Goal: Task Accomplishment & Management: Use online tool/utility

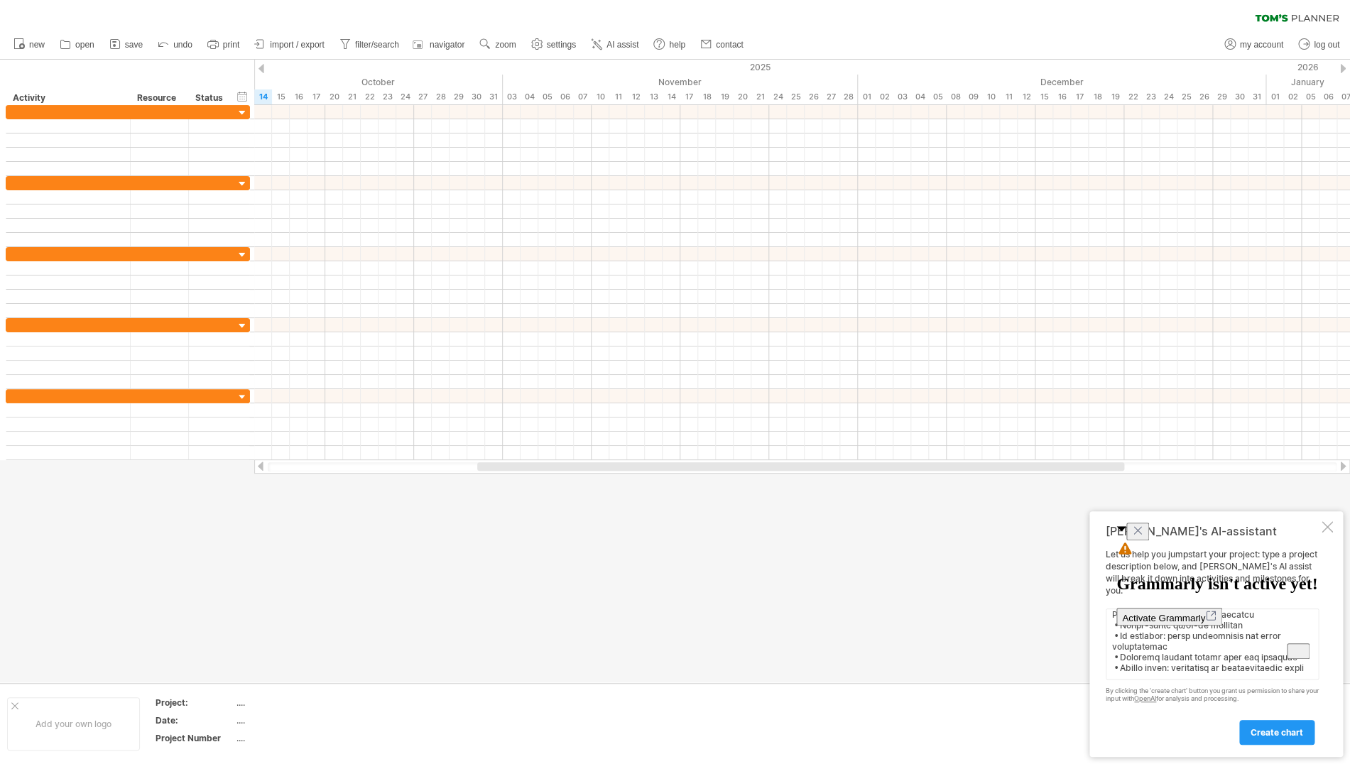
scroll to position [485, 0]
type textarea "LoREMI Dolorsi Ametcons (Adipiscin Elitseddo) Eiusm 0 – Temporinc & Utlaboreetd…"
click at [1144, 535] on icon "Close" at bounding box center [1137, 530] width 11 height 11
click at [1265, 732] on span "create chart" at bounding box center [1277, 732] width 53 height 11
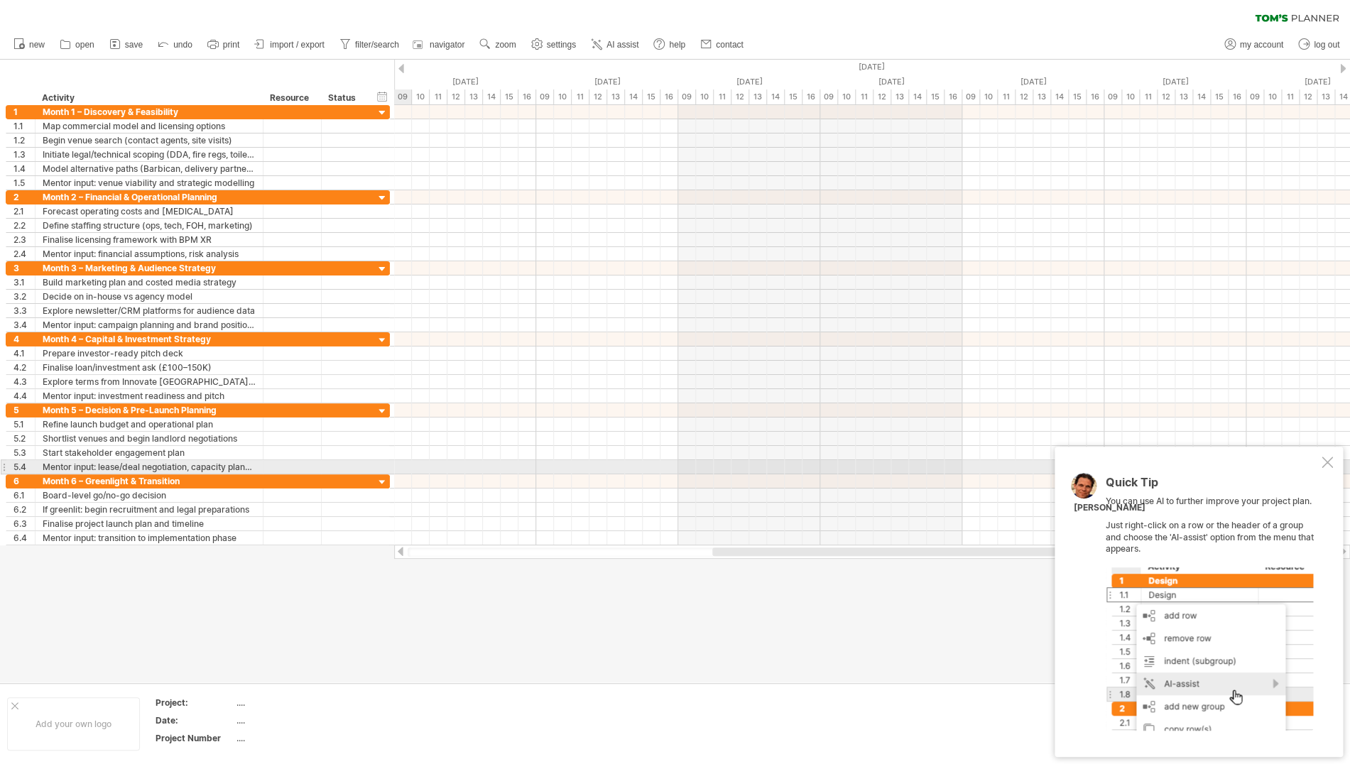
click at [1324, 462] on div at bounding box center [1327, 462] width 11 height 11
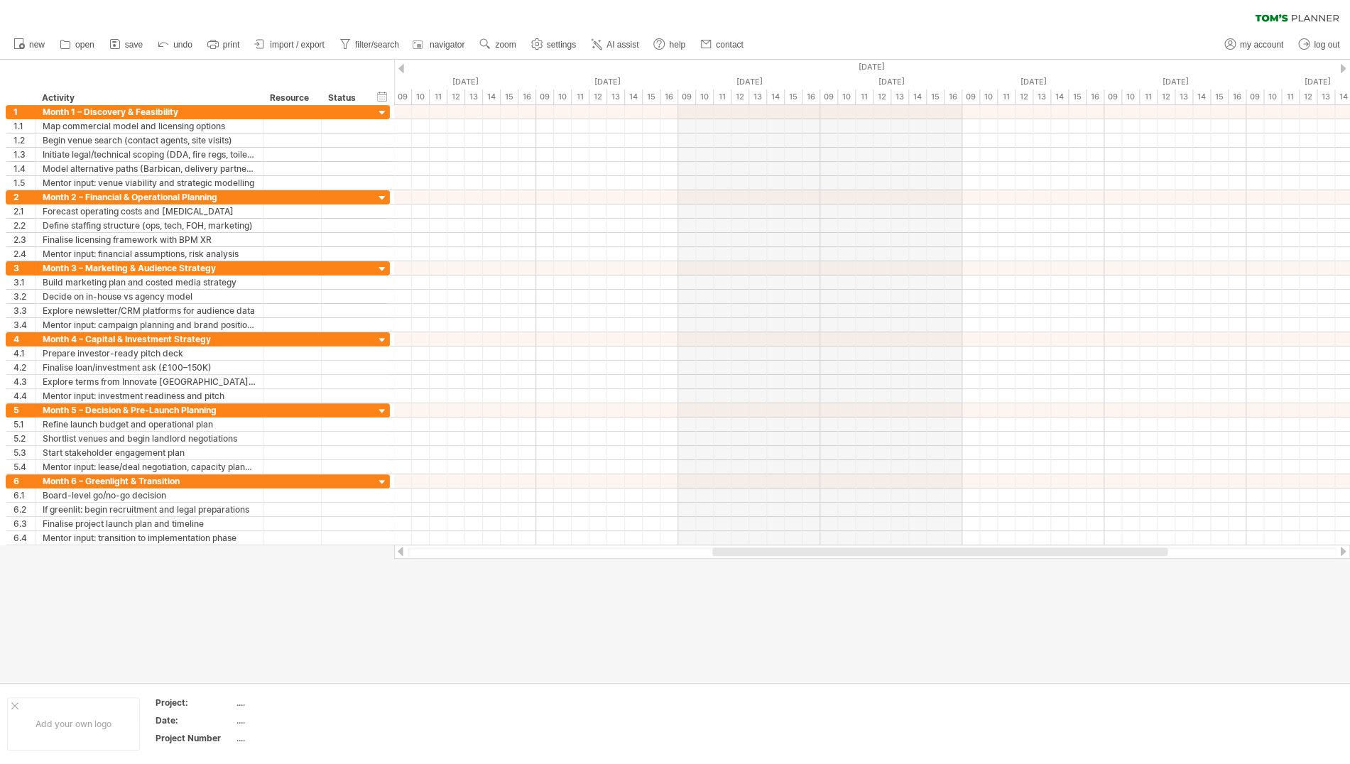
click at [1341, 70] on div at bounding box center [1343, 68] width 6 height 9
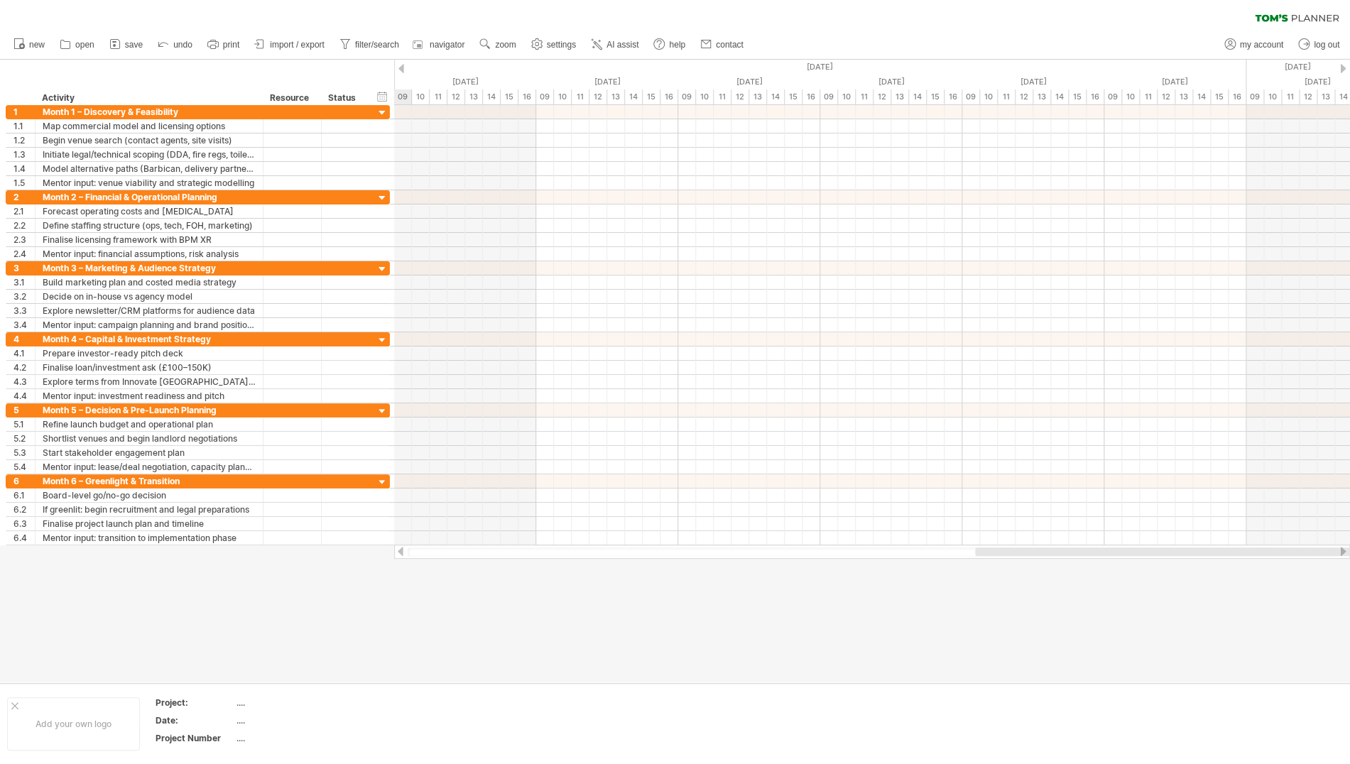
click at [1341, 70] on div at bounding box center [1343, 68] width 6 height 9
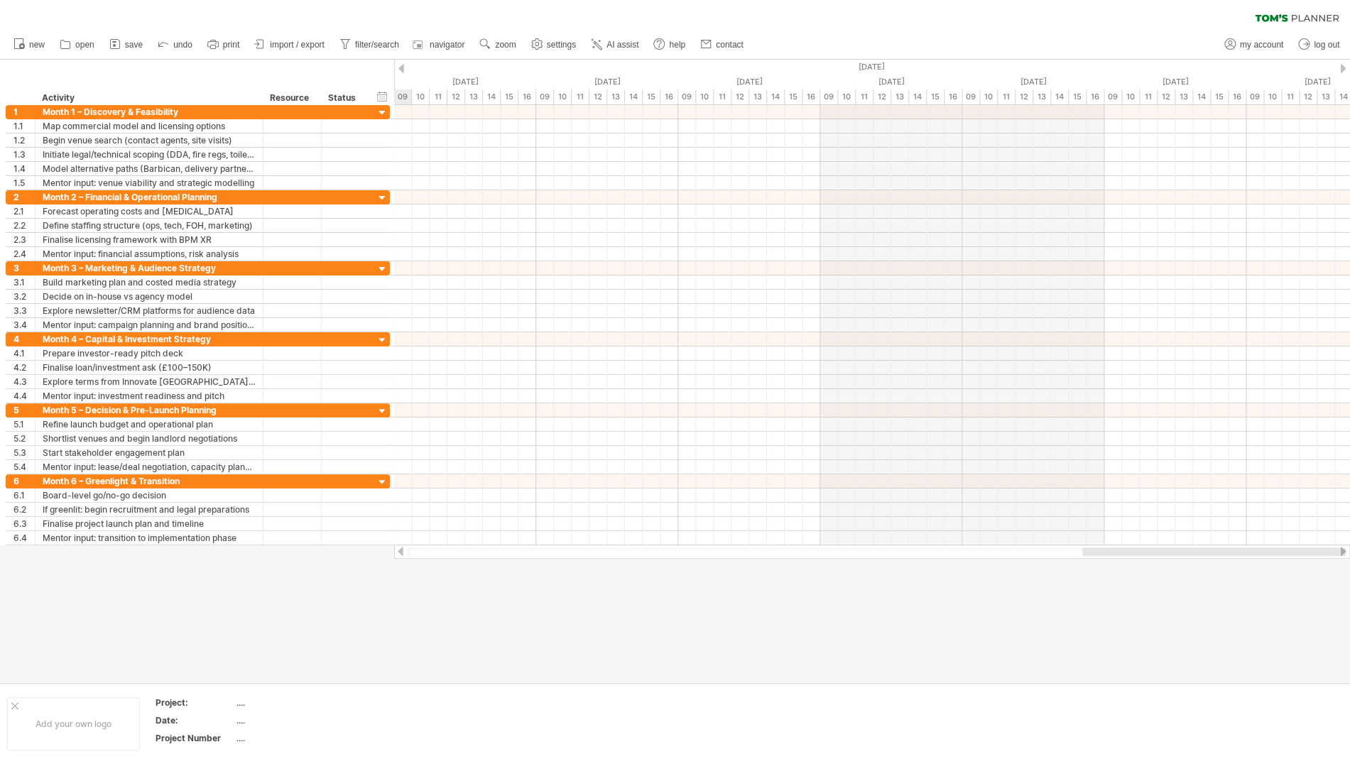
click at [1341, 70] on div at bounding box center [1343, 68] width 6 height 9
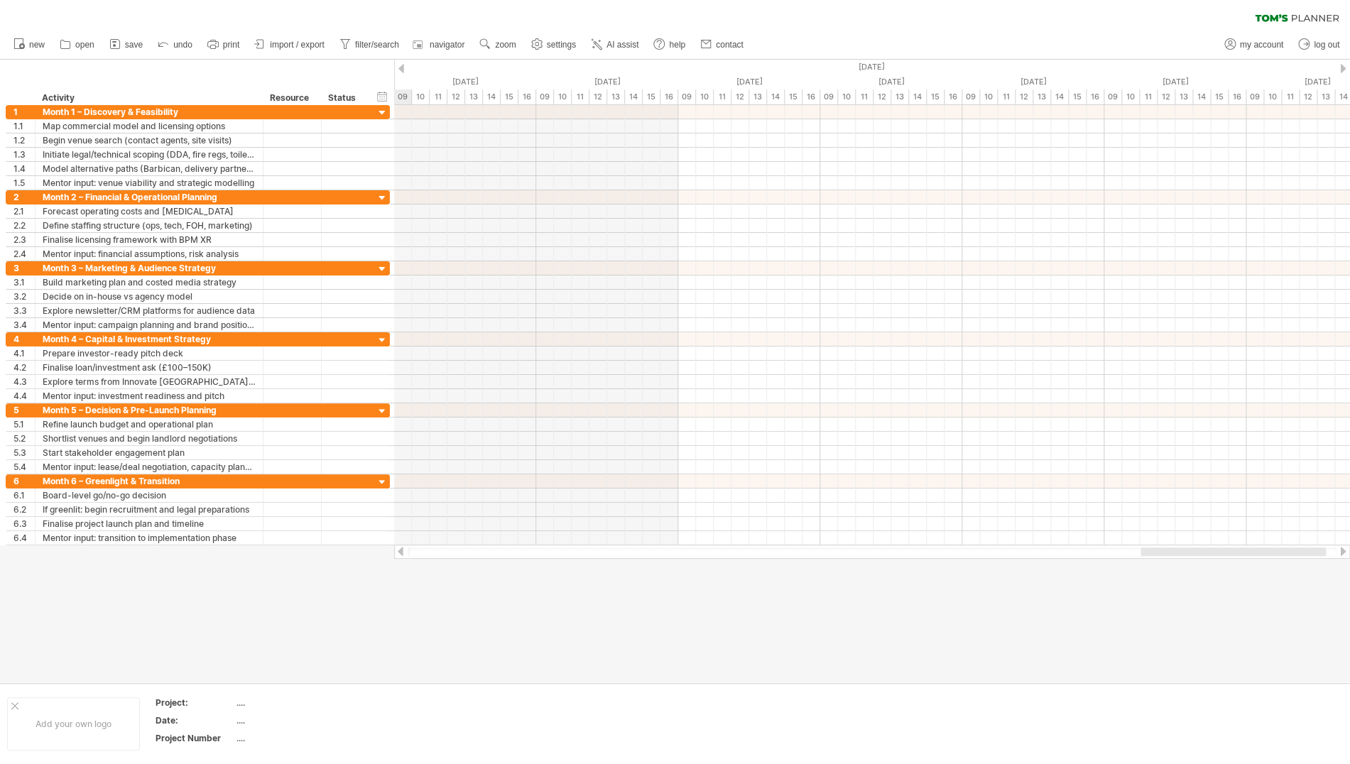
click at [1341, 70] on div at bounding box center [1343, 68] width 6 height 9
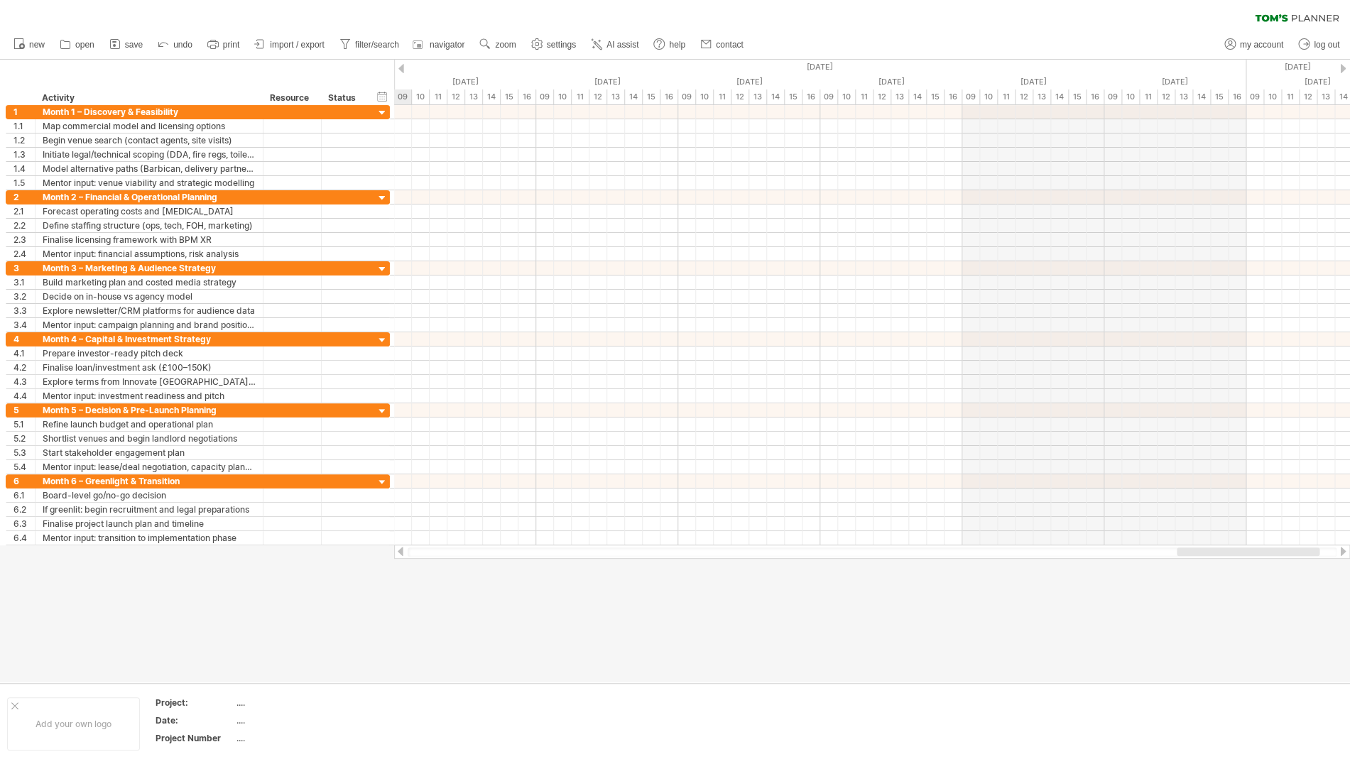
click at [1341, 70] on div at bounding box center [1343, 68] width 6 height 9
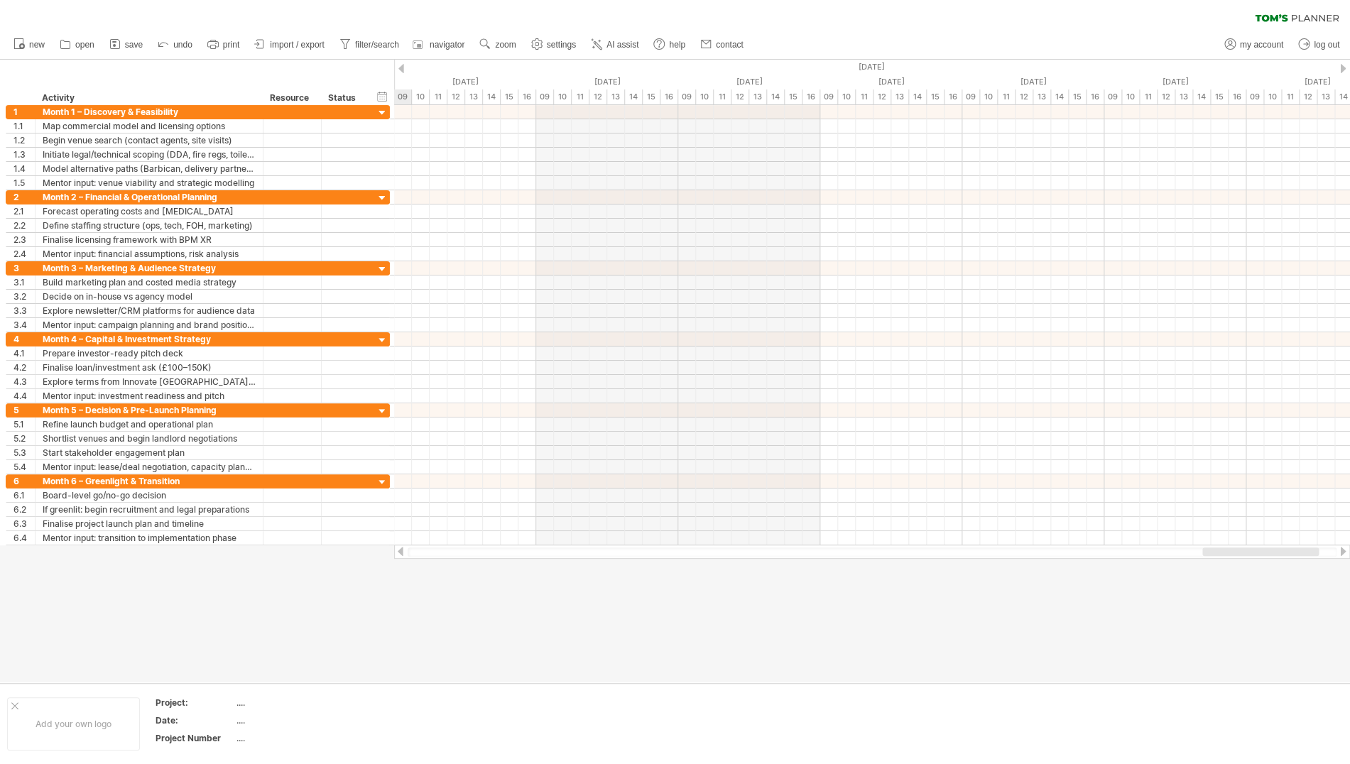
click at [1341, 70] on div at bounding box center [1343, 68] width 6 height 9
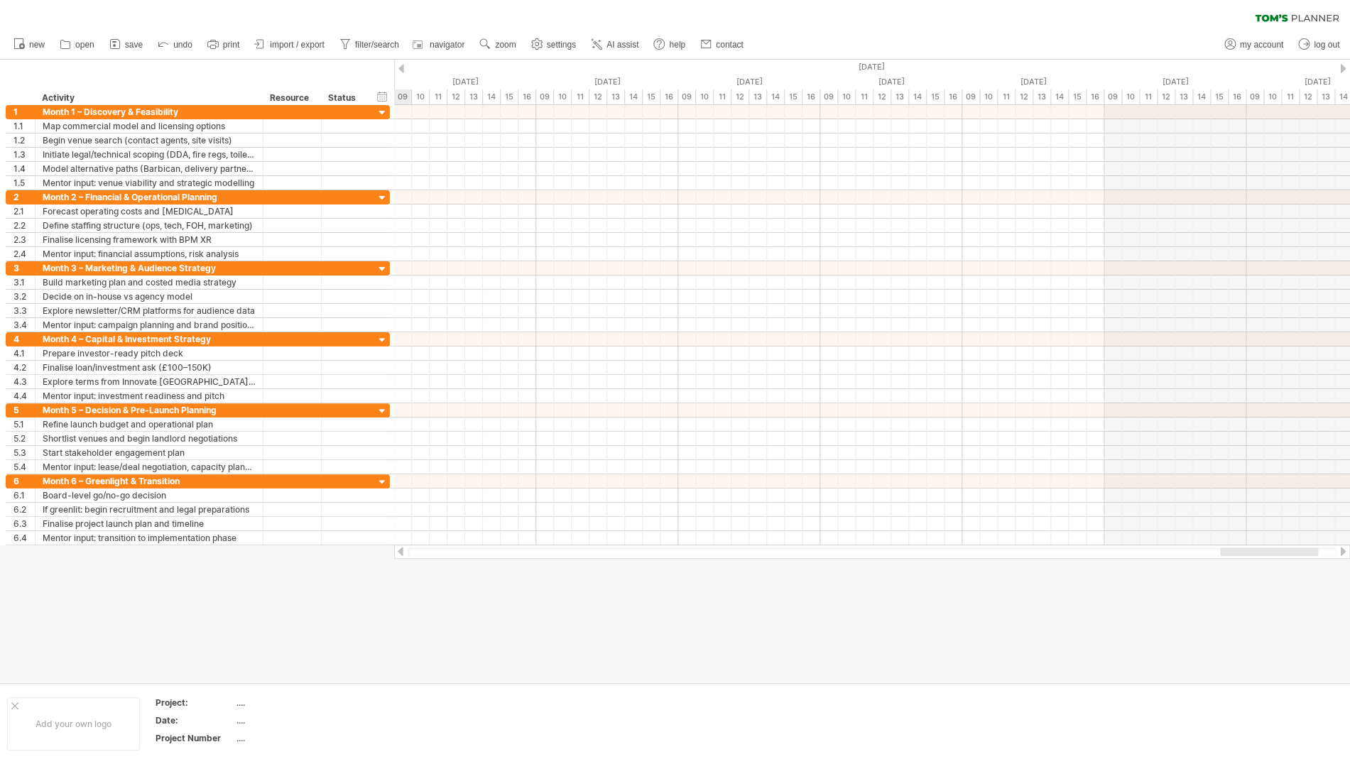
click at [1341, 70] on div at bounding box center [1343, 68] width 6 height 9
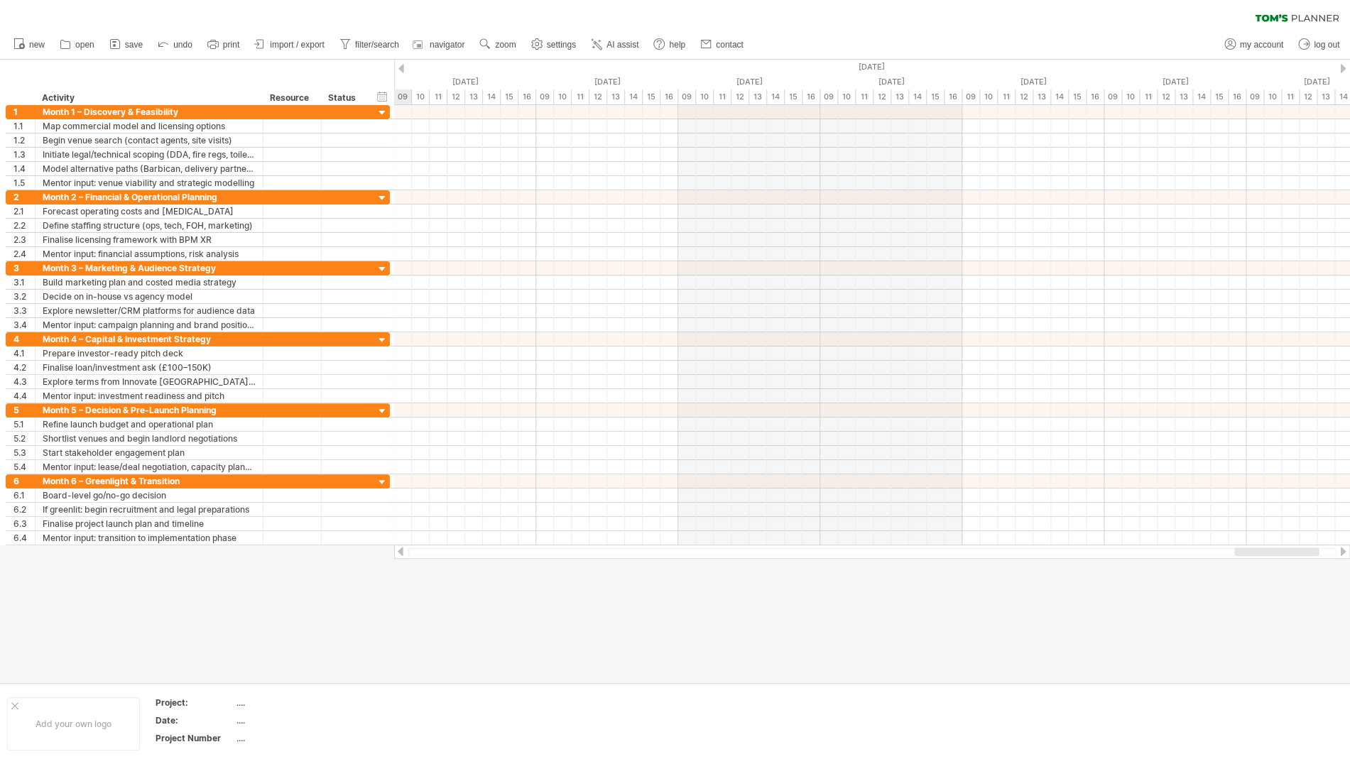
click at [1341, 70] on div at bounding box center [1343, 68] width 6 height 9
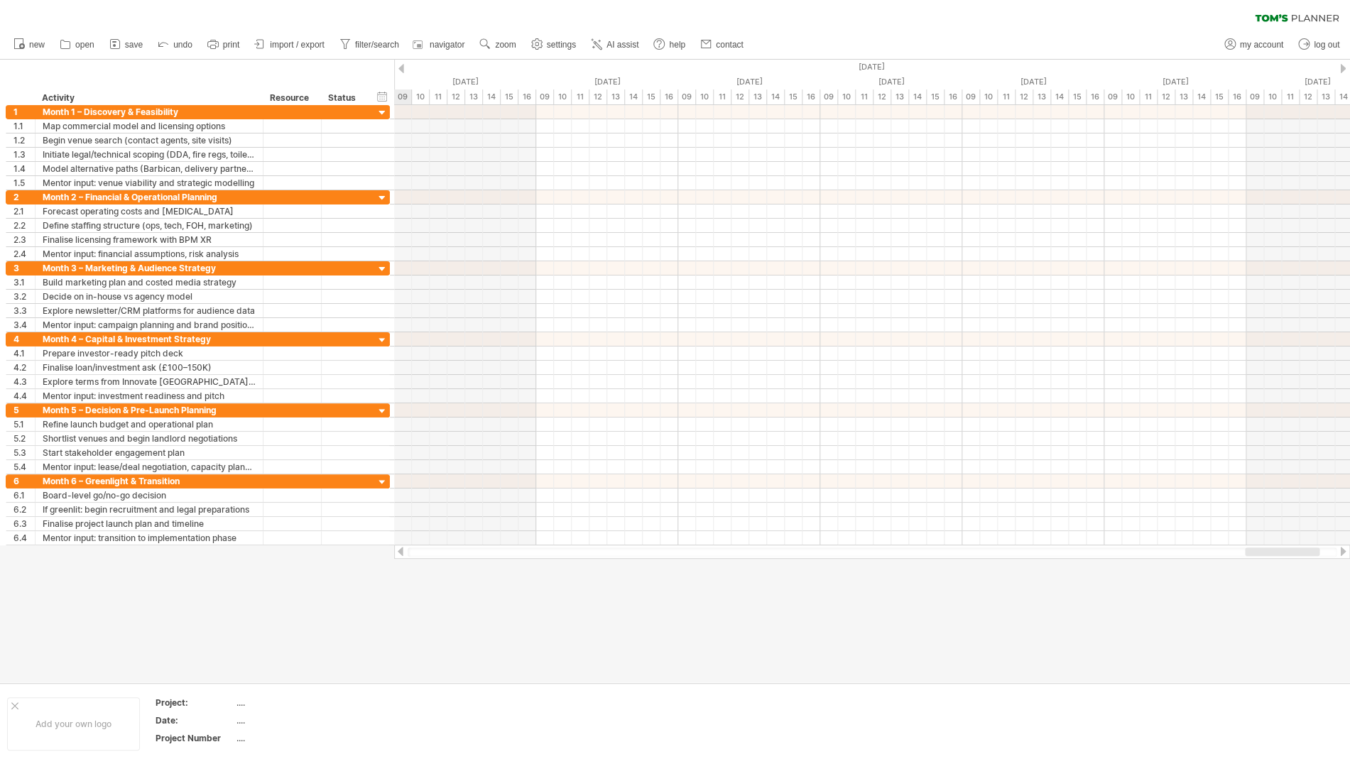
click at [1341, 70] on div at bounding box center [1343, 68] width 6 height 9
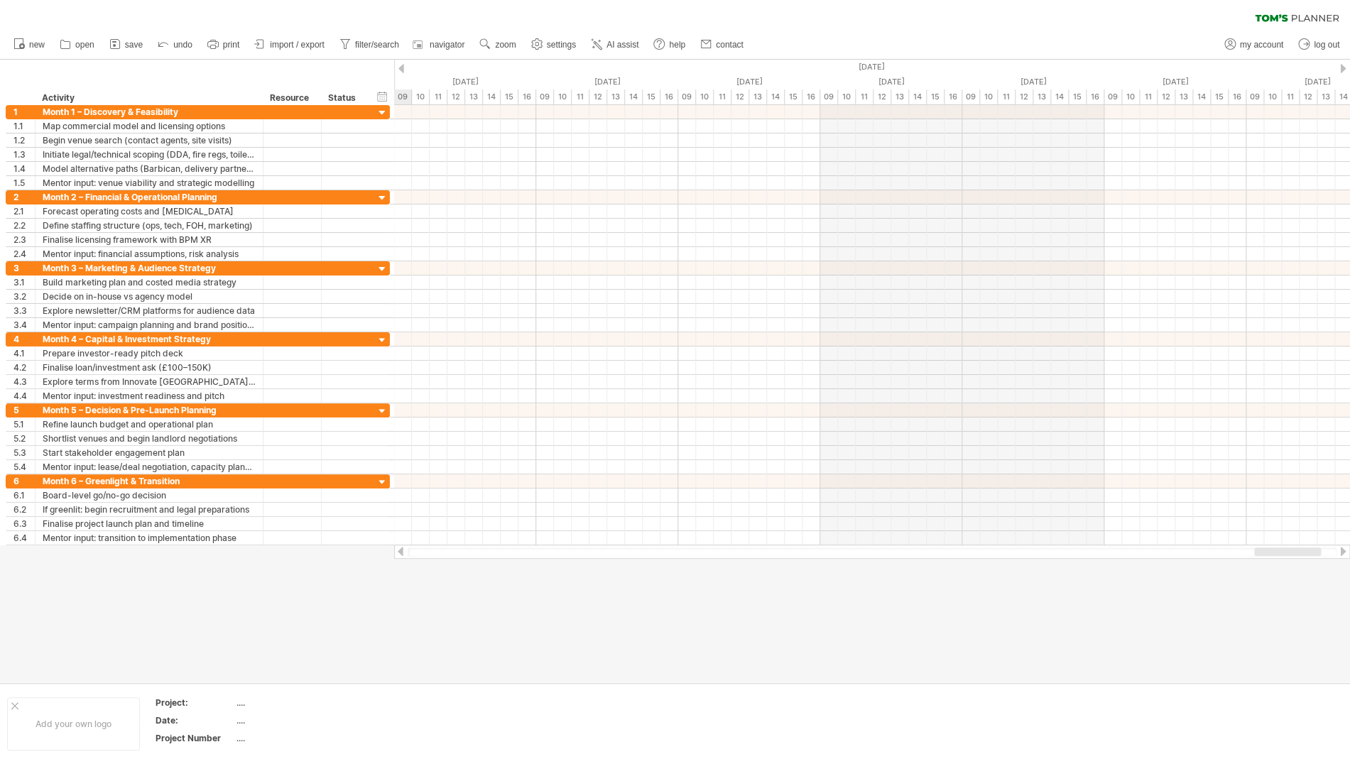
click at [1341, 70] on div at bounding box center [1343, 68] width 6 height 9
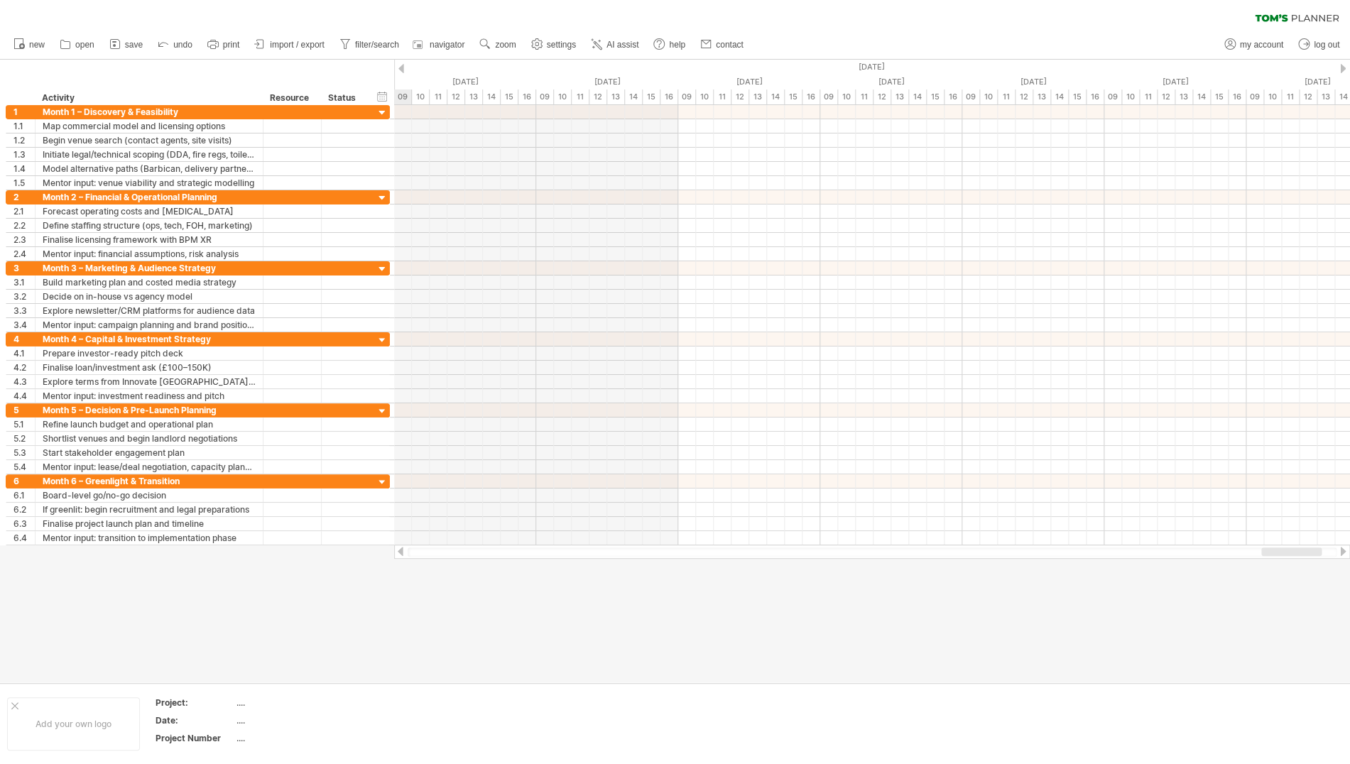
click at [1341, 70] on div at bounding box center [1343, 68] width 6 height 9
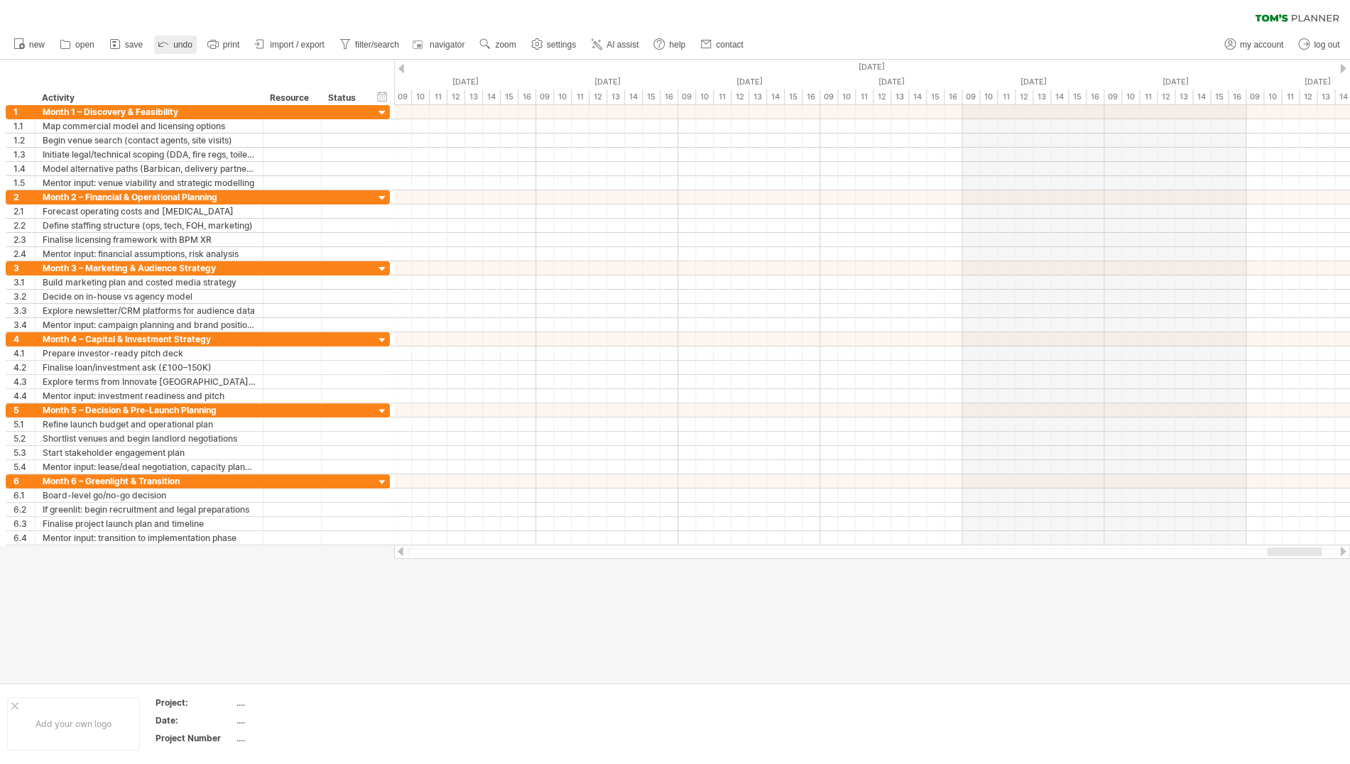
click at [170, 45] on icon at bounding box center [163, 43] width 14 height 14
click at [184, 40] on link "undo" at bounding box center [175, 45] width 43 height 18
click at [170, 45] on icon at bounding box center [163, 43] width 14 height 14
click at [178, 45] on span "undo" at bounding box center [182, 45] width 19 height 10
click at [31, 42] on span "new" at bounding box center [37, 45] width 16 height 10
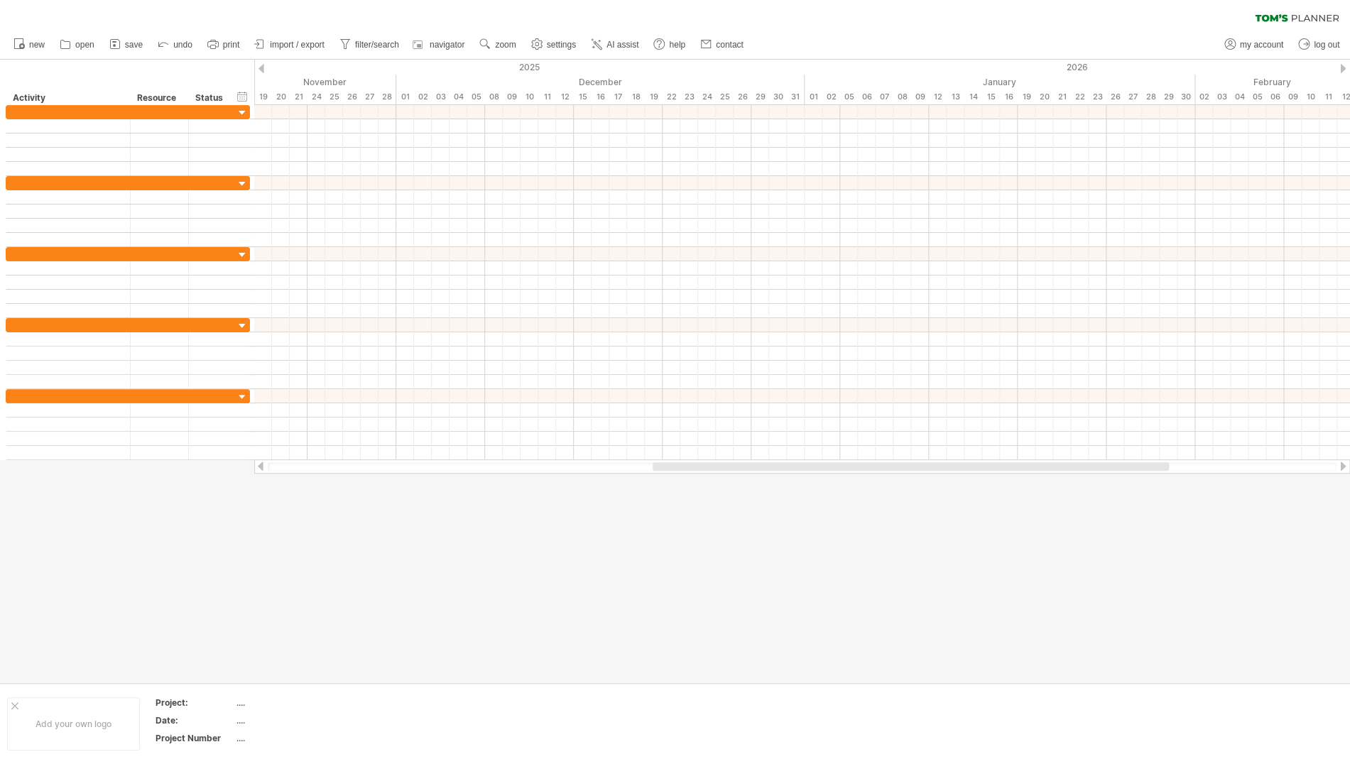
click at [592, 545] on div at bounding box center [675, 371] width 1350 height 623
click at [618, 43] on span "AI assist" at bounding box center [623, 45] width 32 height 10
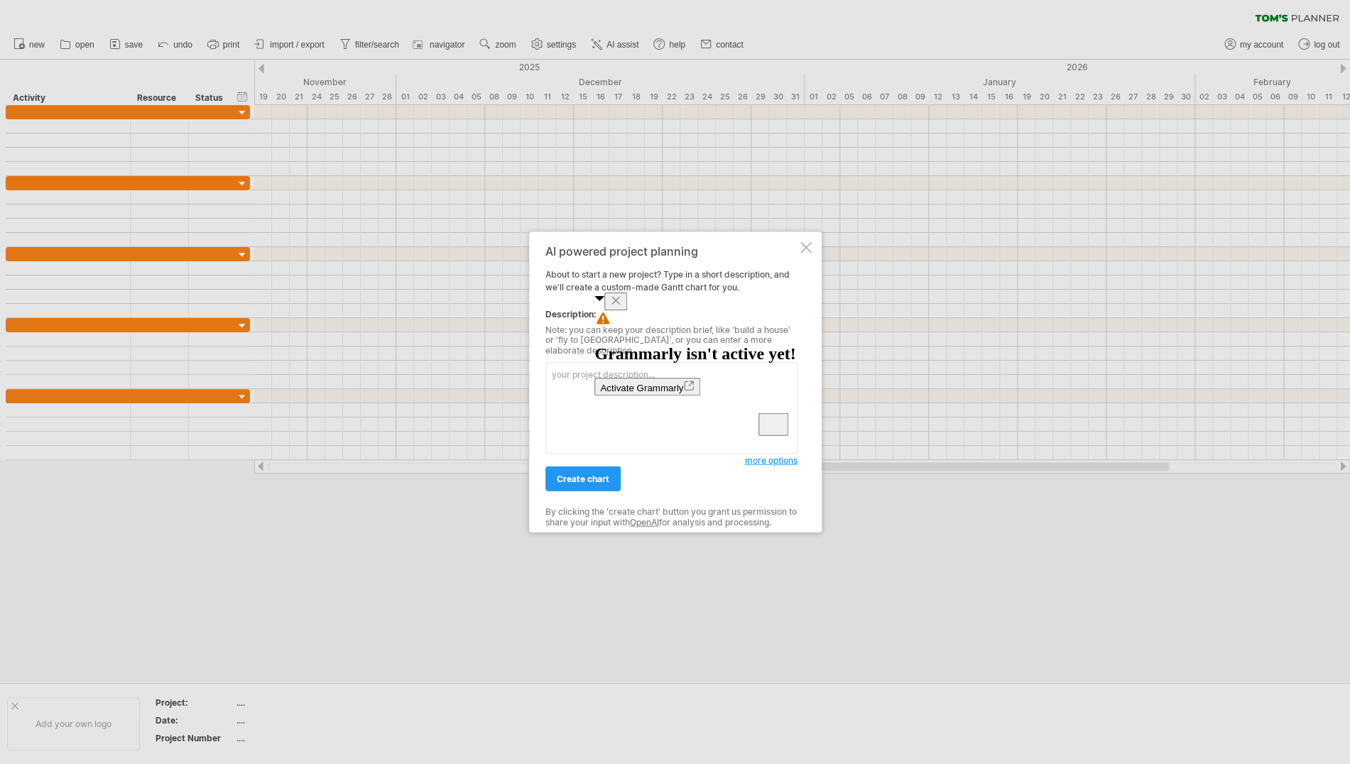
click at [806, 252] on div at bounding box center [806, 247] width 11 height 11
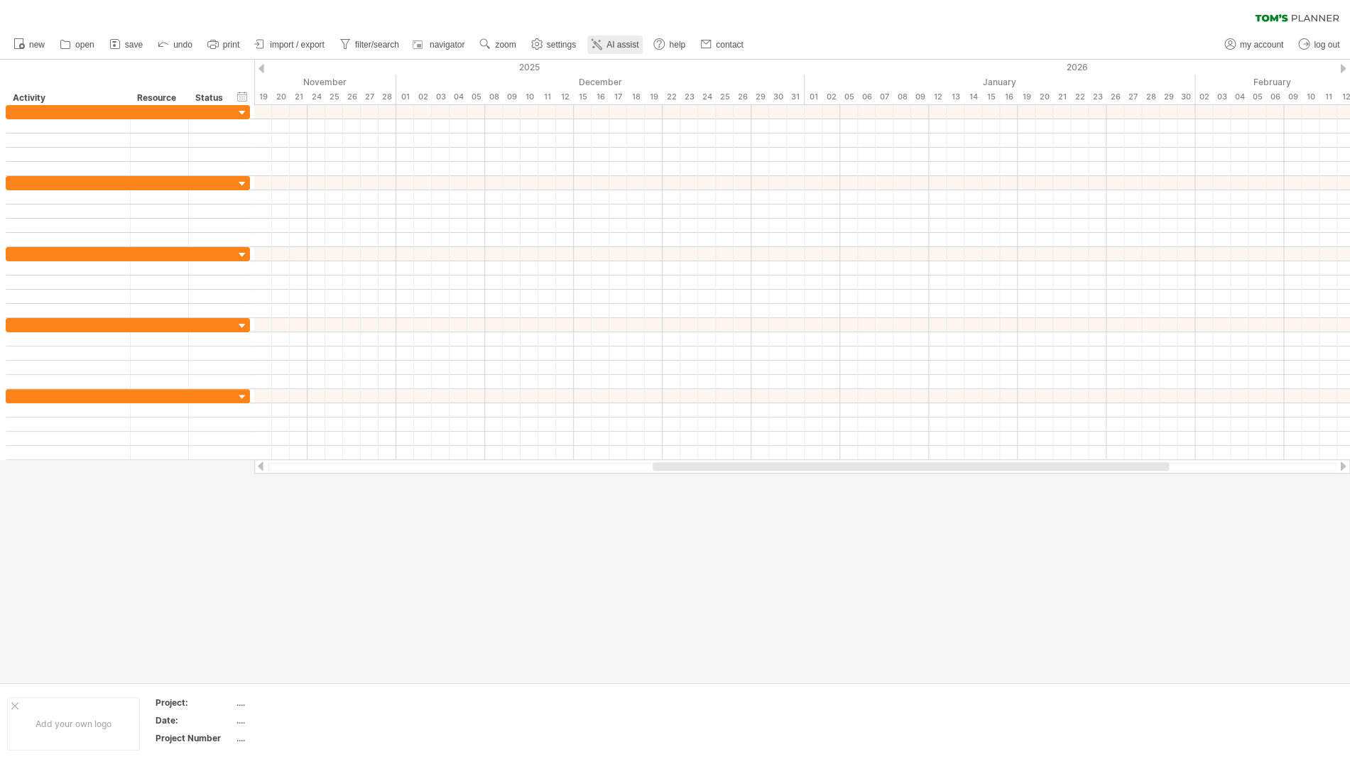
click at [618, 45] on span "AI assist" at bounding box center [623, 45] width 32 height 10
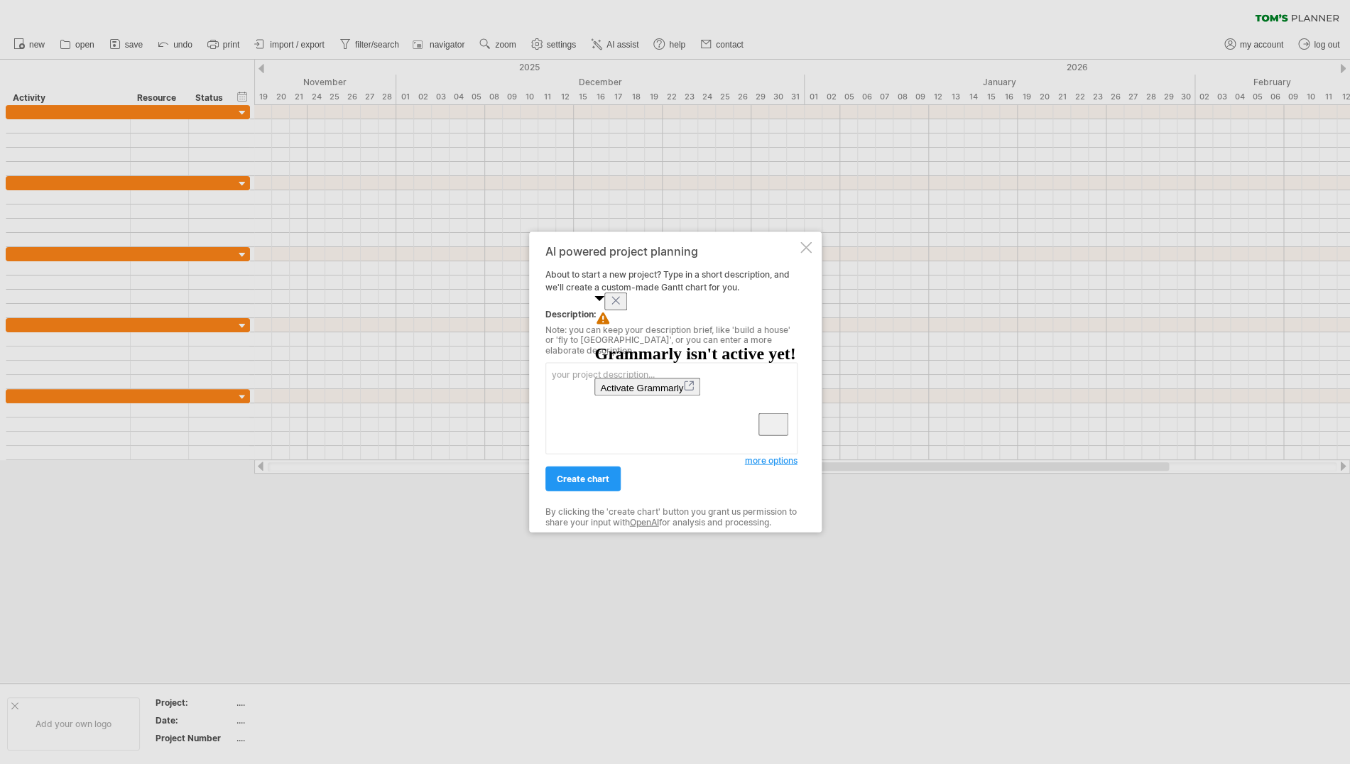
click at [622, 306] on icon "Close" at bounding box center [615, 300] width 11 height 11
click at [575, 366] on textarea "To enrich screen reader interactions, please activate Accessibility in Grammarl…" at bounding box center [672, 409] width 252 height 92
paste textarea "LoREMI Dolorsi Ametcons (Adipiscin Elitseddo) Eiusm 5 – Temporinc & Utlaboreetd…"
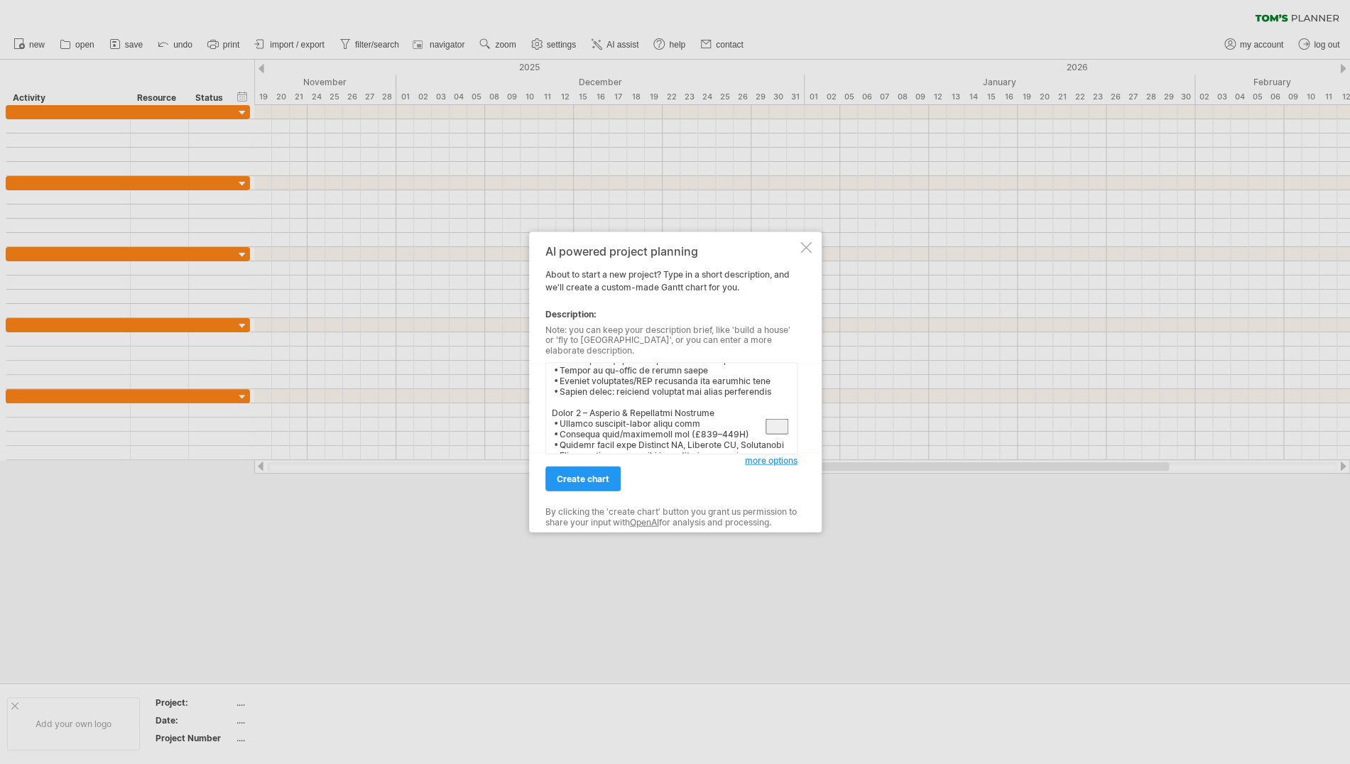
scroll to position [0, 0]
click at [585, 392] on textarea "To enrich screen reader interactions, please activate Accessibility in Grammarl…" at bounding box center [672, 409] width 252 height 92
click at [596, 440] on textarea "To enrich screen reader interactions, please activate Accessibility in Grammarl…" at bounding box center [672, 409] width 252 height 92
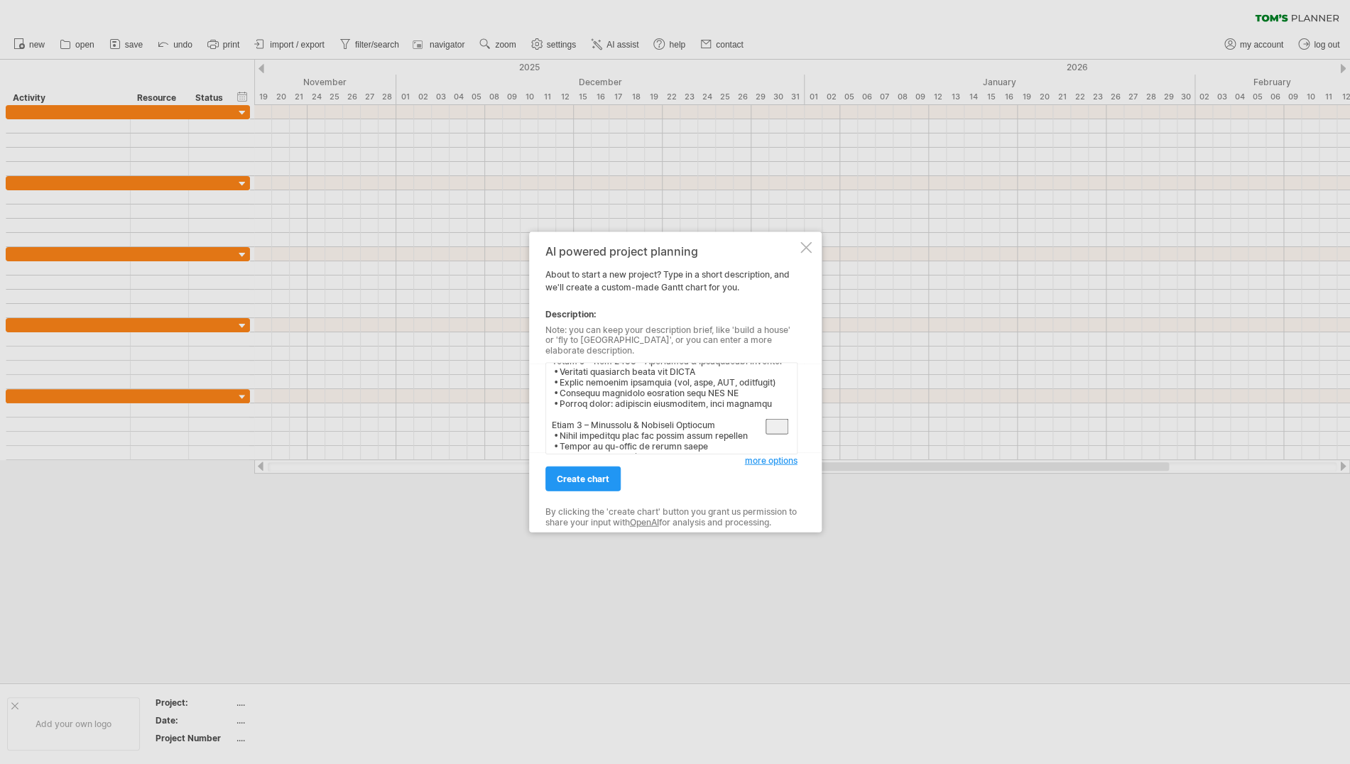
click at [596, 423] on textarea "To enrich screen reader interactions, please activate Accessibility in Grammarl…" at bounding box center [672, 409] width 252 height 92
click at [595, 420] on textarea "To enrich screen reader interactions, please activate Accessibility in Grammarl…" at bounding box center [672, 409] width 252 height 92
drag, startPoint x: 596, startPoint y: 422, endPoint x: 614, endPoint y: 426, distance: 18.1
click at [596, 422] on textarea "To enrich screen reader interactions, please activate Accessibility in Grammarl…" at bounding box center [672, 409] width 252 height 92
click at [596, 412] on textarea "To enrich screen reader interactions, please activate Accessibility in Grammarl…" at bounding box center [672, 409] width 252 height 92
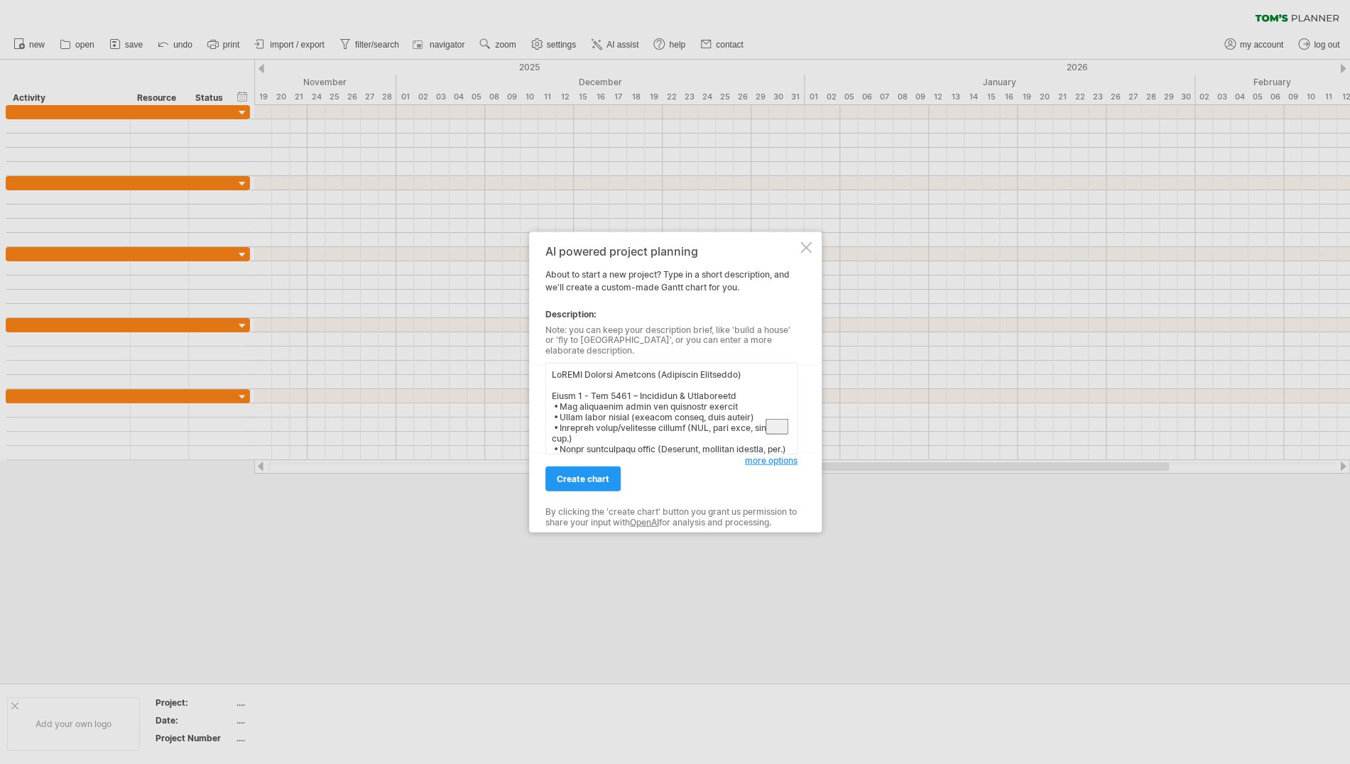
click at [551, 369] on textarea "To enrich screen reader interactions, please activate Accessibility in Grammarl…" at bounding box center [672, 409] width 252 height 92
paste textarea "2026 [DATE]: Cohort Induction [DATE] - [DATE]: Company Diagnostics [DATE]: Coho…"
drag, startPoint x: 583, startPoint y: 405, endPoint x: 500, endPoint y: 401, distance: 83.2
click at [546, 401] on textarea "To enrich screen reader interactions, please activate Accessibility in Grammarl…" at bounding box center [672, 409] width 252 height 92
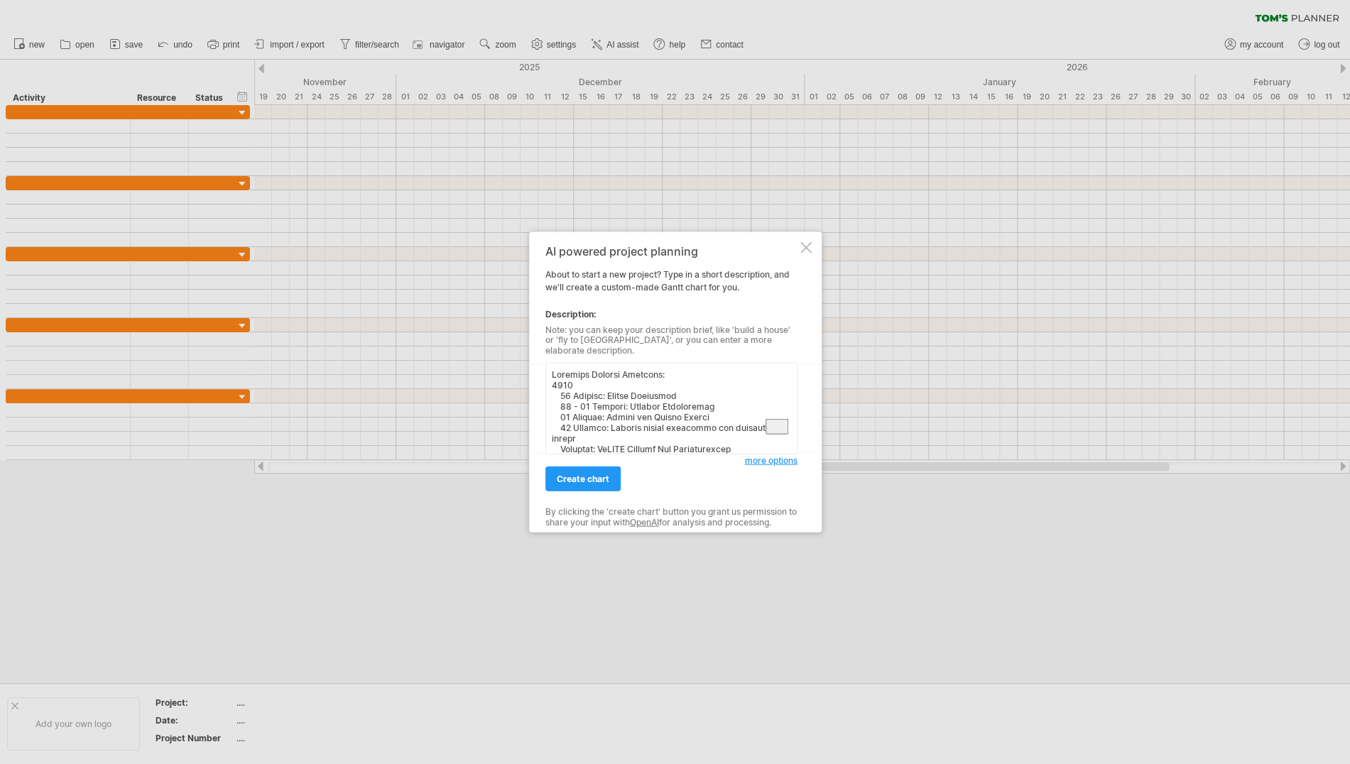
click at [553, 369] on textarea "To enrich screen reader interactions, please activate Accessibility in Grammarl…" at bounding box center [672, 409] width 252 height 92
type textarea "LoRemi Dolorsit Ametcon Adipisci: 9976 94 Elitsed: Doeius Temporinc 57 - 17 Utl…"
click at [585, 474] on span "create chart" at bounding box center [583, 479] width 53 height 11
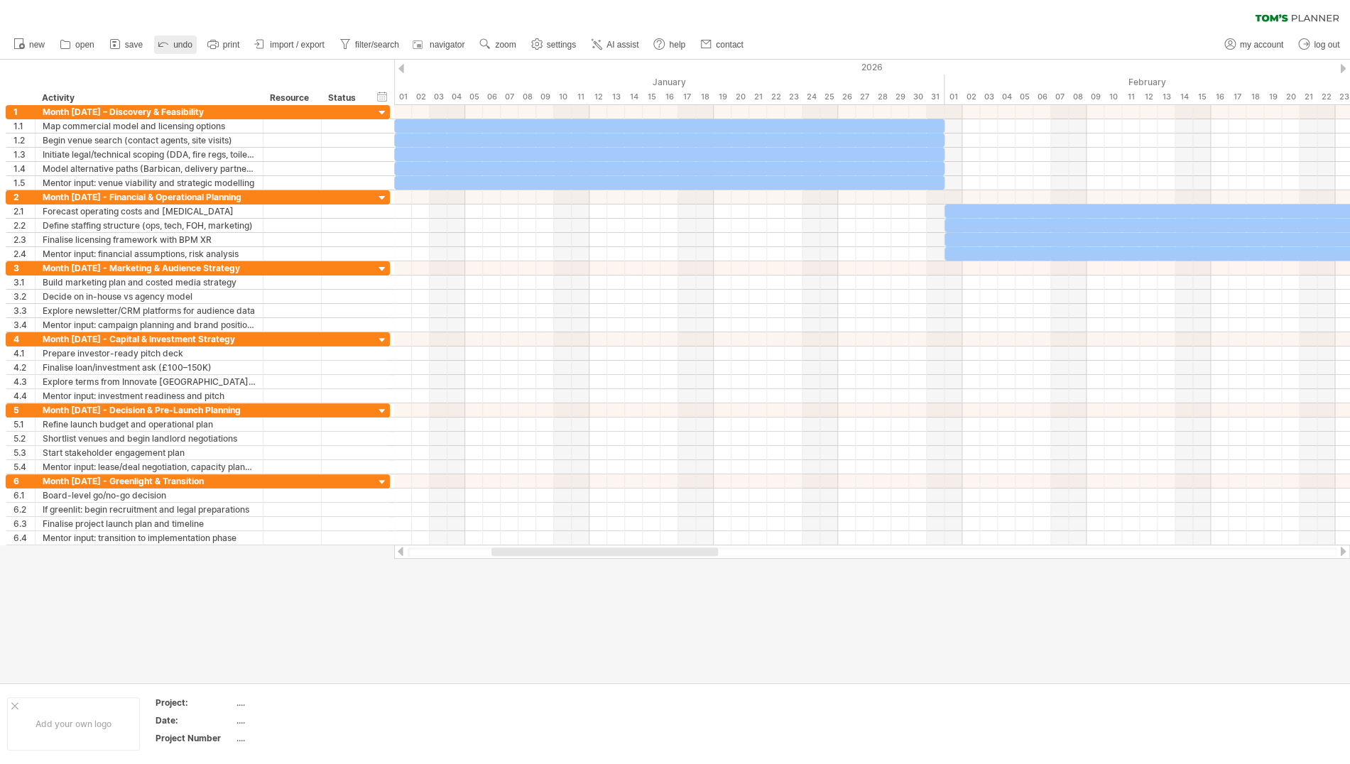
click at [174, 43] on link "undo" at bounding box center [175, 45] width 43 height 18
click at [28, 43] on link "new" at bounding box center [29, 45] width 39 height 18
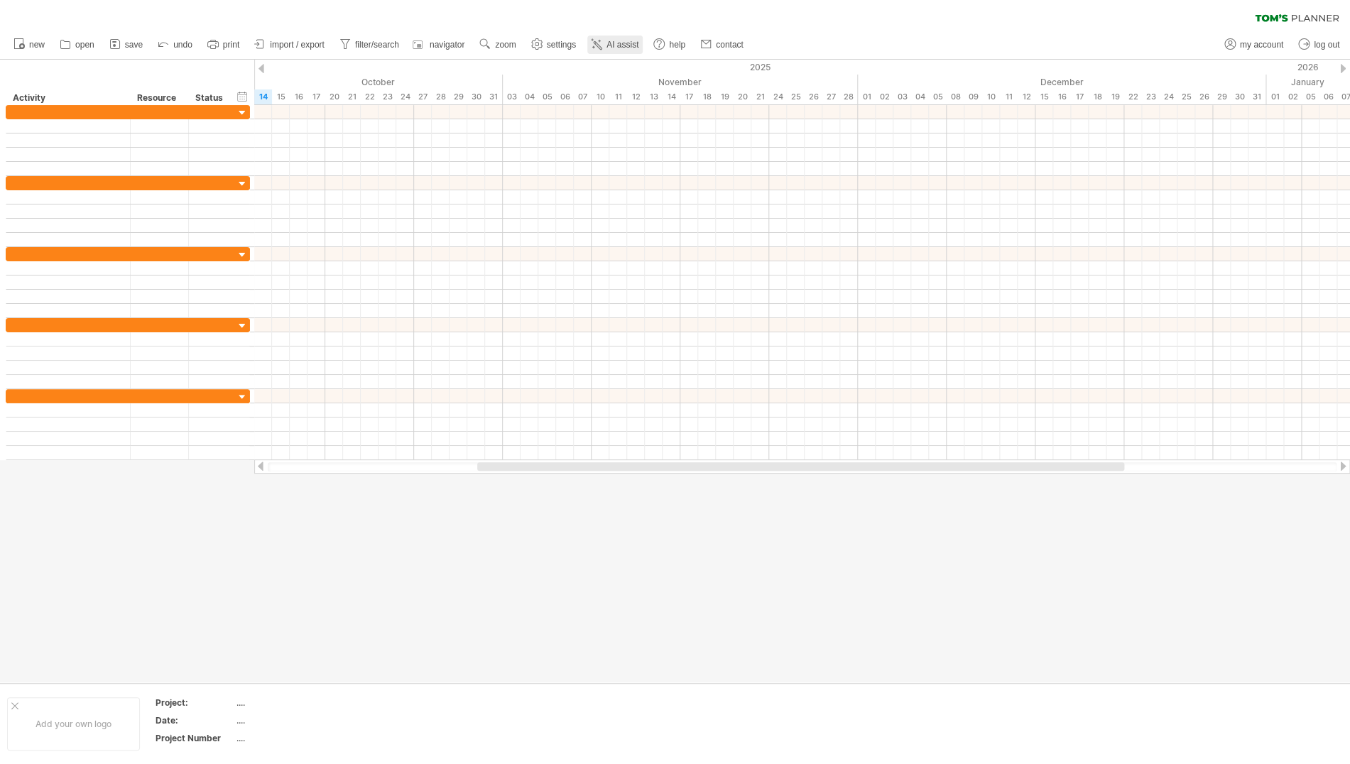
click at [620, 42] on span "AI assist" at bounding box center [623, 45] width 32 height 10
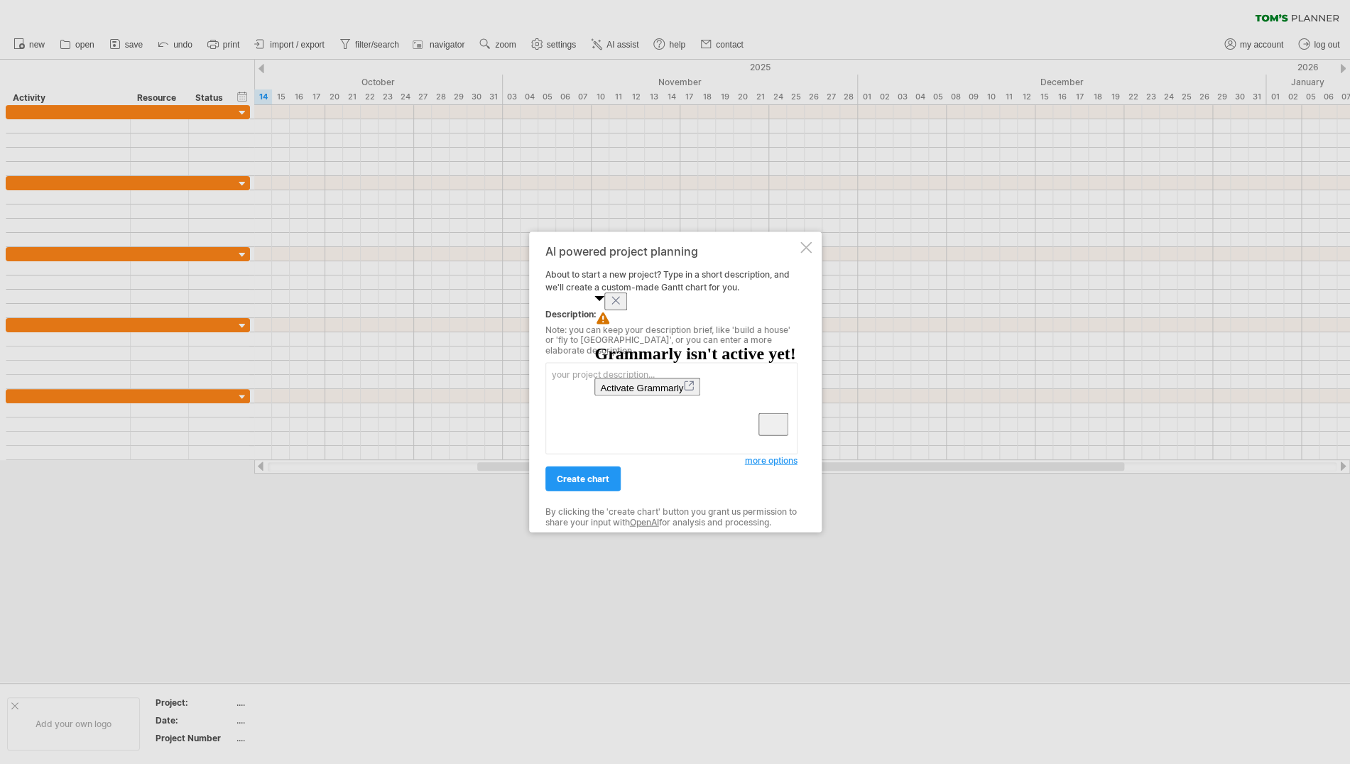
click at [619, 304] on icon "Close" at bounding box center [615, 300] width 7 height 7
click at [808, 253] on div at bounding box center [806, 247] width 11 height 11
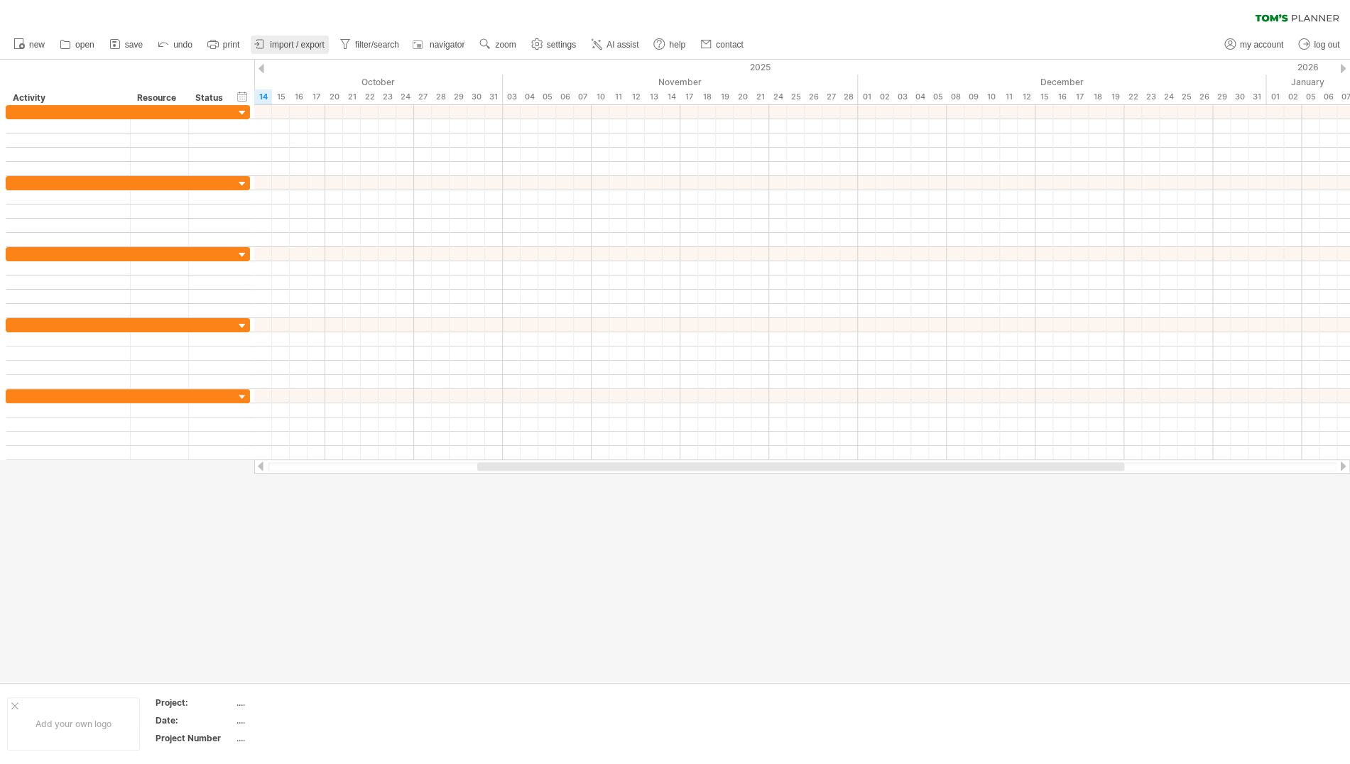
click at [280, 43] on span "import / export" at bounding box center [297, 45] width 55 height 10
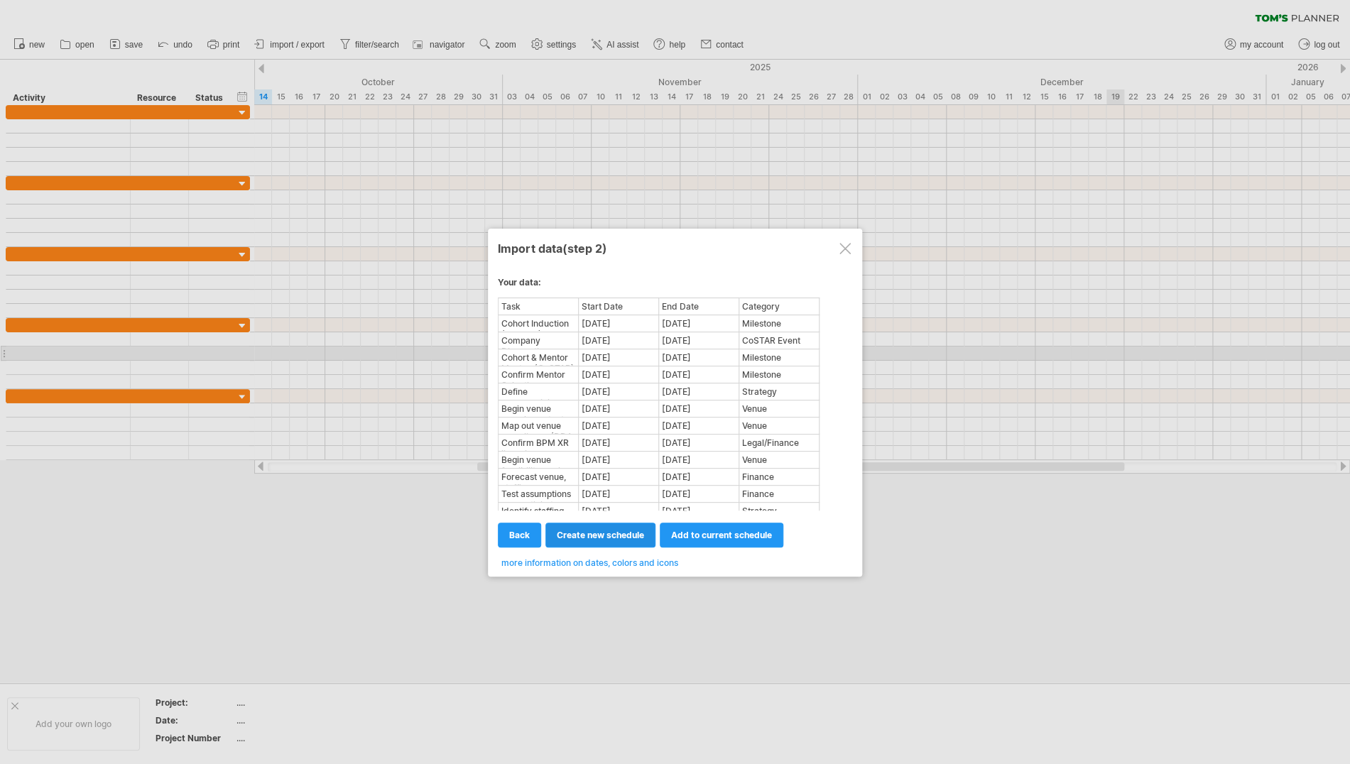
click at [602, 536] on span "create new schedule" at bounding box center [600, 535] width 87 height 11
select select "***"
select select "*********"
select select "*******"
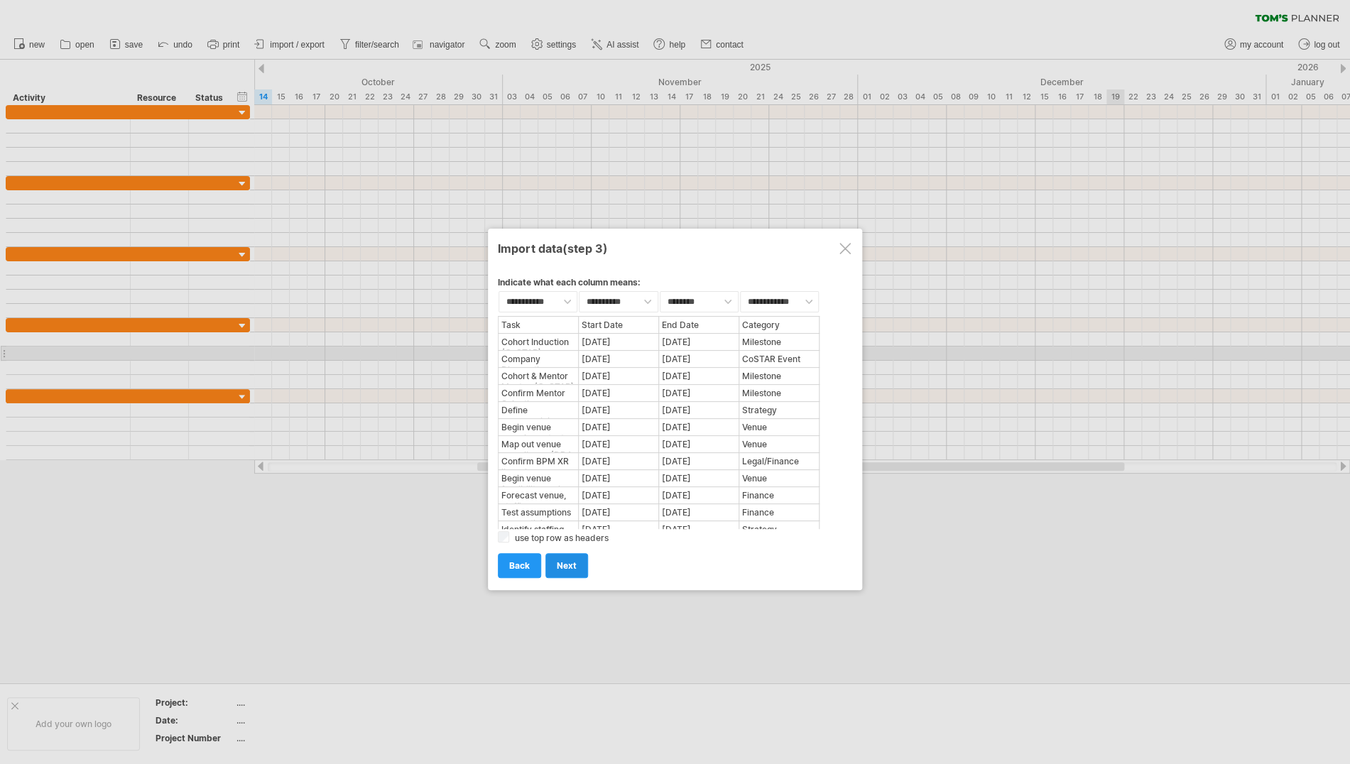
click at [566, 566] on span "next" at bounding box center [567, 565] width 20 height 11
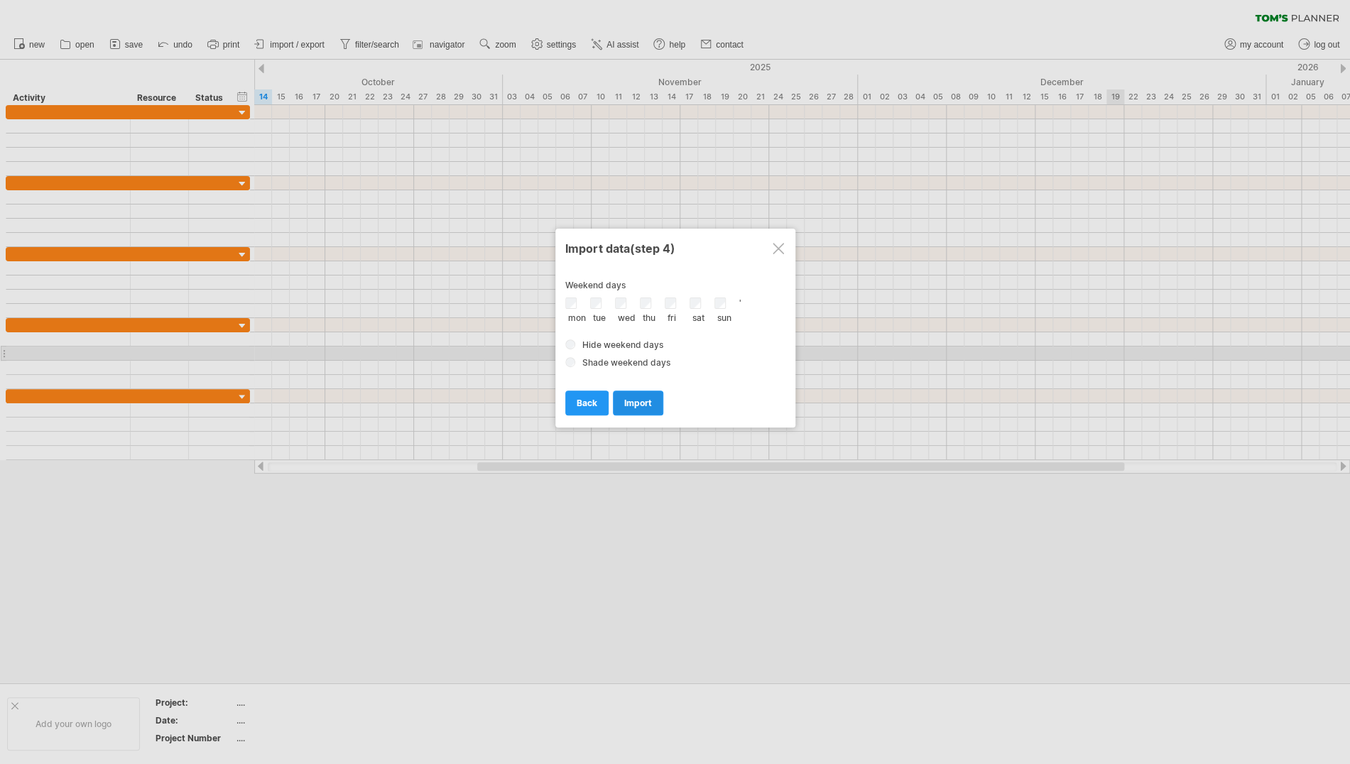
click at [644, 400] on span "import" at bounding box center [638, 403] width 28 height 11
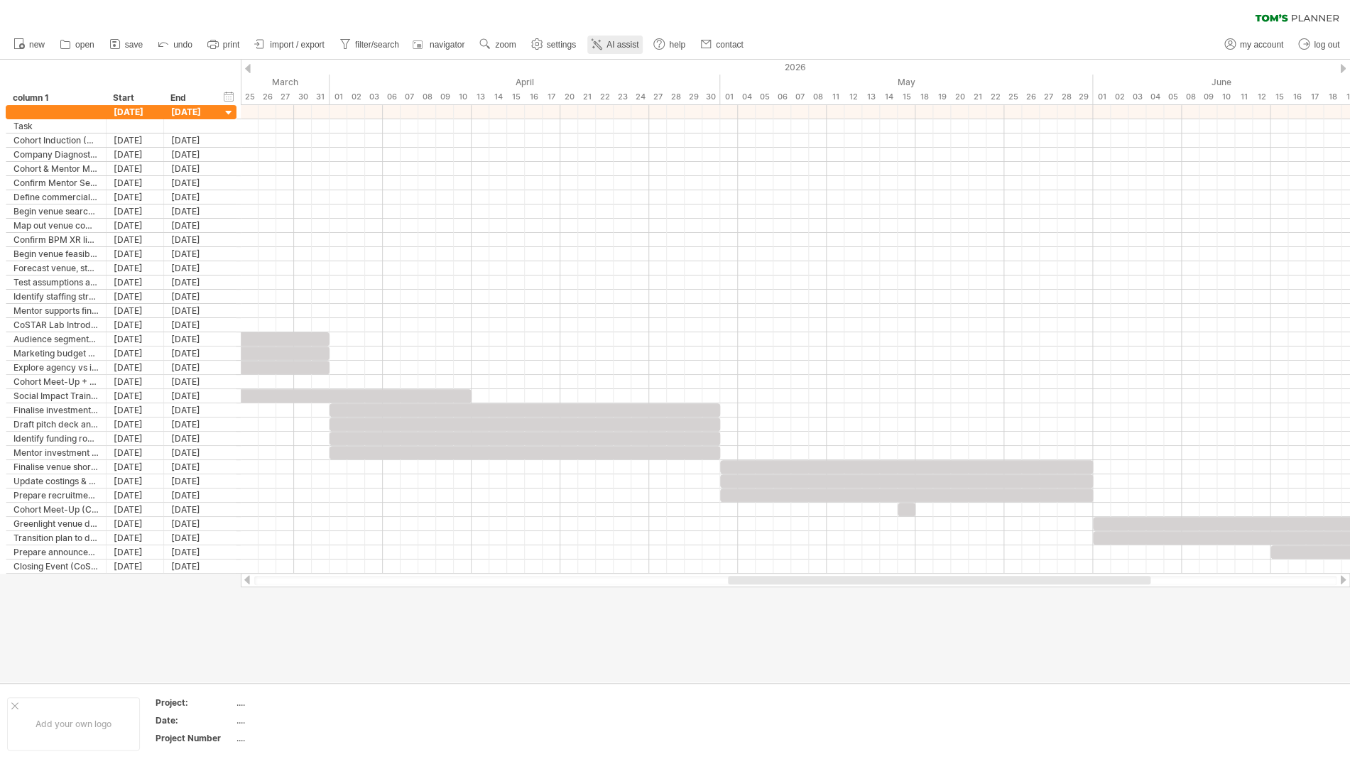
click at [611, 46] on span "AI assist" at bounding box center [623, 45] width 32 height 10
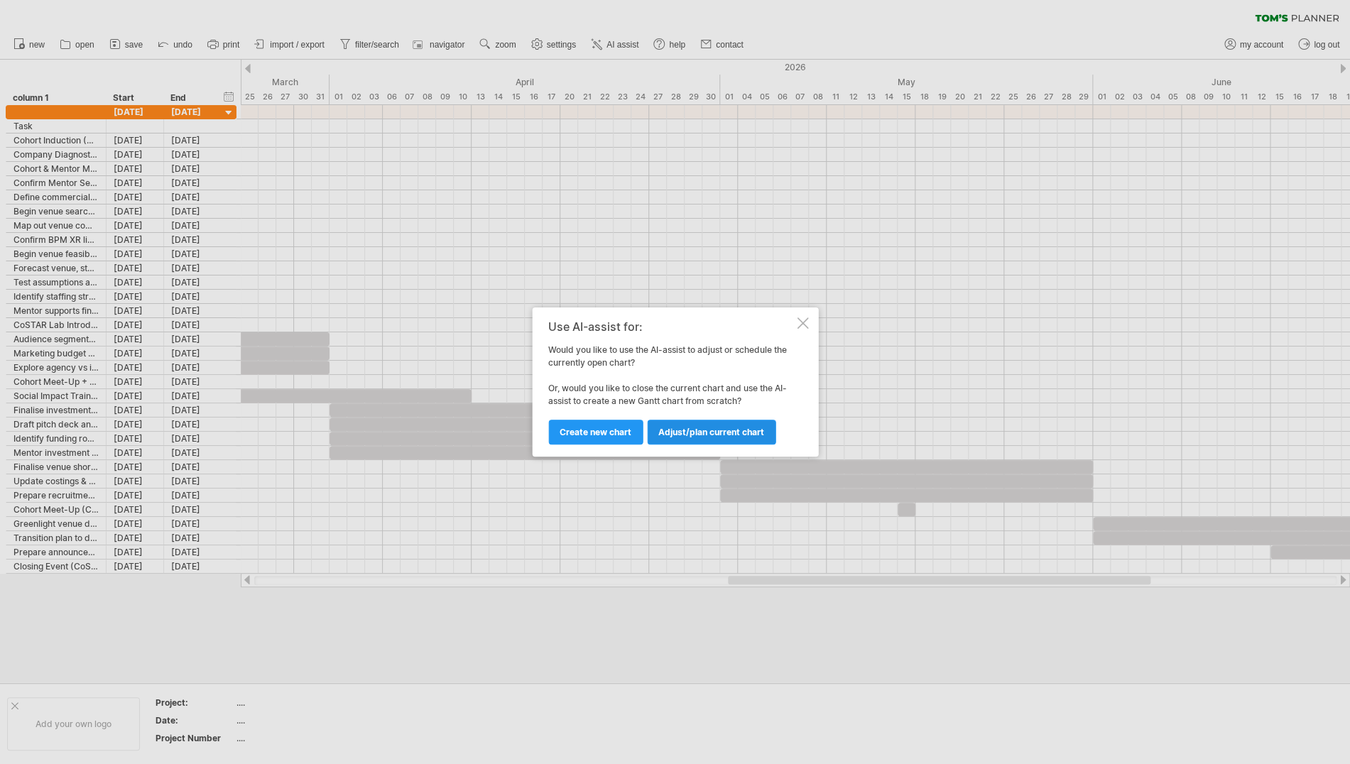
click at [723, 425] on link "Adjust/plan current chart" at bounding box center [711, 432] width 129 height 25
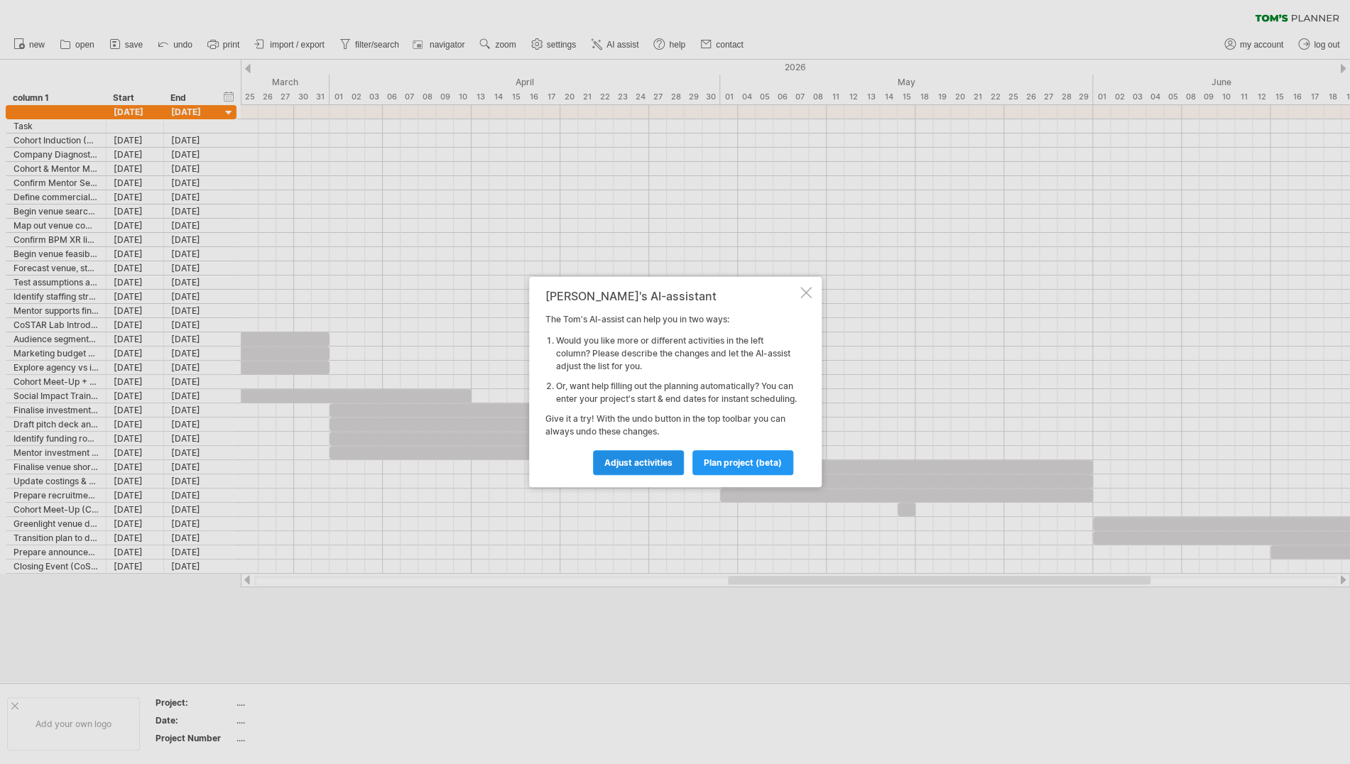
click at [634, 463] on link "Adjust activities" at bounding box center [638, 462] width 91 height 25
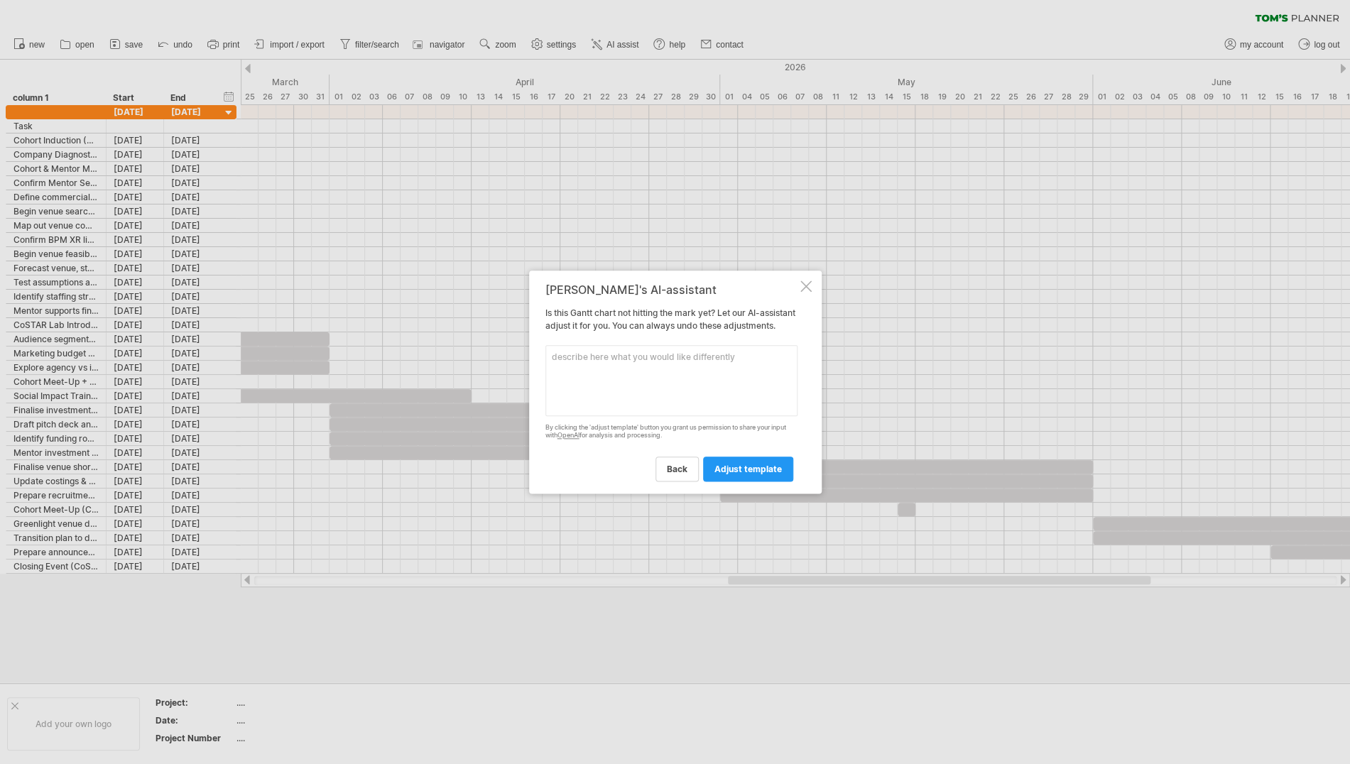
click at [566, 379] on textarea "To enrich screen reader interactions, please activate Accessibility in Grammarl…" at bounding box center [672, 380] width 252 height 71
click at [622, 279] on icon "Close" at bounding box center [615, 274] width 11 height 11
click at [636, 368] on textarea "Can you make this" at bounding box center [672, 380] width 252 height 71
type textarea "Can you make this chart more visual?"
click at [759, 470] on link "adjust template" at bounding box center [748, 469] width 90 height 25
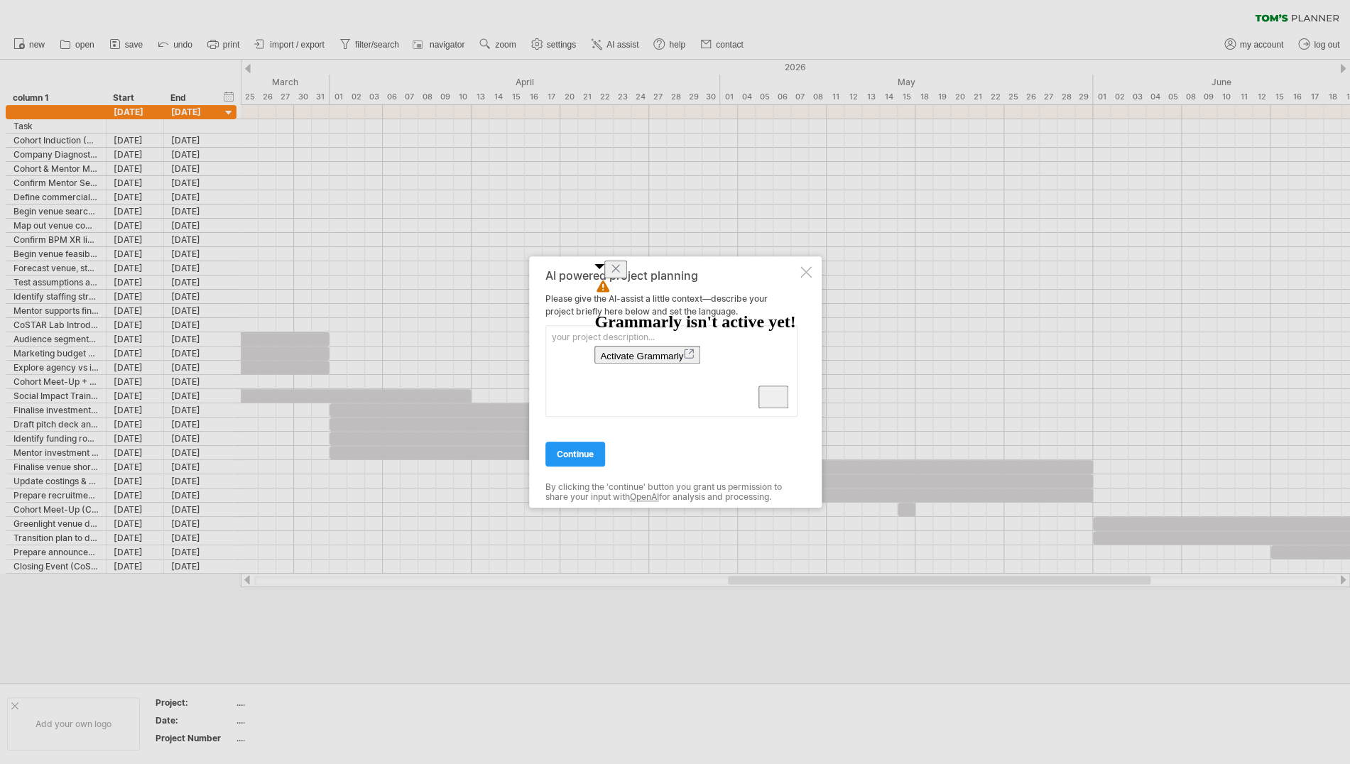
click at [622, 274] on icon "Close" at bounding box center [615, 268] width 11 height 11
click at [586, 342] on textarea "To enrich screen reader interactions, please activate Accessibility in Grammarl…" at bounding box center [672, 371] width 252 height 92
paste textarea "Lore Ipsu Dolor – SiTAME Consec Adipisc Elitsedd (Eiu–Temp 9514) Incidid Utlab:…"
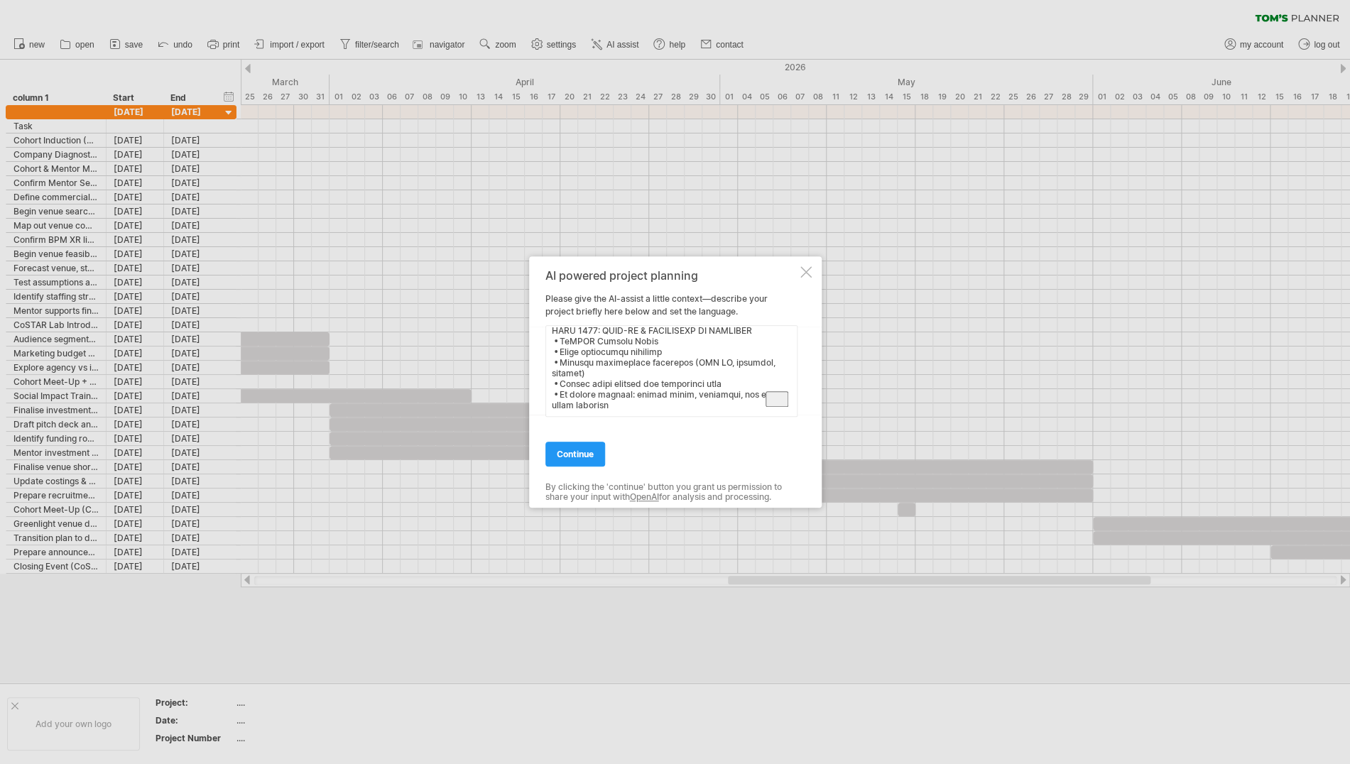
scroll to position [736, 0]
type textarea "Loremi dolo sit ametc ad elits doe tempo in utla: Etdo Magn Aliqu – EnIMAD Mini…"
click at [585, 451] on span "continue" at bounding box center [575, 454] width 37 height 11
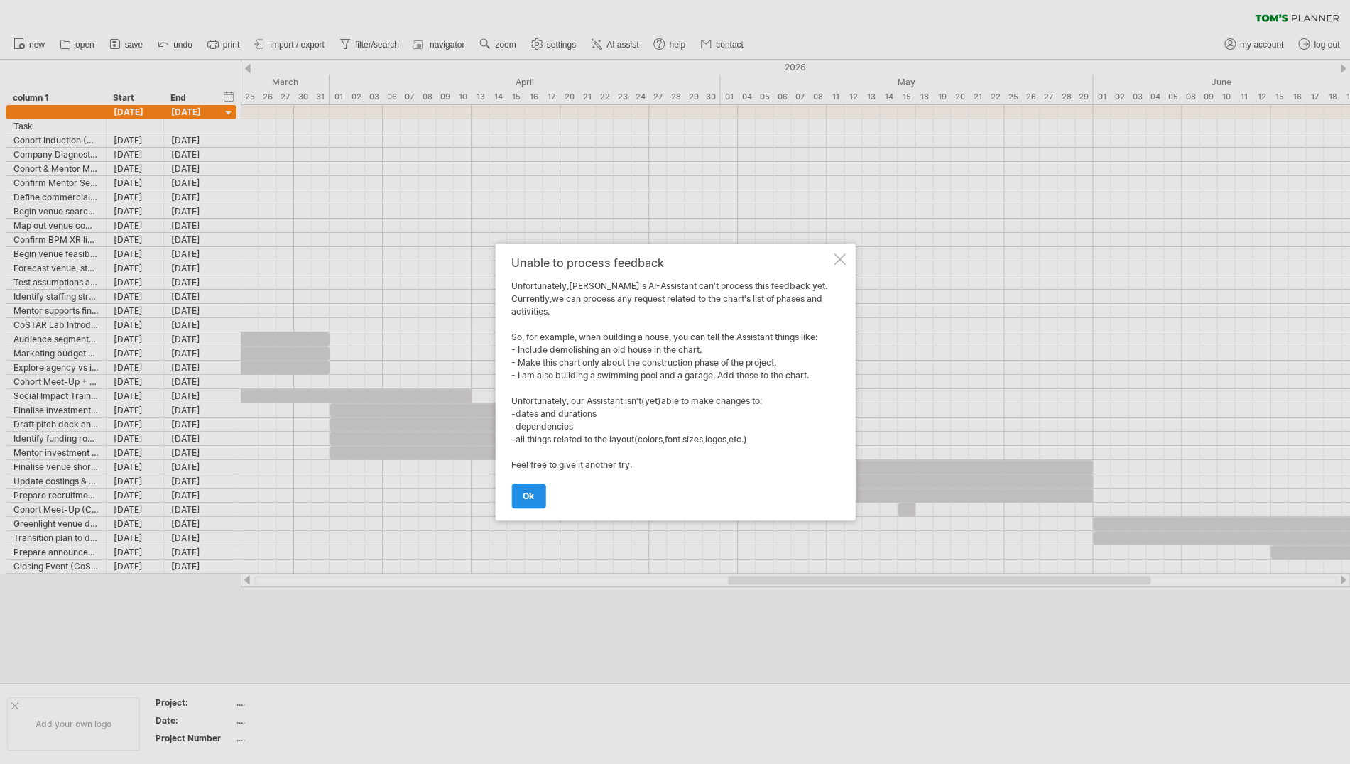
click at [533, 497] on span "ok" at bounding box center [528, 496] width 11 height 11
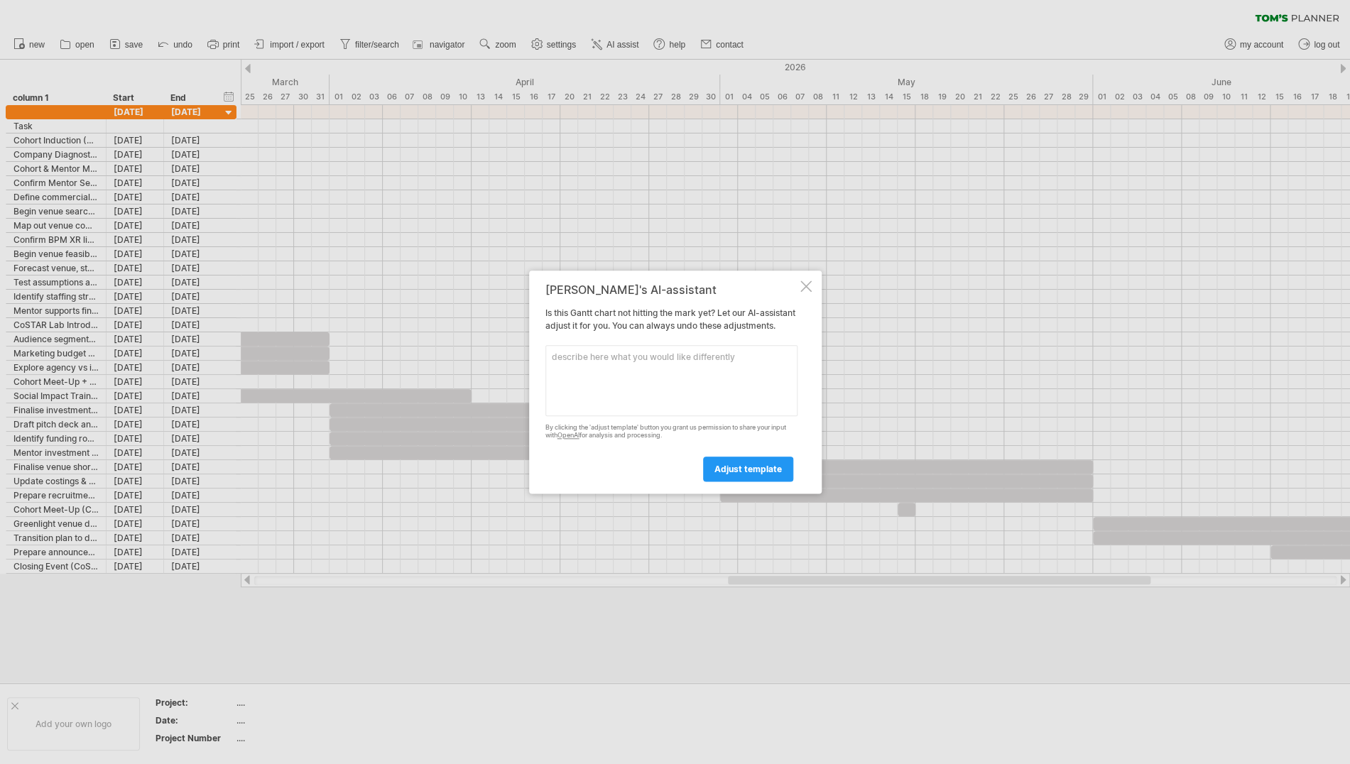
click at [803, 281] on div at bounding box center [806, 286] width 11 height 11
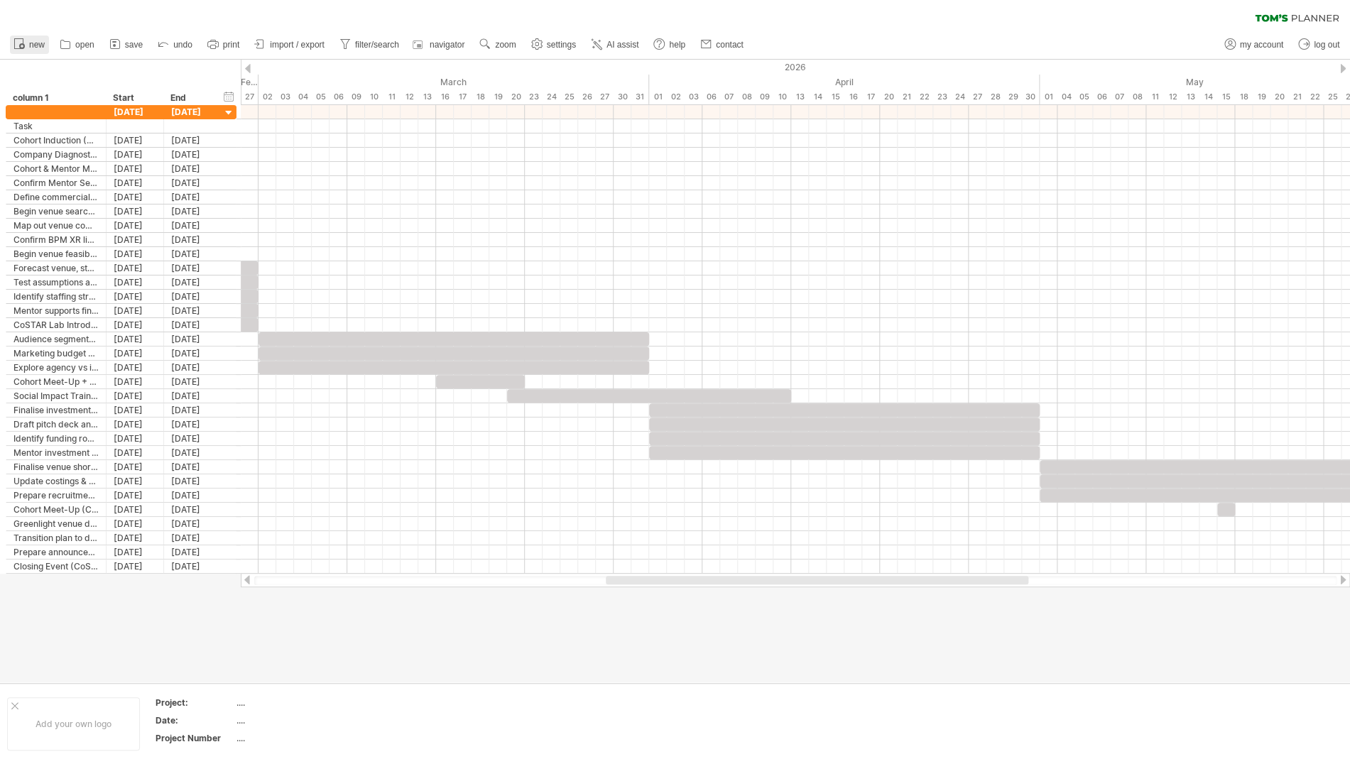
click at [30, 42] on span "new" at bounding box center [37, 45] width 16 height 10
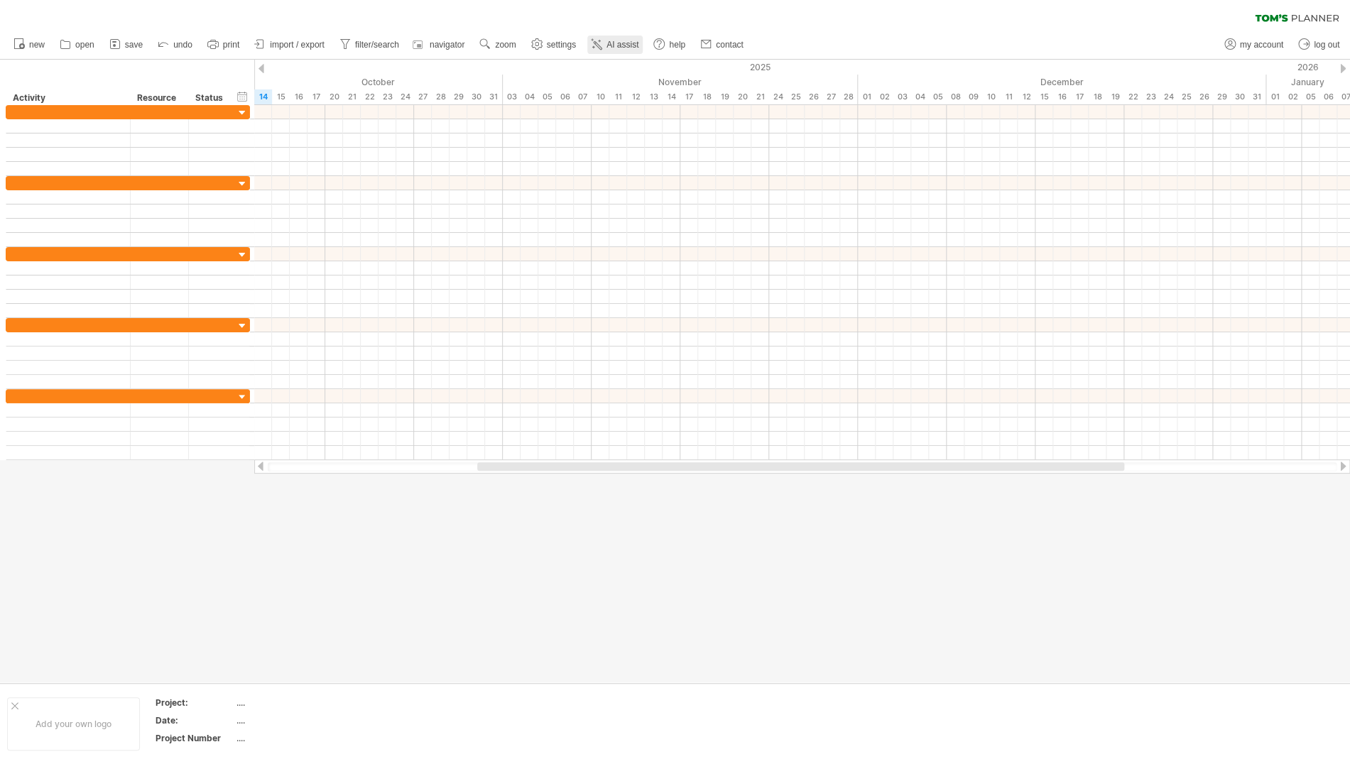
click at [610, 40] on span "AI assist" at bounding box center [623, 45] width 32 height 10
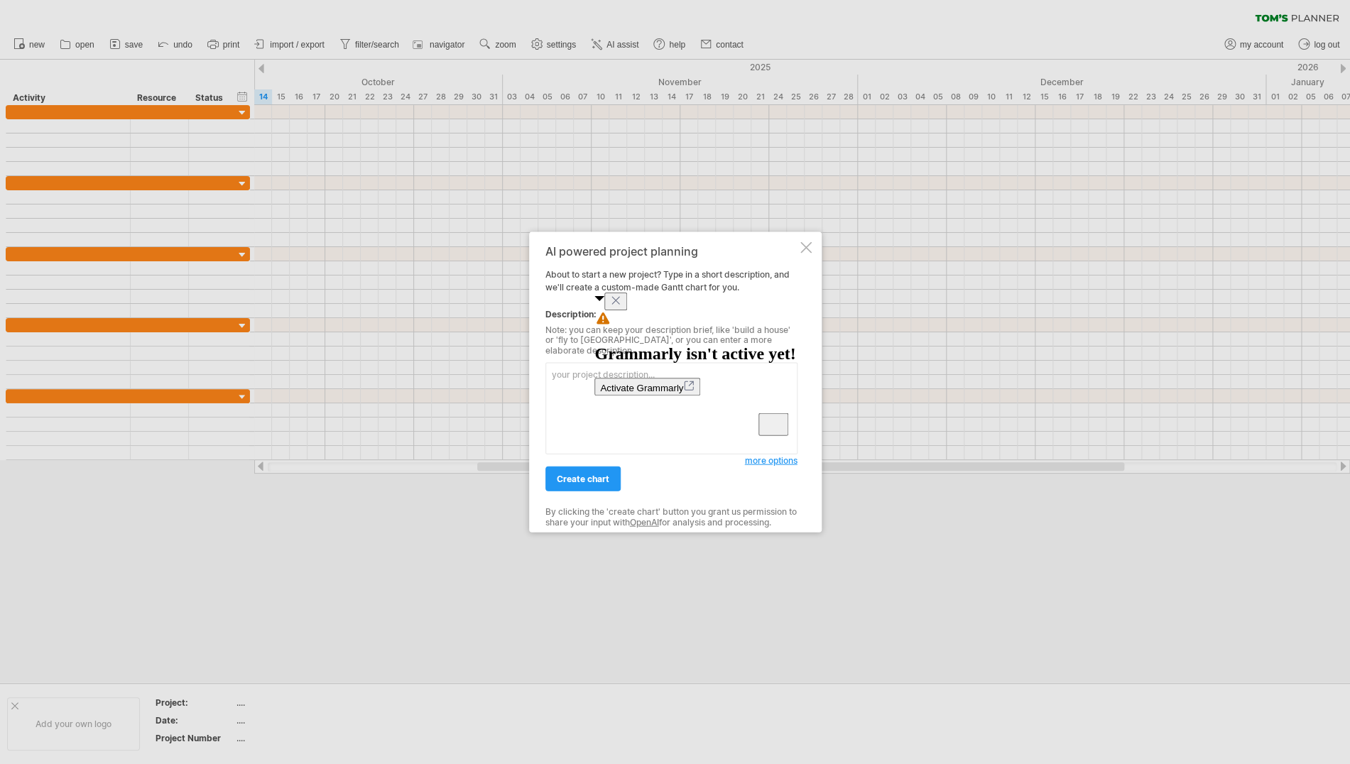
click at [560, 379] on textarea "To enrich screen reader interactions, please activate Accessibility in Grammarl…" at bounding box center [672, 409] width 252 height 92
type textarea "Lore Ipsu Dolor – SiTAME Consec Adipisc Elitsedd (Eiu–Temp 6003) Incidid Utlab:…"
click at [585, 474] on span "create chart" at bounding box center [583, 479] width 53 height 11
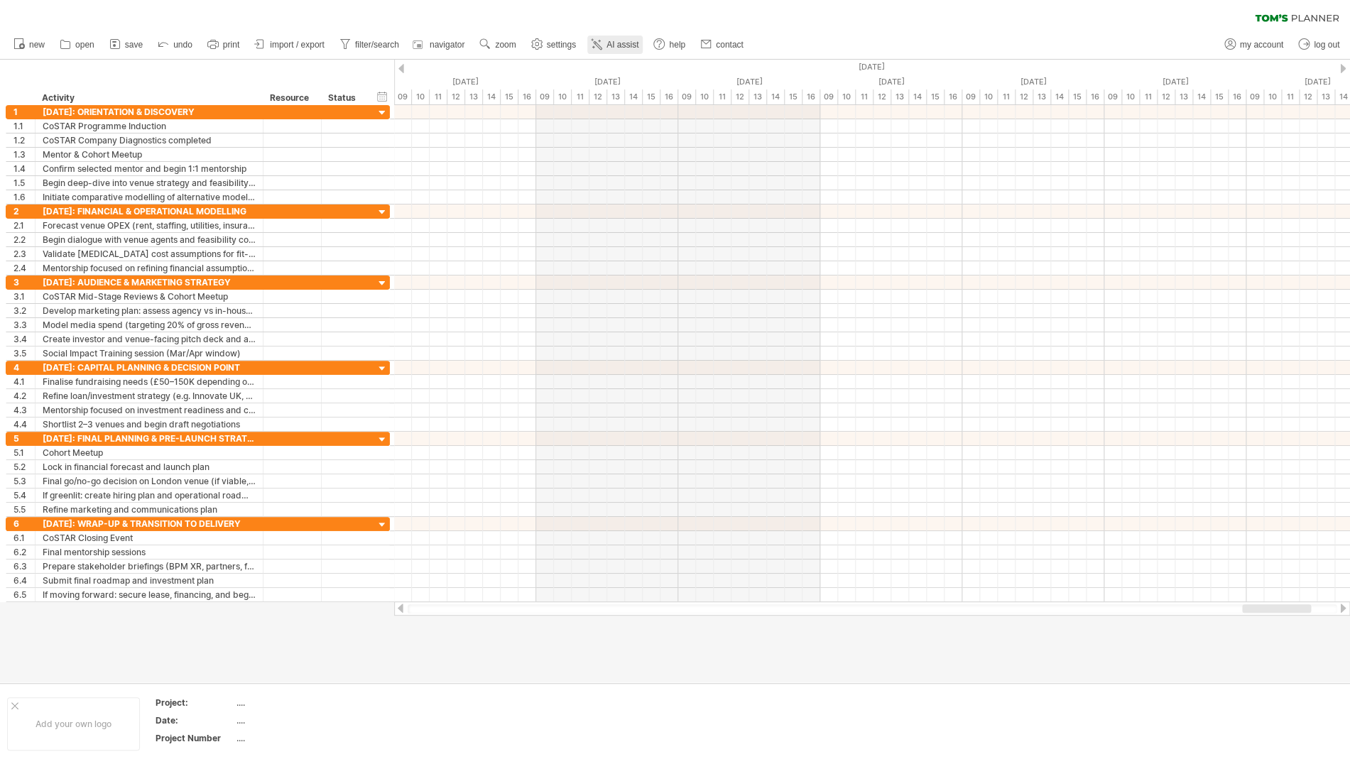
scroll to position [0, 0]
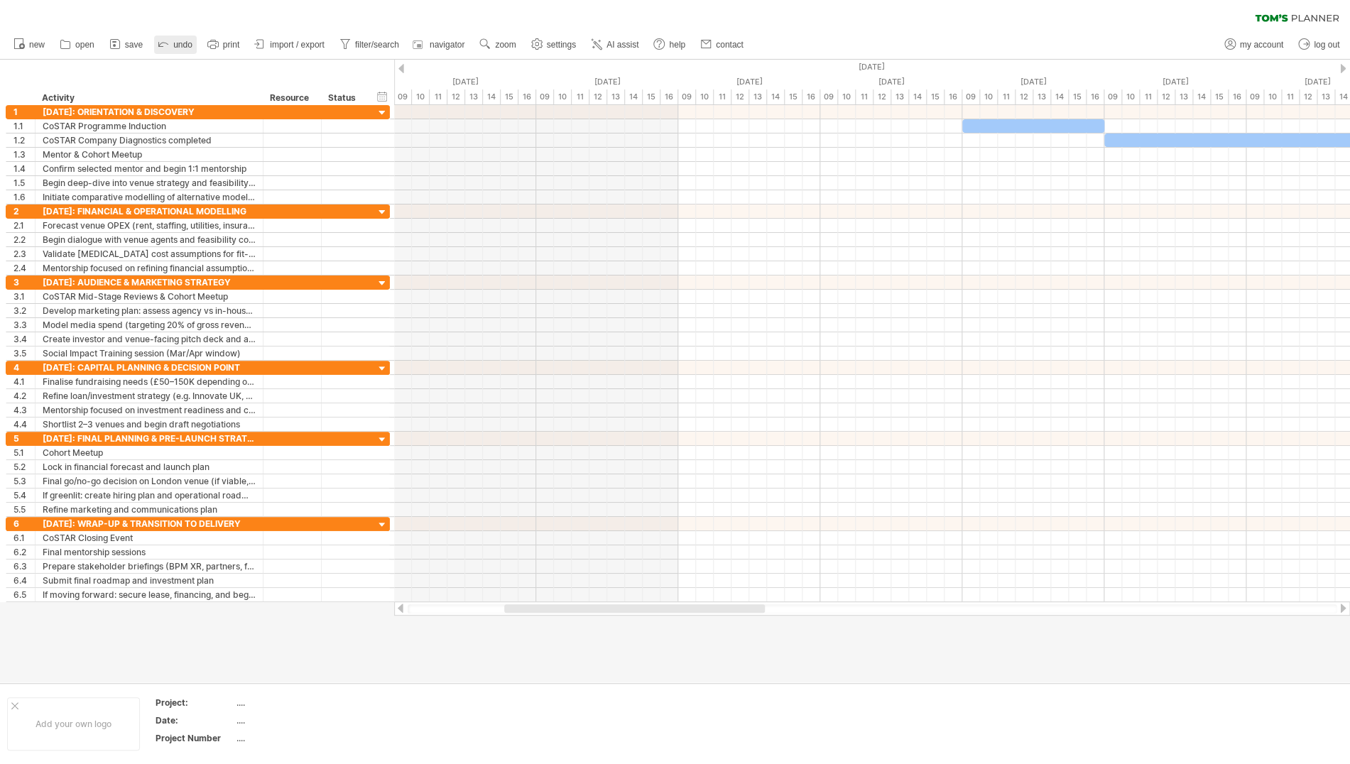
click at [178, 45] on span "undo" at bounding box center [182, 45] width 19 height 10
click at [1254, 42] on span "my account" at bounding box center [1261, 45] width 43 height 10
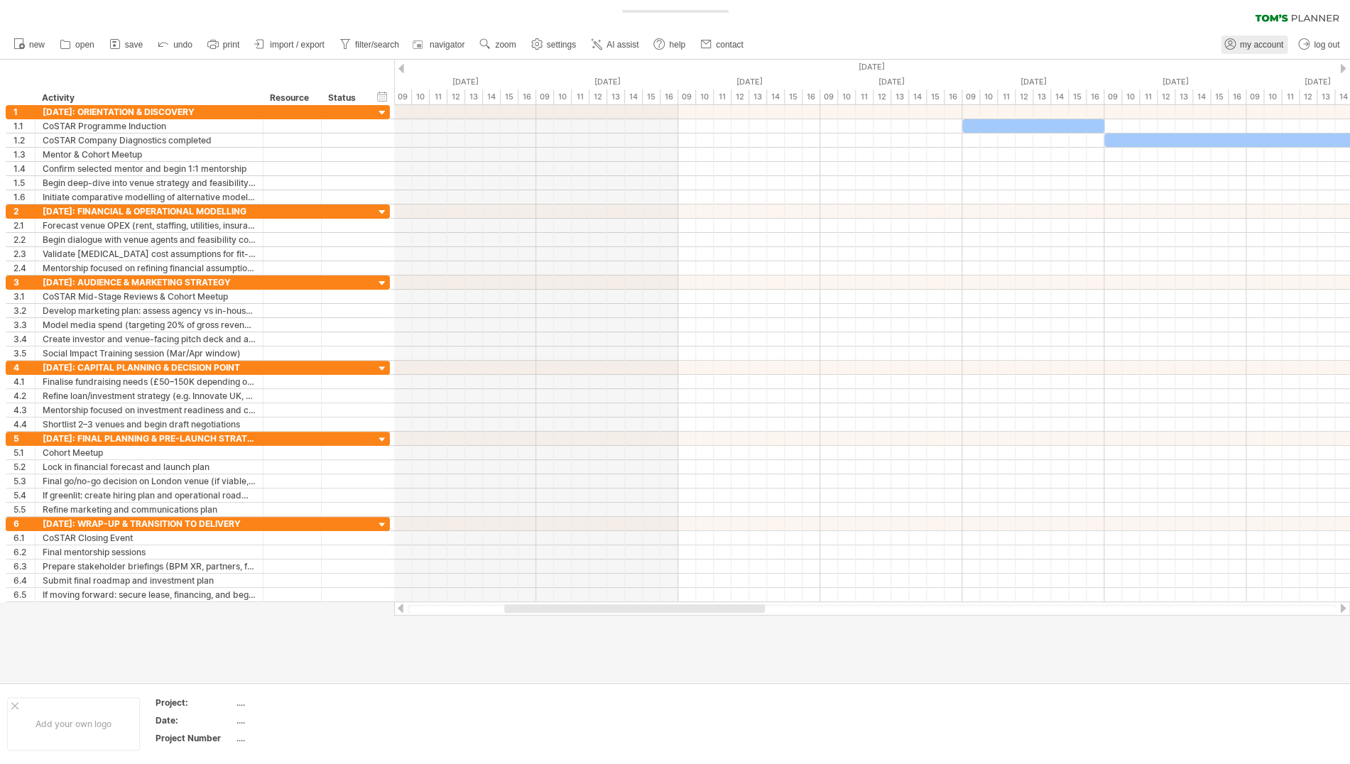
type input "**********"
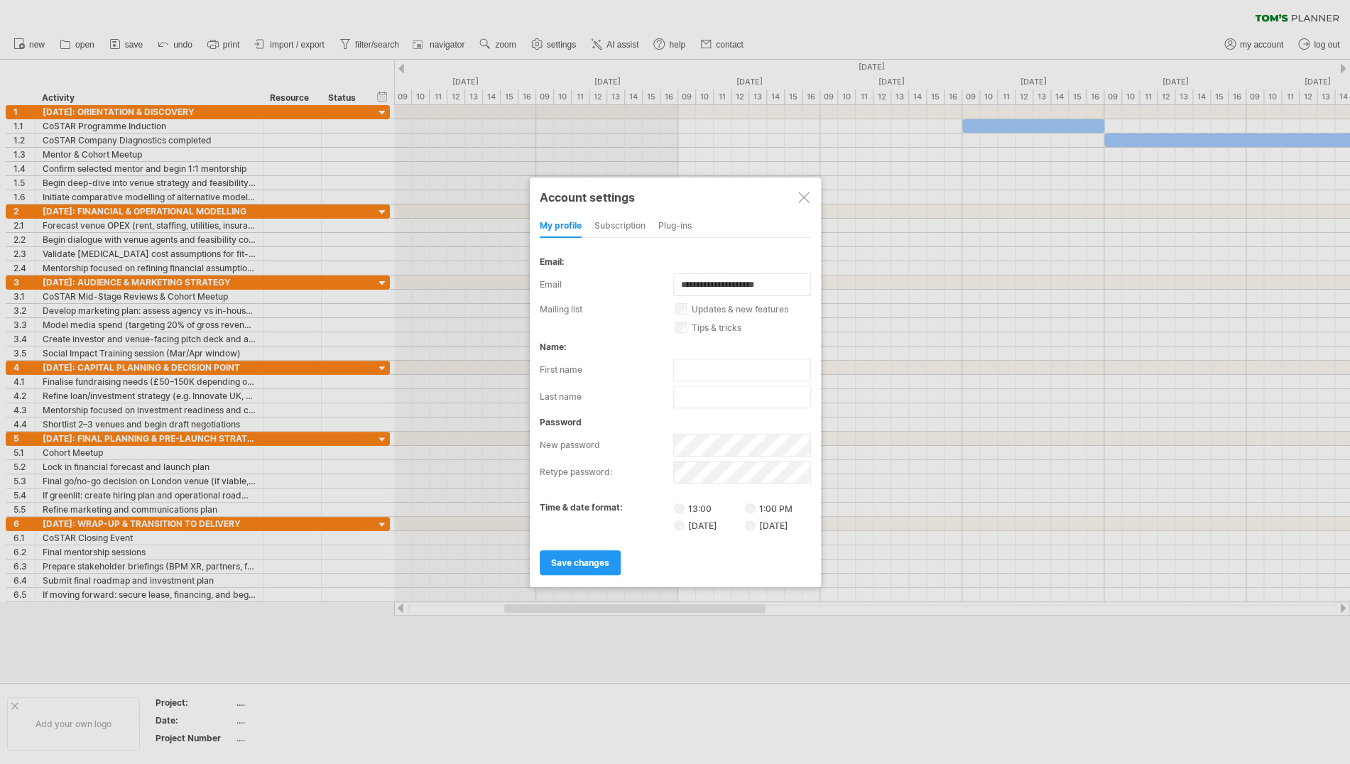
click at [801, 195] on div at bounding box center [803, 197] width 11 height 11
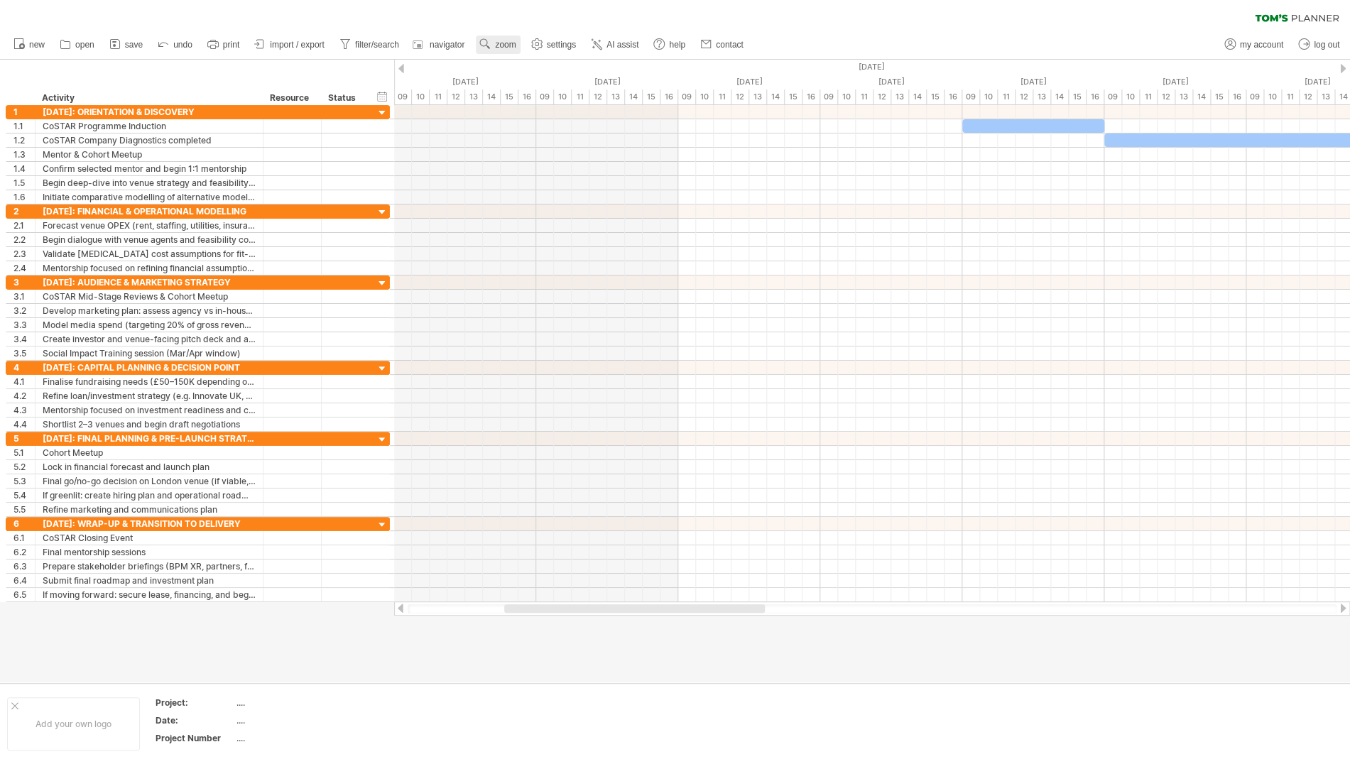
click at [516, 45] on span "zoom" at bounding box center [505, 45] width 21 height 10
click at [567, 82] on div "Week" at bounding box center [563, 86] width 79 height 23
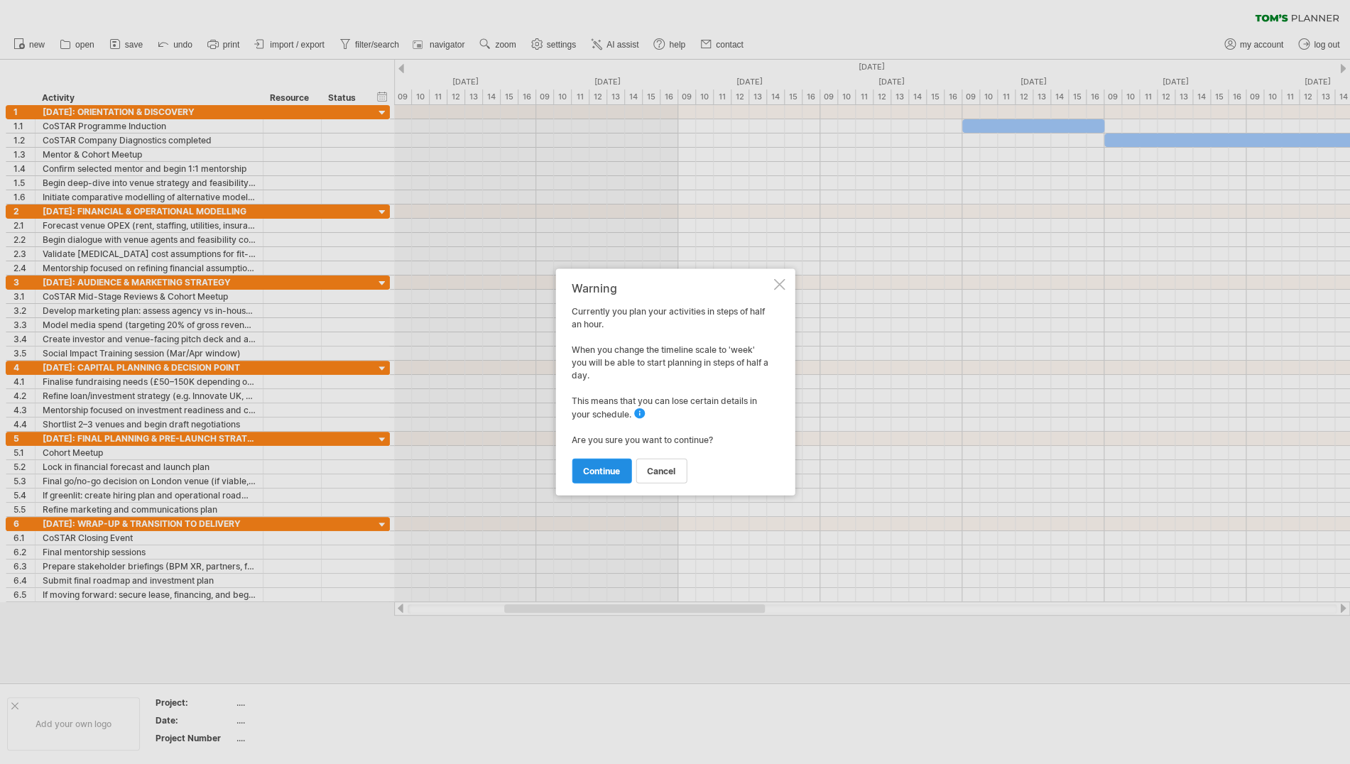
click at [601, 468] on span "continue" at bounding box center [601, 471] width 37 height 11
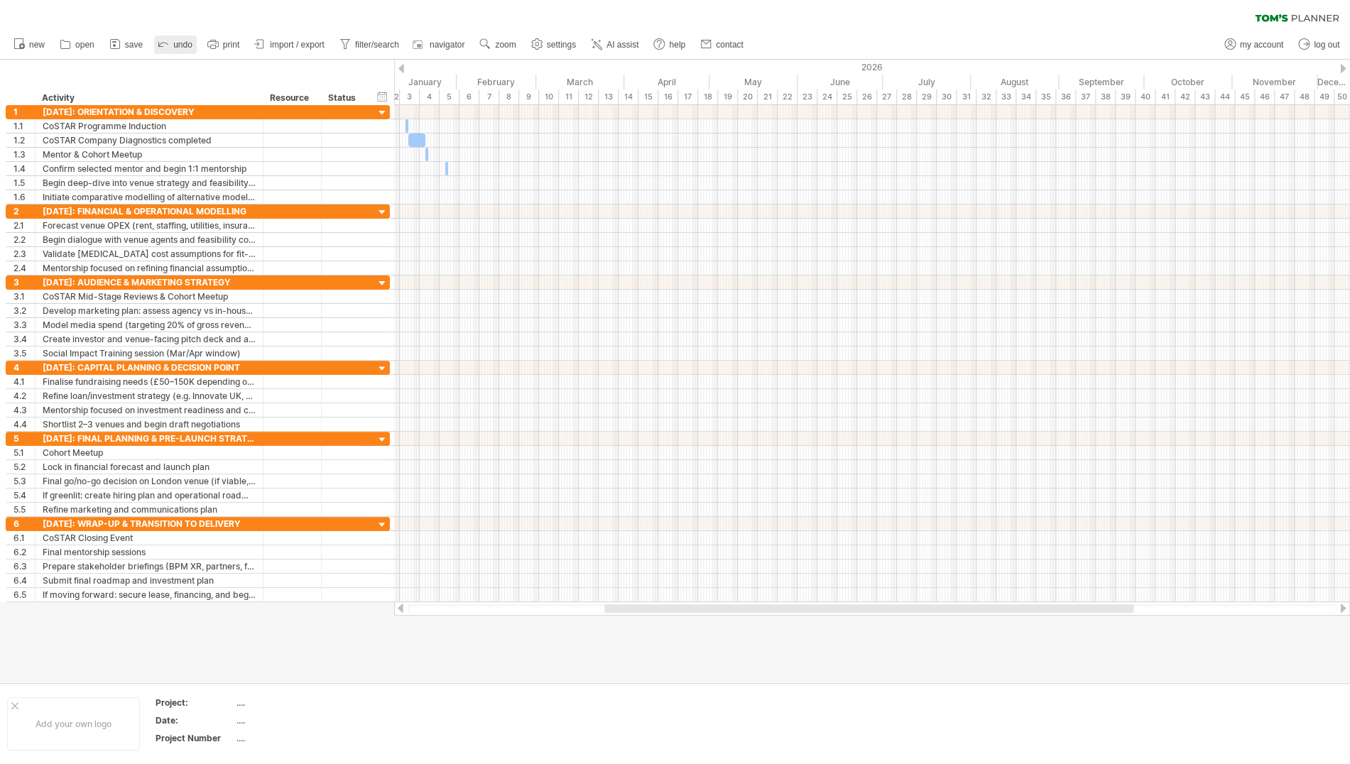
click at [172, 43] on link "undo" at bounding box center [175, 45] width 43 height 18
click at [124, 44] on link "save" at bounding box center [126, 45] width 41 height 18
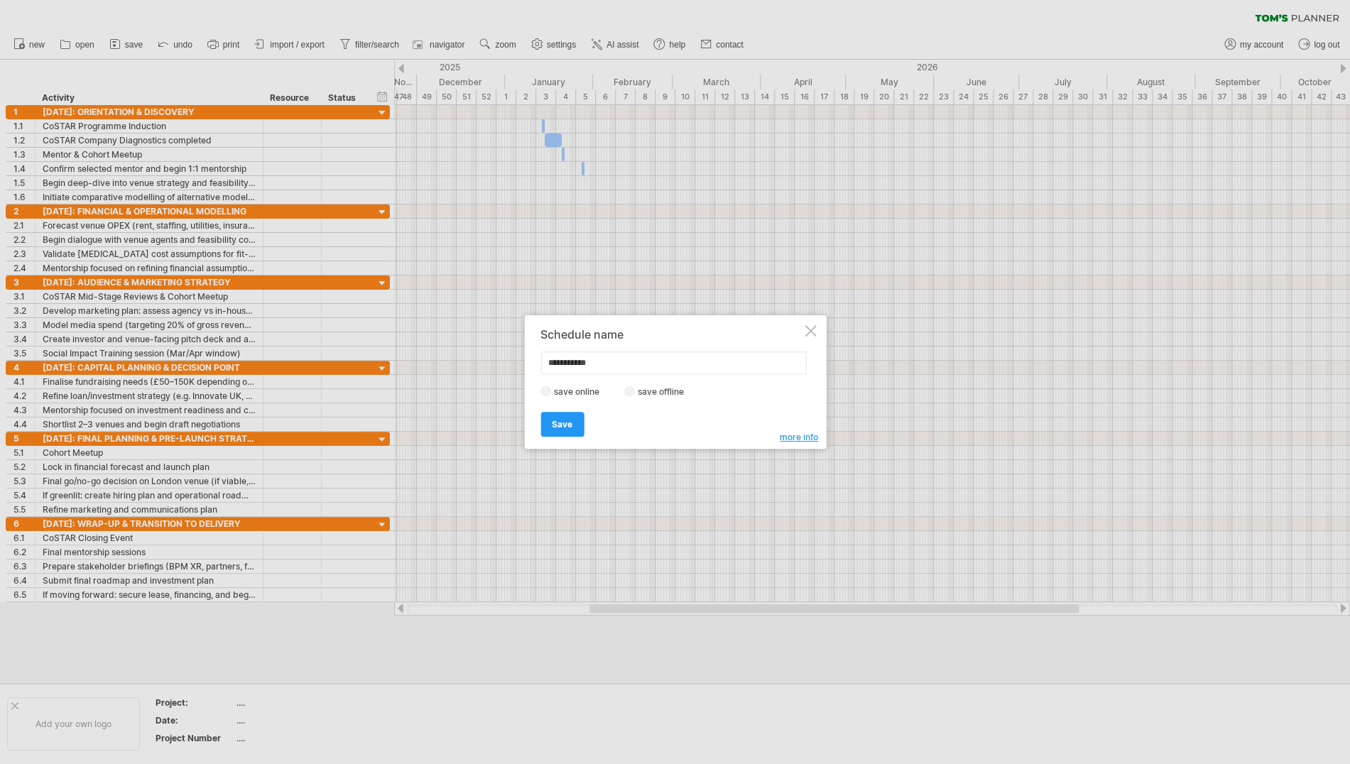
click at [811, 331] on div at bounding box center [810, 330] width 11 height 11
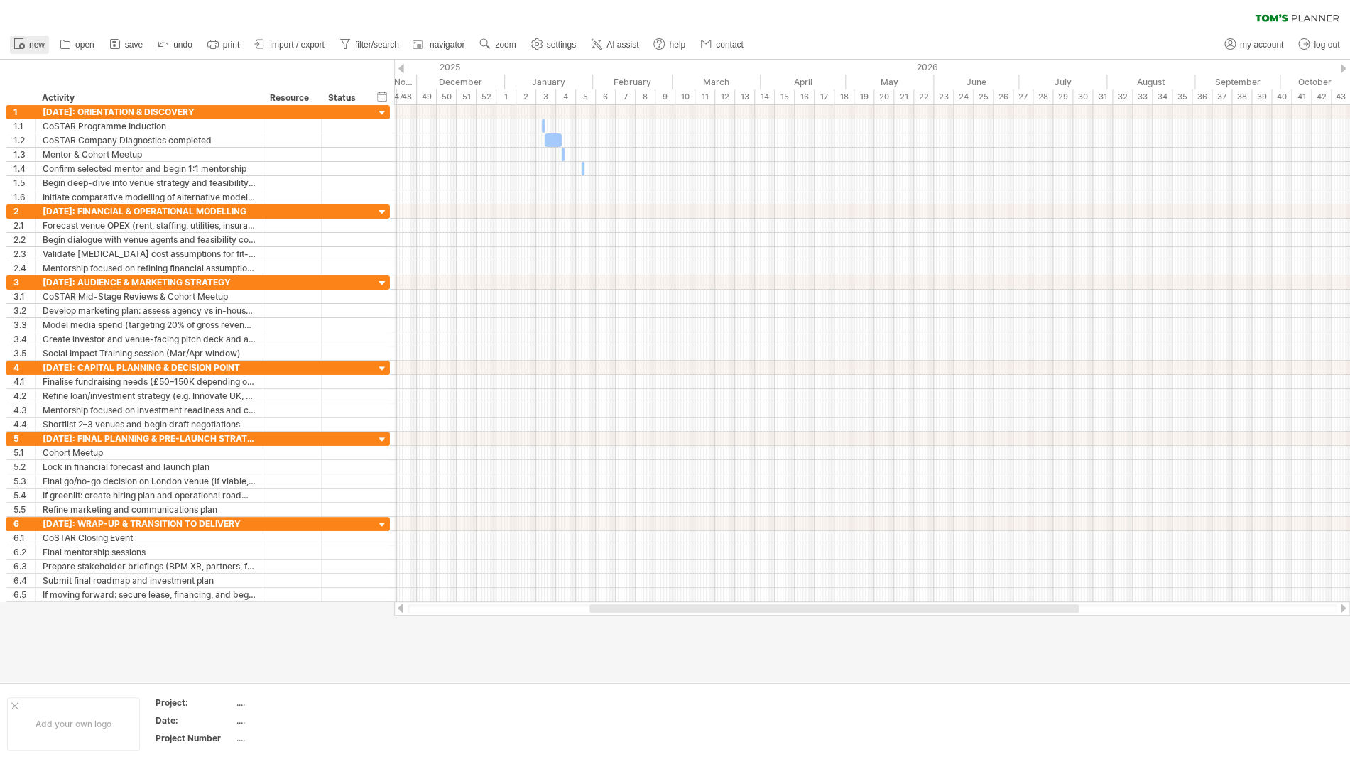
click at [18, 39] on rect at bounding box center [19, 44] width 9 height 10
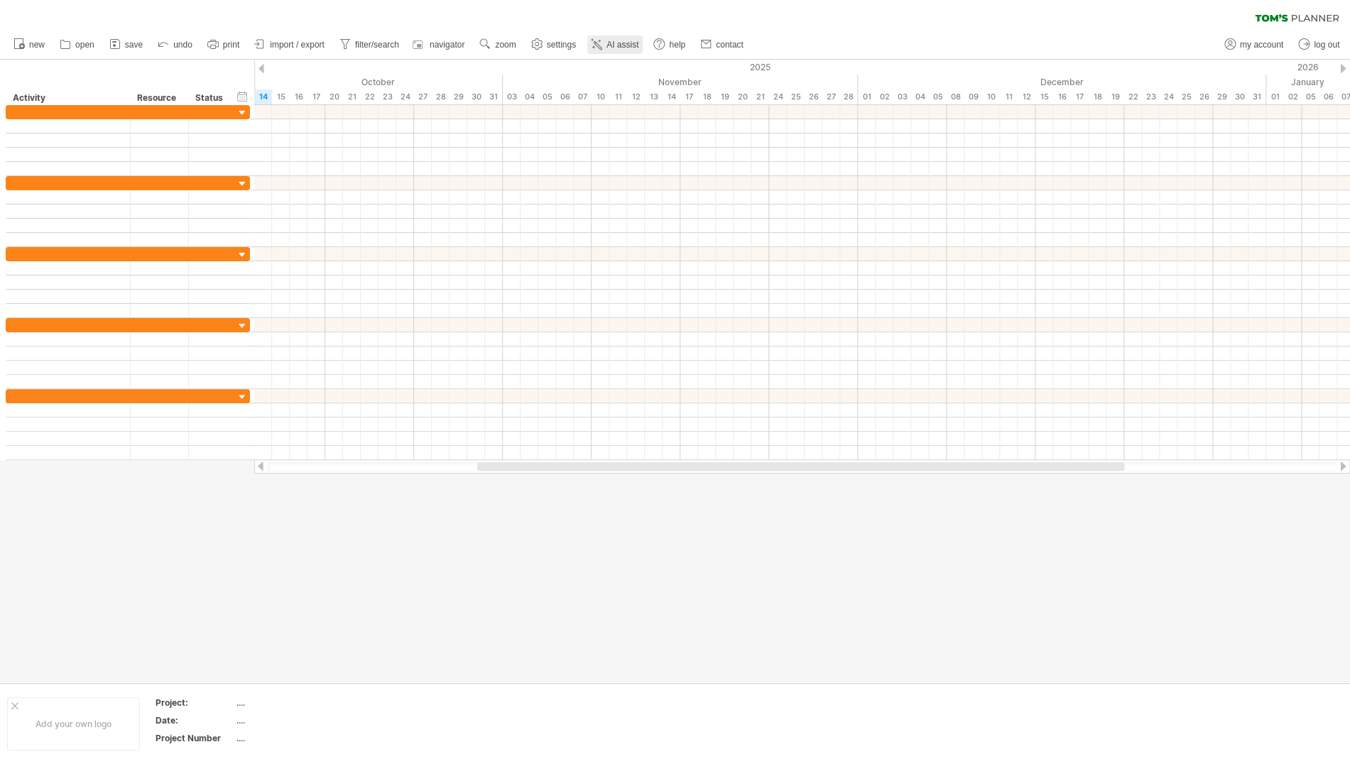
click at [607, 43] on link "AI assist" at bounding box center [614, 45] width 55 height 18
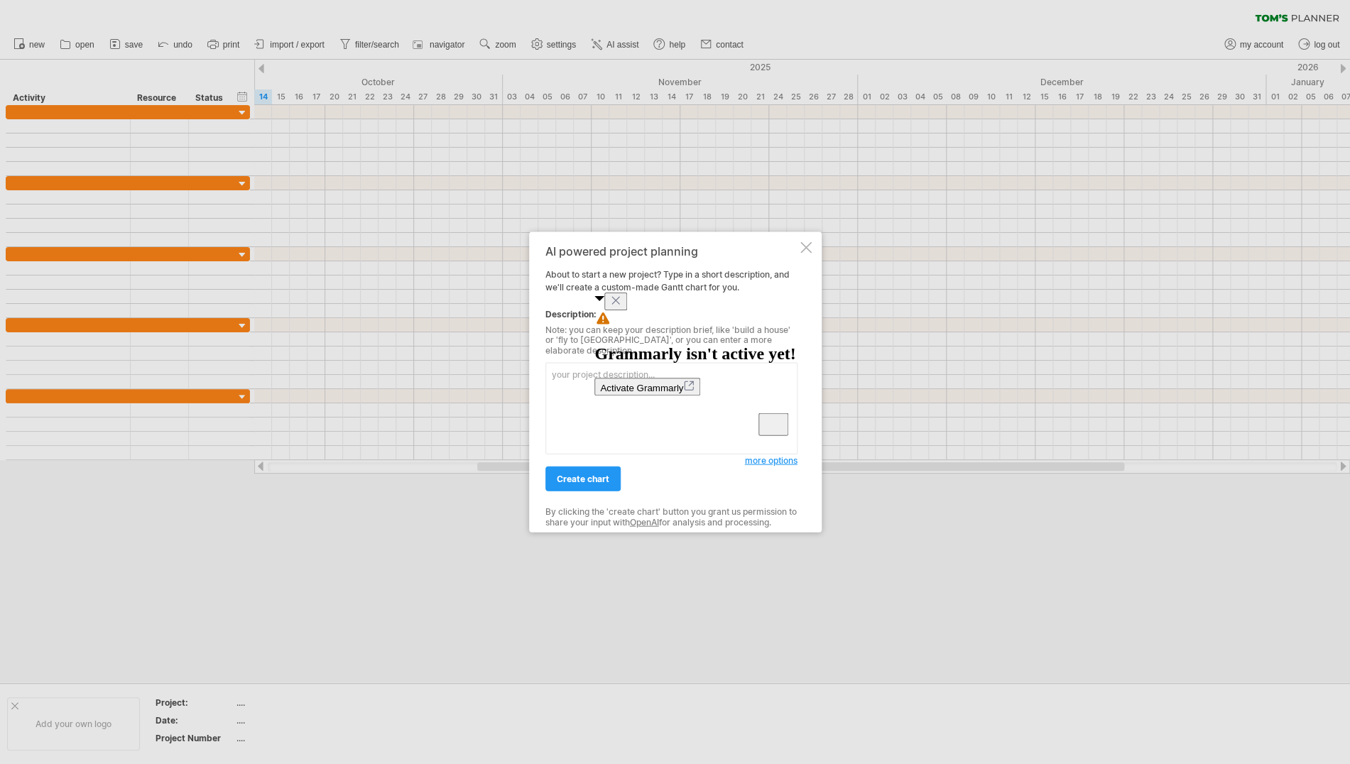
drag, startPoint x: 771, startPoint y: 308, endPoint x: 741, endPoint y: 350, distance: 52.0
click at [622, 306] on icon "Close" at bounding box center [615, 300] width 11 height 11
click at [573, 374] on textarea "To enrich screen reader interactions, please activate Accessibility in Grammarl…" at bounding box center [672, 409] width 252 height 92
paste textarea "Lore Ipsu Dolor – SiTAME Consec Adipisc Elitsedd (Eiu–Temp 9514) Incidid Utlab:…"
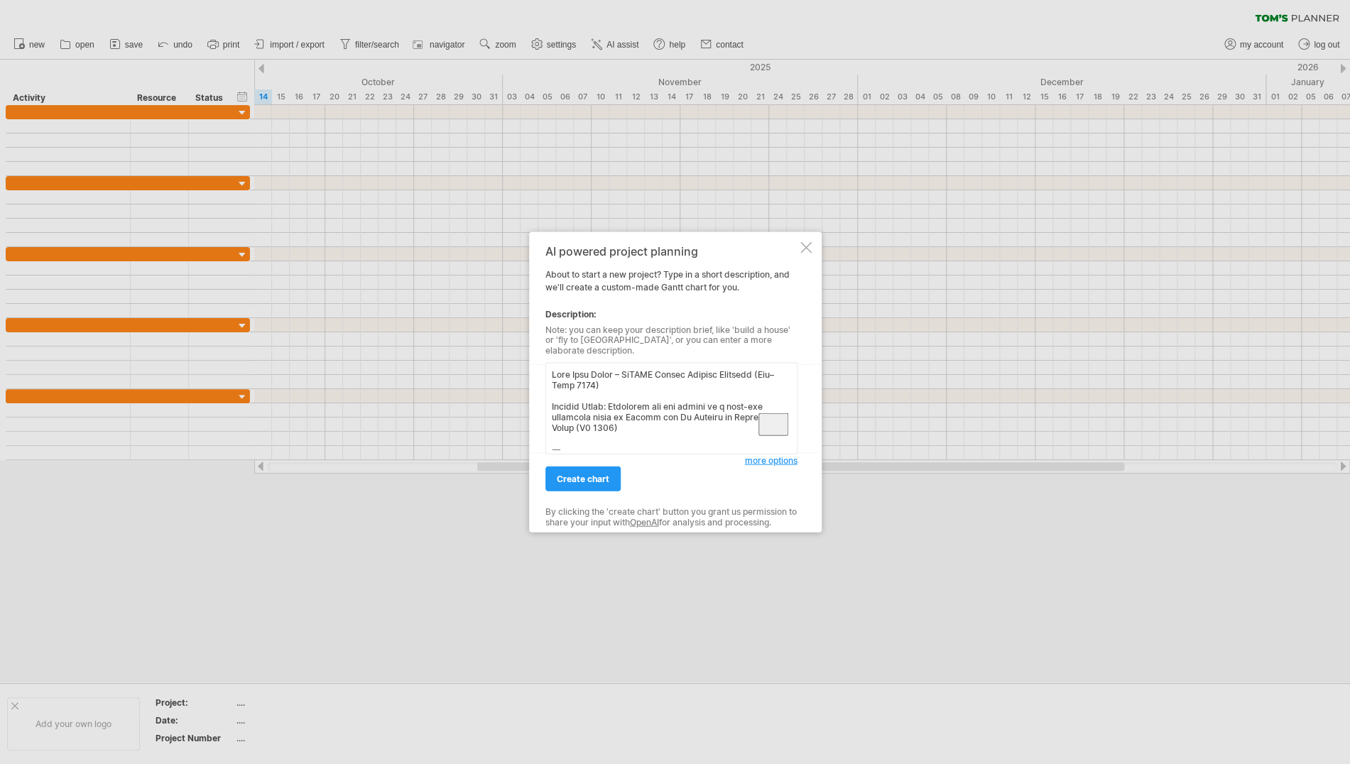
drag, startPoint x: 722, startPoint y: 433, endPoint x: 477, endPoint y: 251, distance: 305.2
click at [546, 363] on textarea "To enrich screen reader interactions, please activate Accessibility in Grammarl…" at bounding box center [672, 409] width 252 height 92
type textarea "East City Films – CoSTAR Evolve Project Timeline ([DATE]–[DATE])"
drag, startPoint x: 587, startPoint y: 378, endPoint x: 549, endPoint y: 354, distance: 45.3
click at [548, 363] on textarea "East City Films – CoSTAR Evolve Project Timeline ([DATE]–[DATE])" at bounding box center [672, 409] width 252 height 92
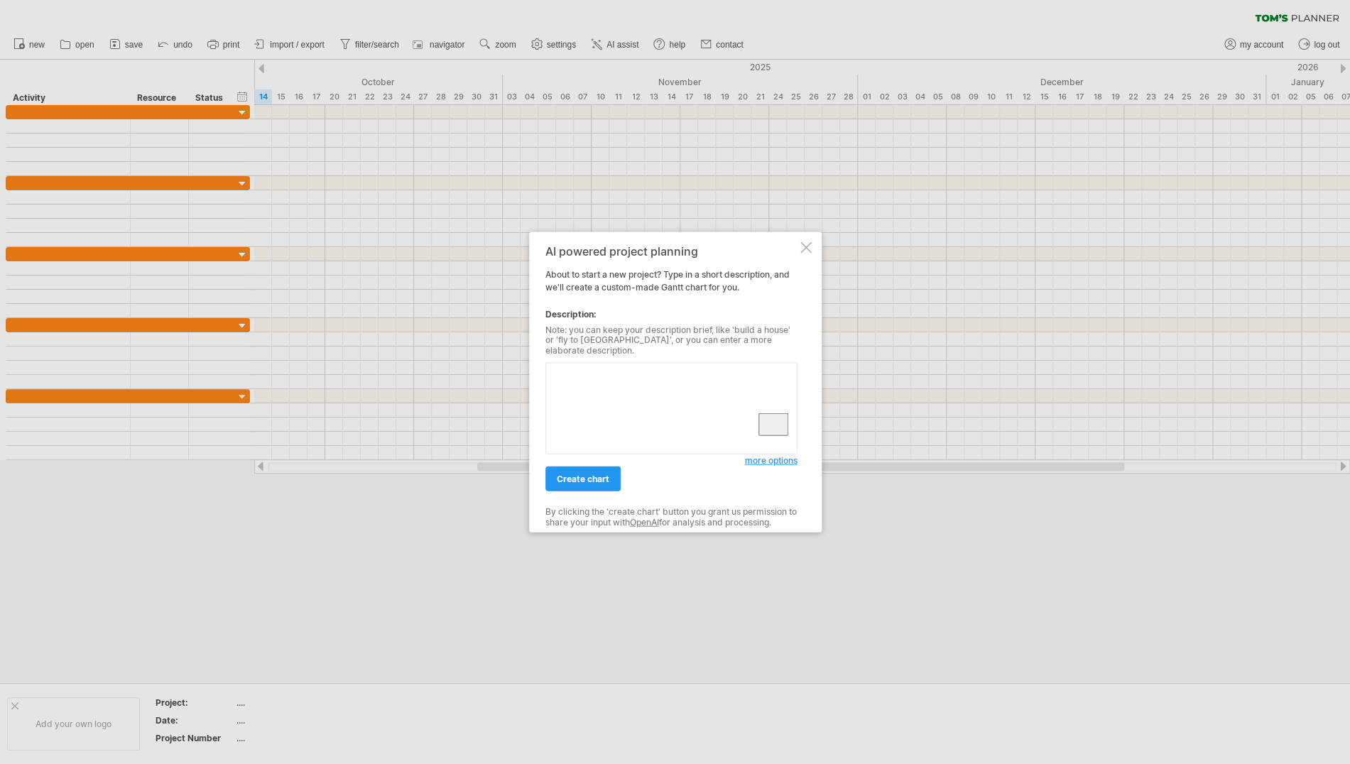
paste textarea "Create a 6-month project plan titled “ECF London Beats Residency – CoSTAR Evolv…"
paste textarea "Lorem 4 – Ipsumdolo & Sitametcons (Adi 87–Eli 94) Sed DoEIUS Tempor: • 72 Inc: …"
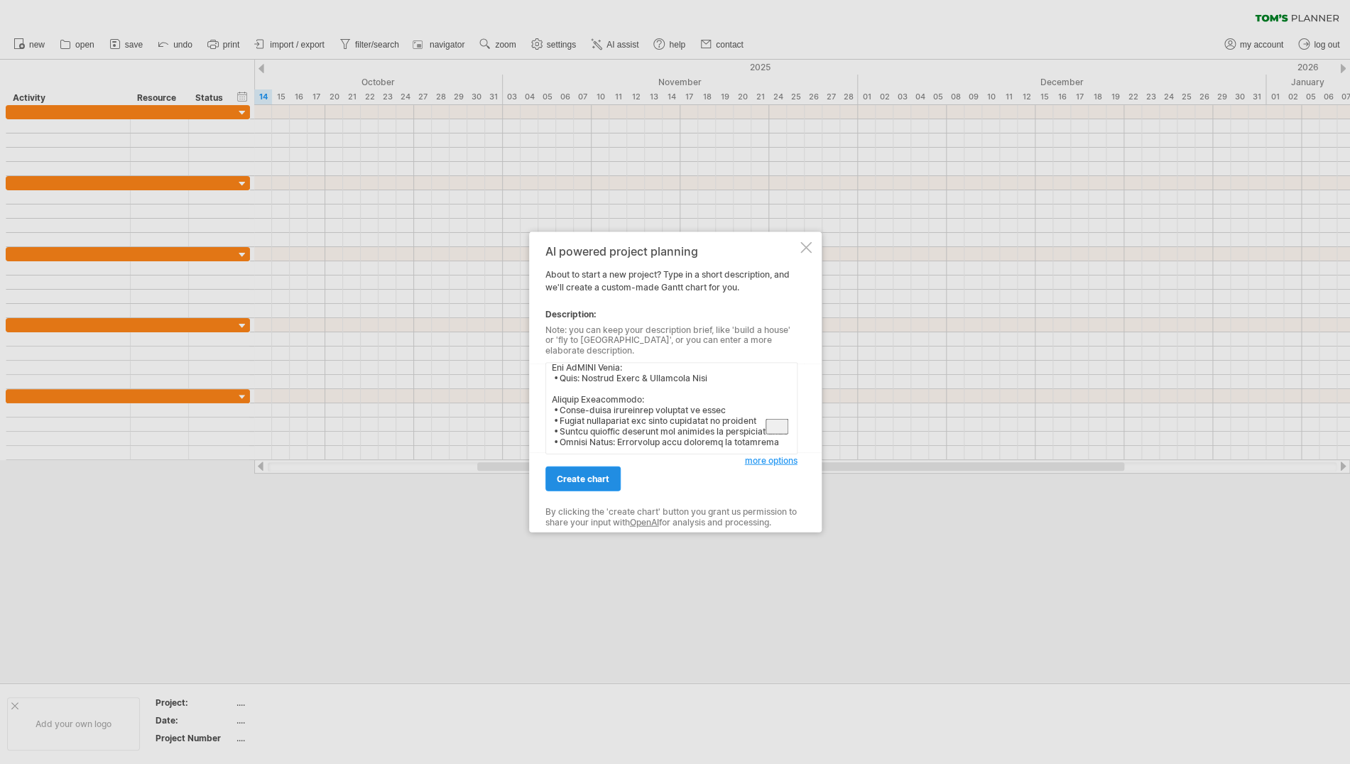
scroll to position [912, 0]
type textarea "Loremi d 4-sitam consect adip elitse “DOE Tempor Incid Utlaboree – DoLORE Magna…"
click at [572, 469] on link "create chart" at bounding box center [583, 479] width 75 height 25
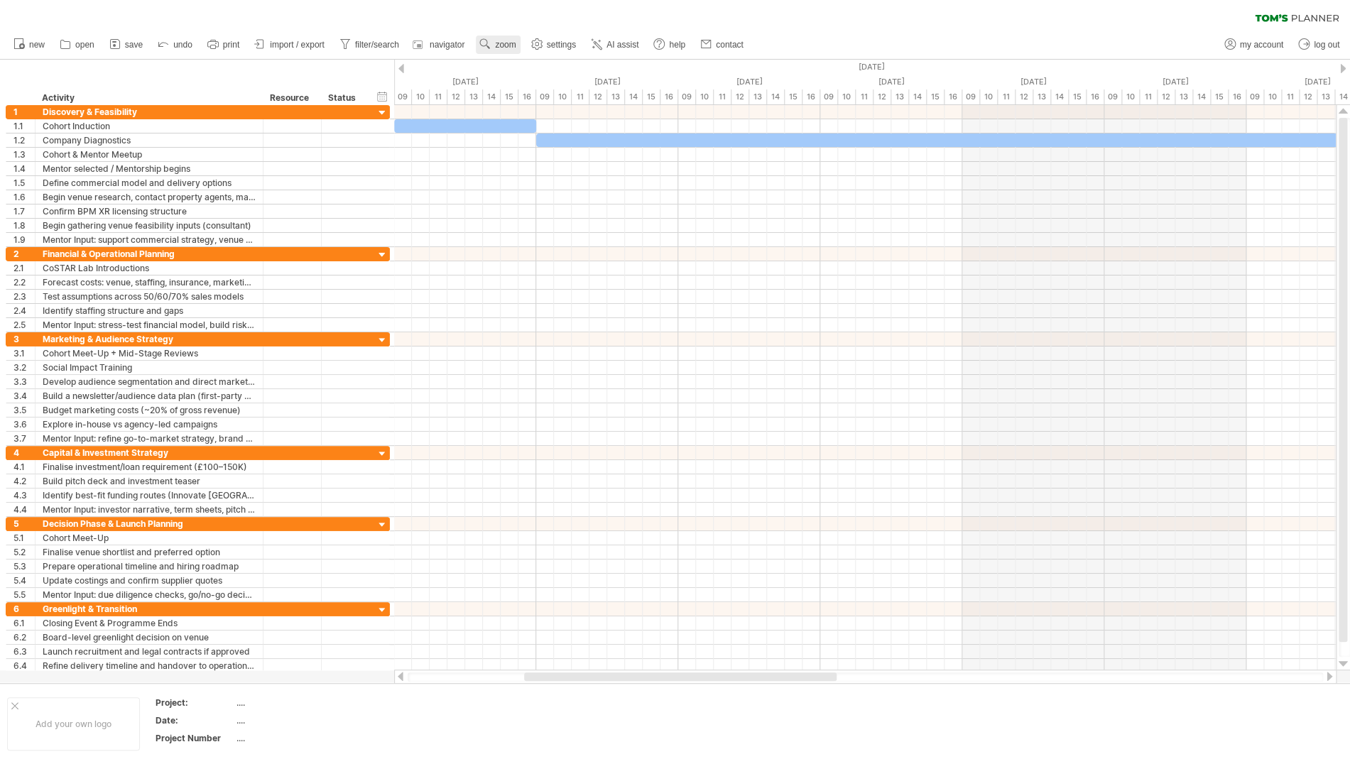
click at [499, 45] on span "zoom" at bounding box center [505, 45] width 21 height 10
click at [554, 85] on div "Week" at bounding box center [545, 86] width 79 height 23
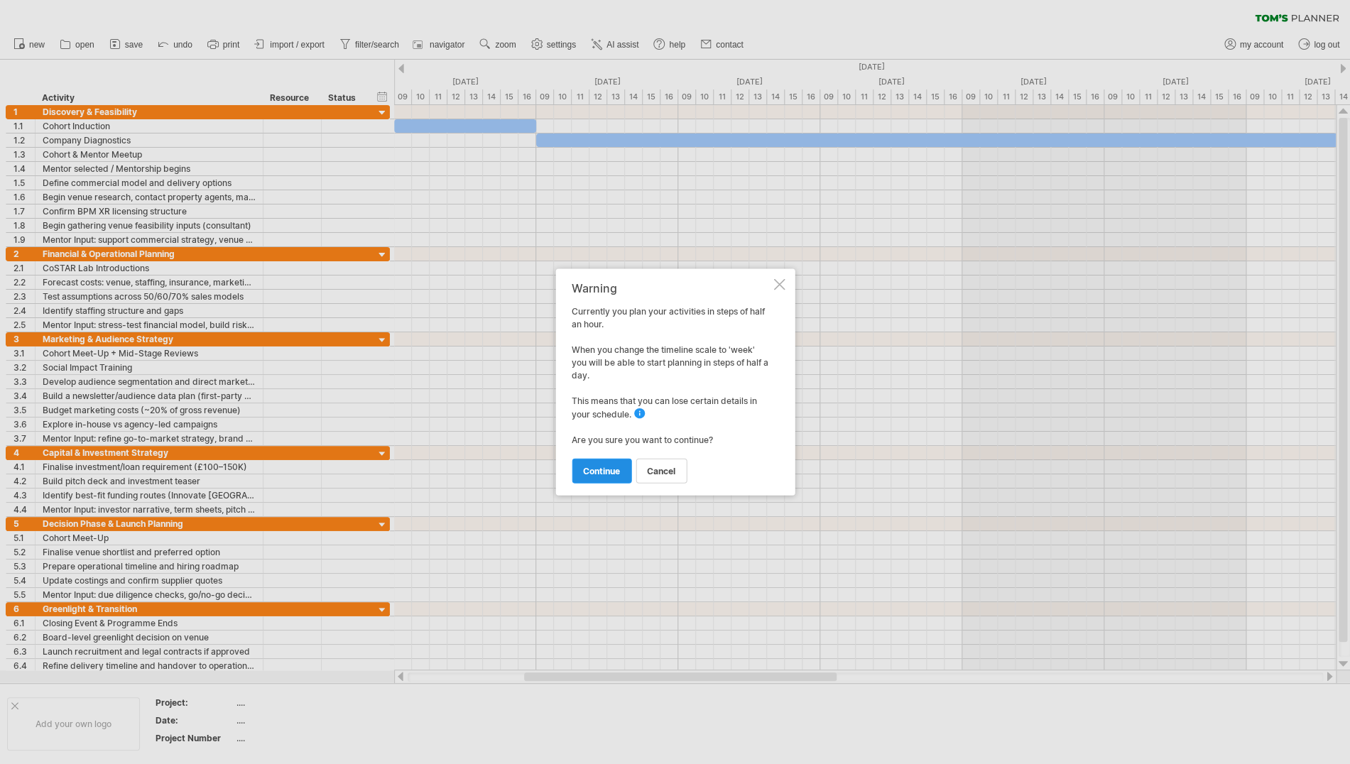
click at [598, 478] on link "continue" at bounding box center [602, 471] width 60 height 25
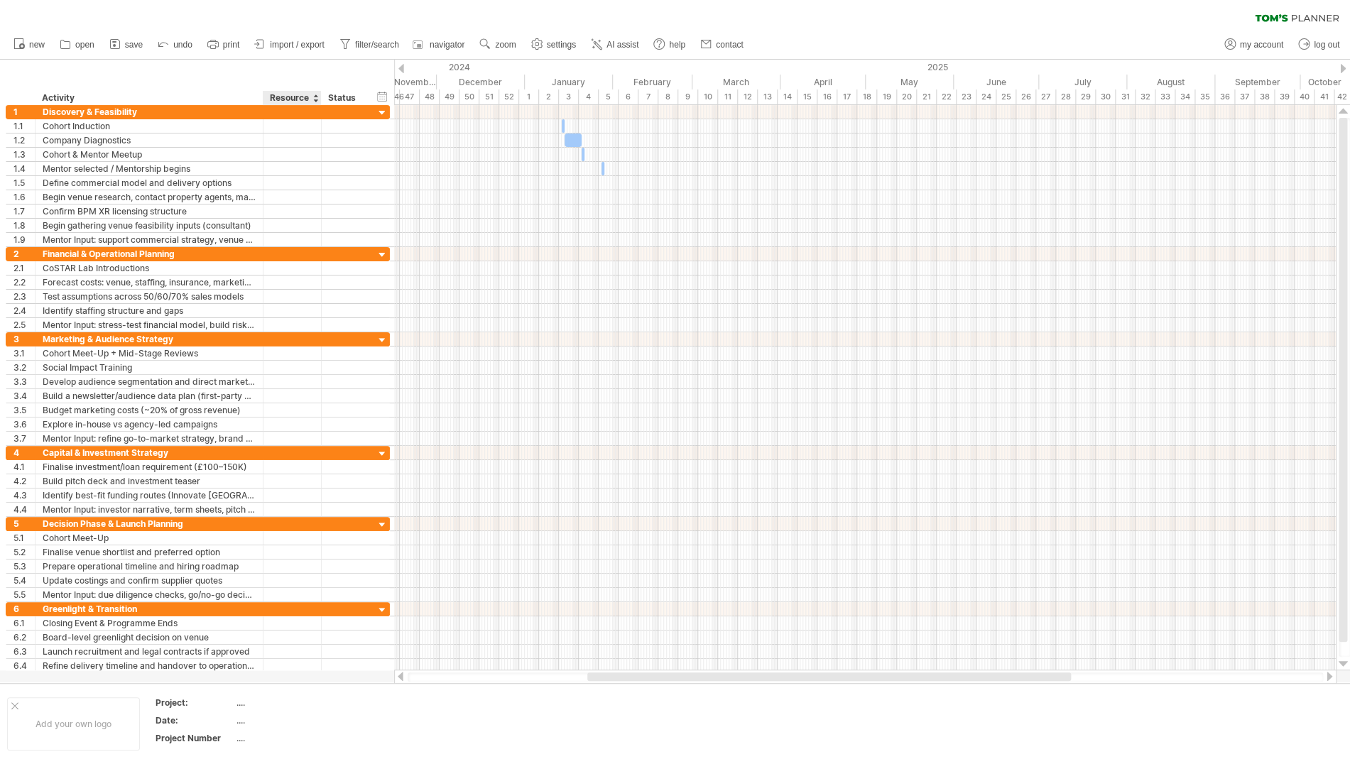
scroll to position [0, 0]
click at [603, 42] on icon at bounding box center [597, 44] width 14 height 14
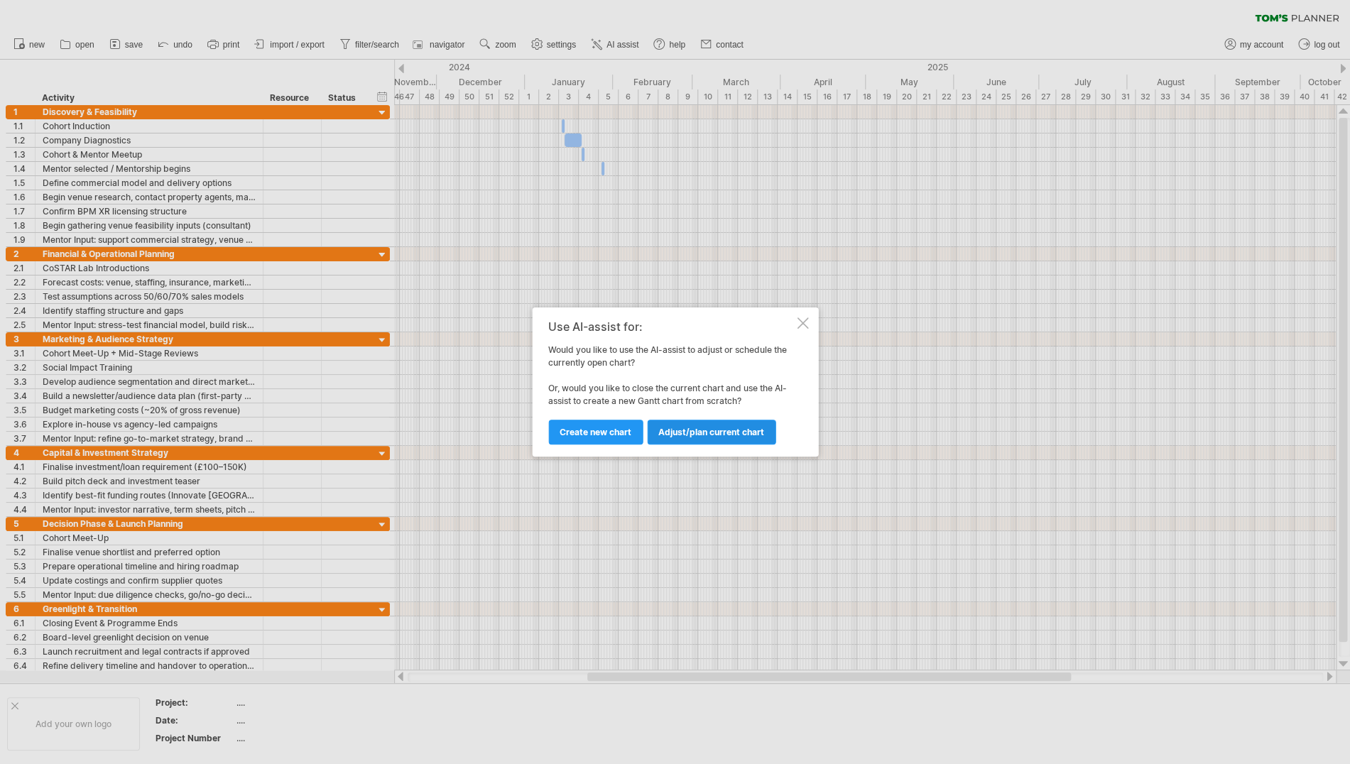
click at [716, 435] on span "Adjust/plan current chart" at bounding box center [712, 432] width 106 height 11
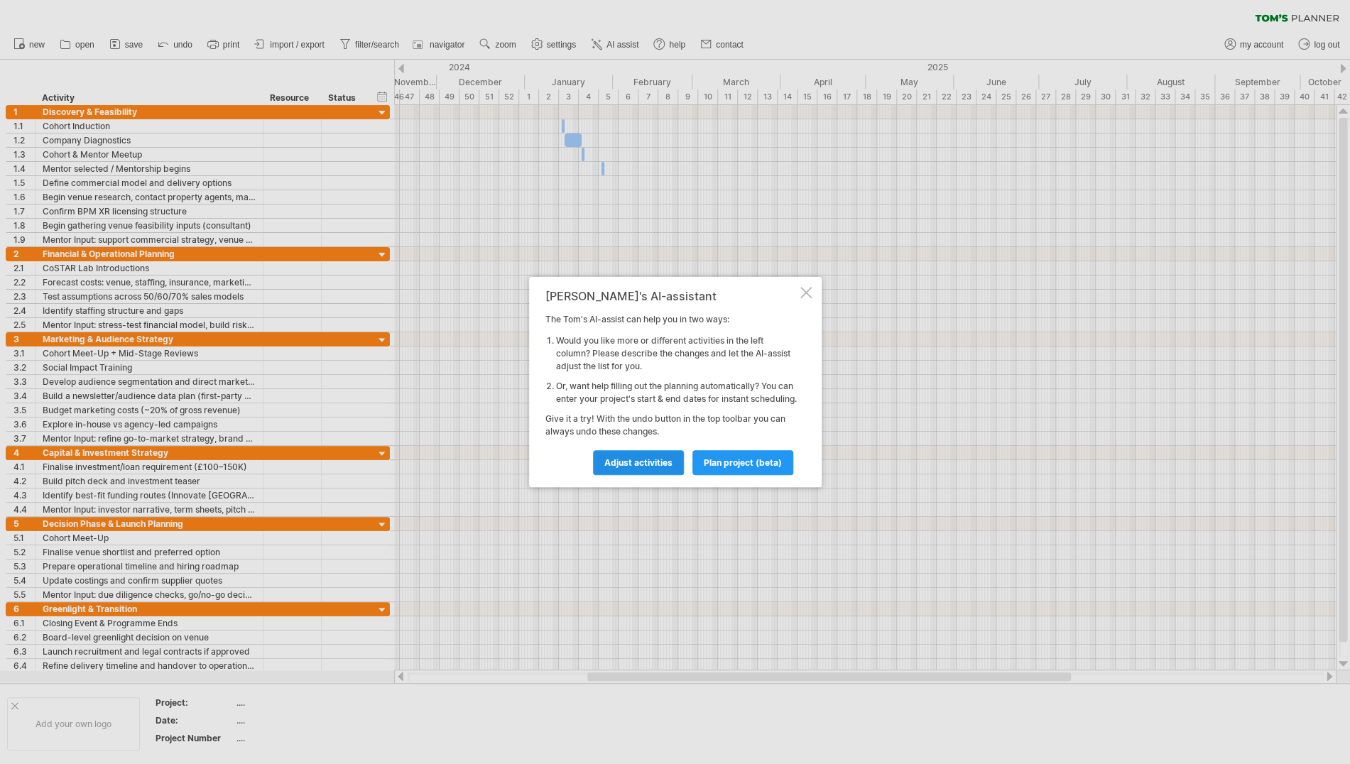
click at [633, 468] on span "Adjust activities" at bounding box center [639, 462] width 68 height 11
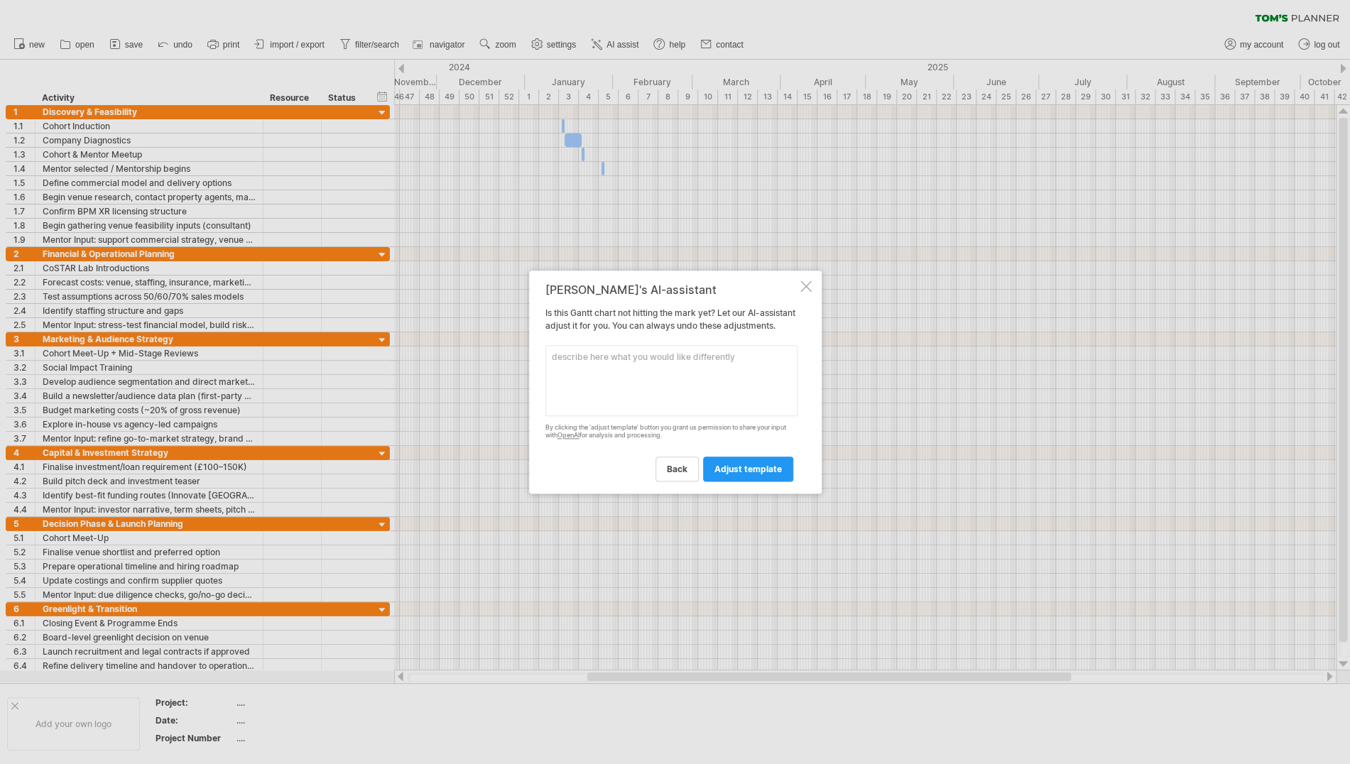
click at [565, 367] on textarea at bounding box center [672, 380] width 252 height 71
click at [622, 280] on icon "Close" at bounding box center [615, 274] width 11 height 11
click at [623, 367] on textarea "Can you add" at bounding box center [672, 380] width 252 height 71
type textarea "Can you add the coloured bars to the activity?"
click at [744, 475] on span "adjust template" at bounding box center [748, 469] width 67 height 11
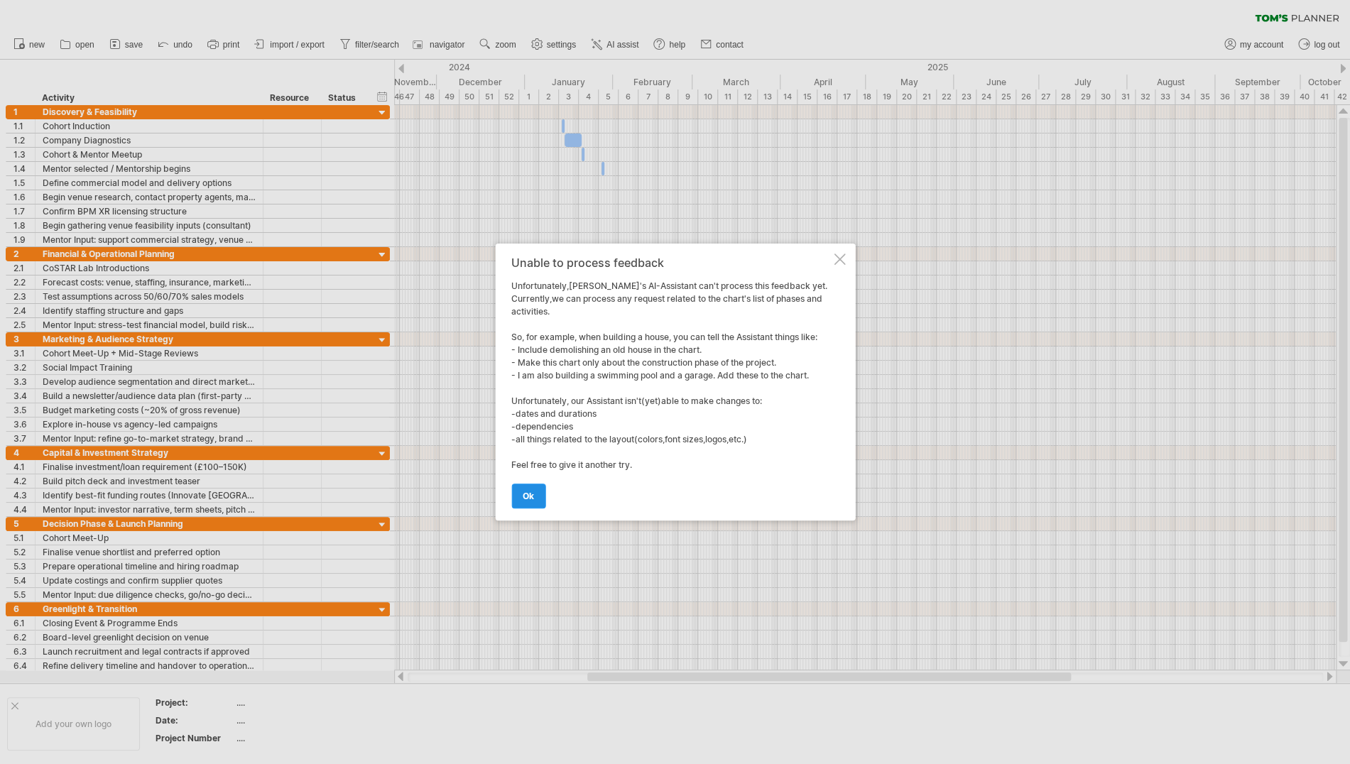
click at [528, 494] on span "ok" at bounding box center [528, 496] width 11 height 11
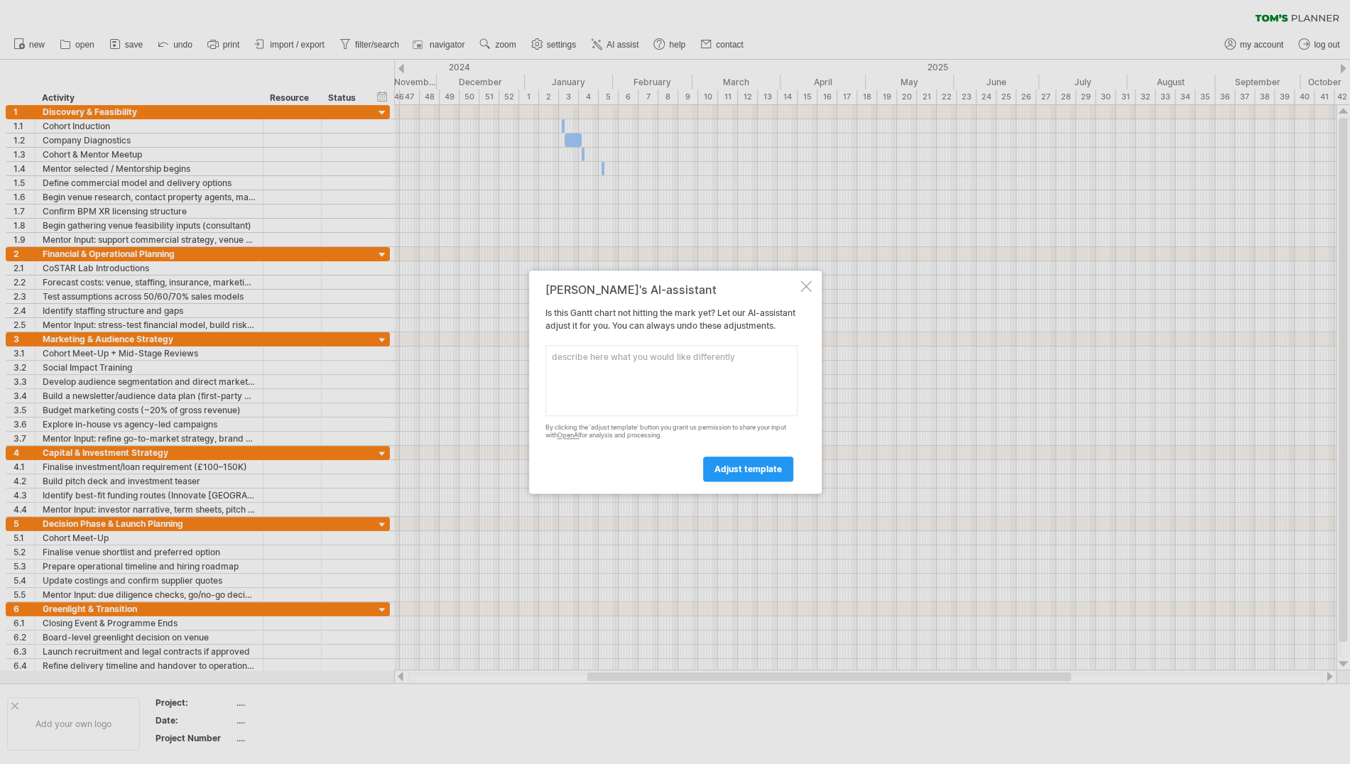
click at [560, 367] on textarea at bounding box center [672, 380] width 252 height 71
click at [622, 280] on icon "Close" at bounding box center [615, 274] width 11 height 11
click at [548, 173] on div at bounding box center [675, 382] width 1350 height 764
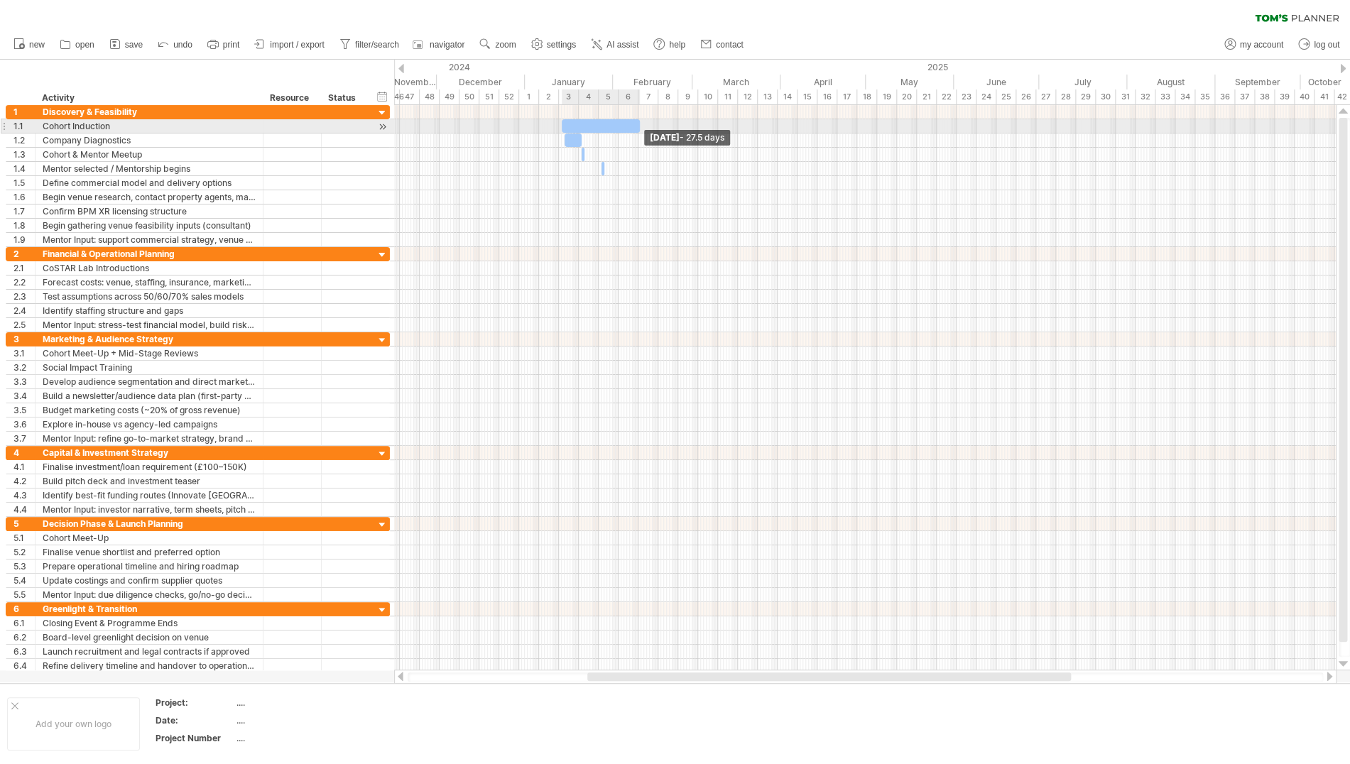
drag, startPoint x: 565, startPoint y: 124, endPoint x: 639, endPoint y: 124, distance: 74.6
click at [639, 124] on span at bounding box center [640, 125] width 6 height 13
drag, startPoint x: 583, startPoint y: 141, endPoint x: 640, endPoint y: 139, distance: 56.8
click at [640, 139] on span at bounding box center [640, 140] width 6 height 13
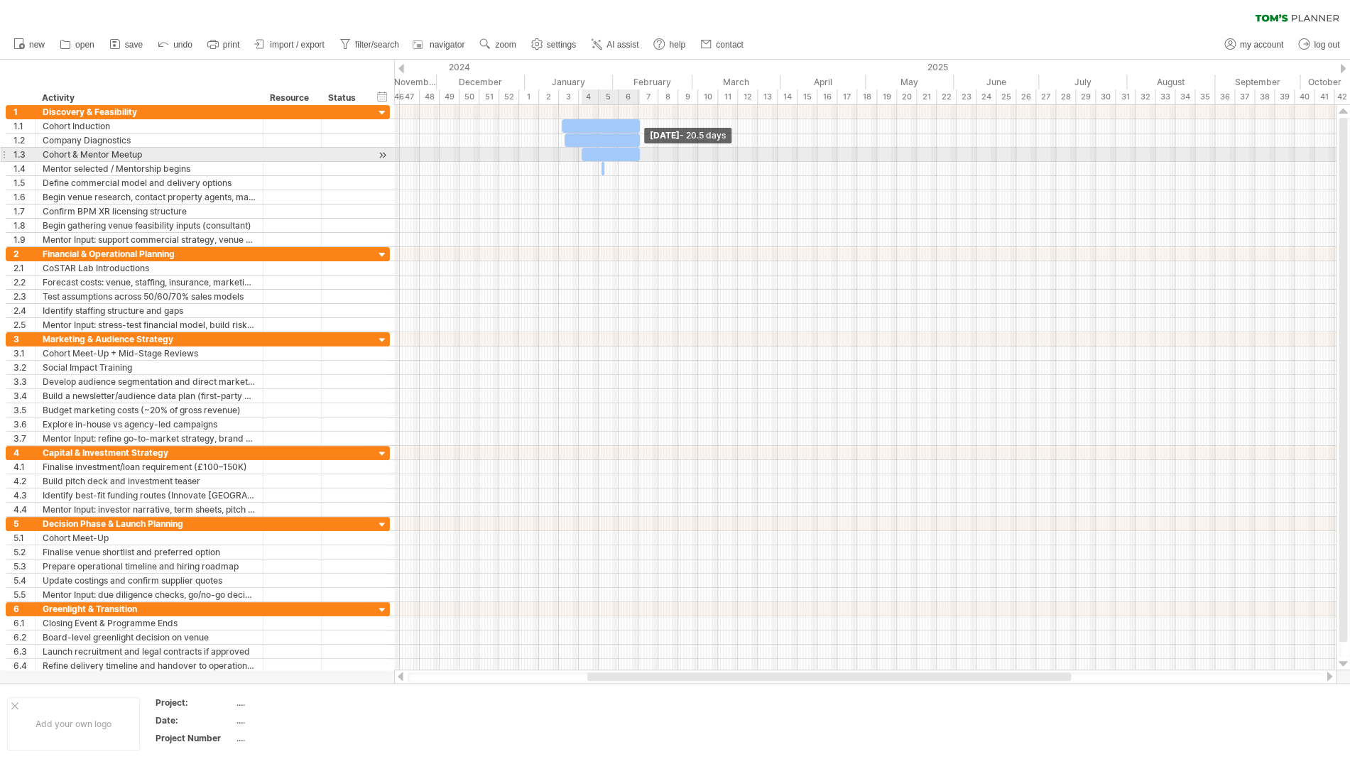
drag, startPoint x: 585, startPoint y: 152, endPoint x: 639, endPoint y: 150, distance: 54.7
click at [639, 150] on span at bounding box center [640, 154] width 6 height 13
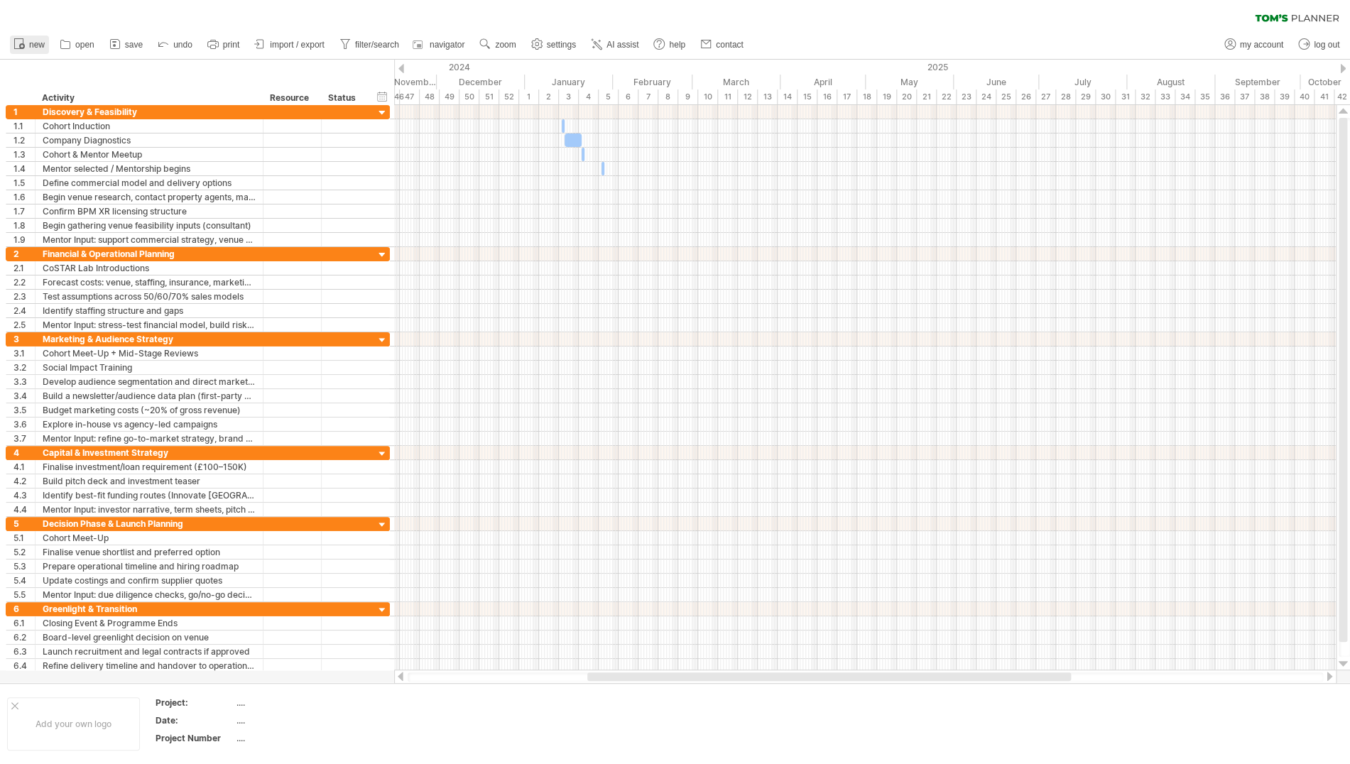
click at [20, 42] on icon at bounding box center [19, 43] width 14 height 14
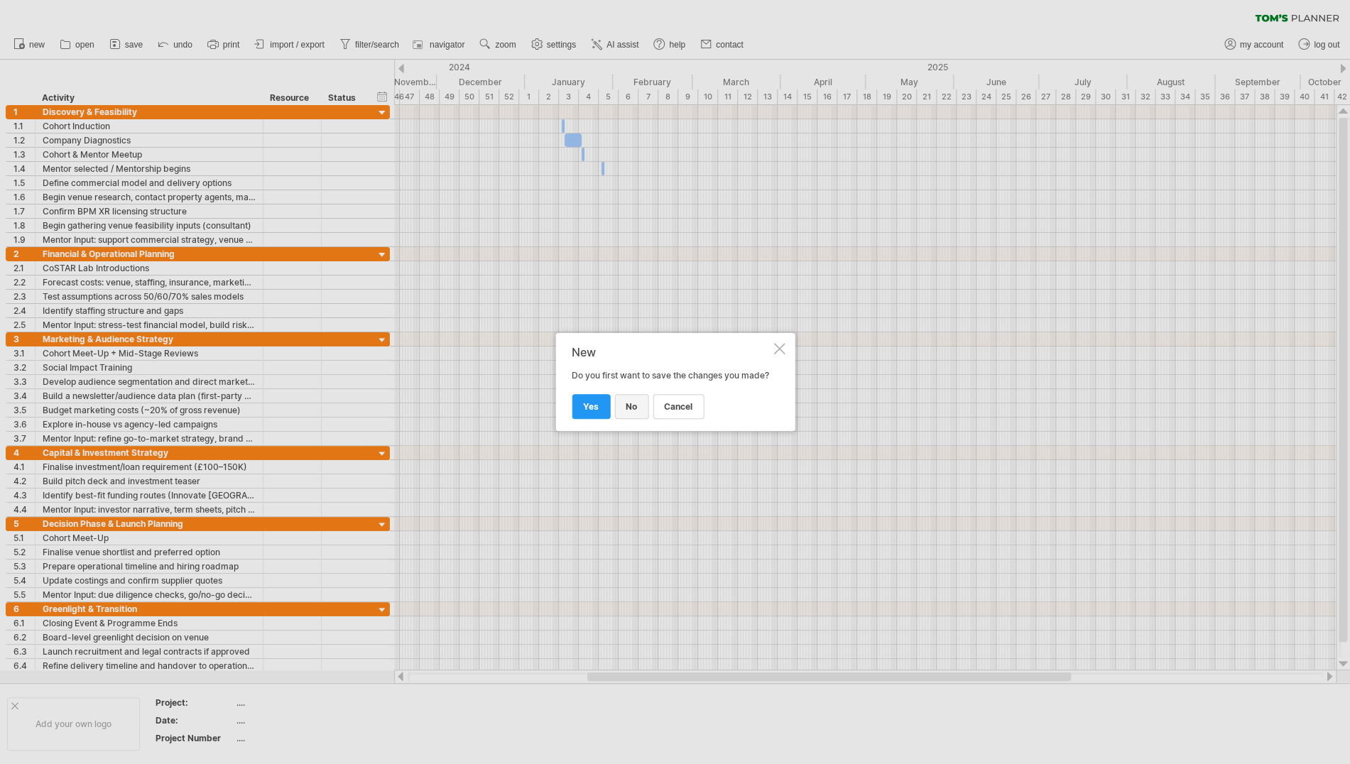
click at [626, 405] on link "no" at bounding box center [631, 406] width 34 height 25
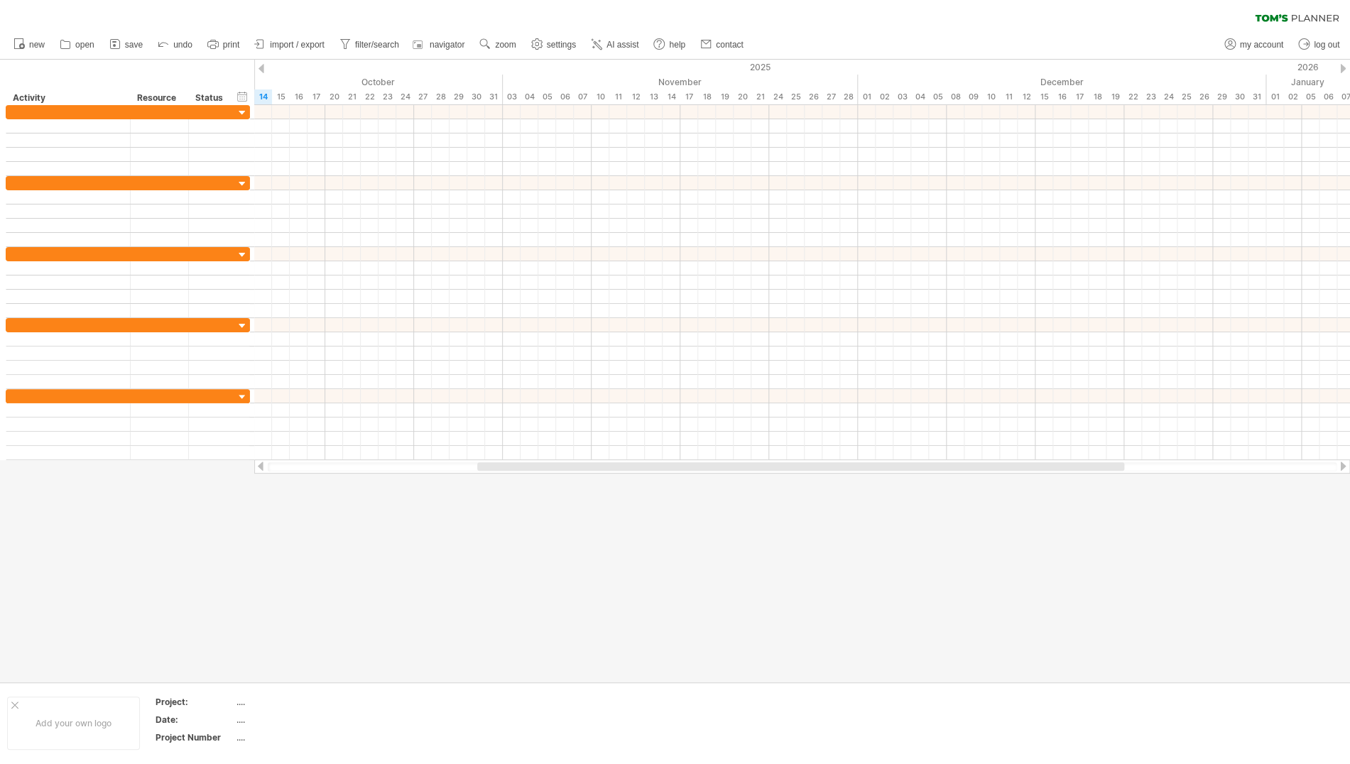
click at [293, 38] on link "import / export" at bounding box center [290, 45] width 78 height 18
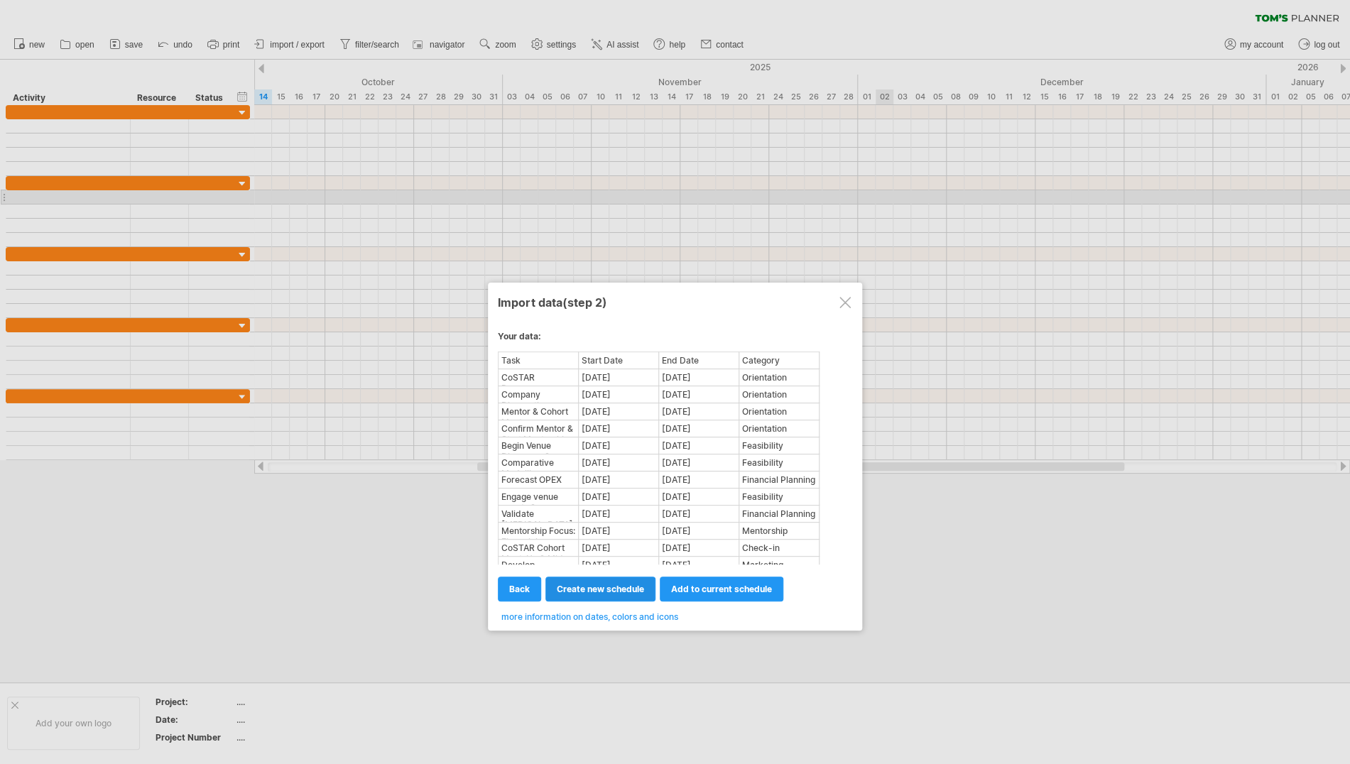
click at [602, 587] on span "create new schedule" at bounding box center [600, 589] width 87 height 11
select select "***"
select select "*********"
select select "*******"
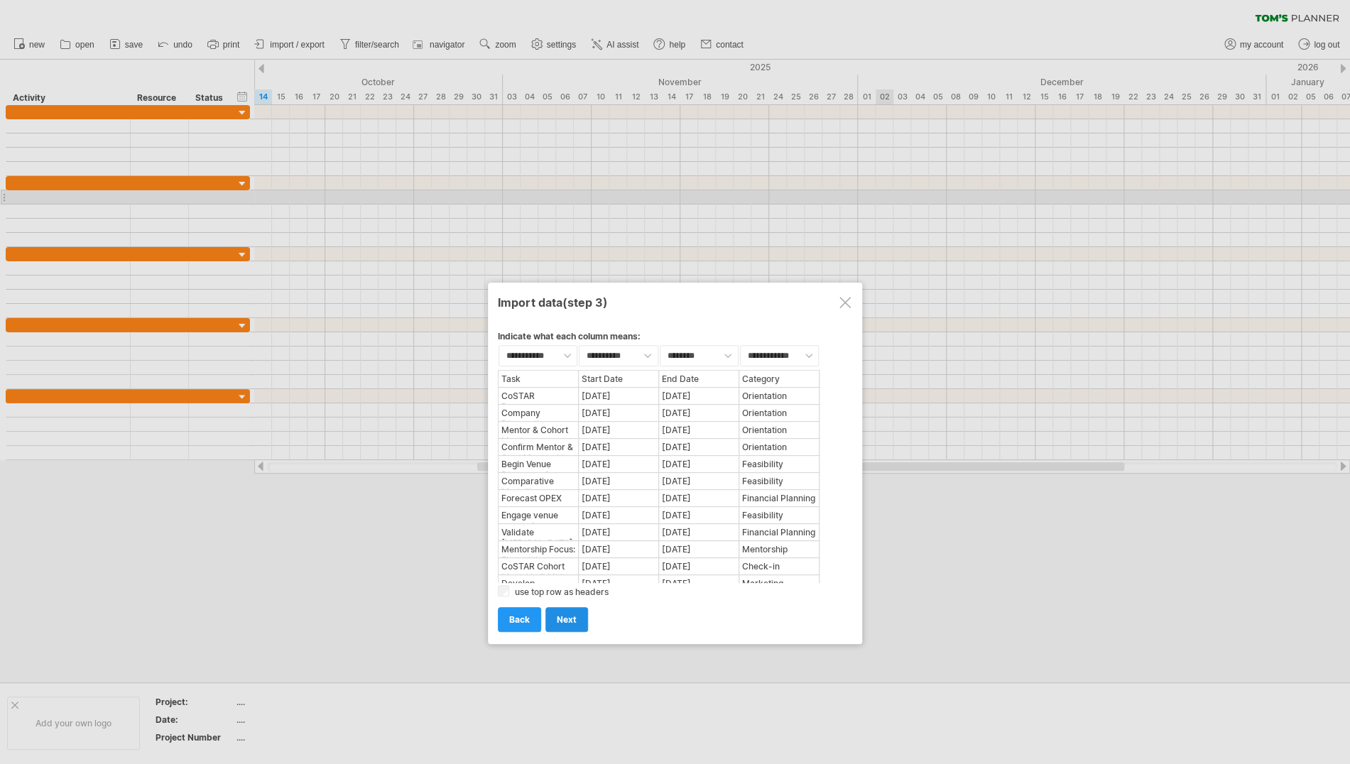
click at [564, 618] on span "next" at bounding box center [567, 619] width 20 height 11
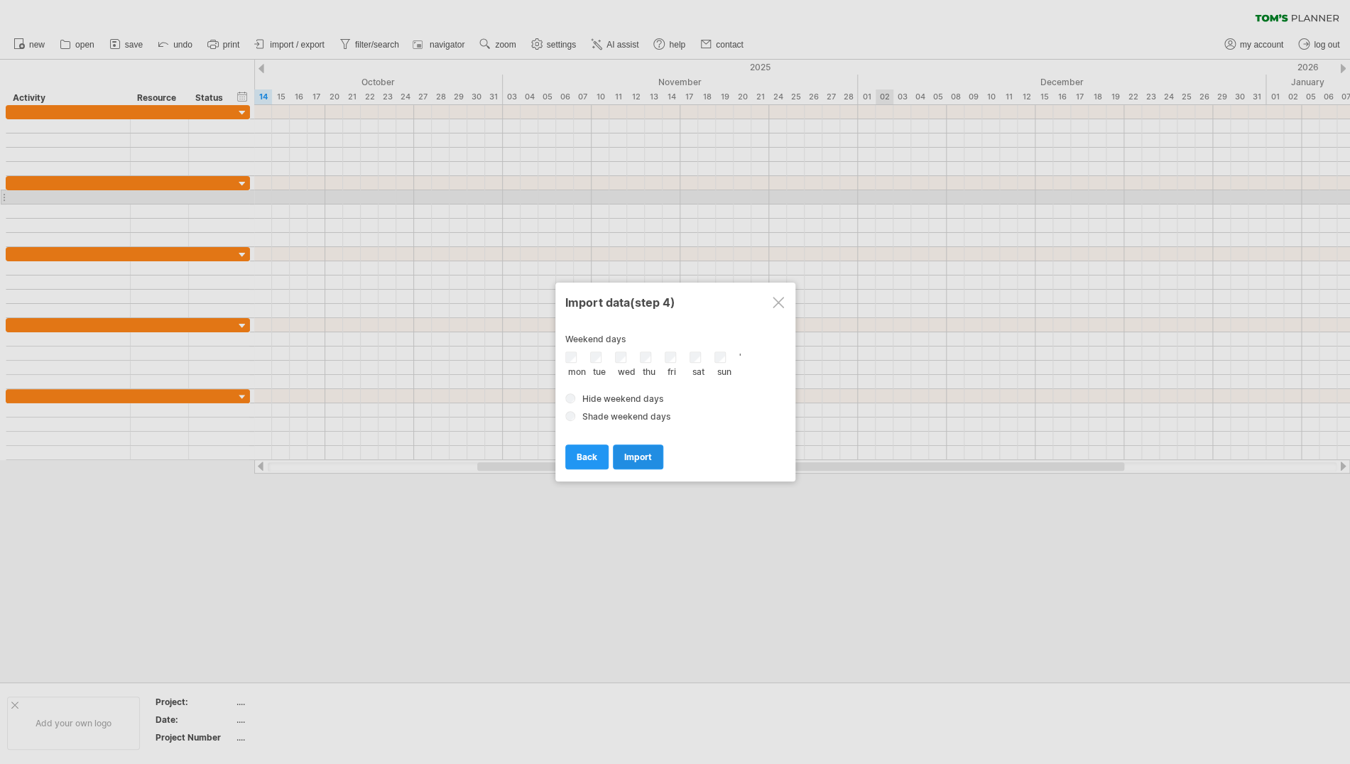
click at [644, 457] on span "import" at bounding box center [638, 457] width 28 height 11
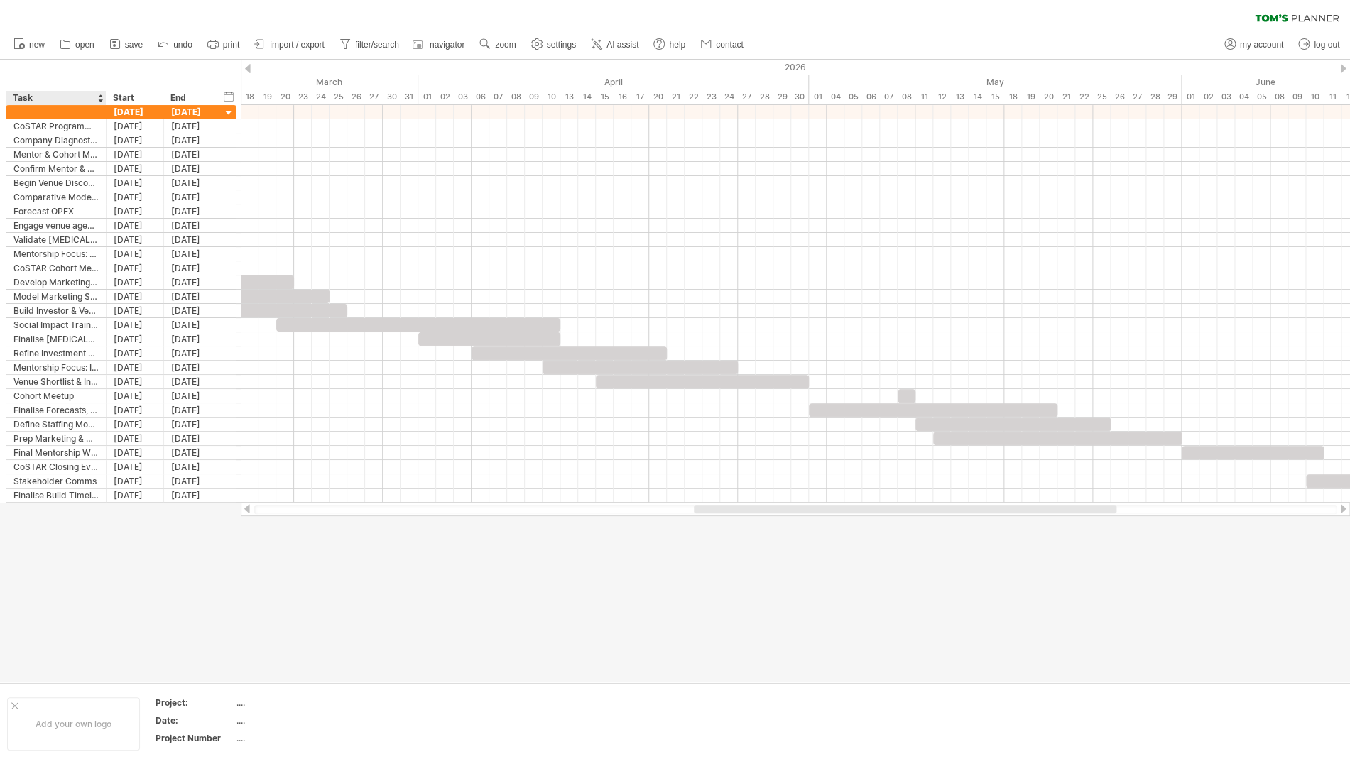
click at [104, 97] on div at bounding box center [105, 98] width 5 height 14
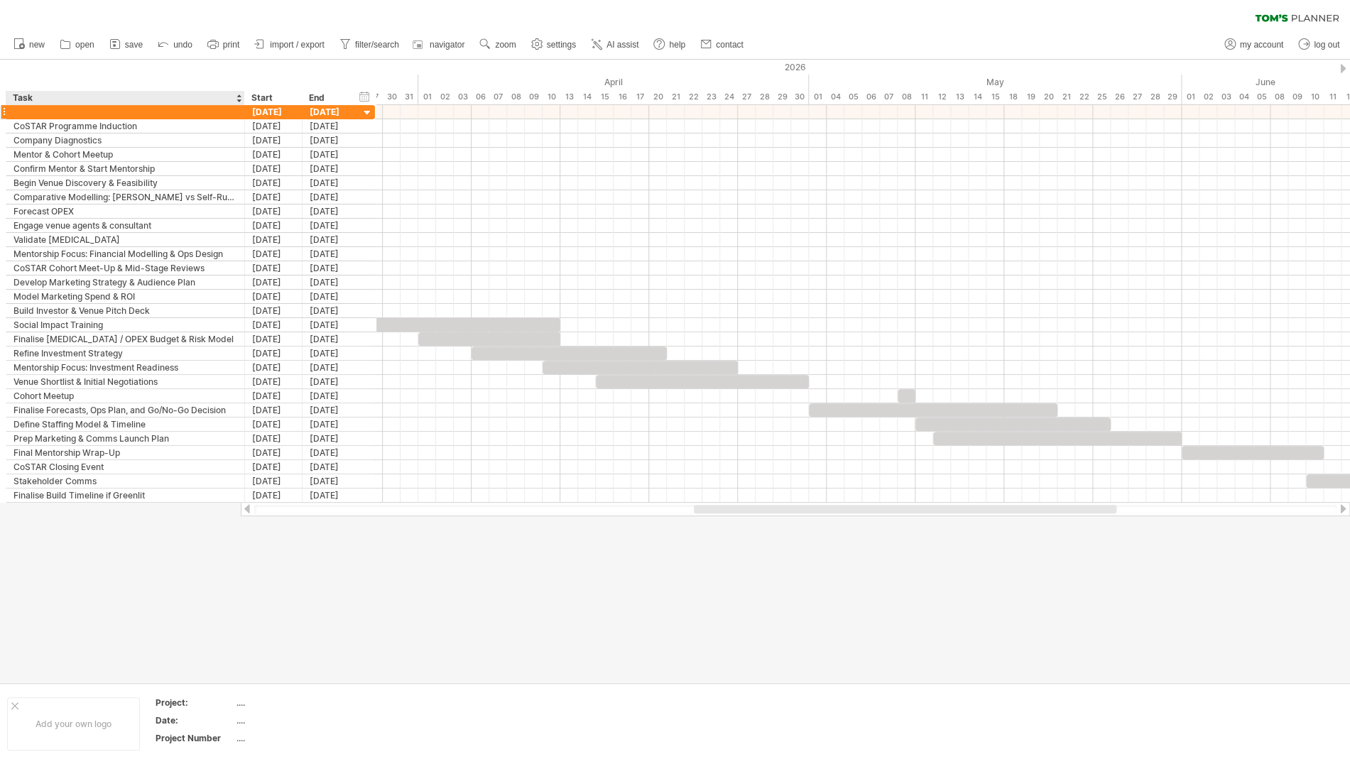
drag, startPoint x: 104, startPoint y: 96, endPoint x: 243, endPoint y: 107, distance: 139.0
click at [243, 107] on div "Trying to reach [DOMAIN_NAME] Connected again... processing file clear filter" at bounding box center [675, 382] width 1350 height 764
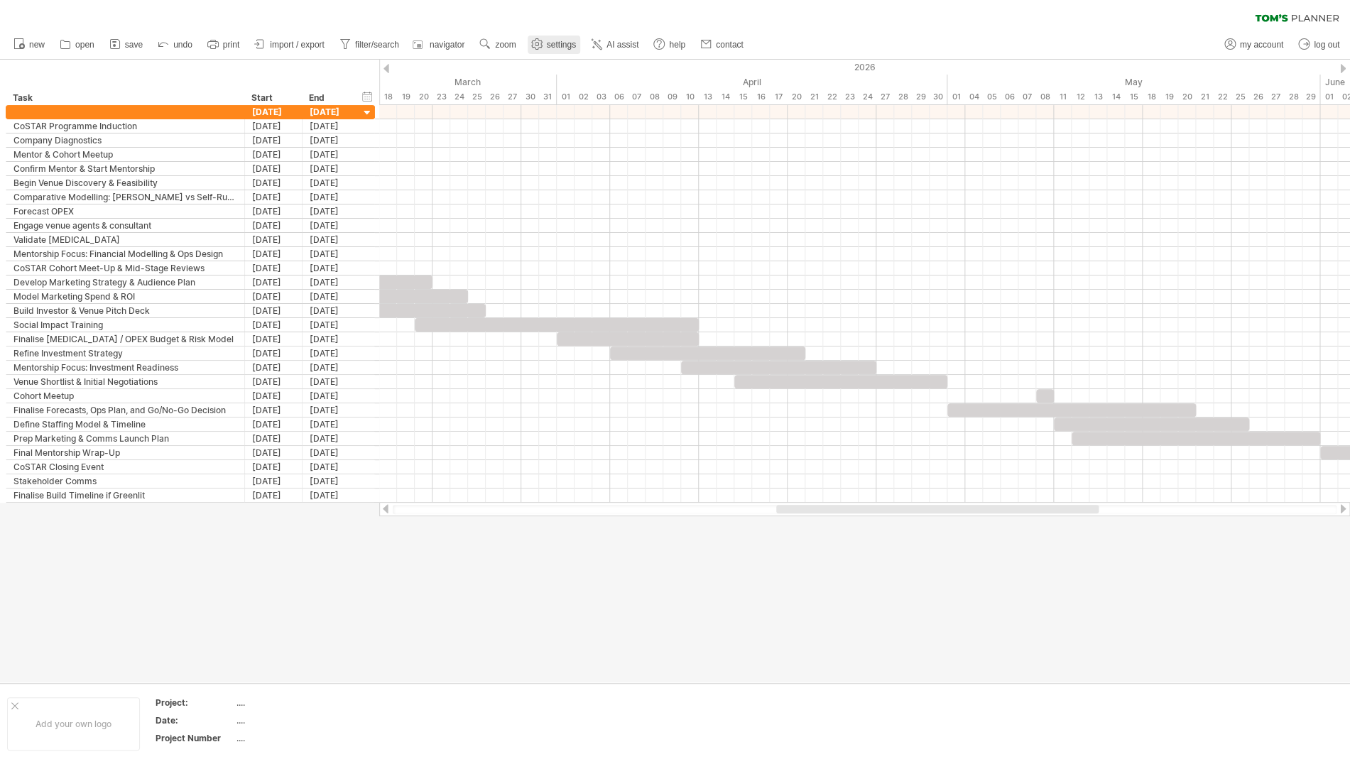
click at [556, 43] on span "settings" at bounding box center [561, 45] width 29 height 10
select select "*"
select select "**"
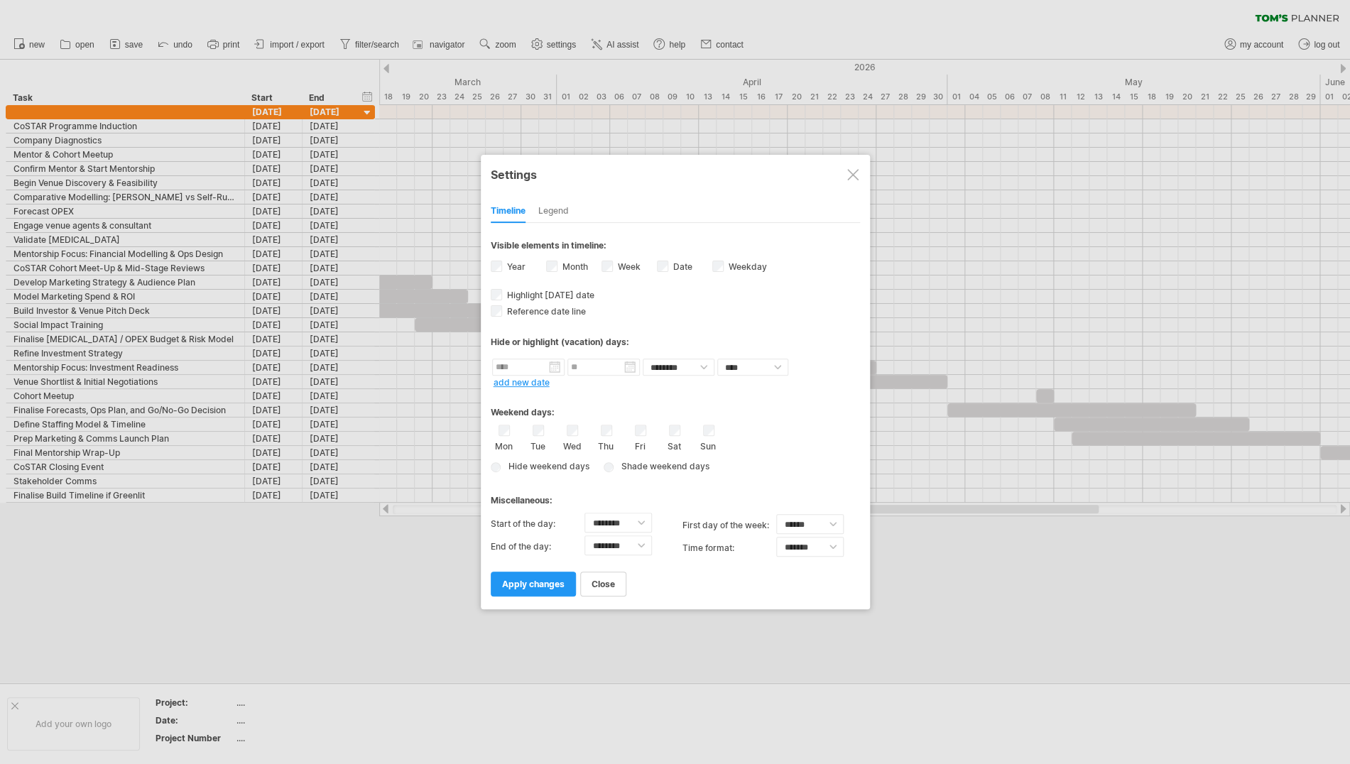
click at [556, 43] on div at bounding box center [675, 382] width 1350 height 764
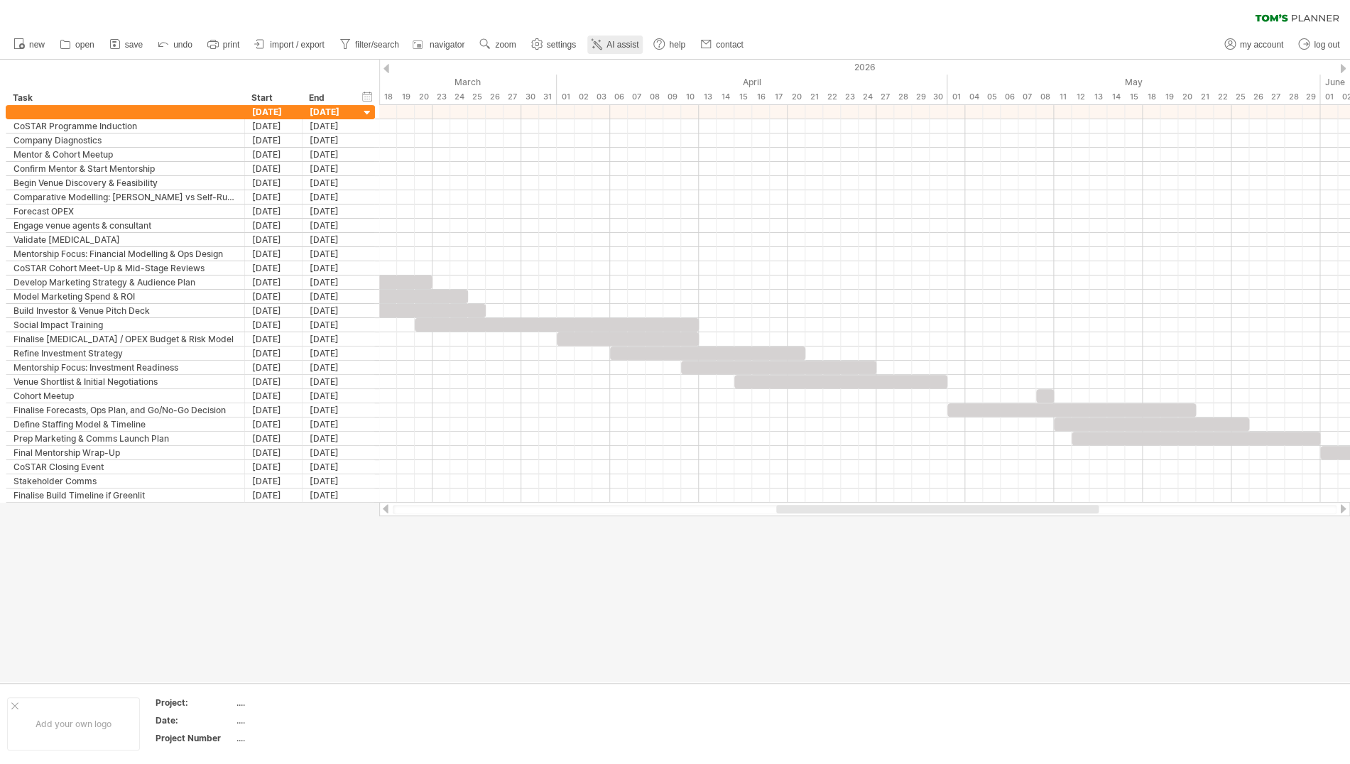
click at [604, 40] on icon at bounding box center [597, 44] width 14 height 14
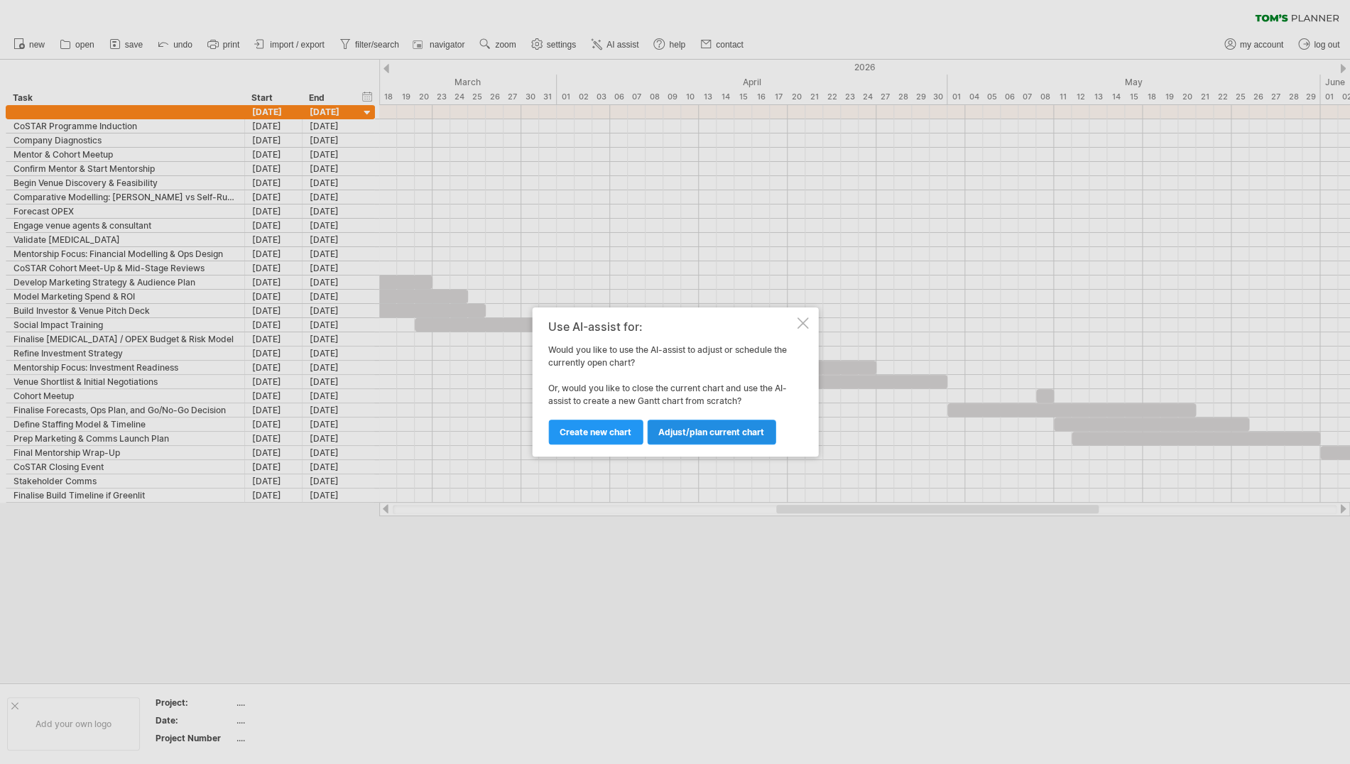
click at [702, 431] on span "Adjust/plan current chart" at bounding box center [712, 432] width 106 height 11
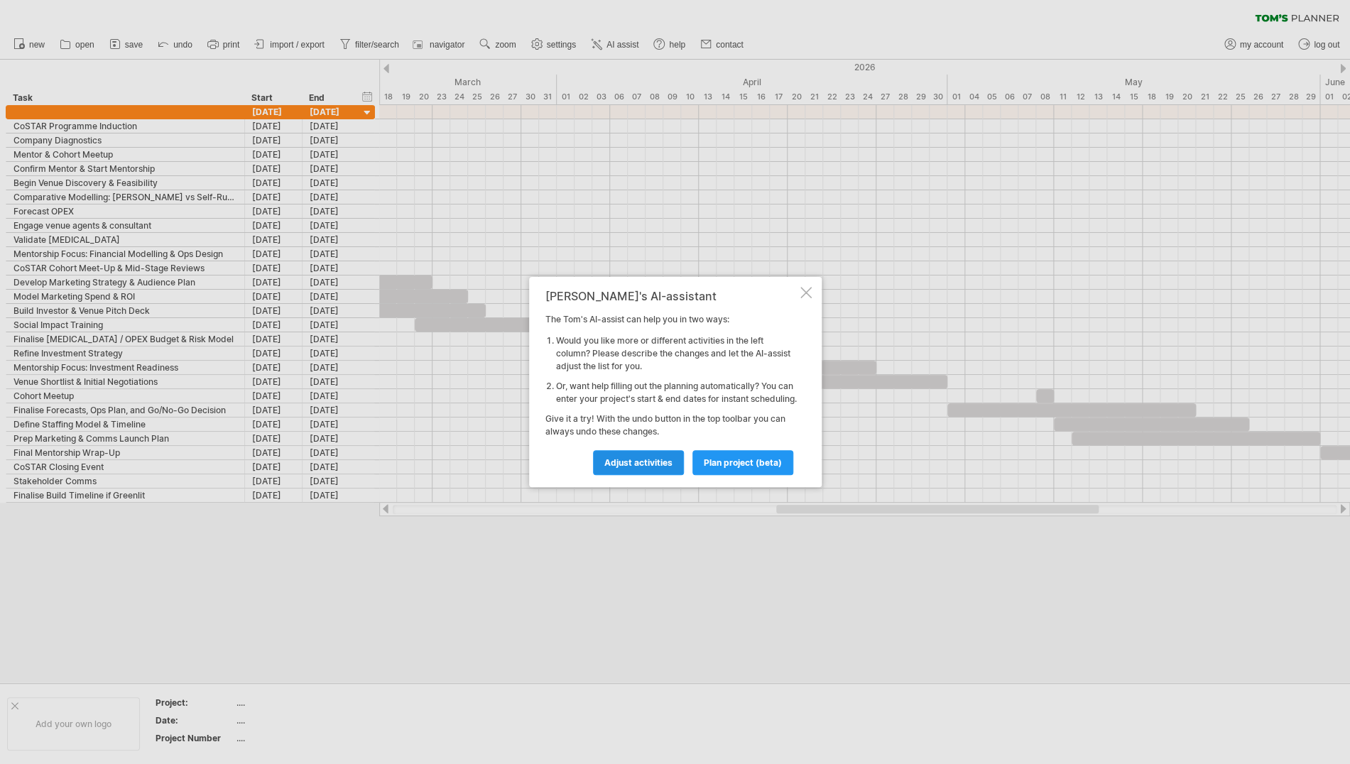
click at [636, 467] on span "Adjust activities" at bounding box center [639, 462] width 68 height 11
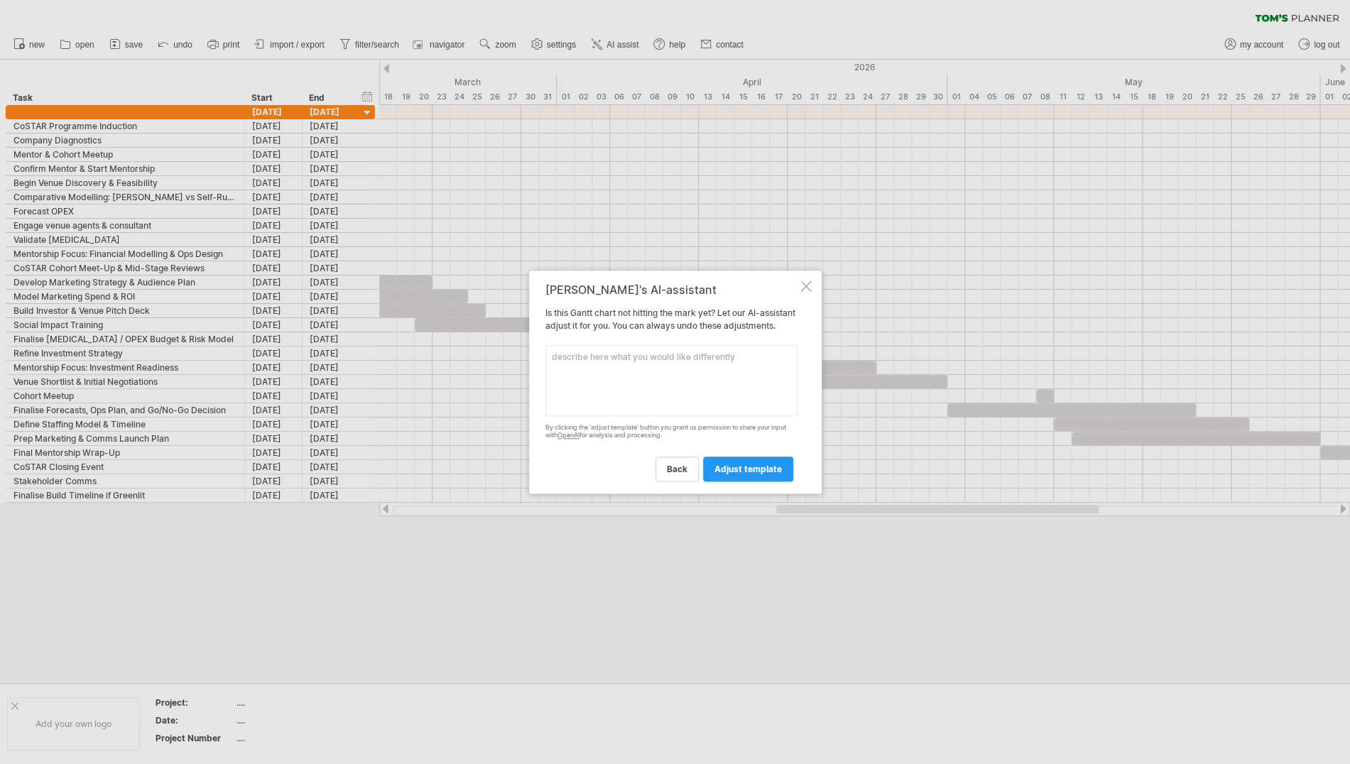
click at [585, 371] on textarea "To enrich screen reader interactions, please activate Accessibility in Grammarl…" at bounding box center [672, 380] width 252 height 71
click at [622, 280] on icon "Close" at bounding box center [615, 274] width 11 height 11
click at [638, 362] on textarea "Could you break the task" at bounding box center [672, 380] width 252 height 71
type textarea "Could you break the activities into months, which a different colour for each m…"
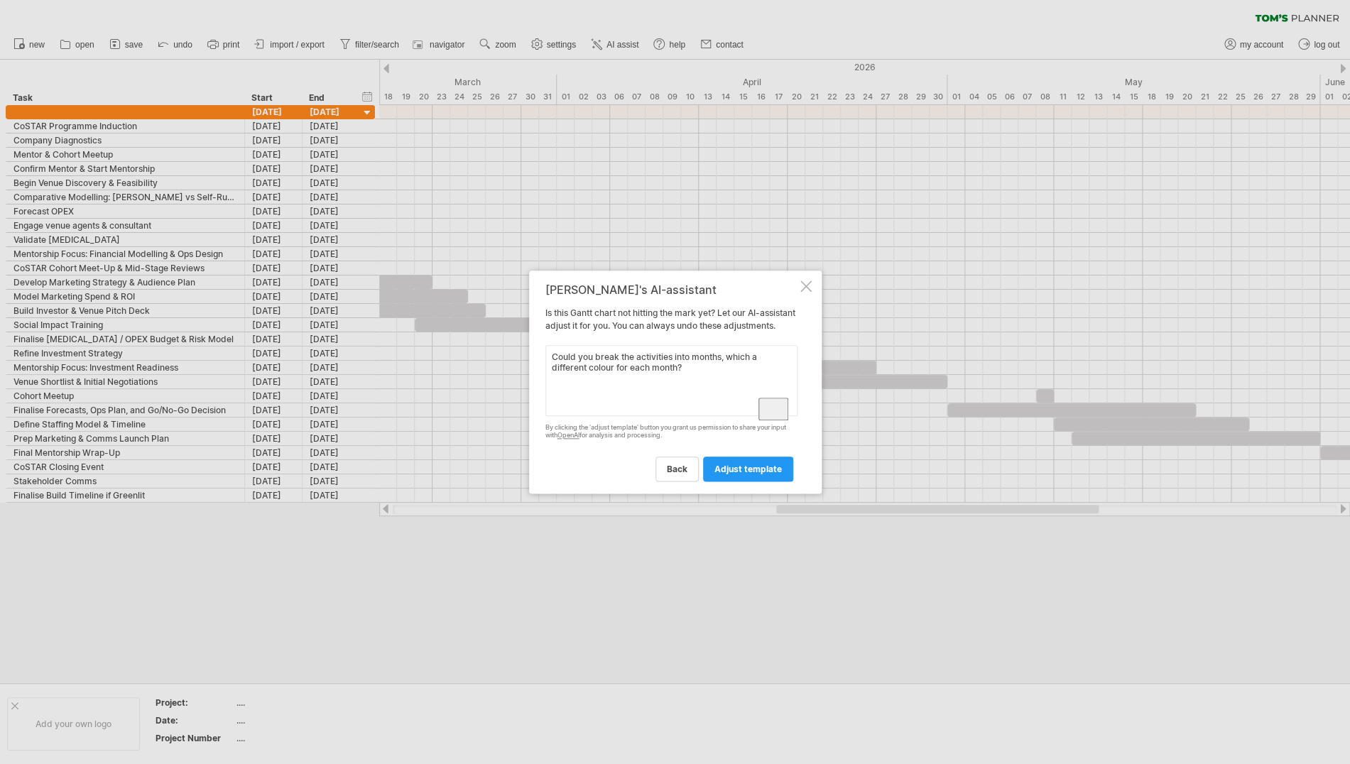
click at [736, 472] on span "adjust template" at bounding box center [748, 469] width 67 height 11
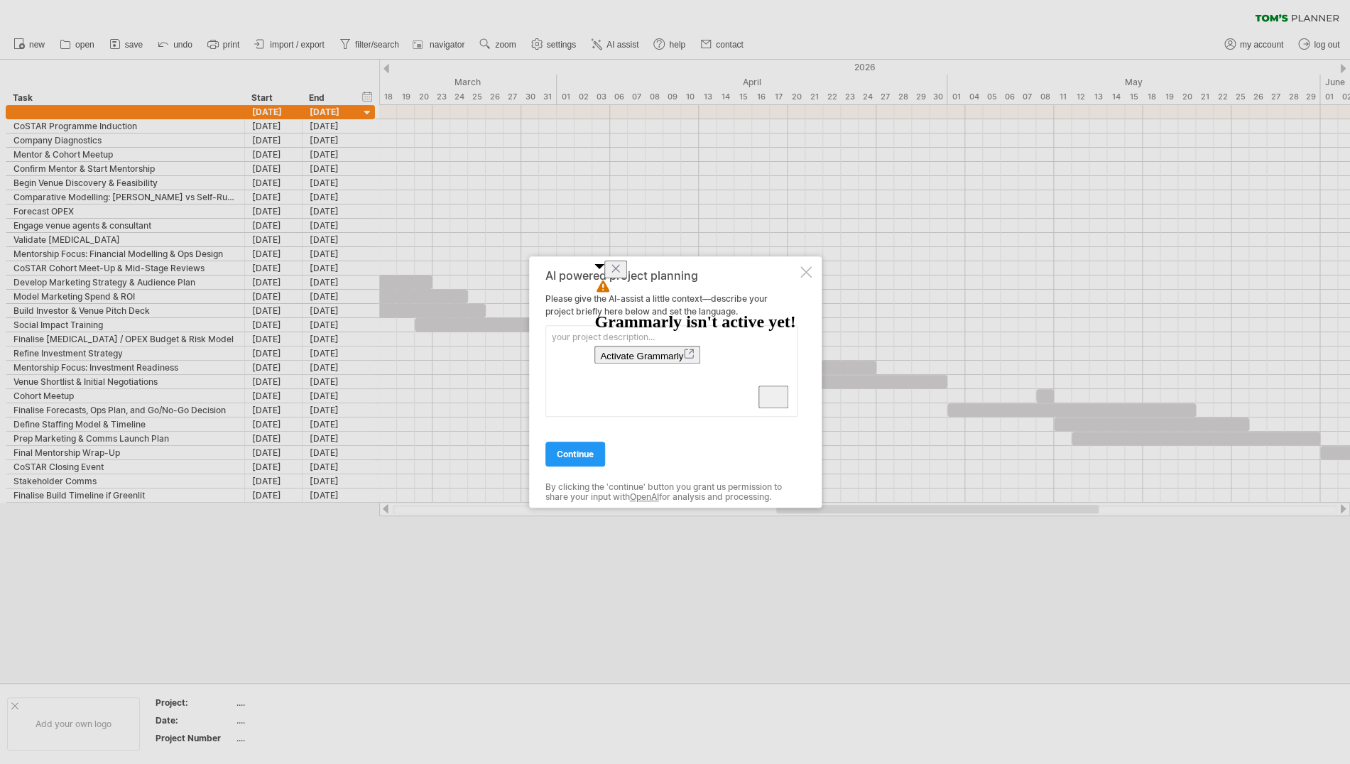
click at [622, 274] on icon "Close" at bounding box center [615, 268] width 11 height 11
click at [580, 346] on textarea "To enrich screen reader interactions, please activate Accessibility in Grammarl…" at bounding box center [672, 371] width 252 height 92
type textarea "This is a [PERSON_NAME] chart for a CoStar Evolve programme."
click at [575, 453] on span "continue" at bounding box center [575, 454] width 37 height 11
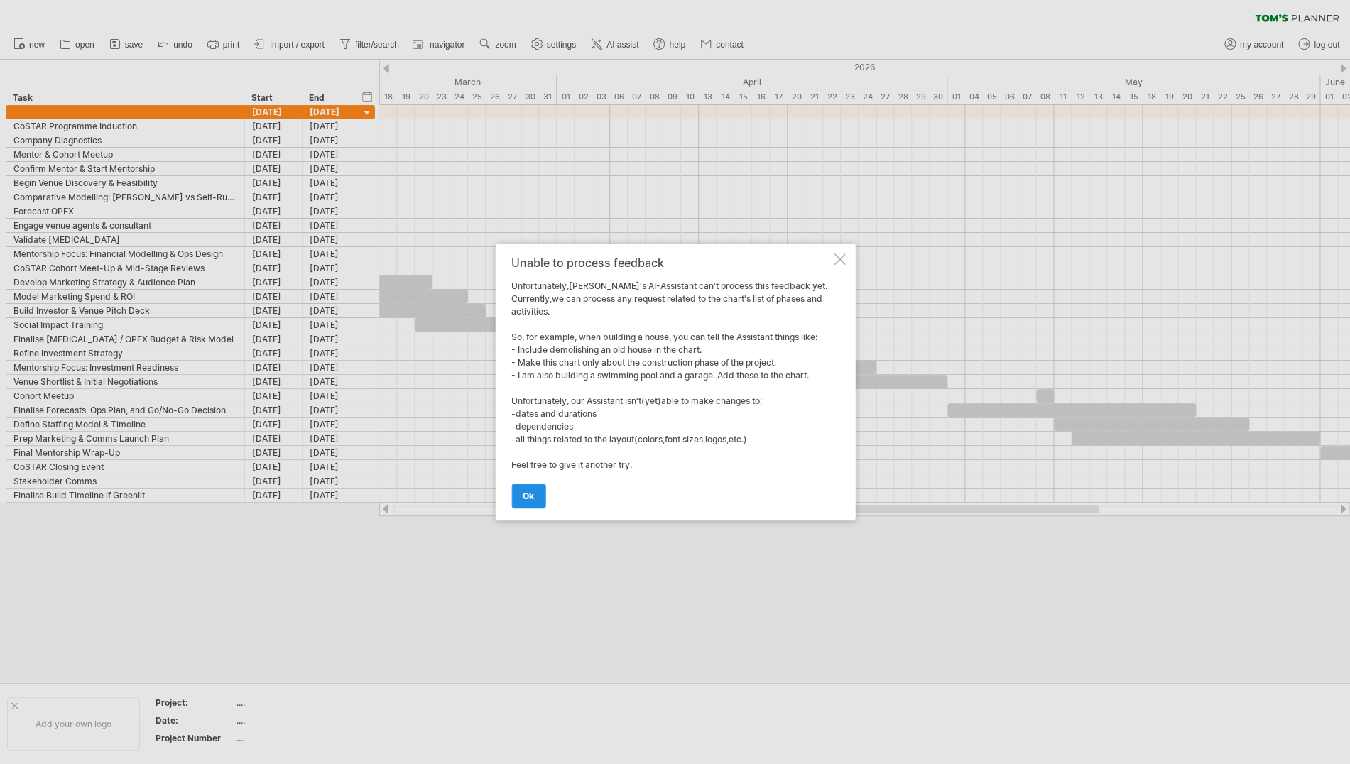
click at [526, 494] on span "ok" at bounding box center [528, 496] width 11 height 11
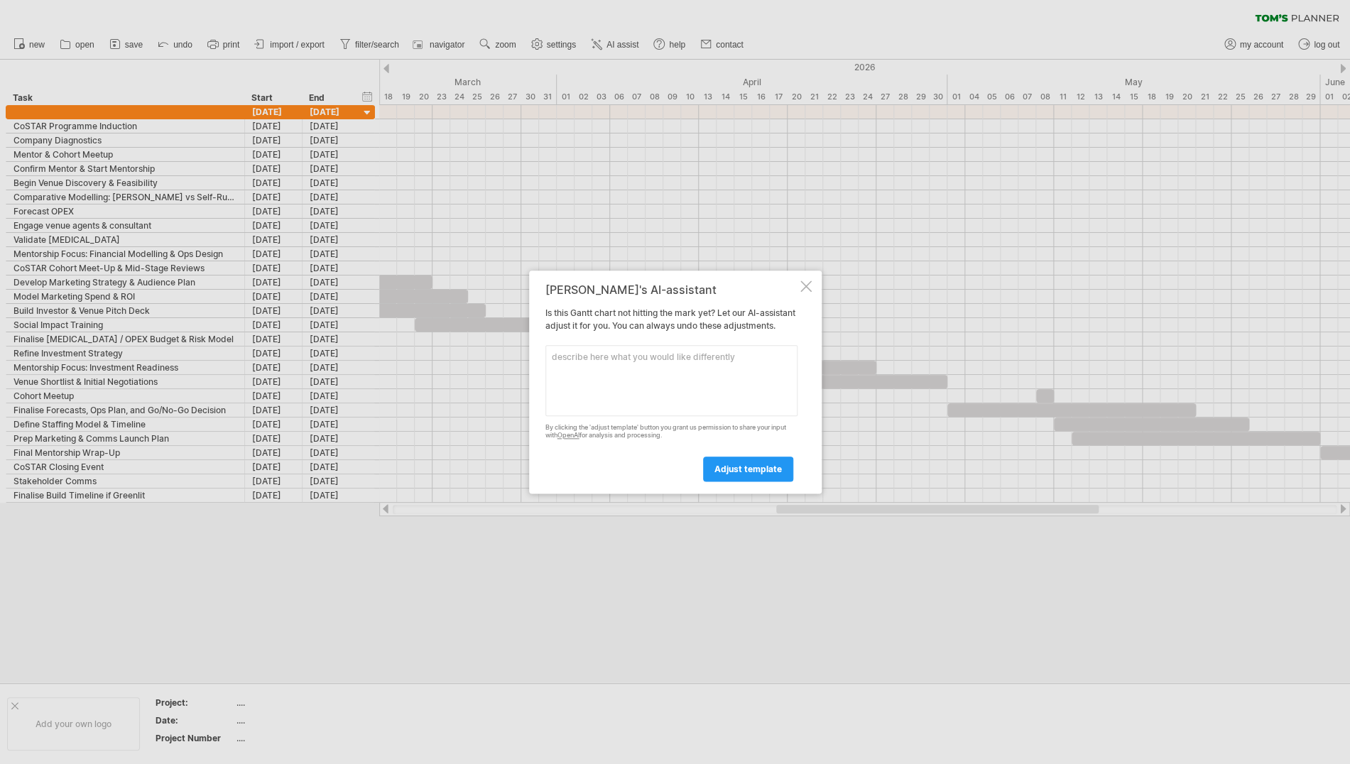
click at [808, 281] on div at bounding box center [806, 286] width 11 height 11
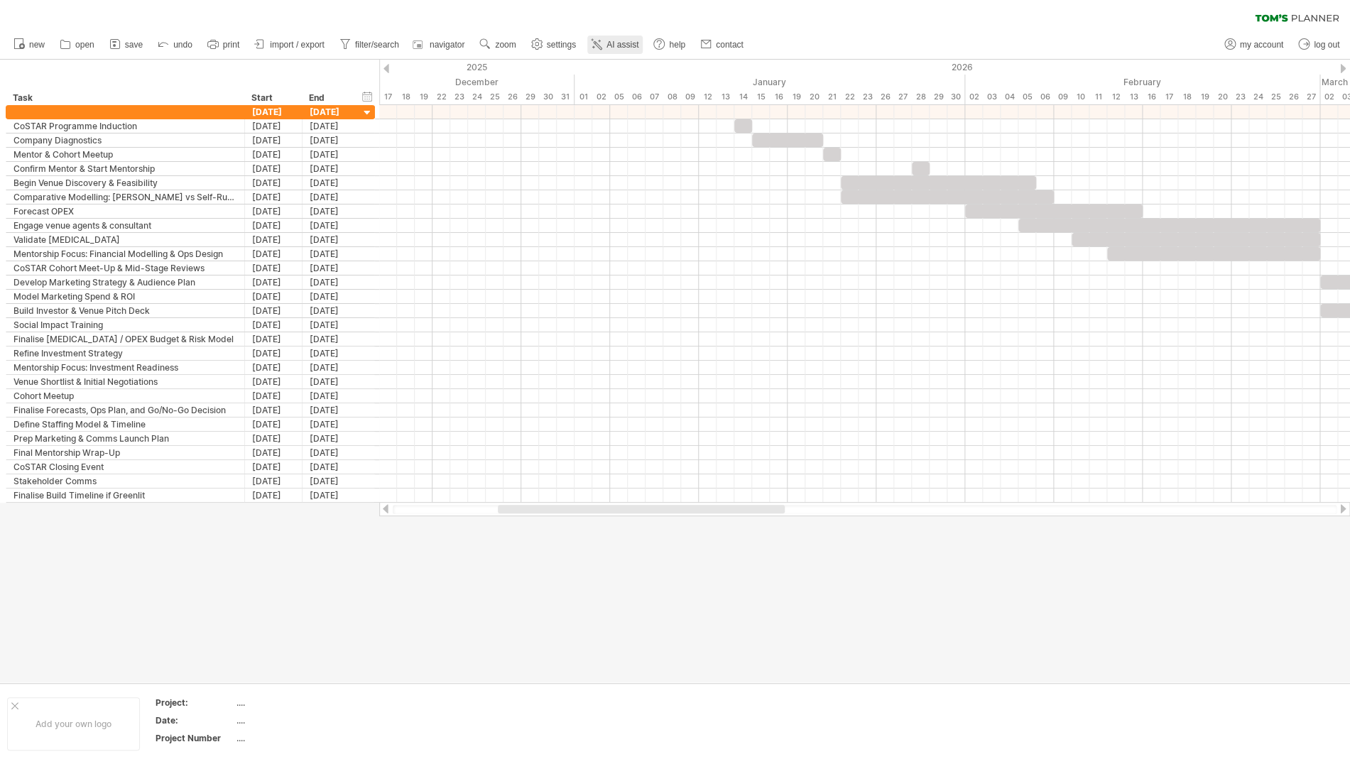
click at [614, 48] on span "AI assist" at bounding box center [623, 45] width 32 height 10
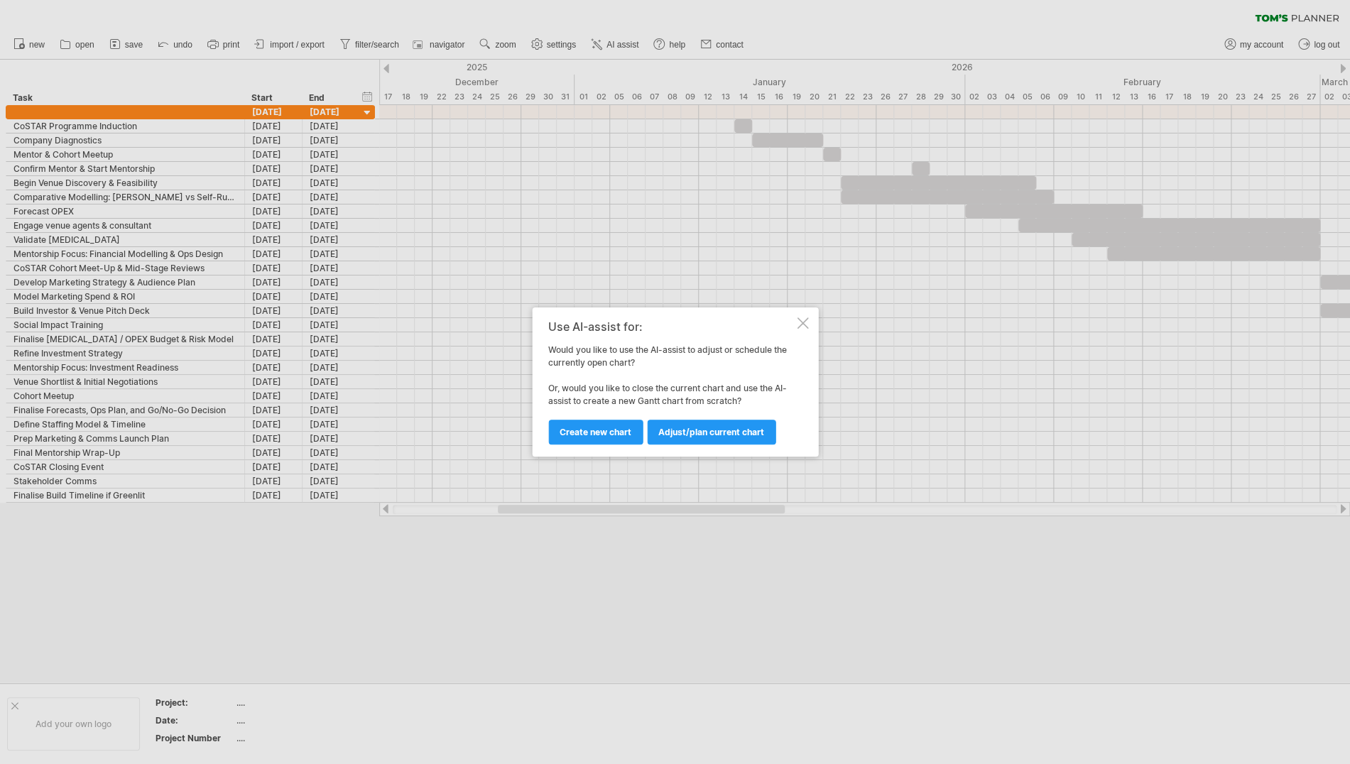
click at [801, 320] on div at bounding box center [802, 323] width 11 height 11
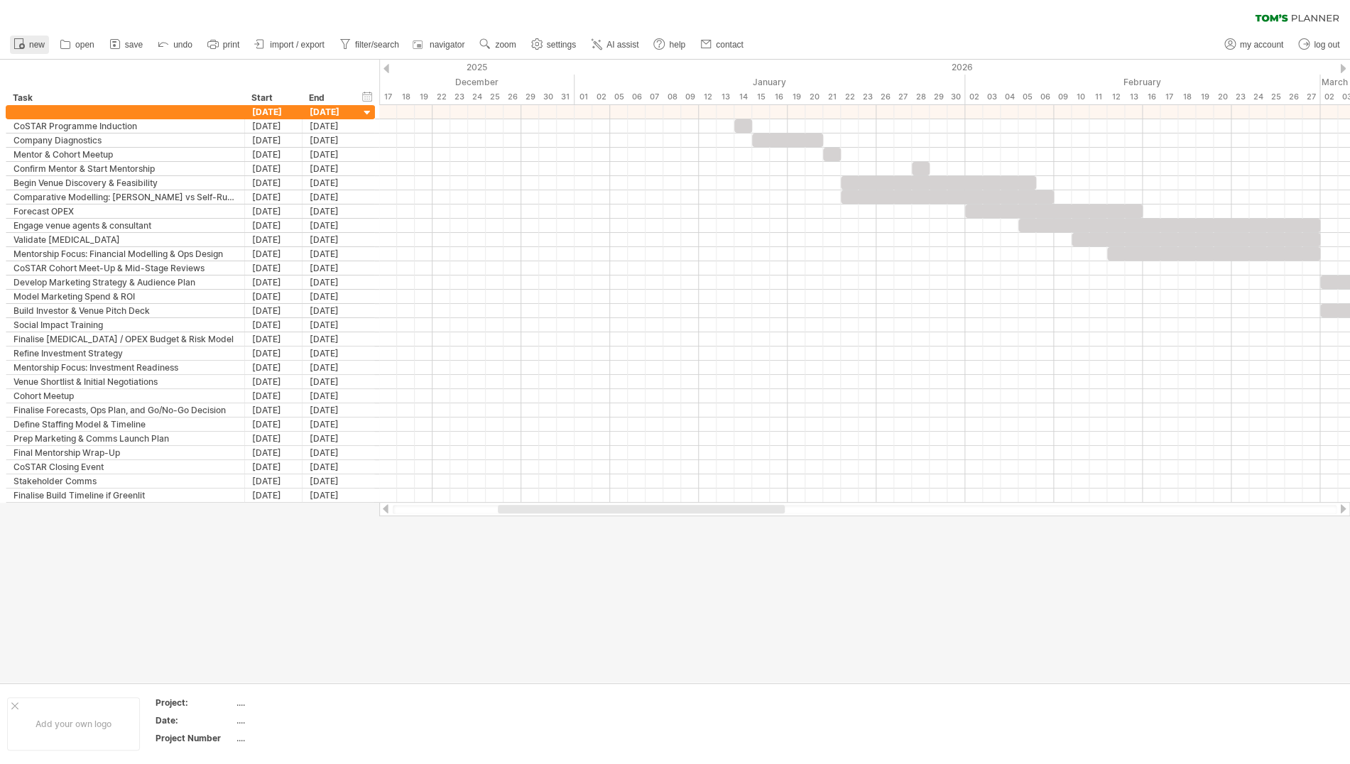
click at [22, 43] on icon at bounding box center [19, 43] width 14 height 14
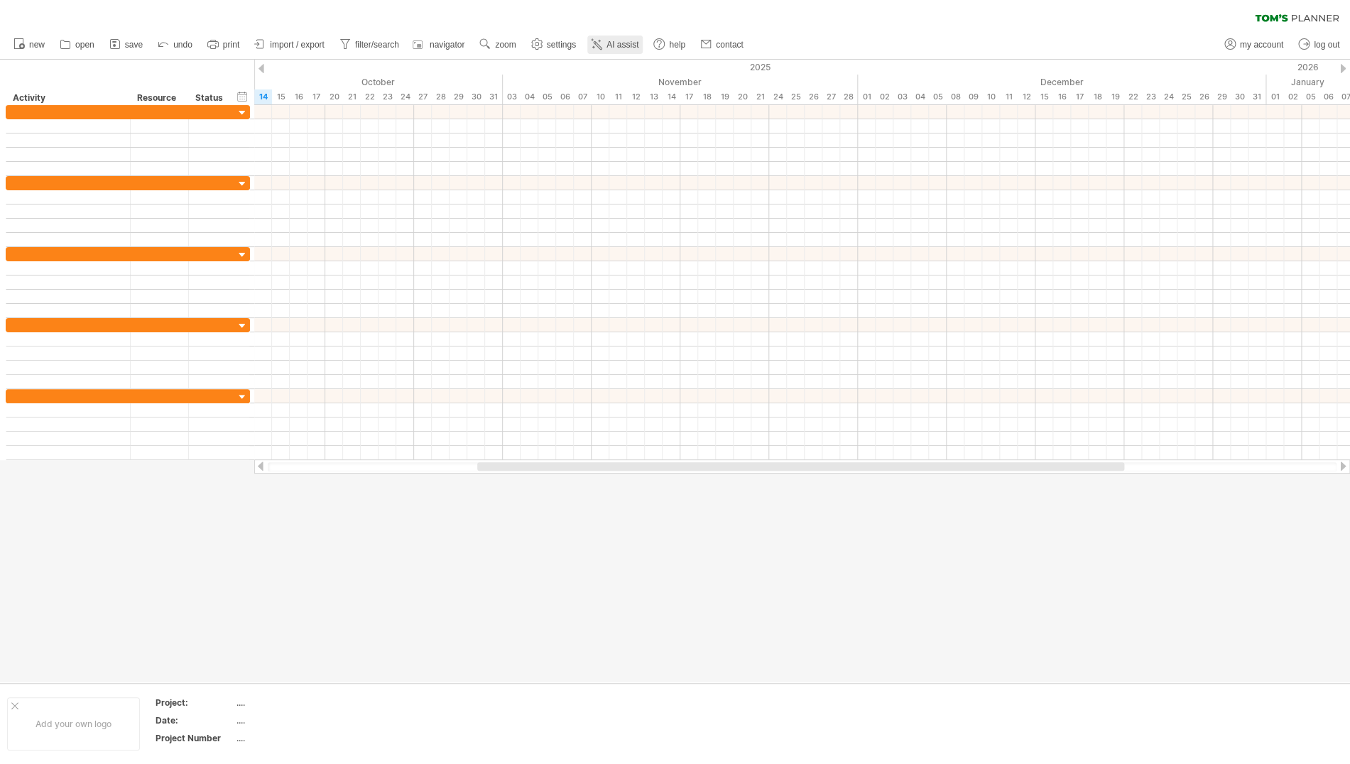
click at [609, 41] on span "AI assist" at bounding box center [623, 45] width 32 height 10
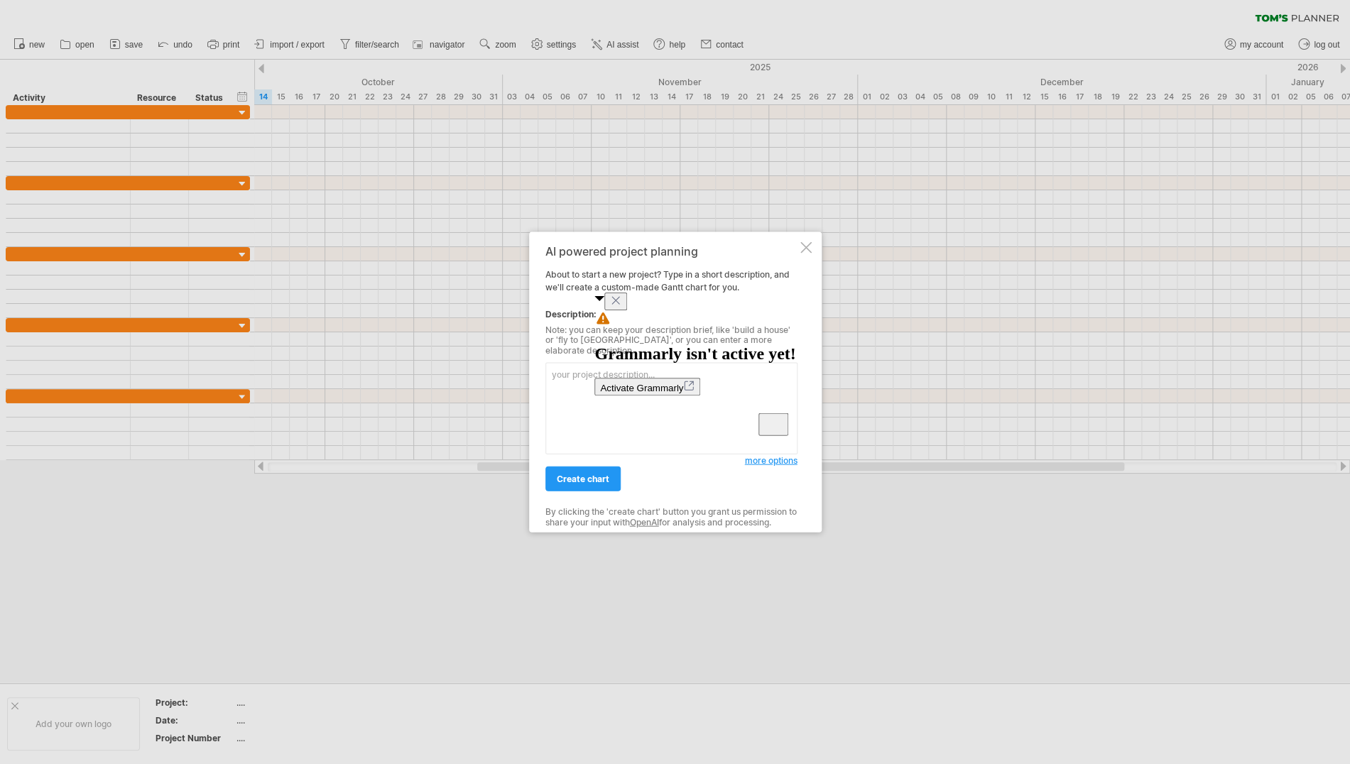
click at [622, 306] on icon "Close" at bounding box center [615, 300] width 11 height 11
click at [560, 371] on textarea "To enrich screen reader interactions, please activate Accessibility in Grammarl…" at bounding box center [672, 409] width 252 height 92
paste textarea "LoREMI Dolors Ametcons – Adip Elit Seddo Eiusm tempori: 🟦 = Utlaboreet & Dolore…"
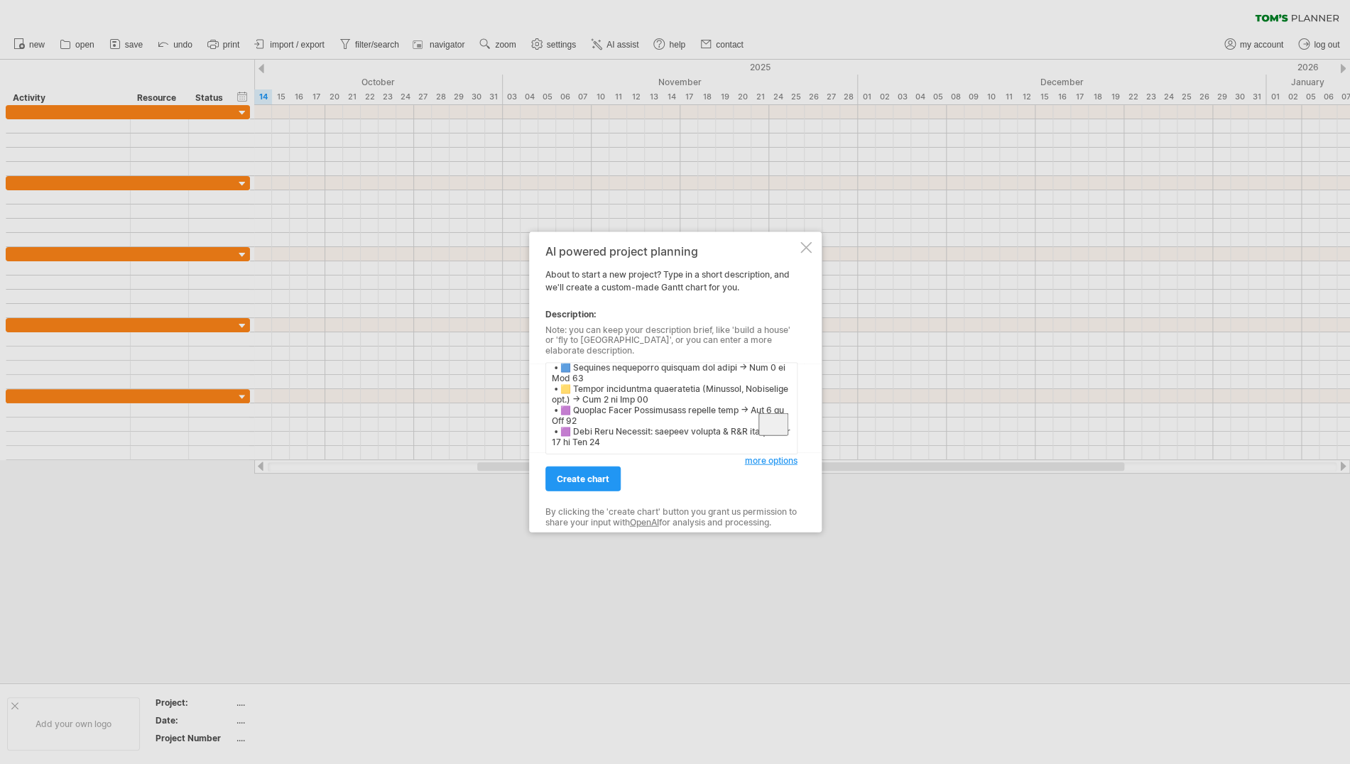
scroll to position [802, 0]
type textarea "LoREMI Dolors Ametcons – Adip Elit Seddo Eiusm tempori: 🟦 = Utlaboreet & Dolore…"
click at [581, 474] on span "create chart" at bounding box center [583, 479] width 53 height 11
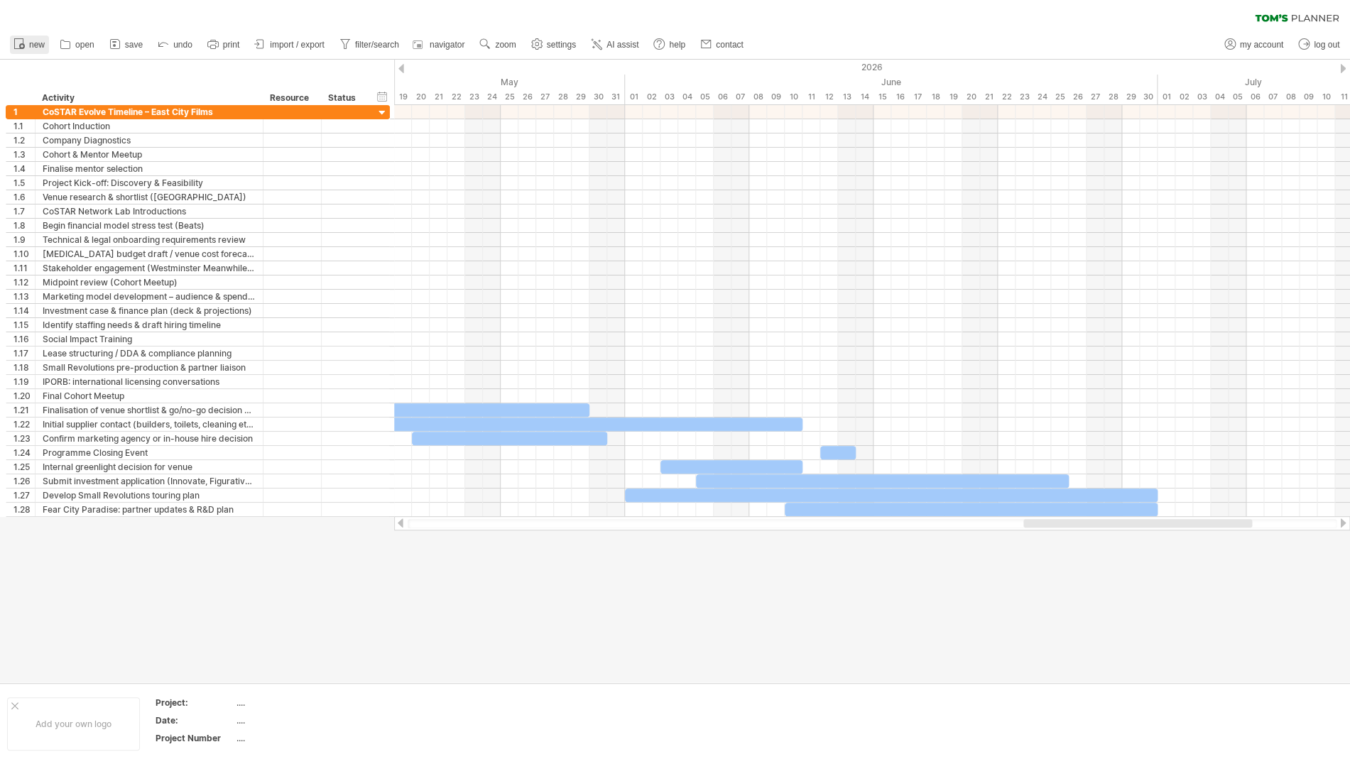
click at [17, 43] on icon at bounding box center [19, 43] width 14 height 14
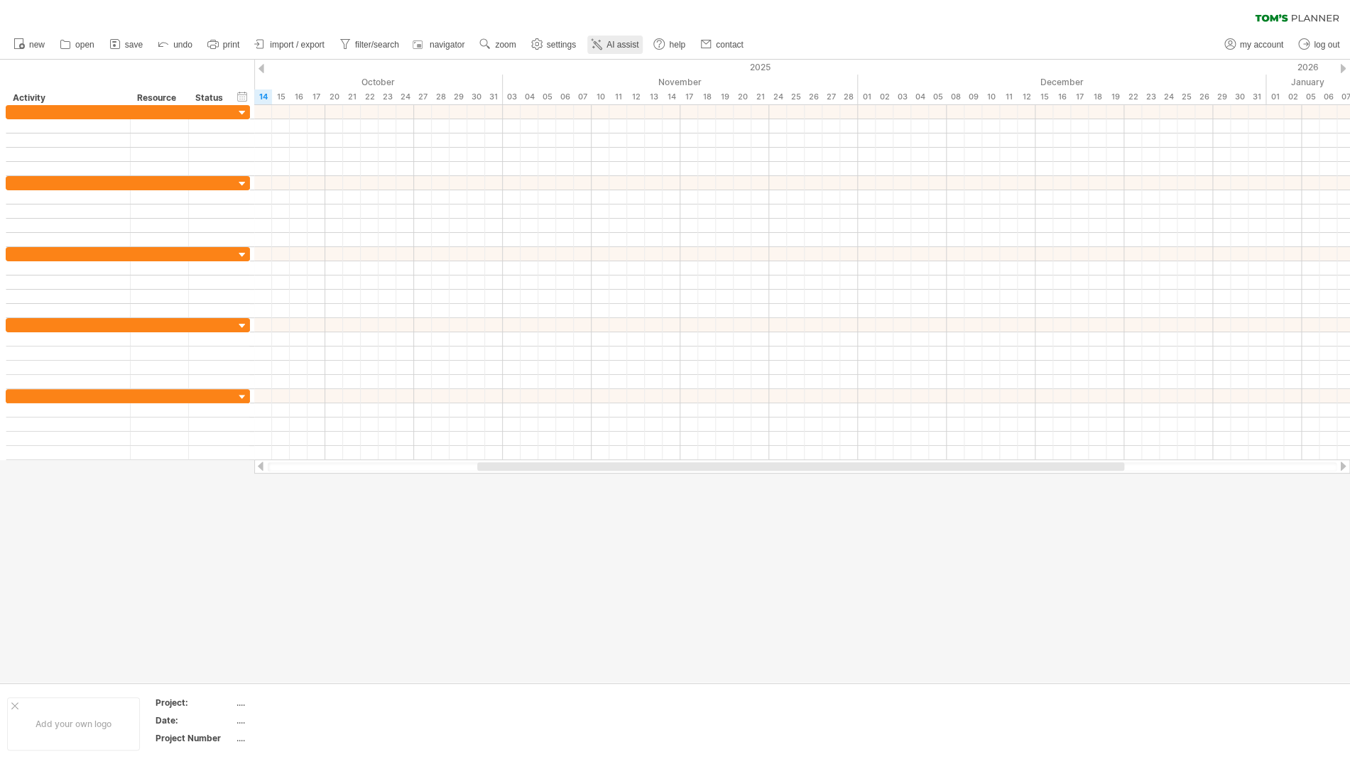
click at [615, 43] on span "AI assist" at bounding box center [623, 45] width 32 height 10
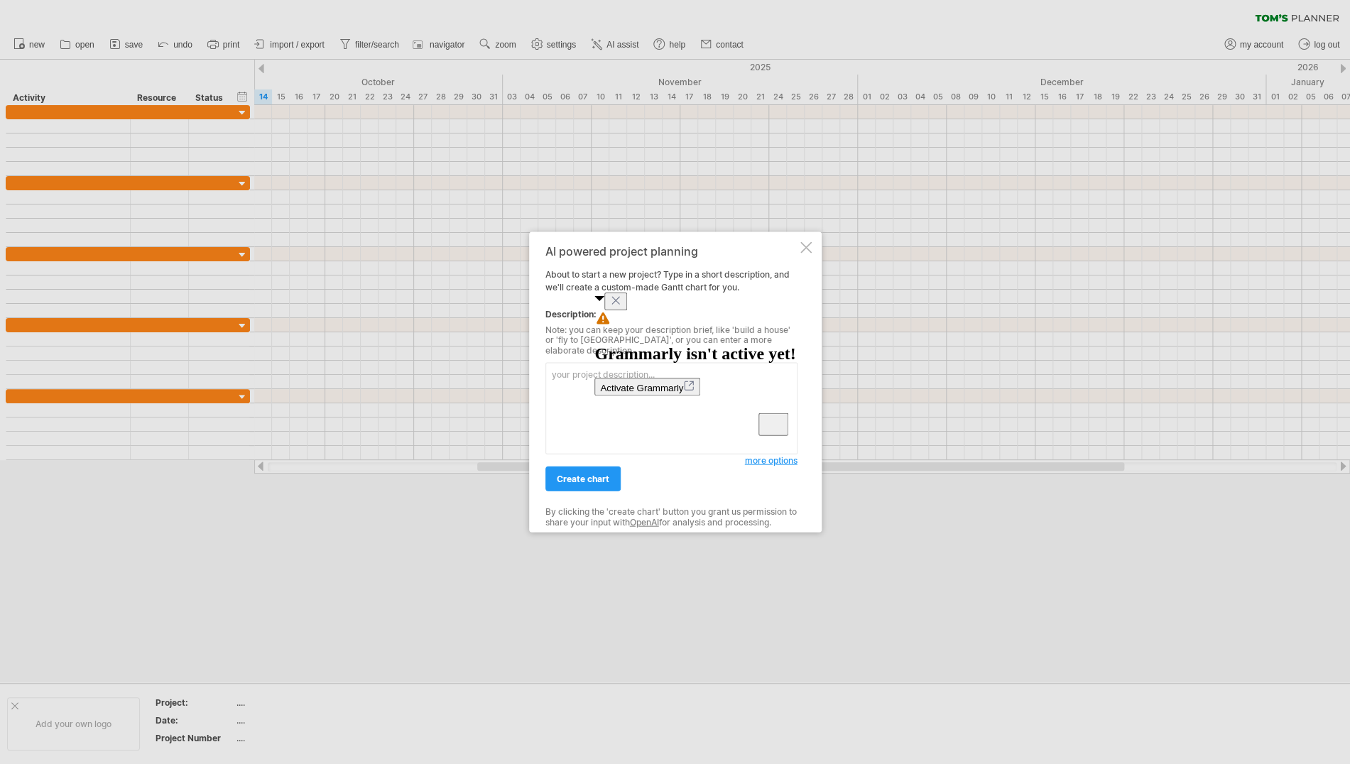
click at [619, 304] on icon "Close" at bounding box center [615, 300] width 7 height 7
click at [564, 369] on textarea "To enrich screen reader interactions, please activate Accessibility in Grammarl…" at bounding box center [672, 409] width 252 height 92
paste textarea "✅ Lor’i Dolorsi Ametc: AdIPIS Elitse Doeiusmo (Tempor 7–8) Incidi utlab: 🟦 = Et…"
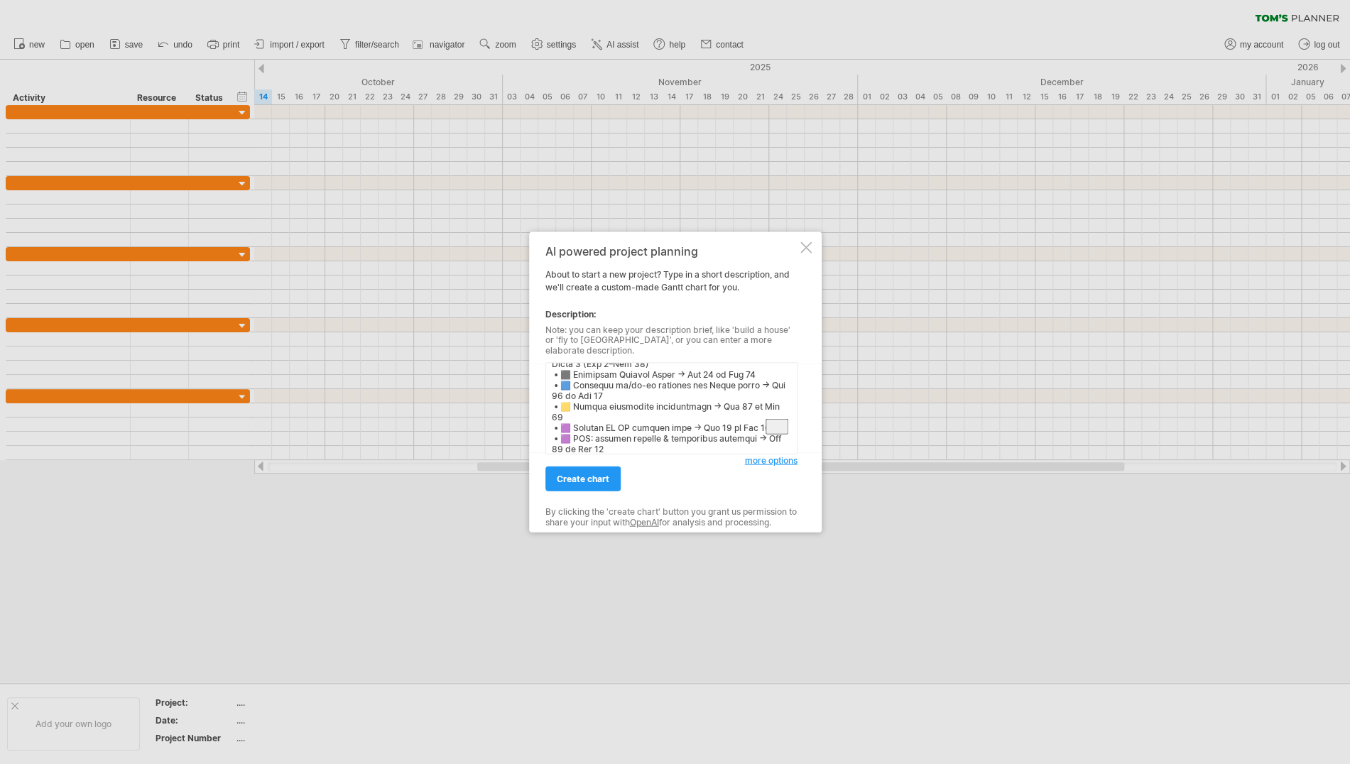
scroll to position [745, 0]
type textarea "✅ Lor’i Dolorsi Ametc: AdIPIS Elitse Doeiusmo (Tempor 3–4) Incidi utlab: 🟦 = Et…"
click at [584, 475] on span "create chart" at bounding box center [583, 479] width 53 height 11
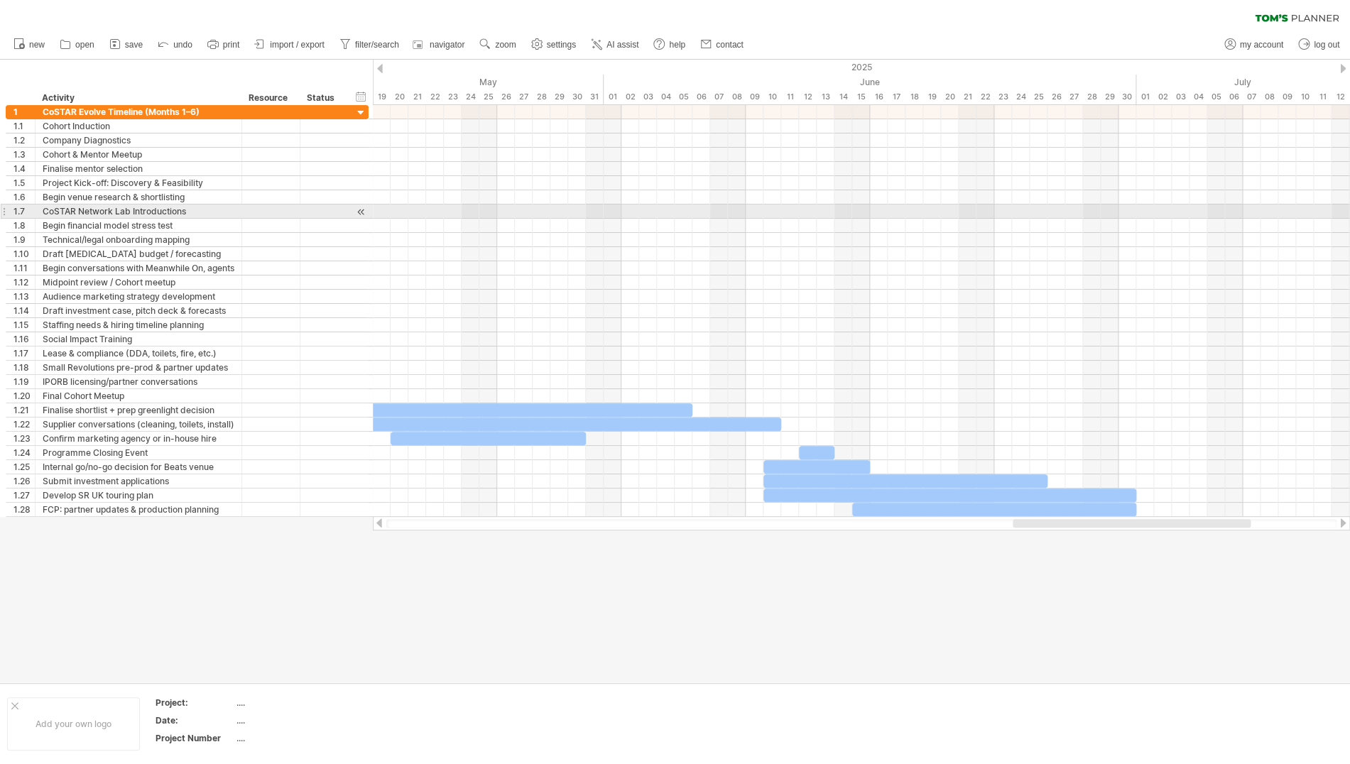
click at [6, 210] on div at bounding box center [4, 211] width 6 height 15
click at [178, 45] on span "undo" at bounding box center [182, 45] width 19 height 10
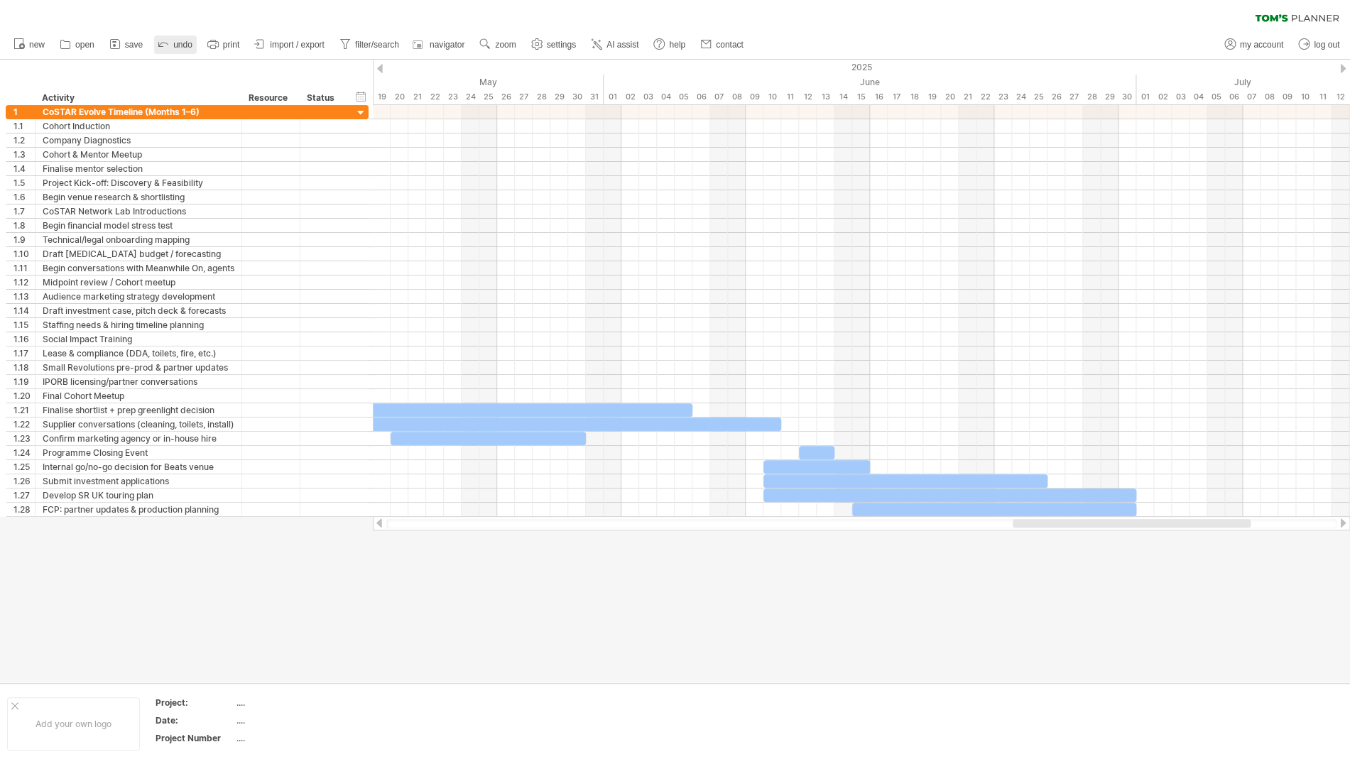
click at [178, 45] on span "undo" at bounding box center [182, 45] width 19 height 10
click at [30, 40] on link "new" at bounding box center [29, 45] width 39 height 18
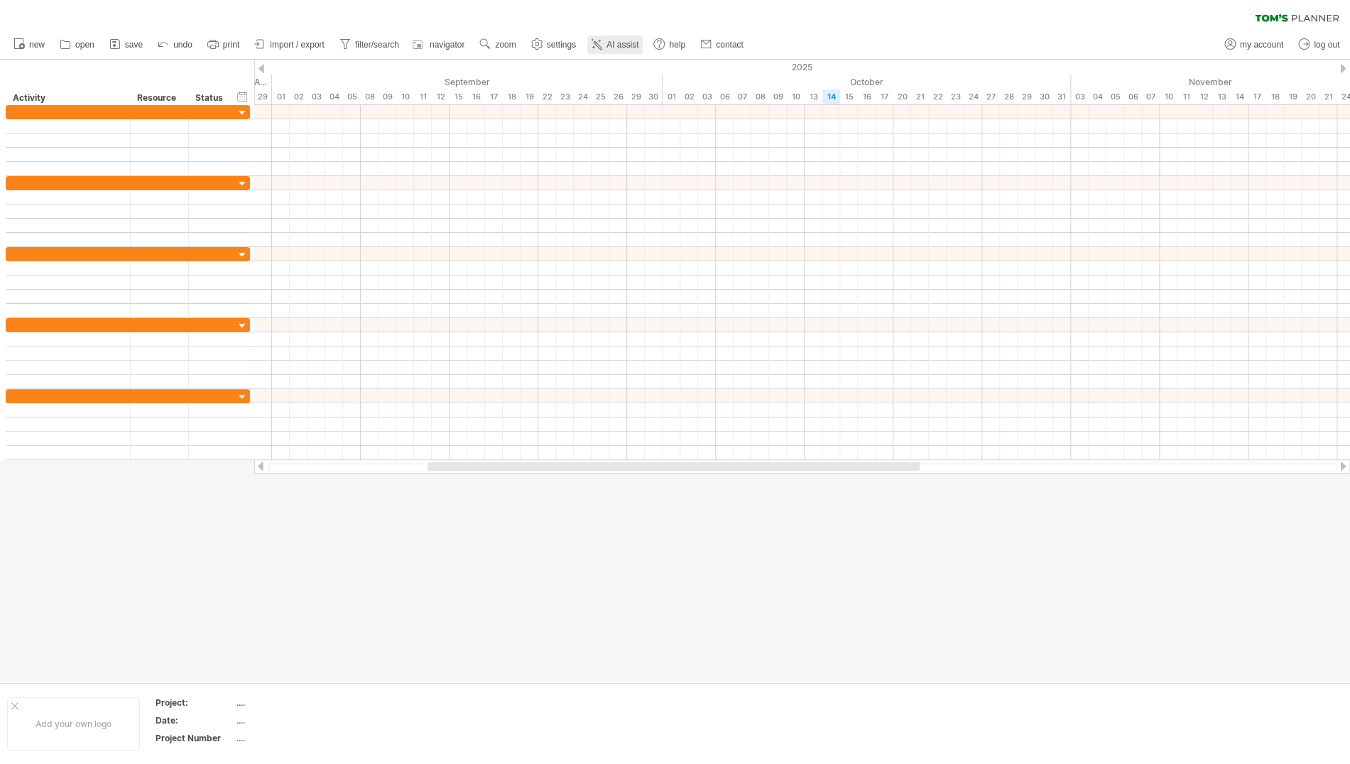
click at [604, 39] on icon at bounding box center [597, 44] width 14 height 14
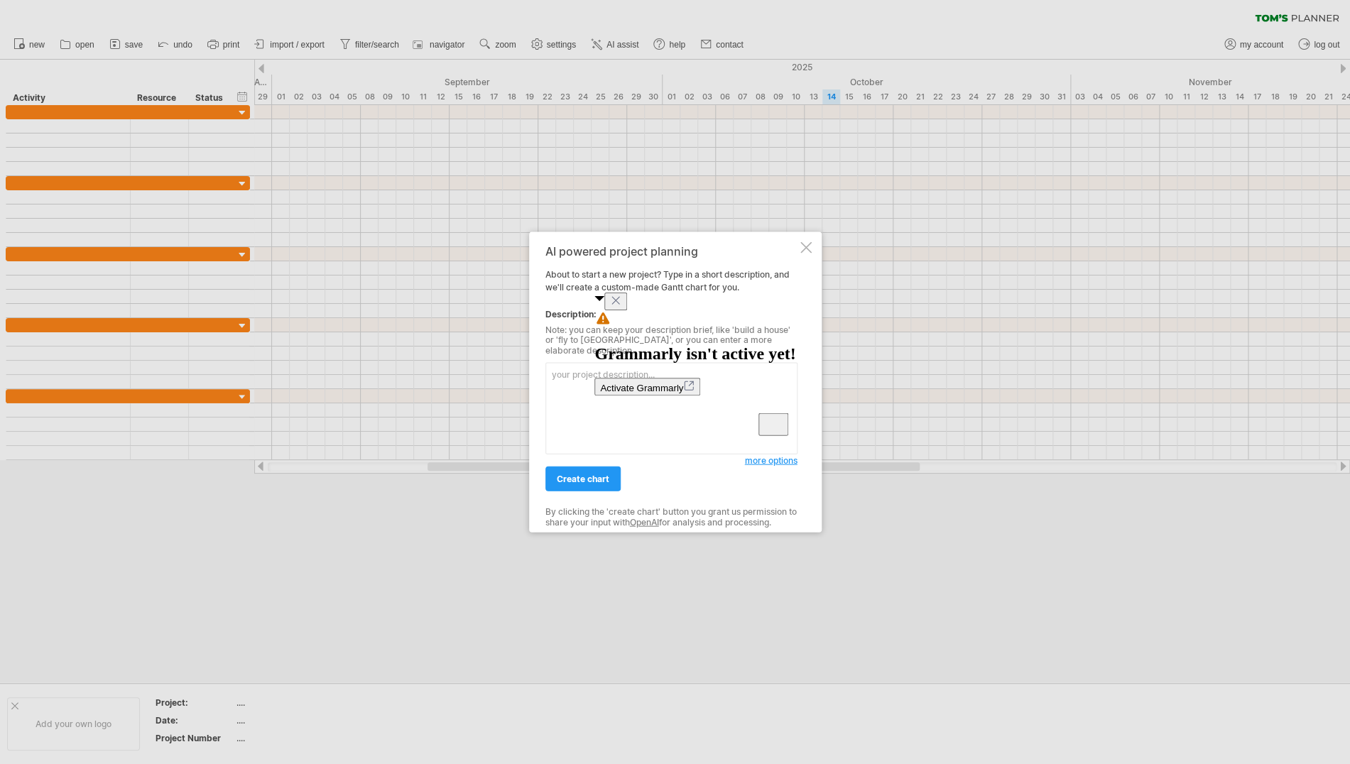
drag, startPoint x: 771, startPoint y: 310, endPoint x: 720, endPoint y: 312, distance: 51.2
click at [619, 304] on icon "Close" at bounding box center [615, 300] width 7 height 7
click at [582, 386] on textarea "To enrich screen reader interactions, please activate Accessibility in Grammarl…" at bounding box center [672, 409] width 252 height 92
paste textarea "Month 1 ([DATE]–[DATE]) • ⬛ Cohort Induction → [DATE] to [DATE] • ⬛ Company Dia…"
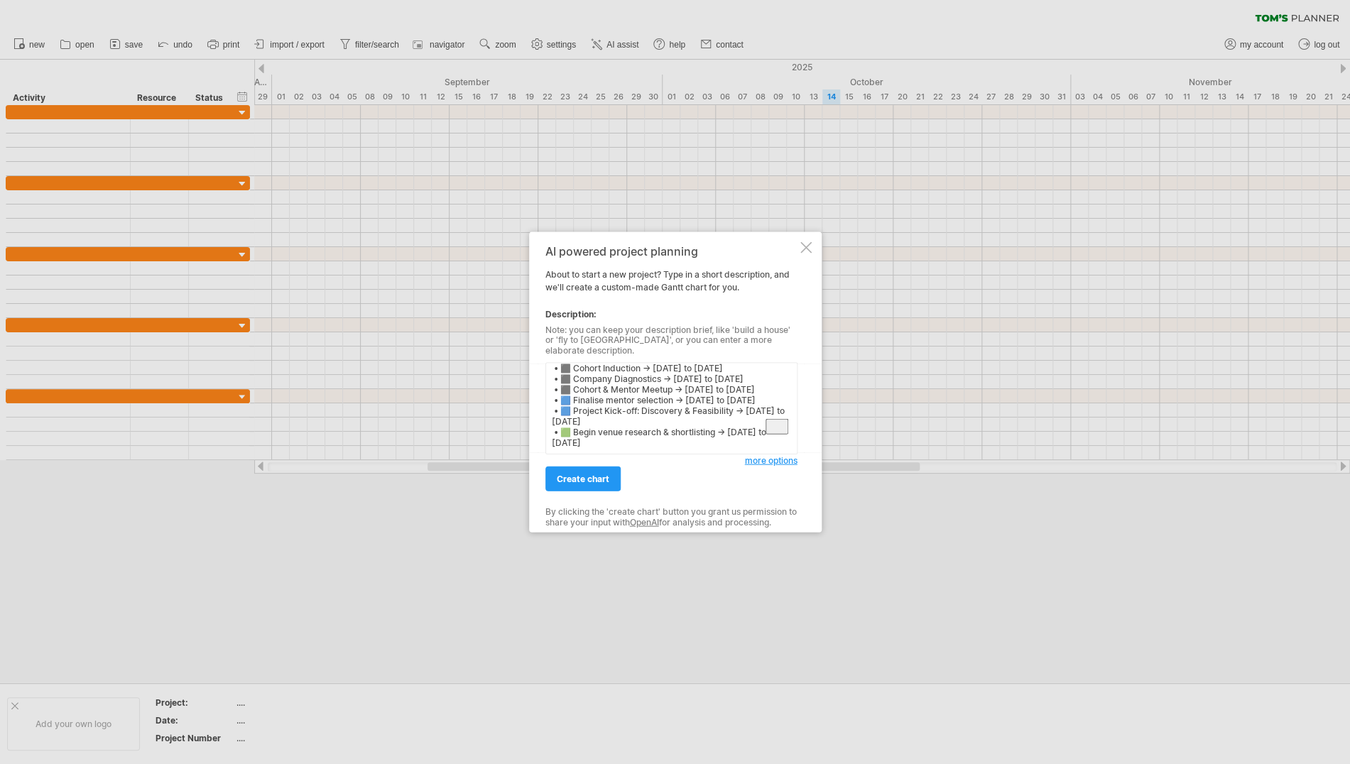
scroll to position [26, 0]
type textarea "Month 1 ([DATE]–[DATE]) • ⬛ Cohort Induction → [DATE] to [DATE] • ⬛ Company Dia…"
click at [575, 474] on span "create chart" at bounding box center [583, 479] width 53 height 11
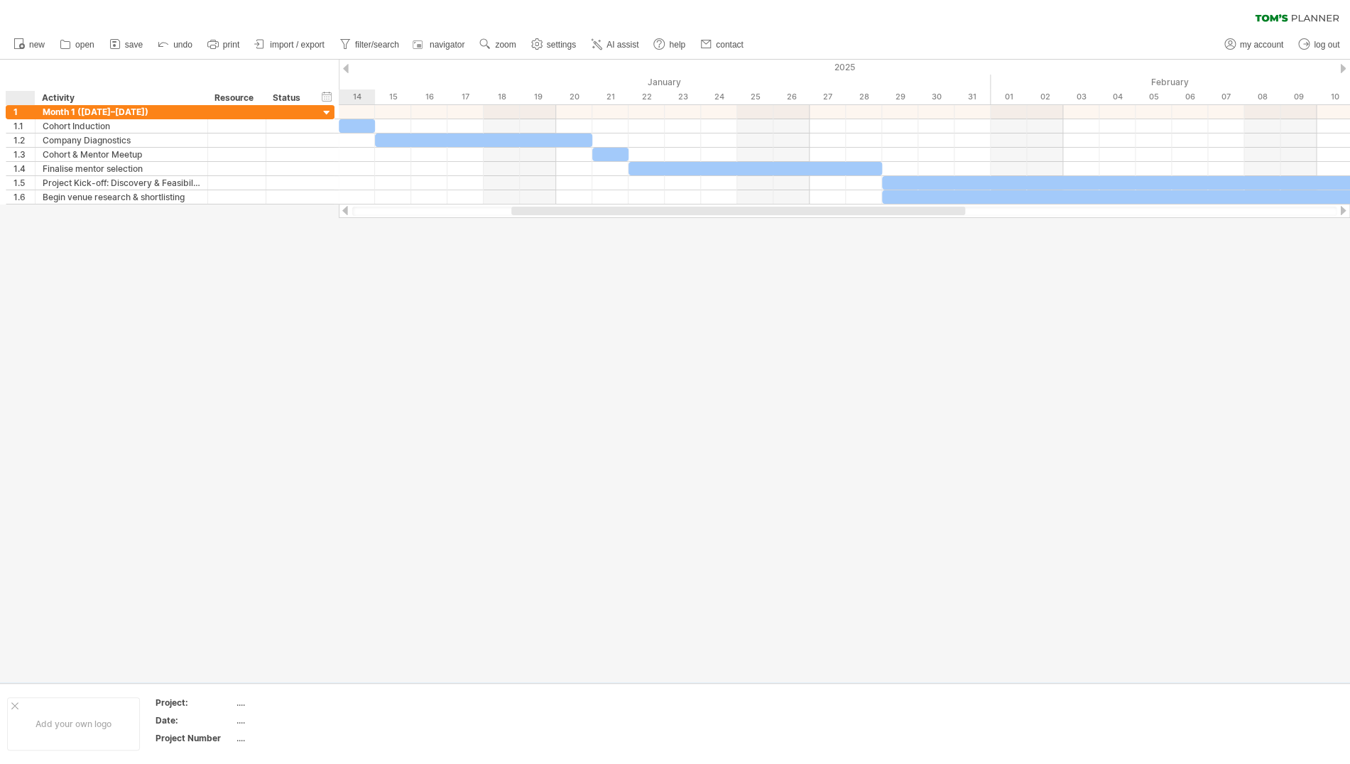
click at [13, 210] on div at bounding box center [675, 371] width 1350 height 623
click at [622, 44] on span "AI assist" at bounding box center [623, 45] width 32 height 10
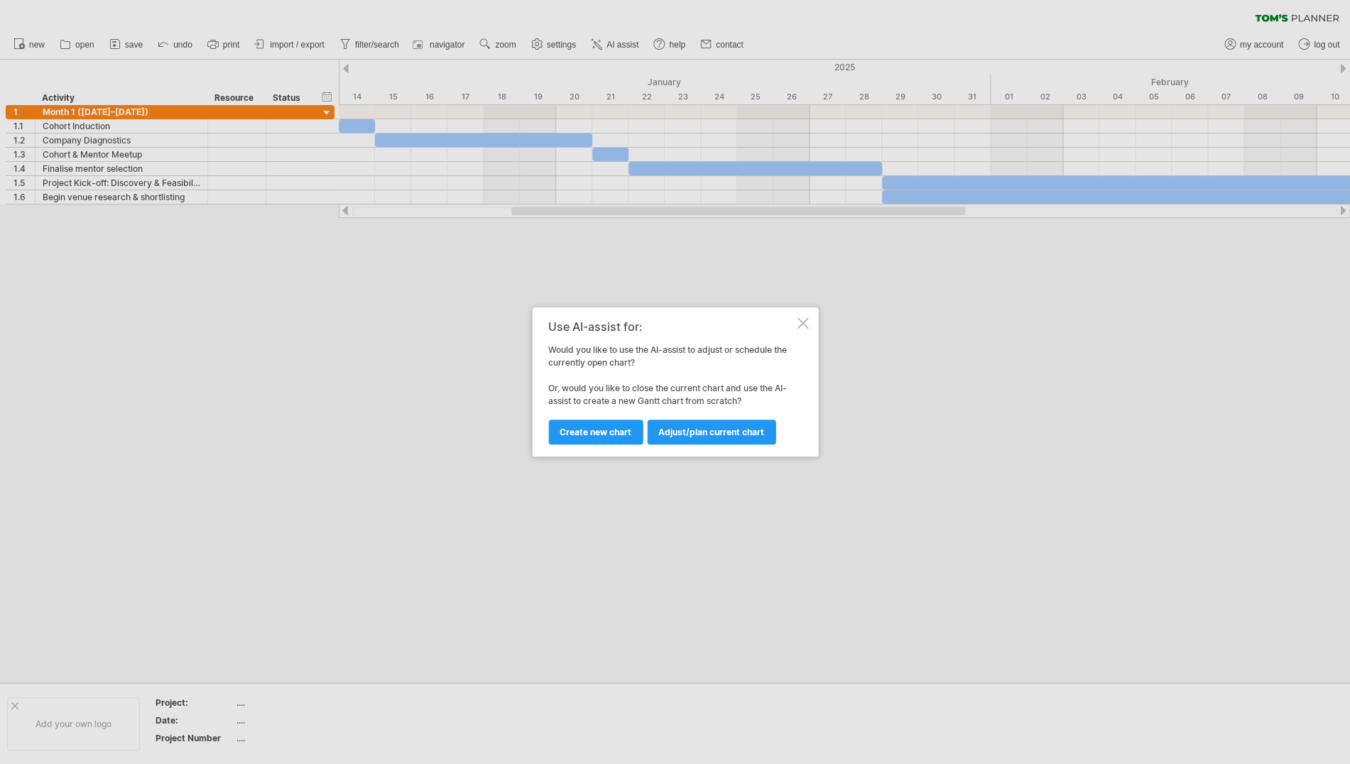
click at [703, 429] on span "Adjust/plan current chart" at bounding box center [712, 432] width 106 height 11
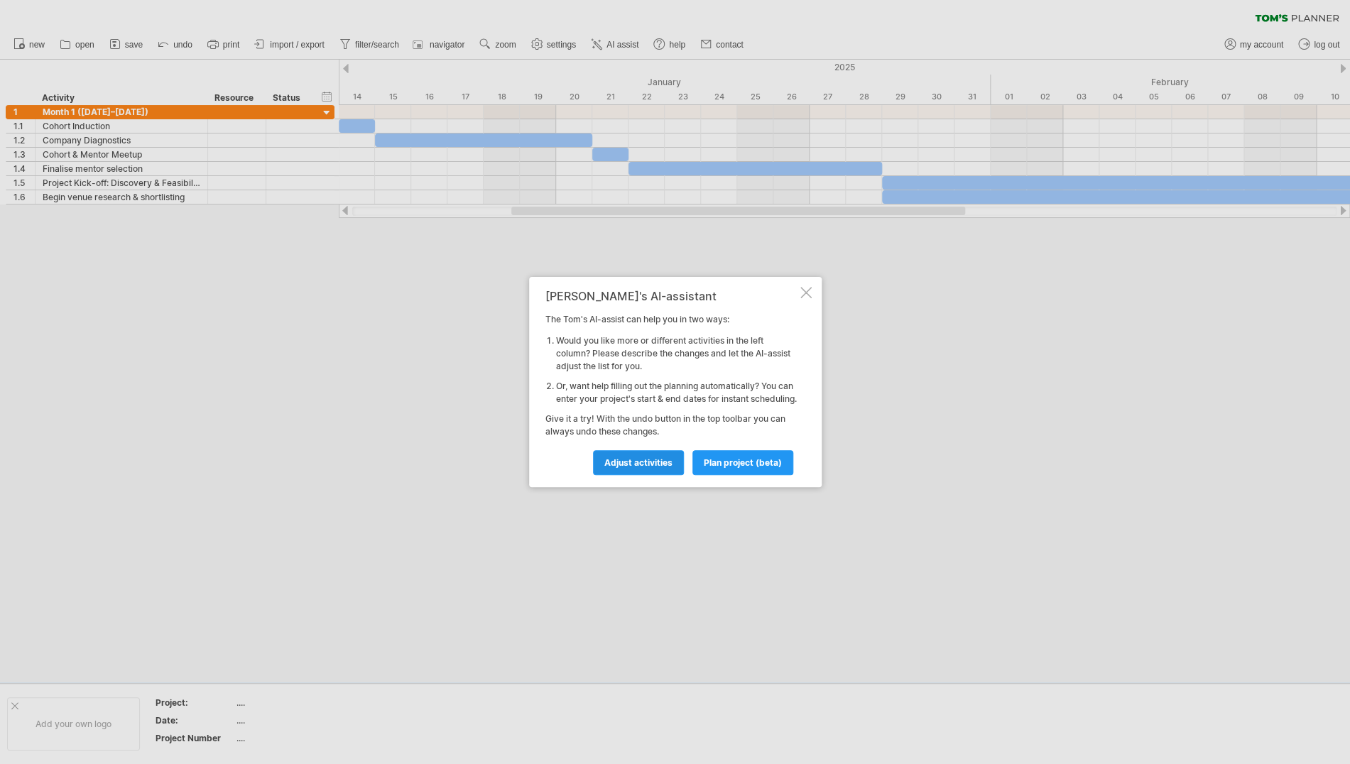
click at [640, 468] on span "Adjust activities" at bounding box center [639, 462] width 68 height 11
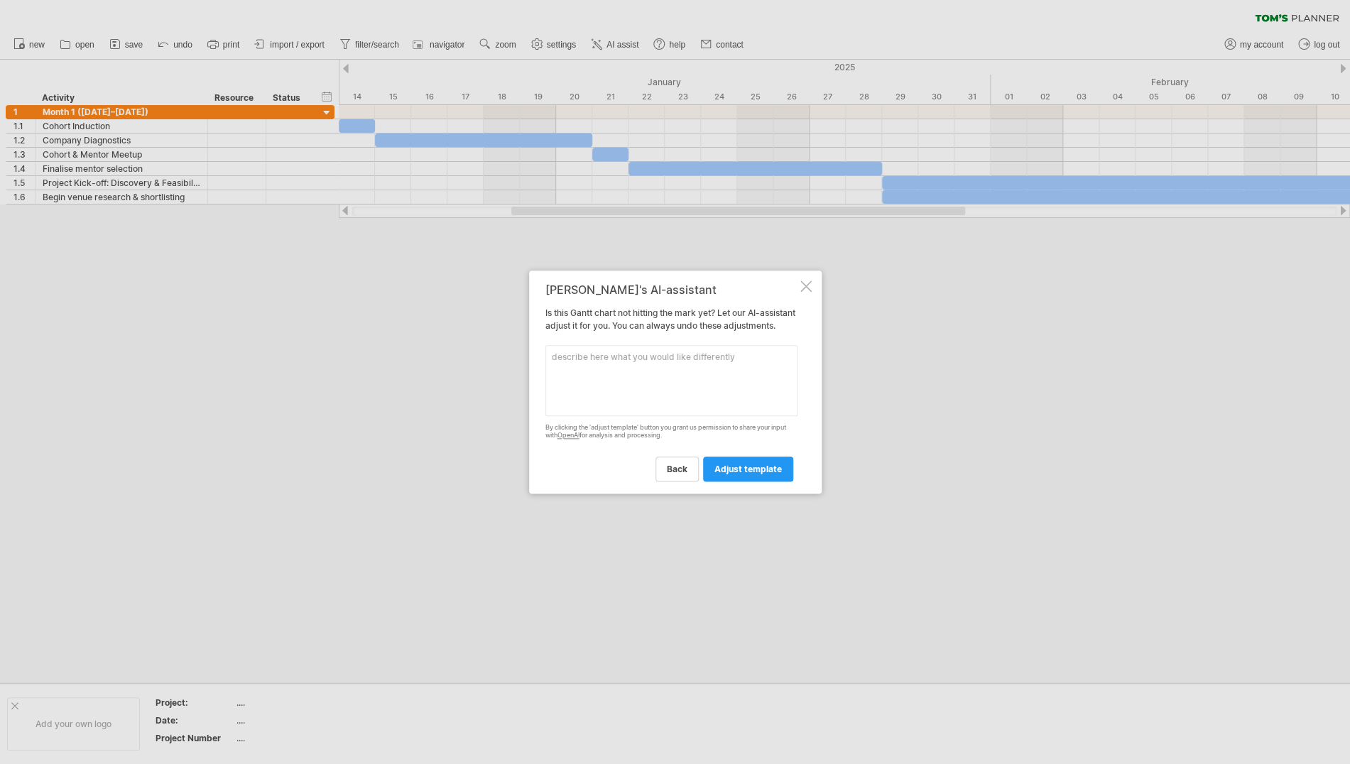
click at [587, 371] on textarea at bounding box center [672, 380] width 252 height 71
paste textarea "Month 2 ([DATE]–[DATE]) • ⬛ CoSTAR Network Lab Introductions → [DATE] to [DATE]…"
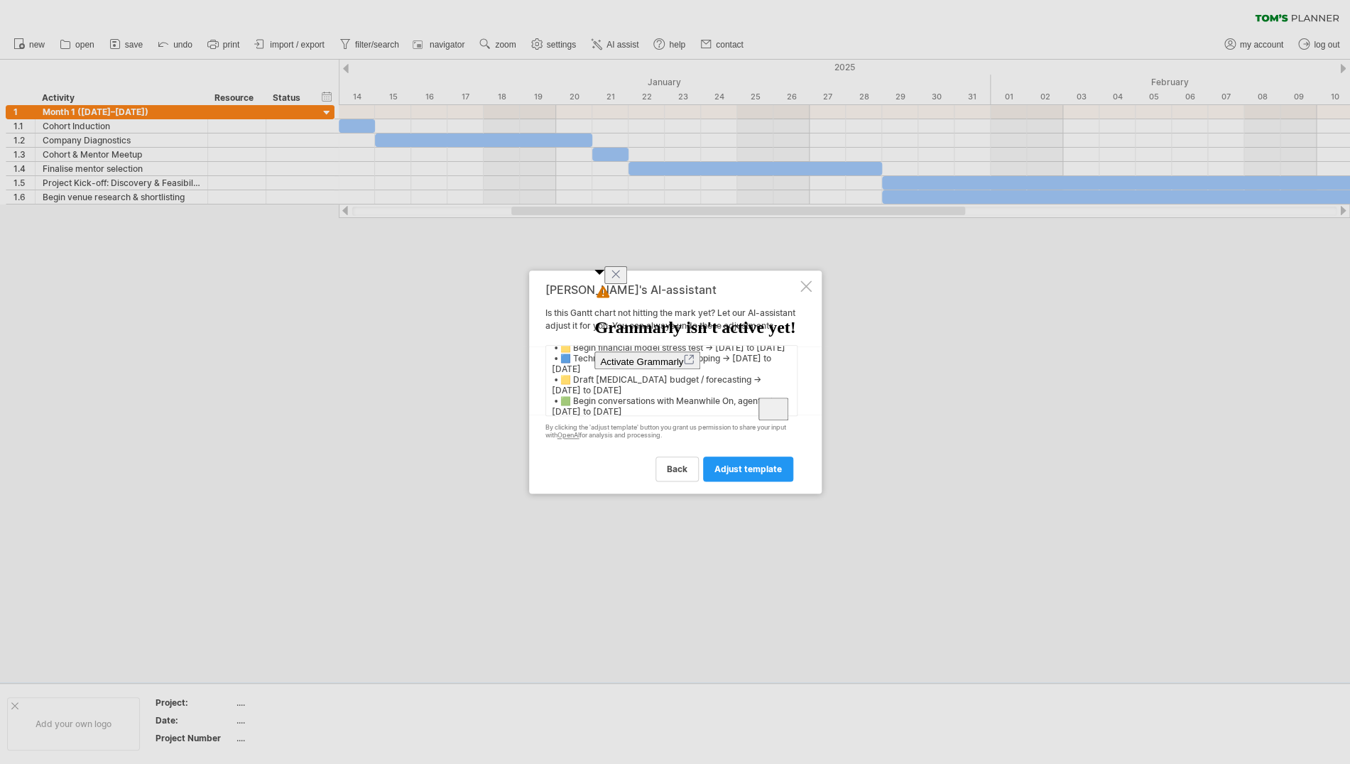
scroll to position [52, 0]
type textarea "Now add: Month 2 ([DATE]–[DATE]) • ⬛ CoSTAR Network Lab Introductions → [DATE] …"
click at [747, 475] on span "adjust template" at bounding box center [748, 469] width 67 height 11
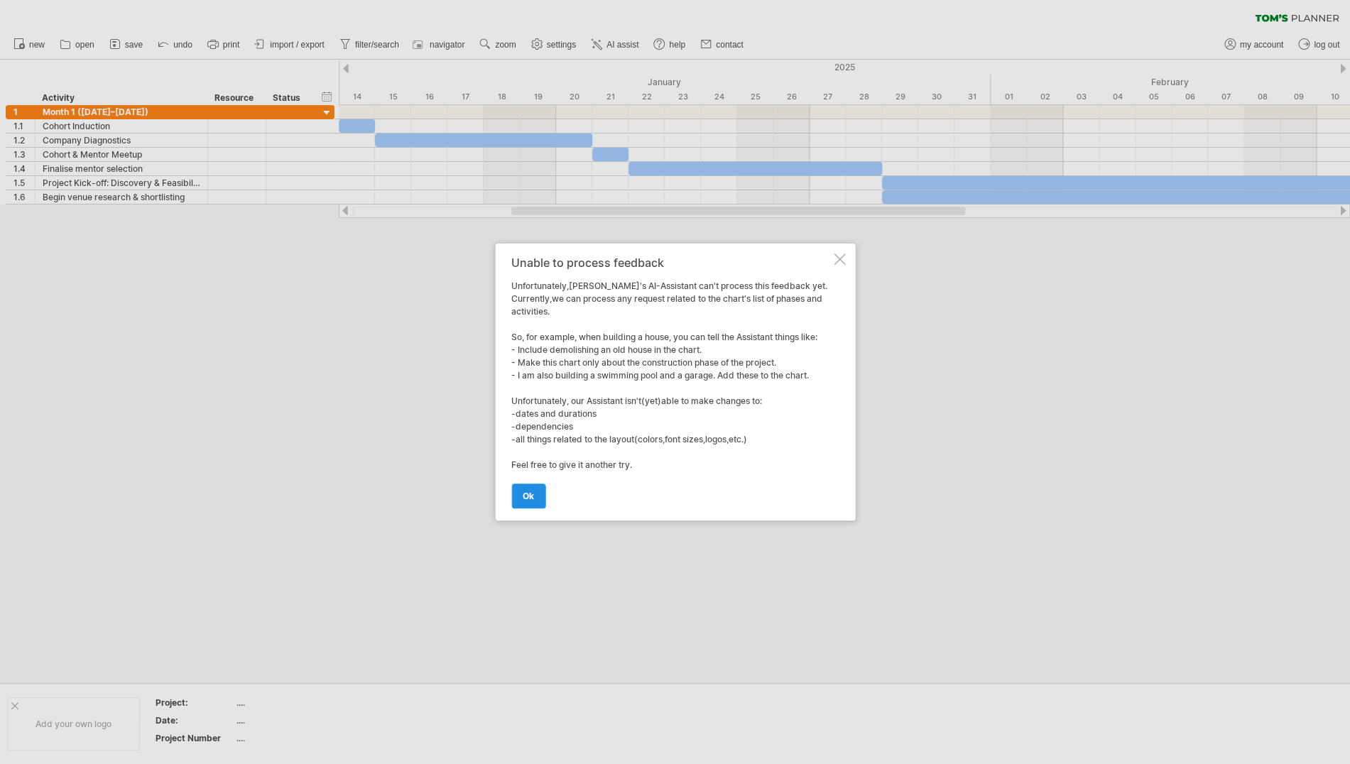
click at [525, 493] on span "ok" at bounding box center [528, 496] width 11 height 11
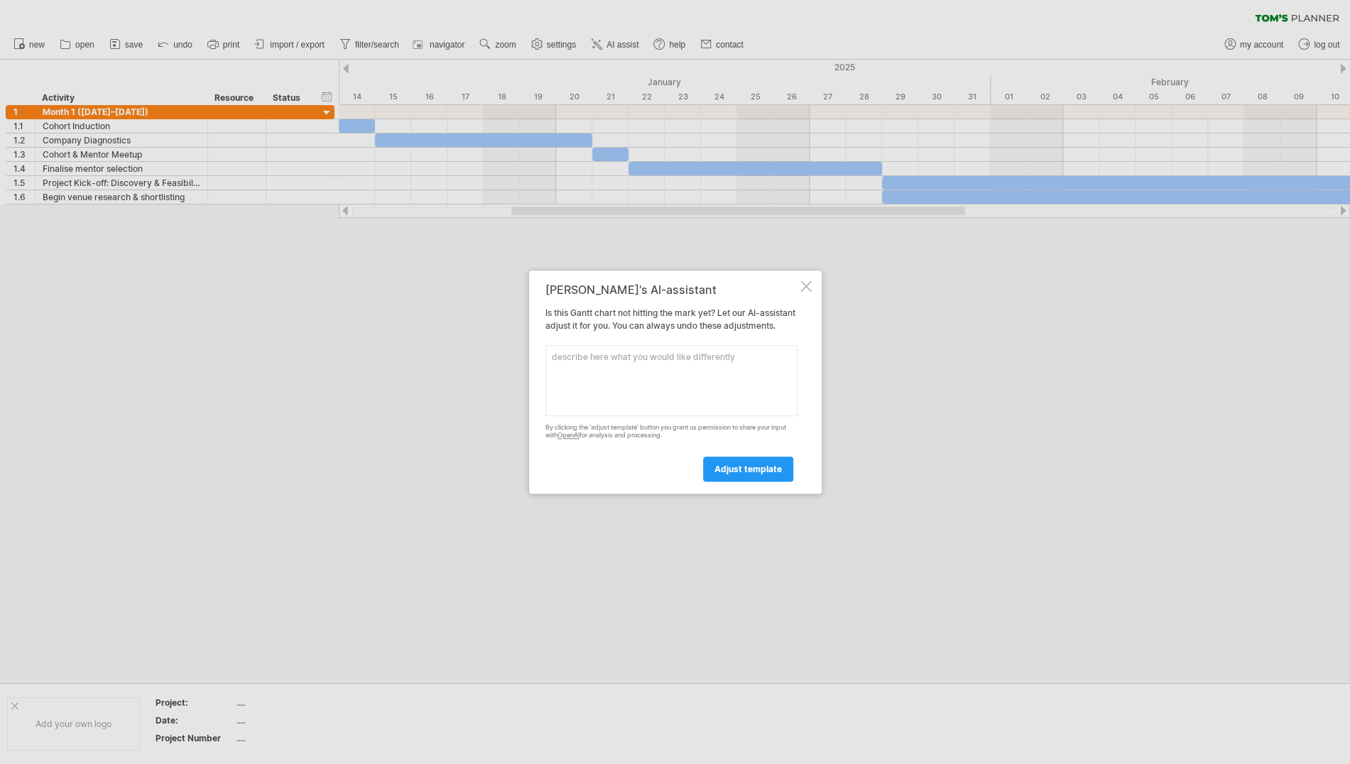
click at [808, 281] on div at bounding box center [806, 286] width 11 height 11
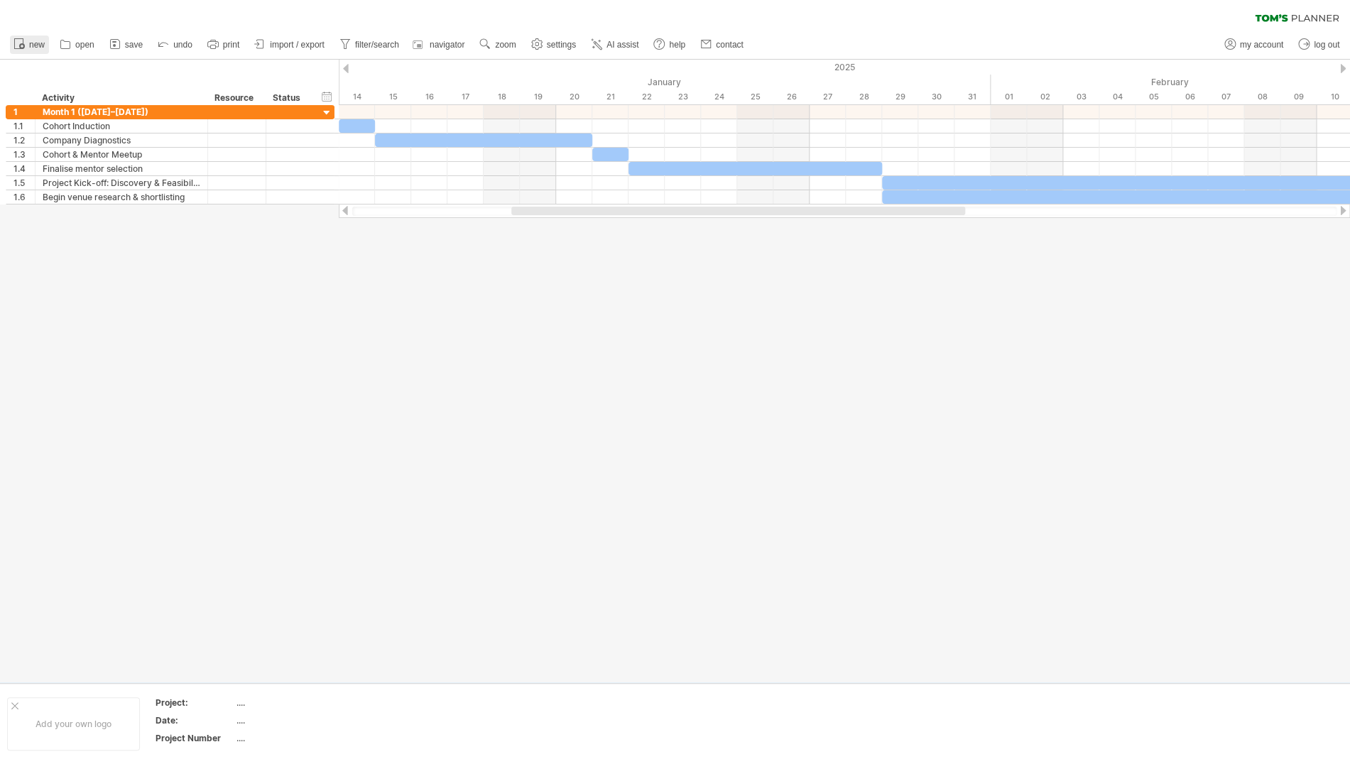
click at [15, 40] on rect at bounding box center [19, 44] width 9 height 10
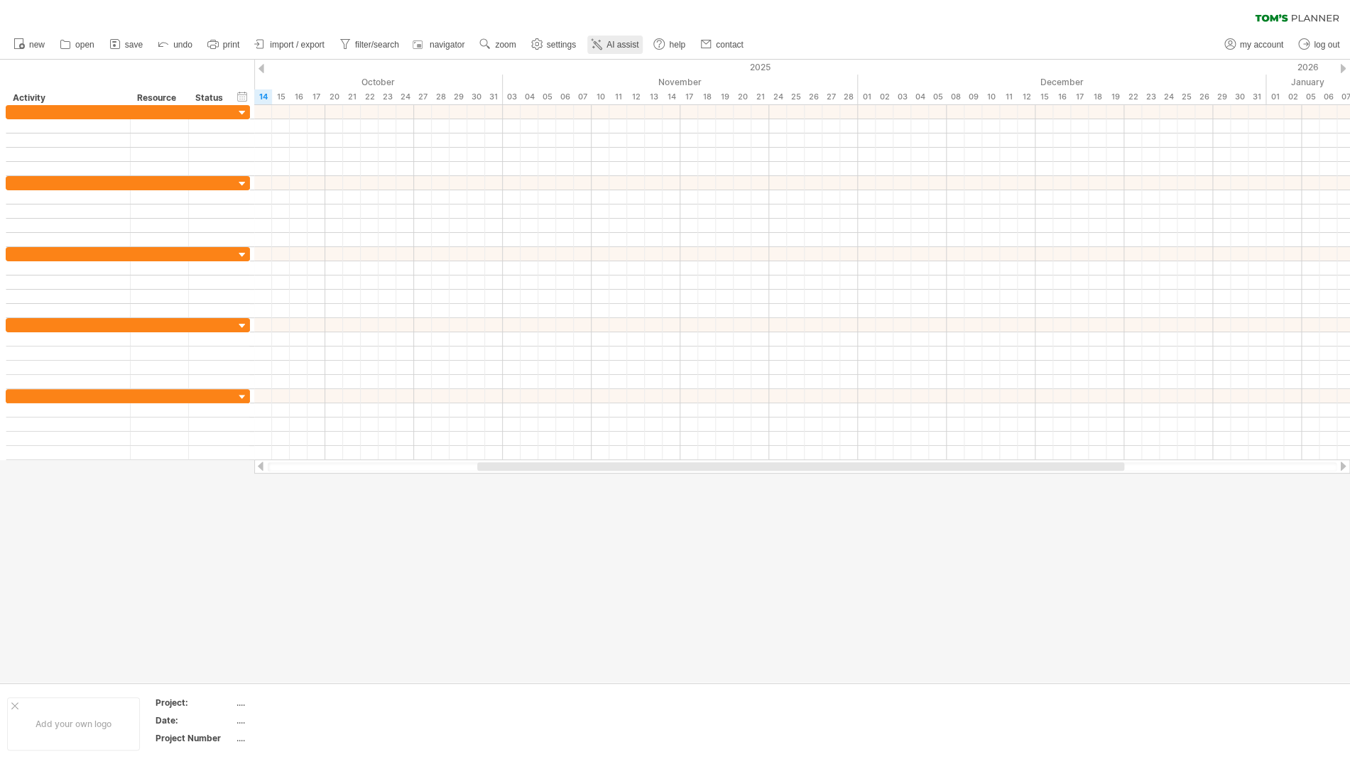
click at [619, 45] on span "AI assist" at bounding box center [623, 45] width 32 height 10
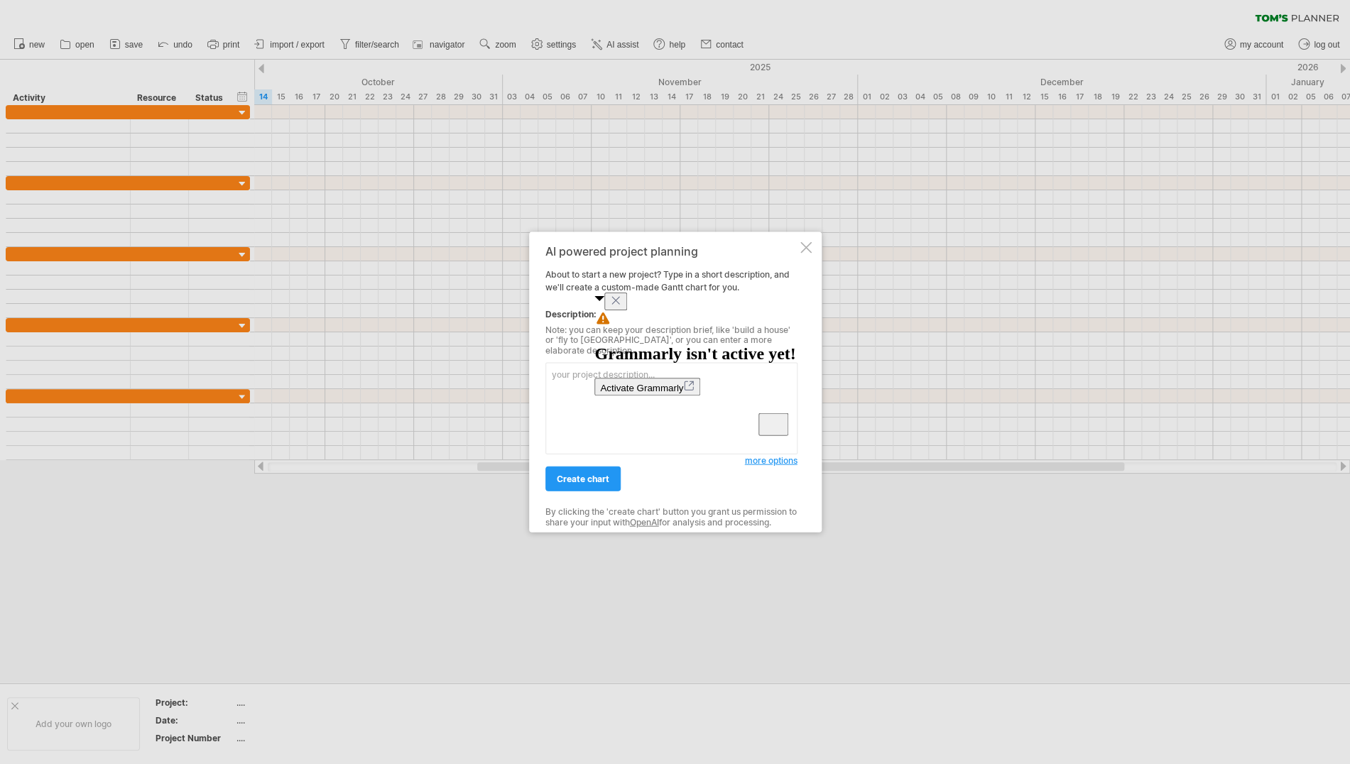
click at [580, 376] on textarea "To enrich screen reader interactions, please activate Accessibility in Grammarl…" at bounding box center [672, 409] width 252 height 92
click at [622, 306] on icon "Close" at bounding box center [615, 300] width 11 height 11
click at [563, 376] on textarea "To enrich screen reader interactions, please activate Accessibility in Grammarl…" at bounding box center [672, 409] width 252 height 92
paste textarea "LoREMI Dolors Ametcons (Adipis 2–3) Elitse doeiu: 🟦 = Temporin & Utlaboreet 🟩 =…"
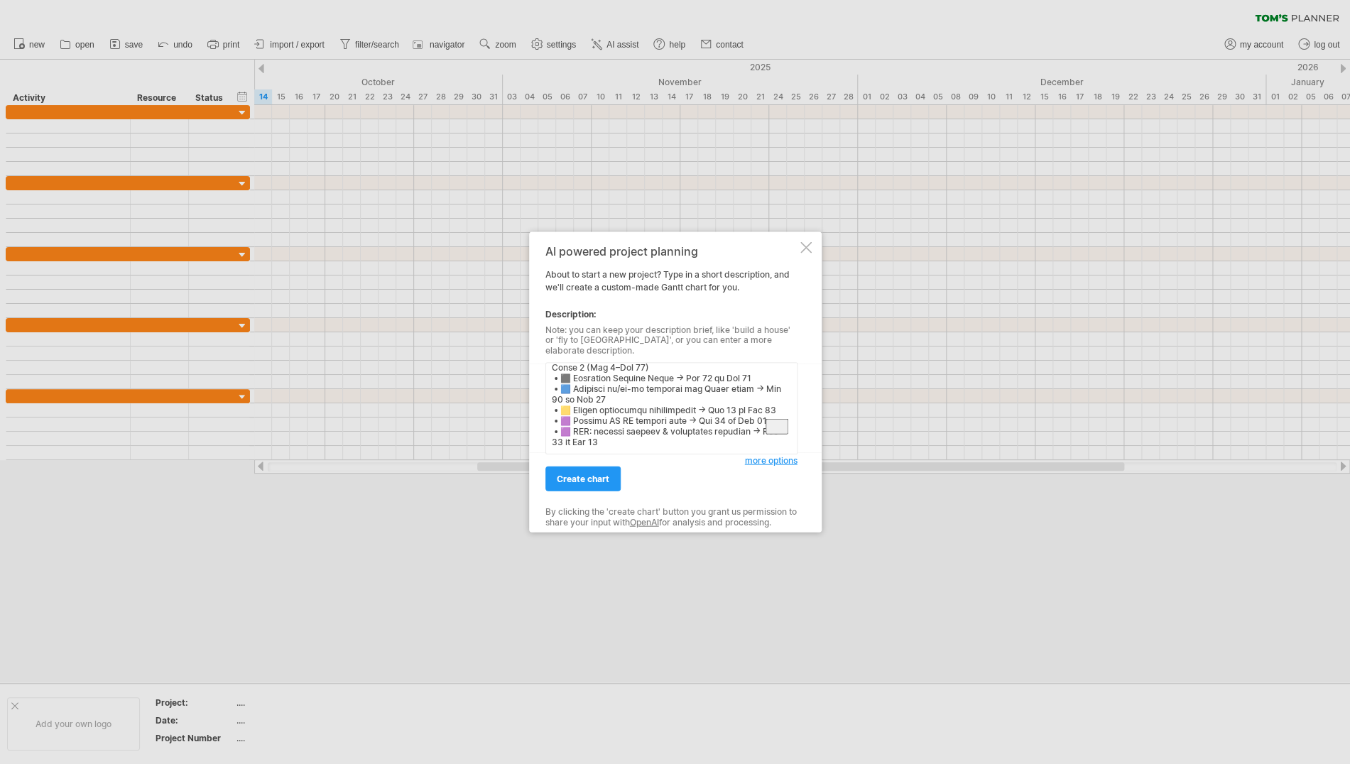
scroll to position [755, 0]
type textarea "Lore ipsu dolo sit ametc ad elits d eiu tempor inc utlabor: EtDOLO Magnaa Enima…"
click at [764, 457] on span "more options" at bounding box center [771, 460] width 53 height 11
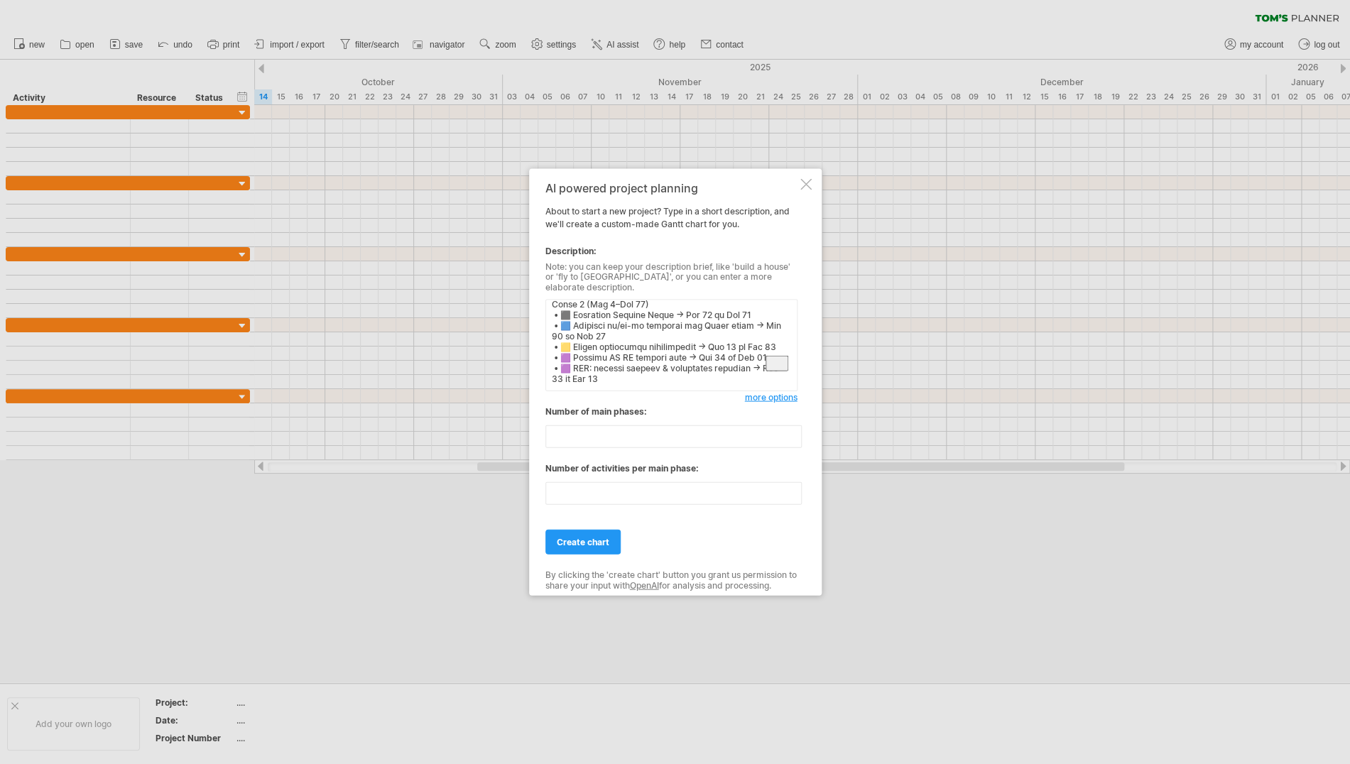
click at [794, 434] on input "*" at bounding box center [674, 437] width 256 height 23
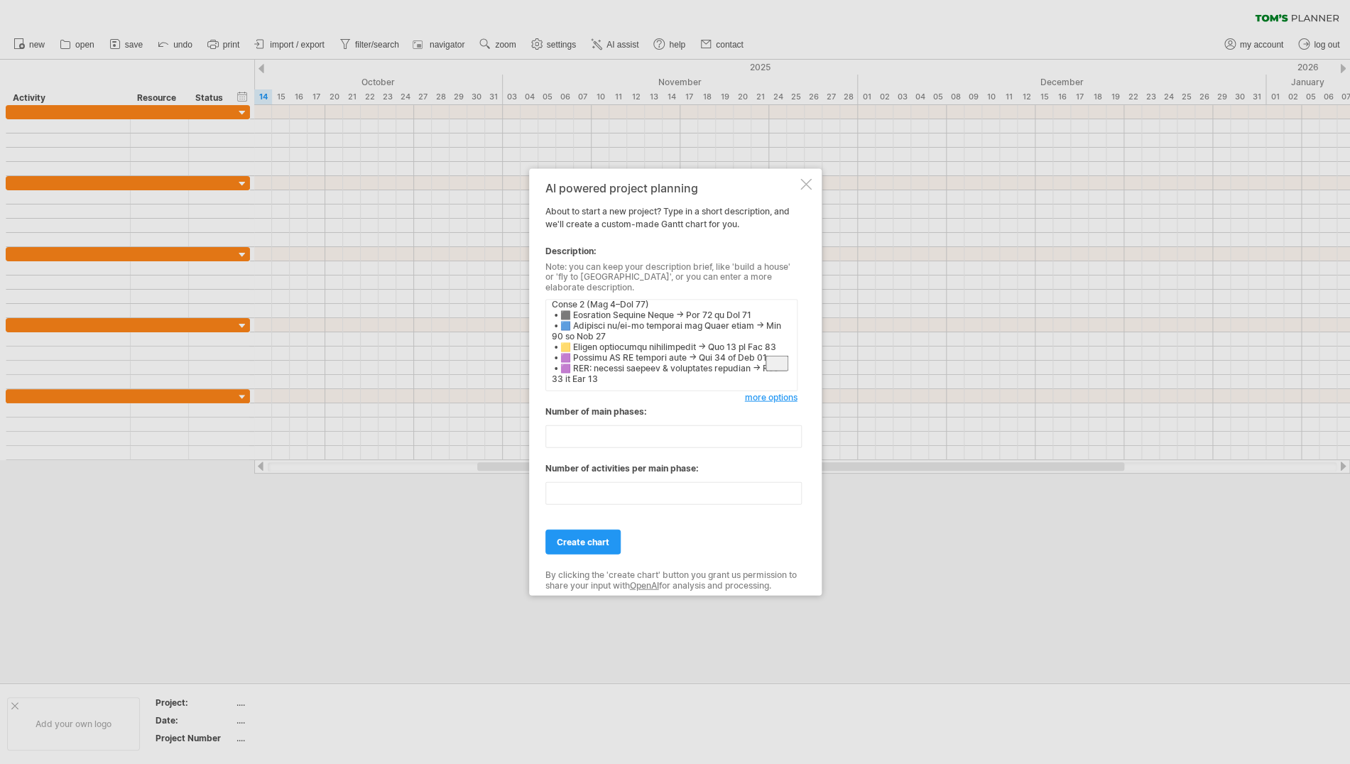
type input "*"
click at [796, 428] on input "*" at bounding box center [674, 437] width 256 height 23
click at [578, 538] on span "create chart" at bounding box center [583, 542] width 53 height 11
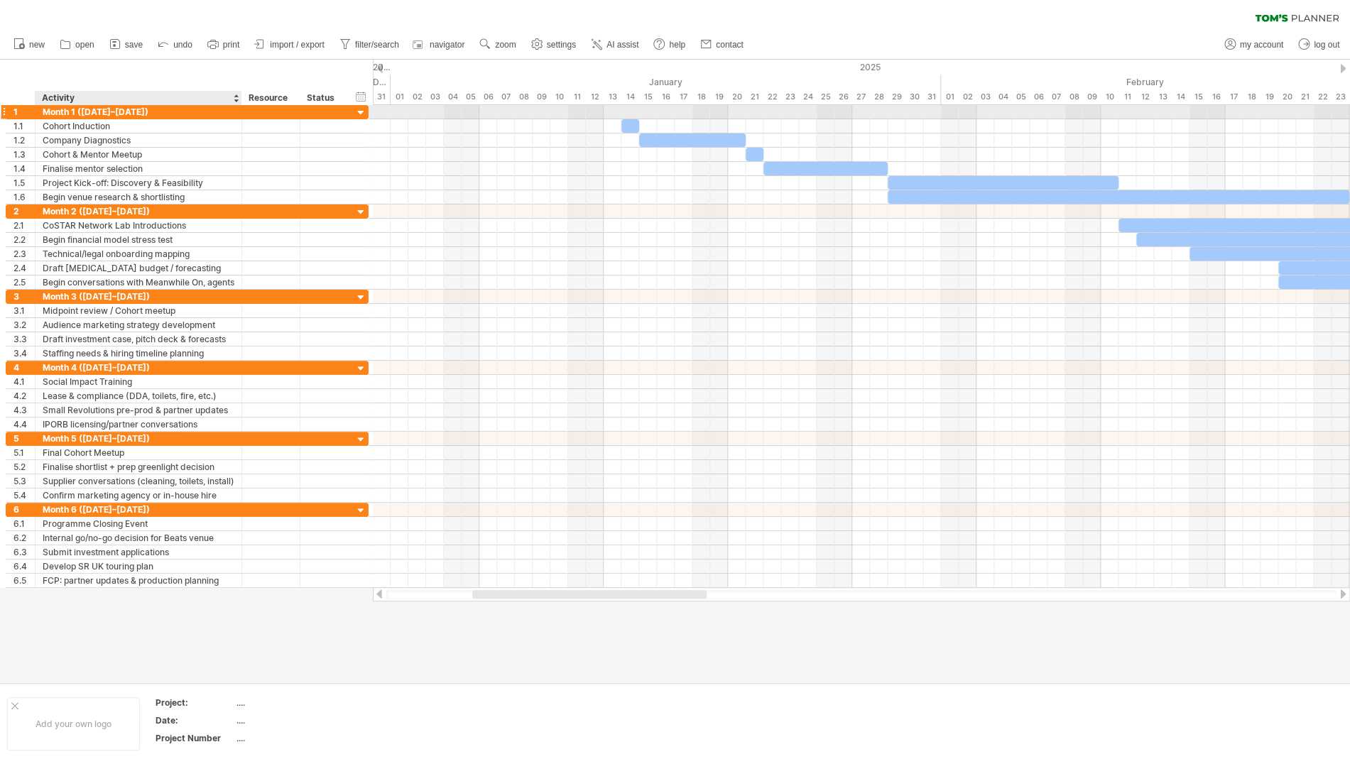
click at [166, 110] on div "Month 1 ([DATE]–[DATE])" at bounding box center [139, 111] width 192 height 13
click at [361, 112] on div at bounding box center [360, 113] width 13 height 13
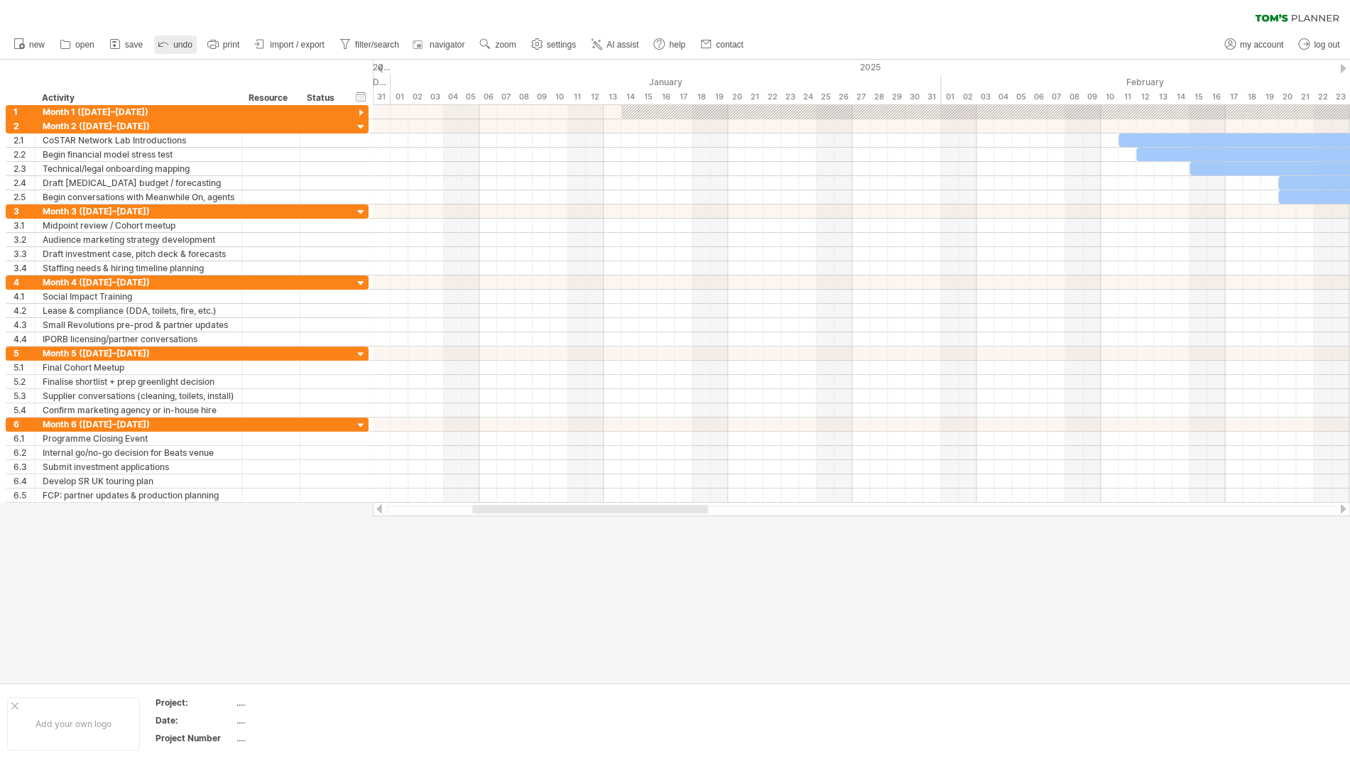
click at [173, 45] on link "undo" at bounding box center [175, 45] width 43 height 18
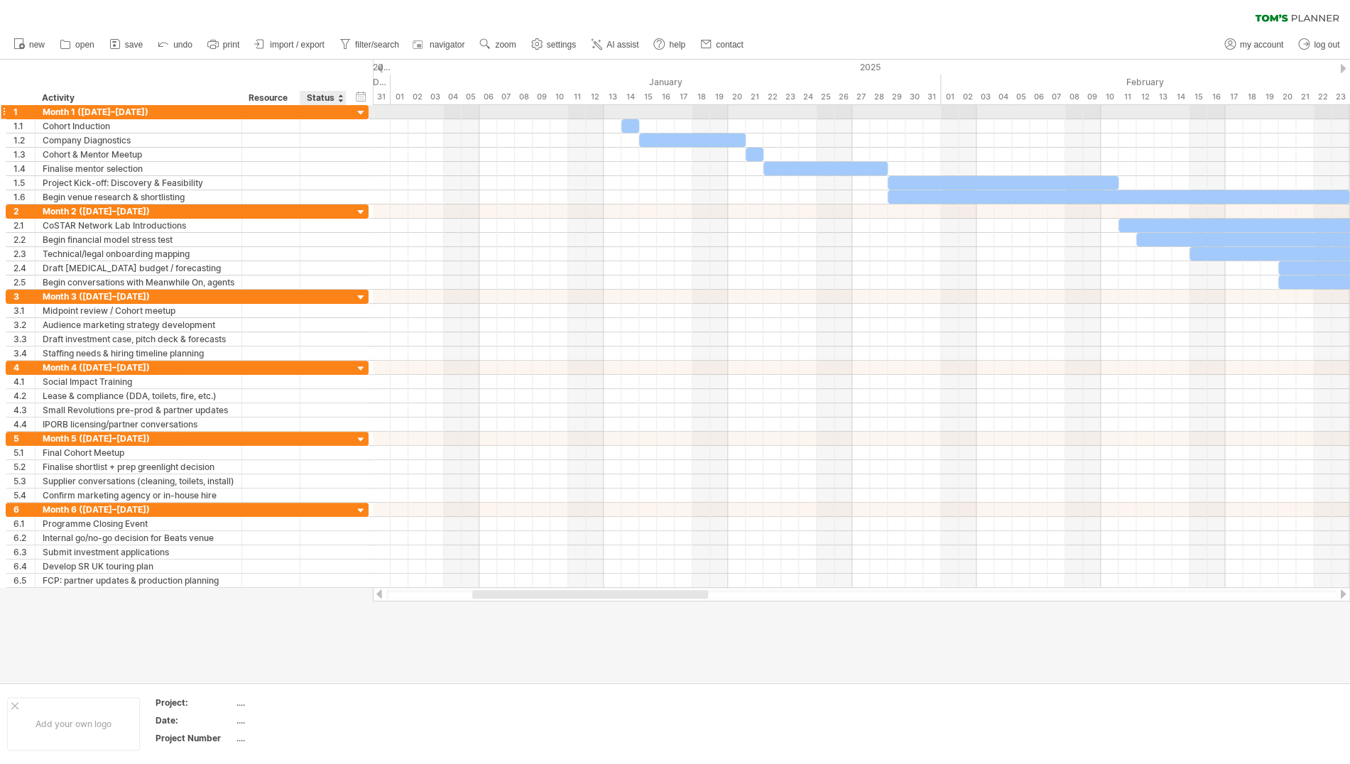
click at [359, 113] on div at bounding box center [360, 113] width 13 height 13
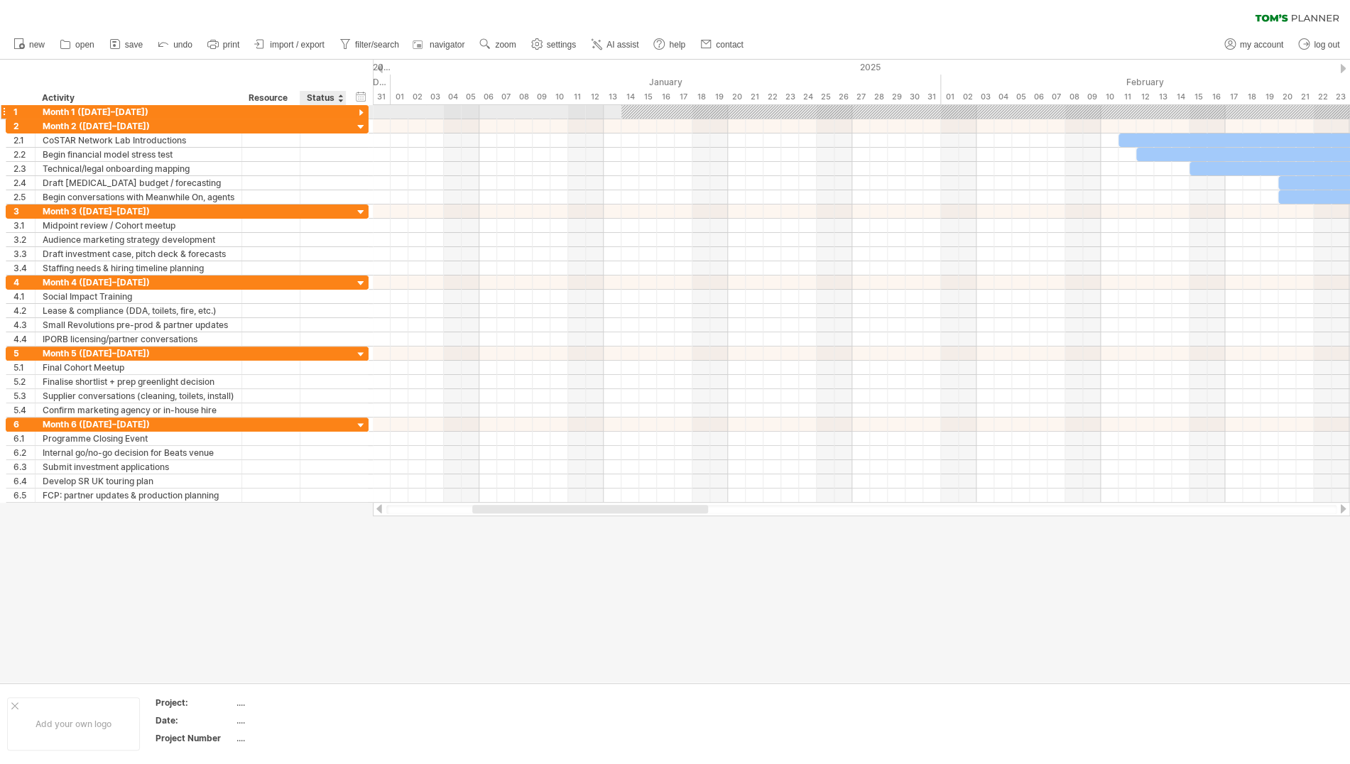
click at [362, 113] on div at bounding box center [360, 113] width 13 height 13
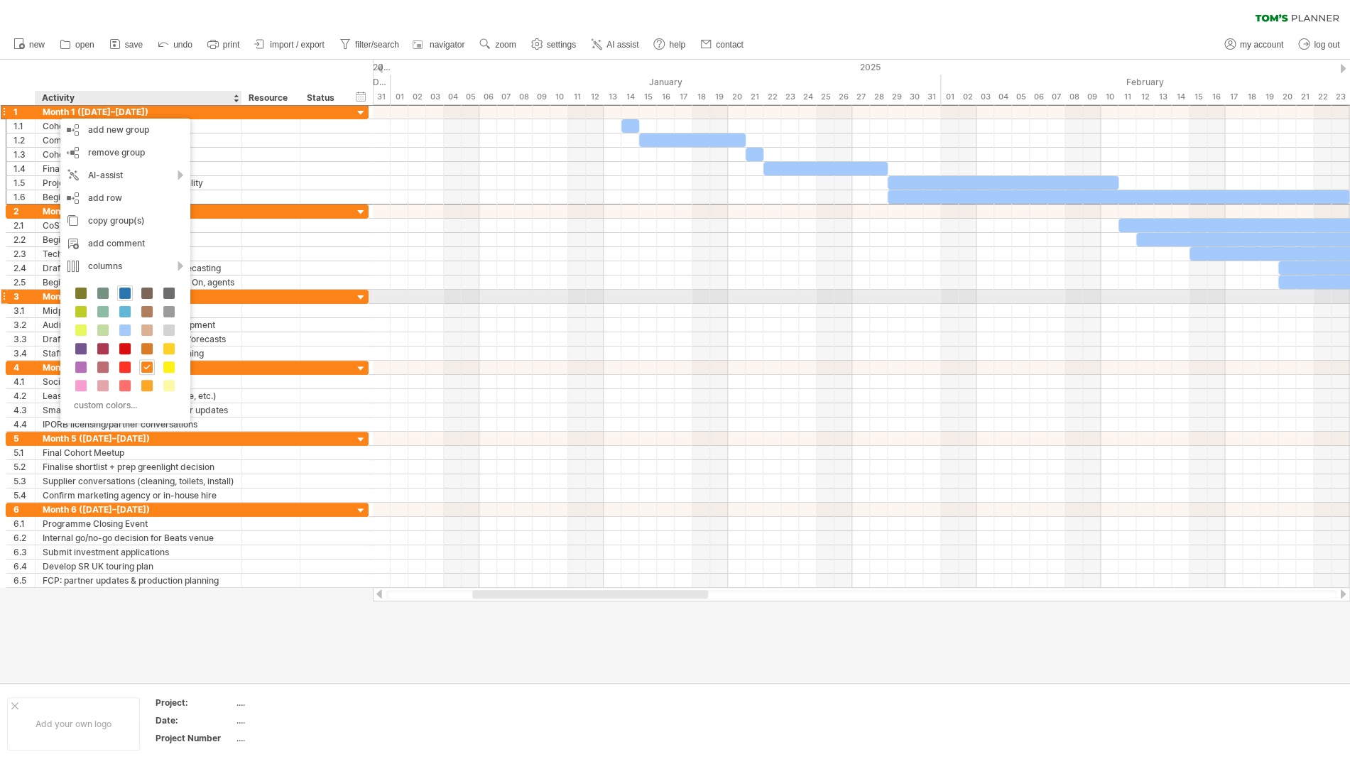
click at [126, 291] on span at bounding box center [124, 293] width 11 height 11
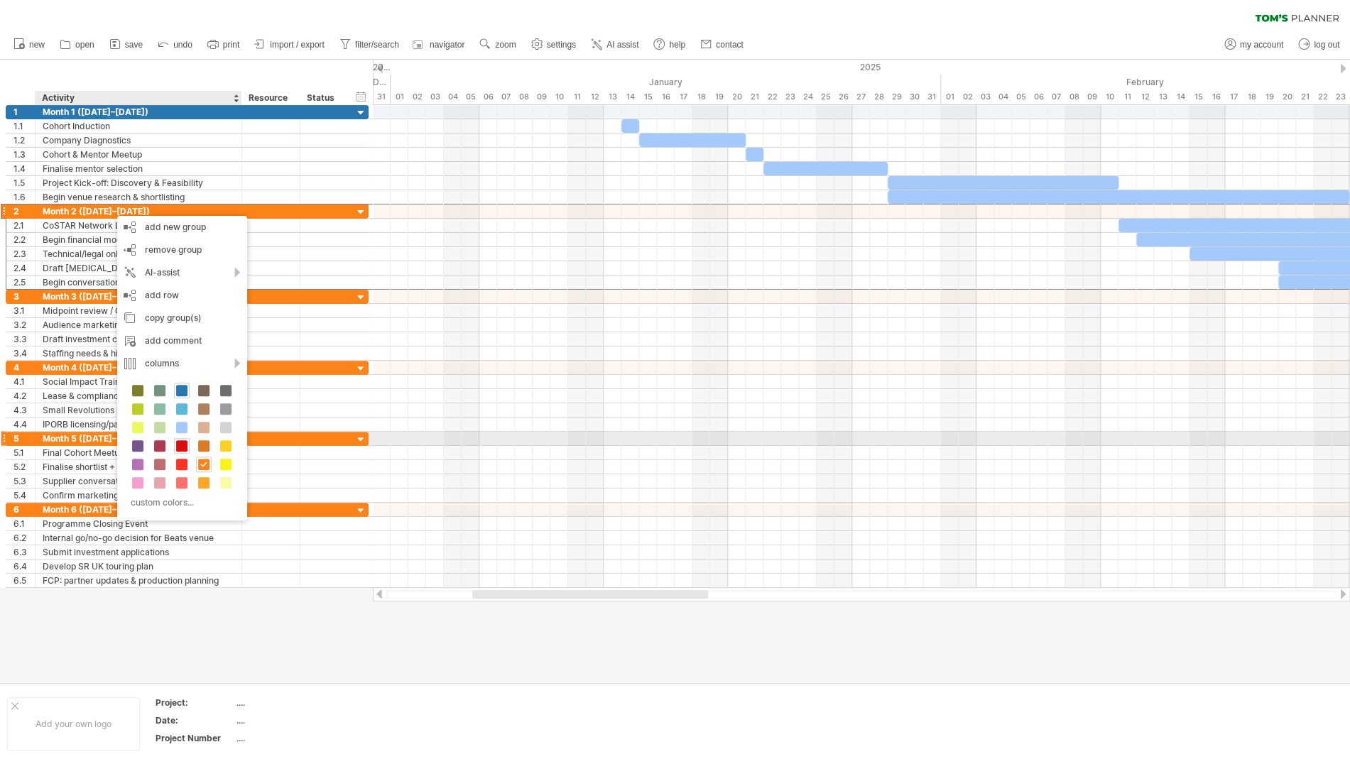
click at [182, 445] on span at bounding box center [181, 445] width 11 height 11
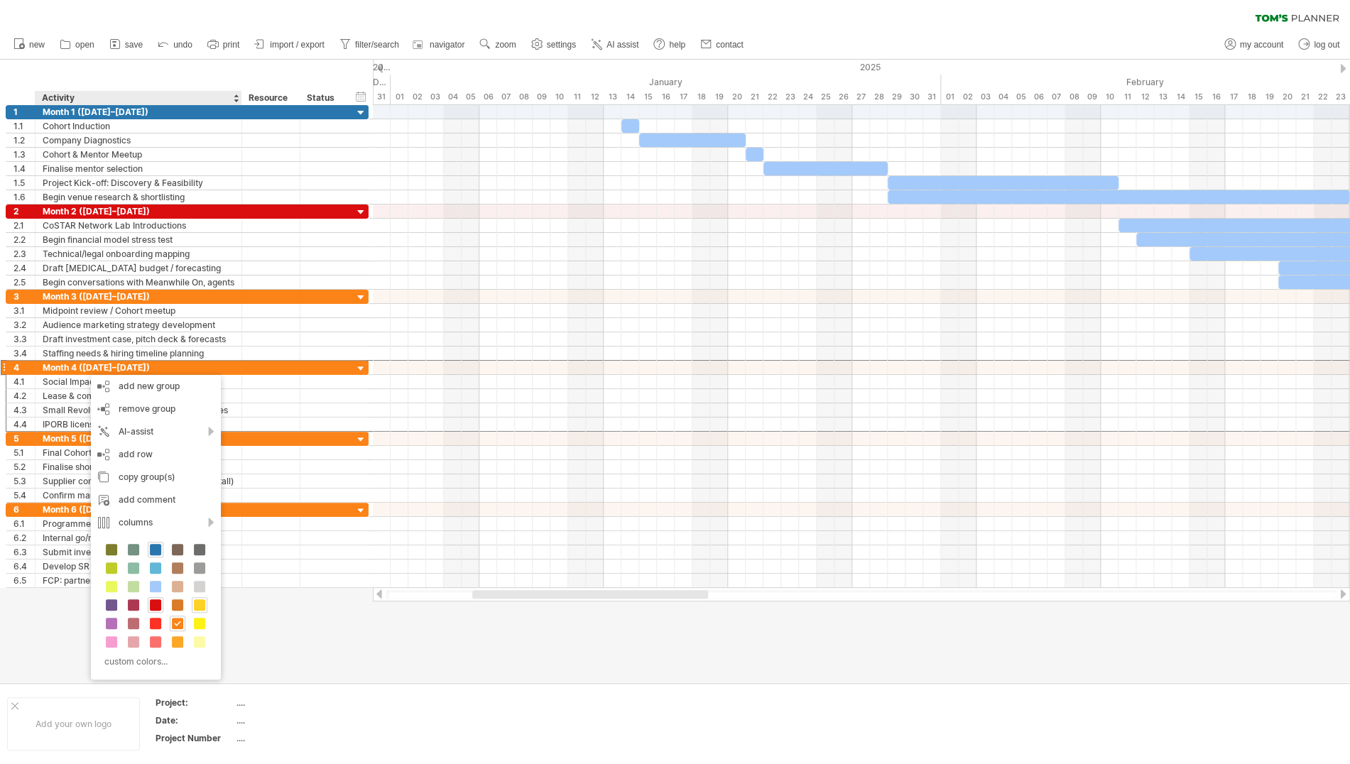
click at [198, 607] on span at bounding box center [199, 605] width 11 height 11
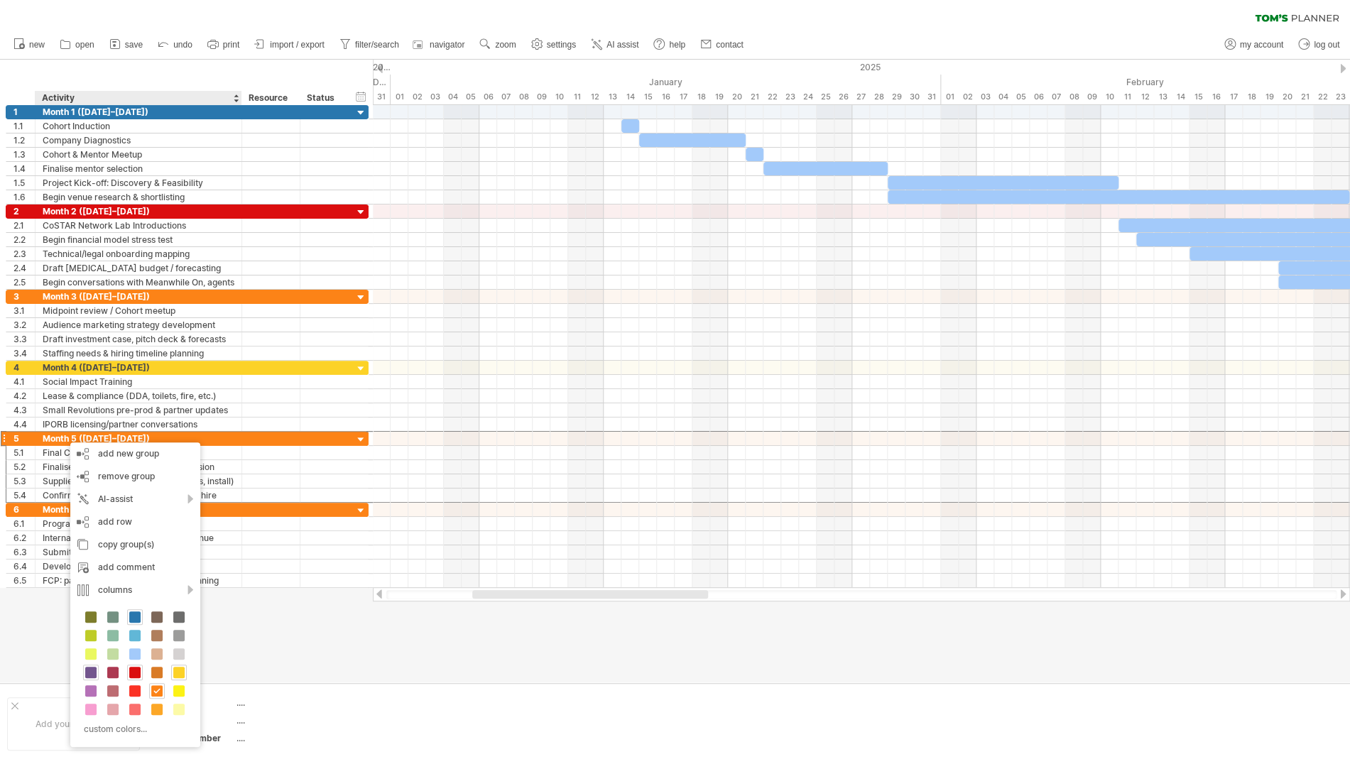
click at [92, 671] on span at bounding box center [90, 672] width 11 height 11
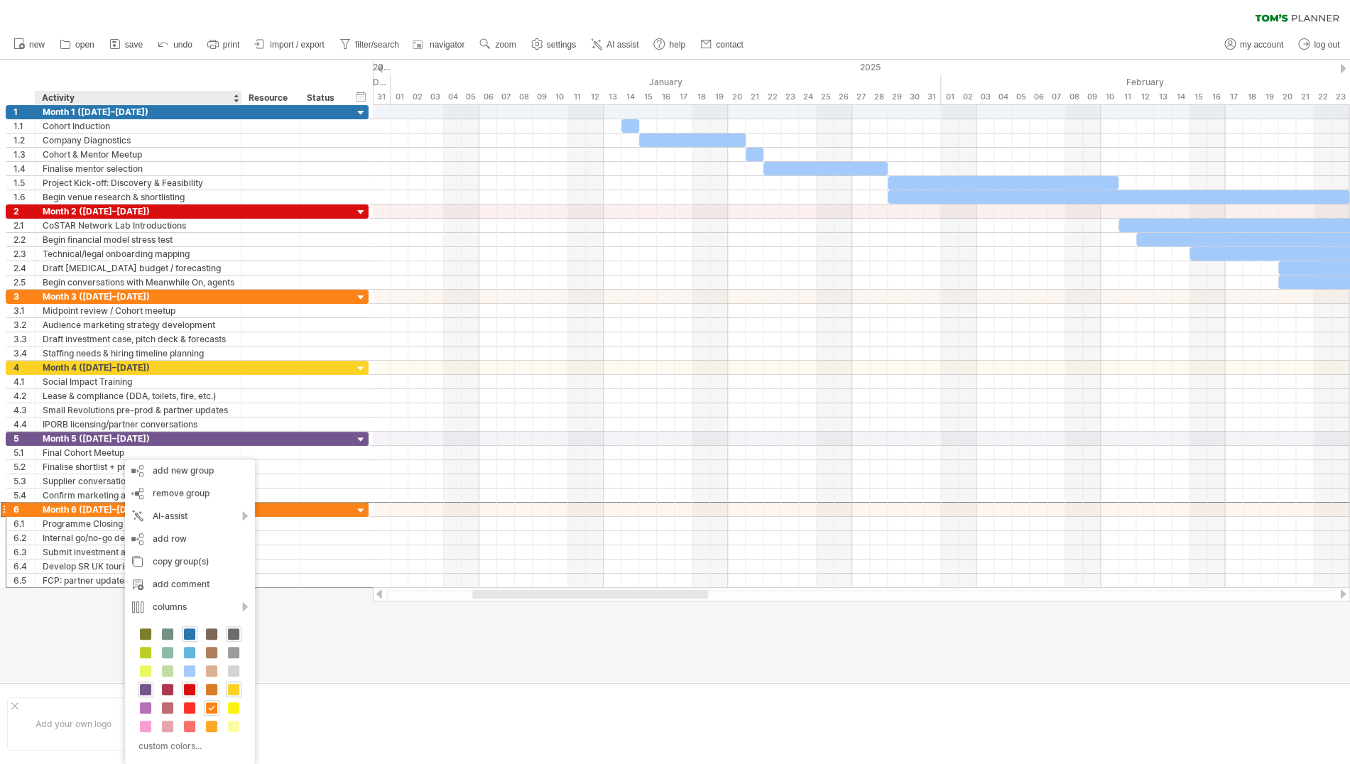
click at [237, 633] on span at bounding box center [233, 634] width 11 height 11
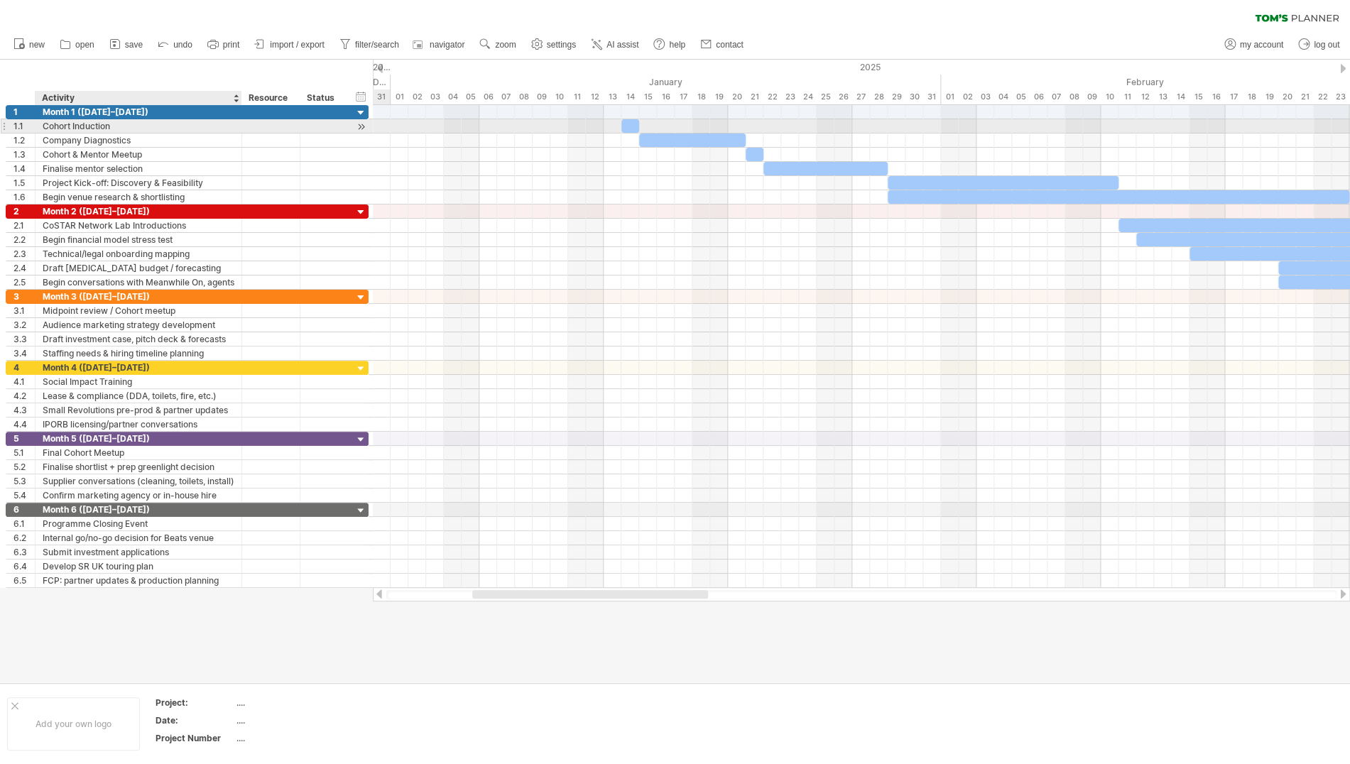
click at [134, 127] on div "Cohort Induction" at bounding box center [139, 125] width 192 height 13
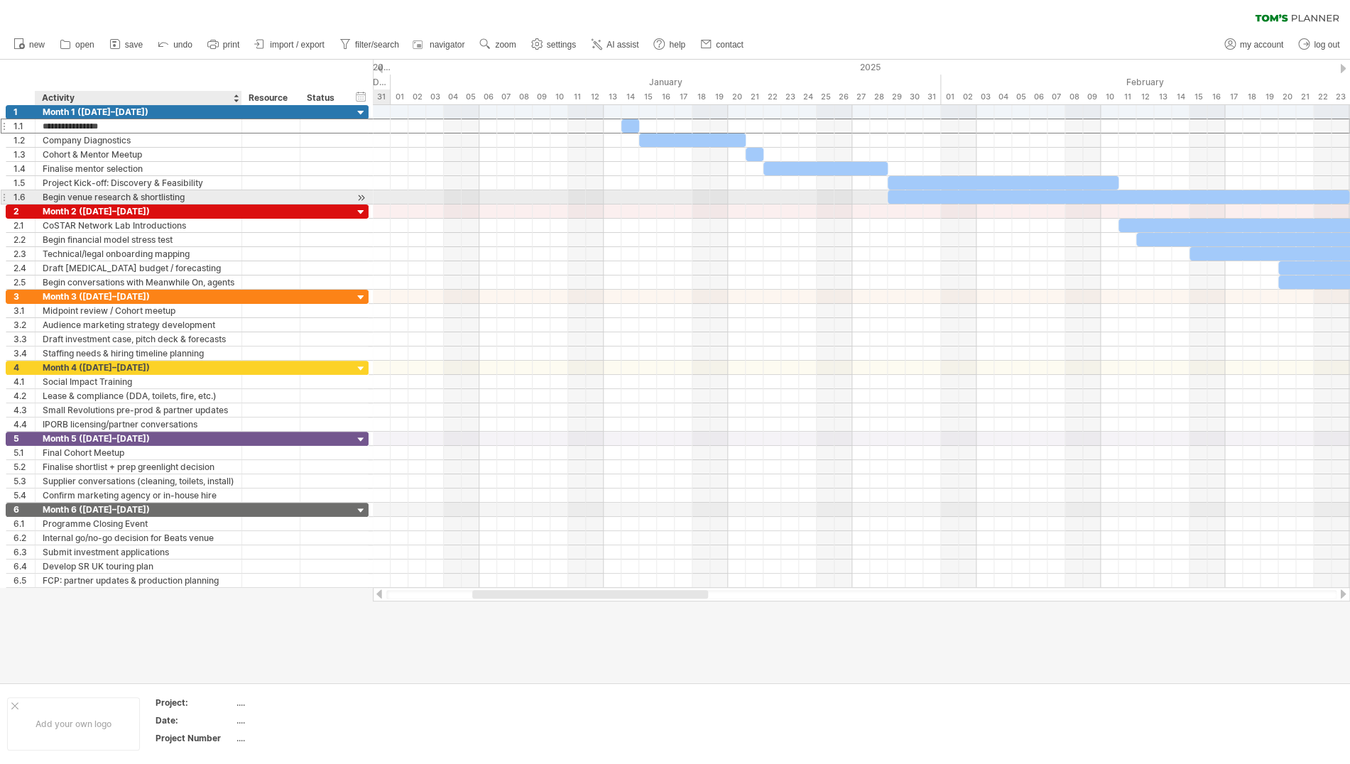
click at [148, 195] on div "Begin venue research & shortlisting" at bounding box center [139, 196] width 192 height 13
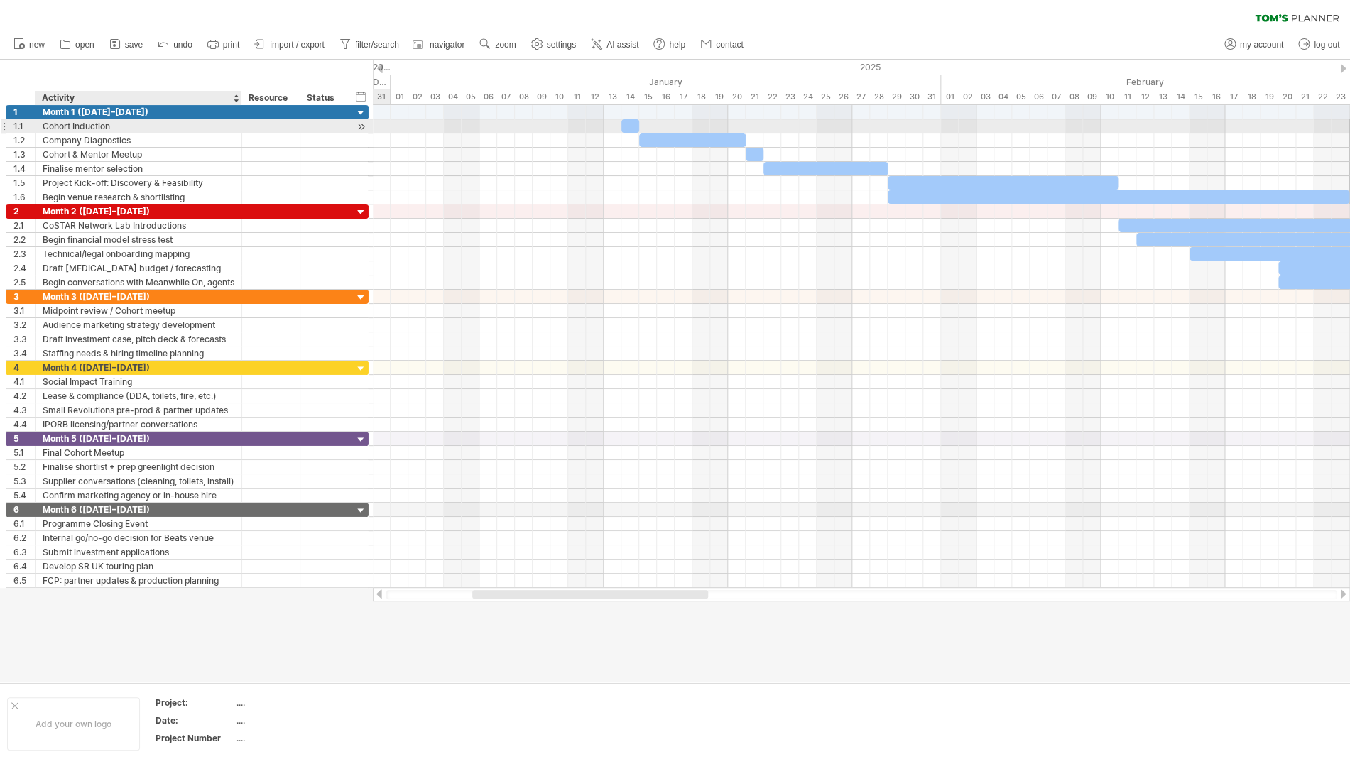
click at [166, 128] on div "Cohort Induction" at bounding box center [139, 125] width 192 height 13
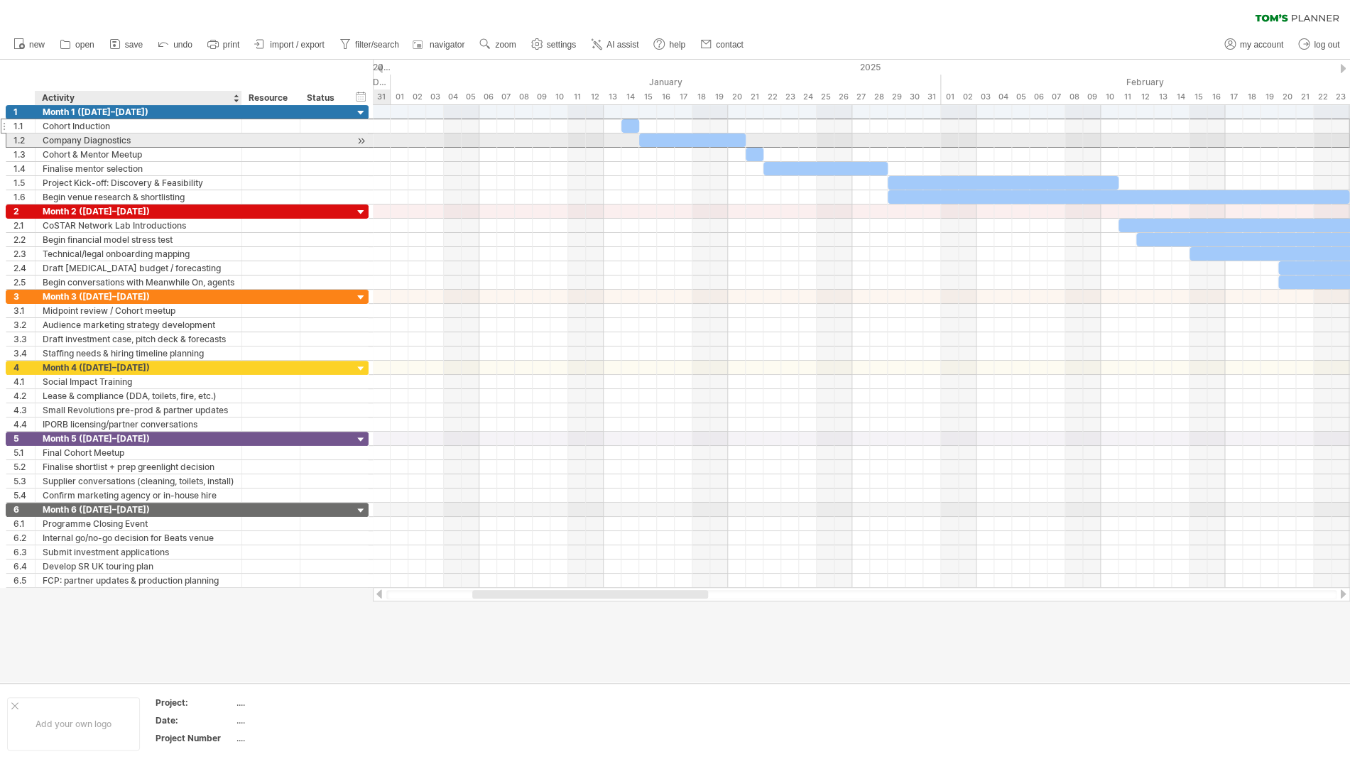
click at [201, 142] on div "Company Diagnostics" at bounding box center [139, 140] width 192 height 13
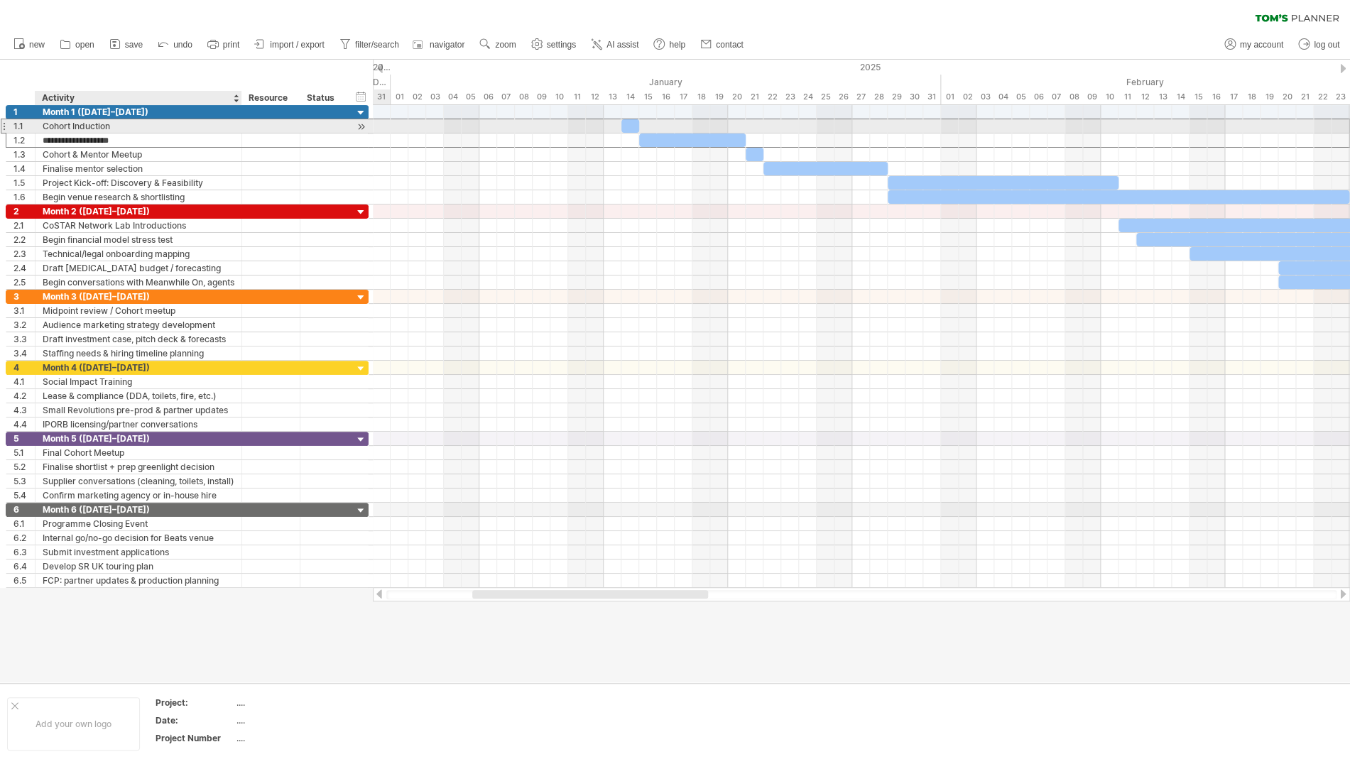
click at [185, 131] on div "Cohort Induction" at bounding box center [139, 125] width 192 height 13
click at [190, 126] on div "Cohort Induction" at bounding box center [139, 125] width 192 height 13
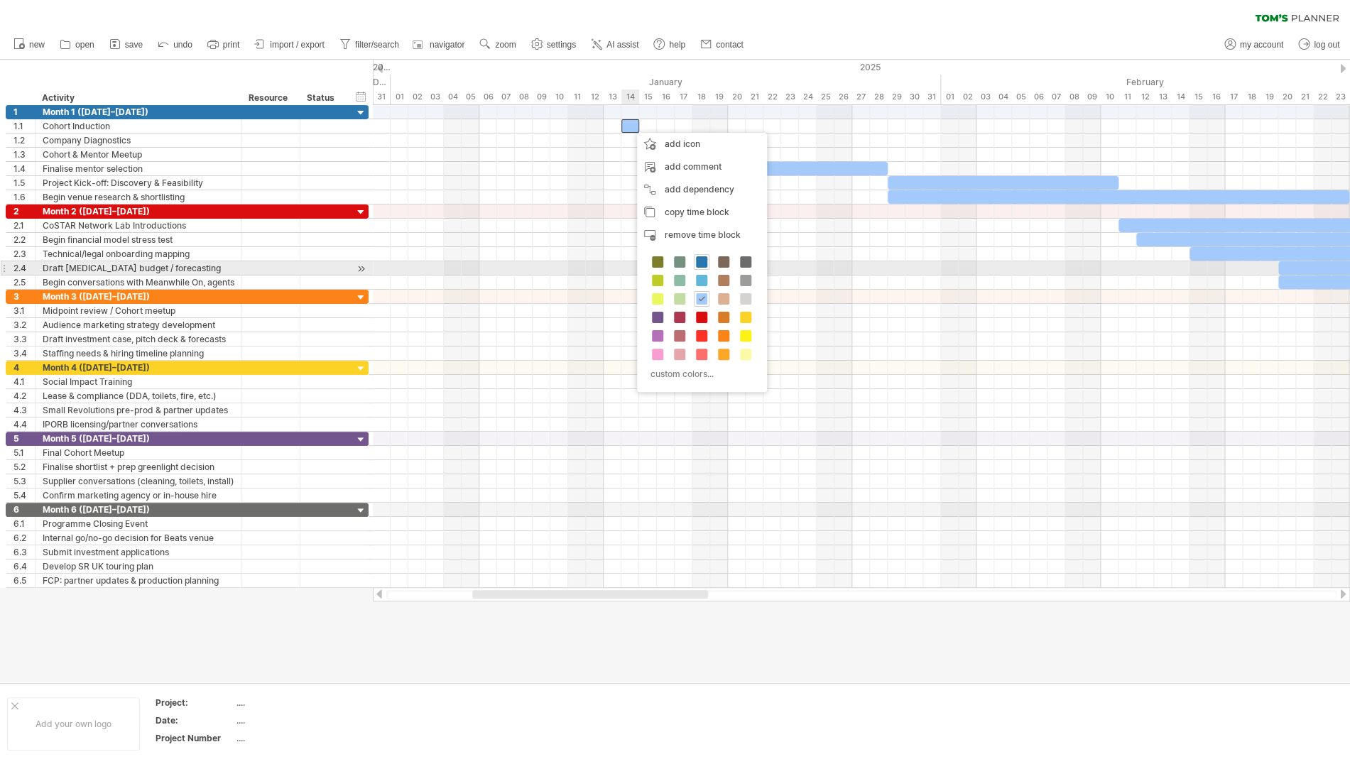
click at [704, 264] on span at bounding box center [701, 261] width 11 height 11
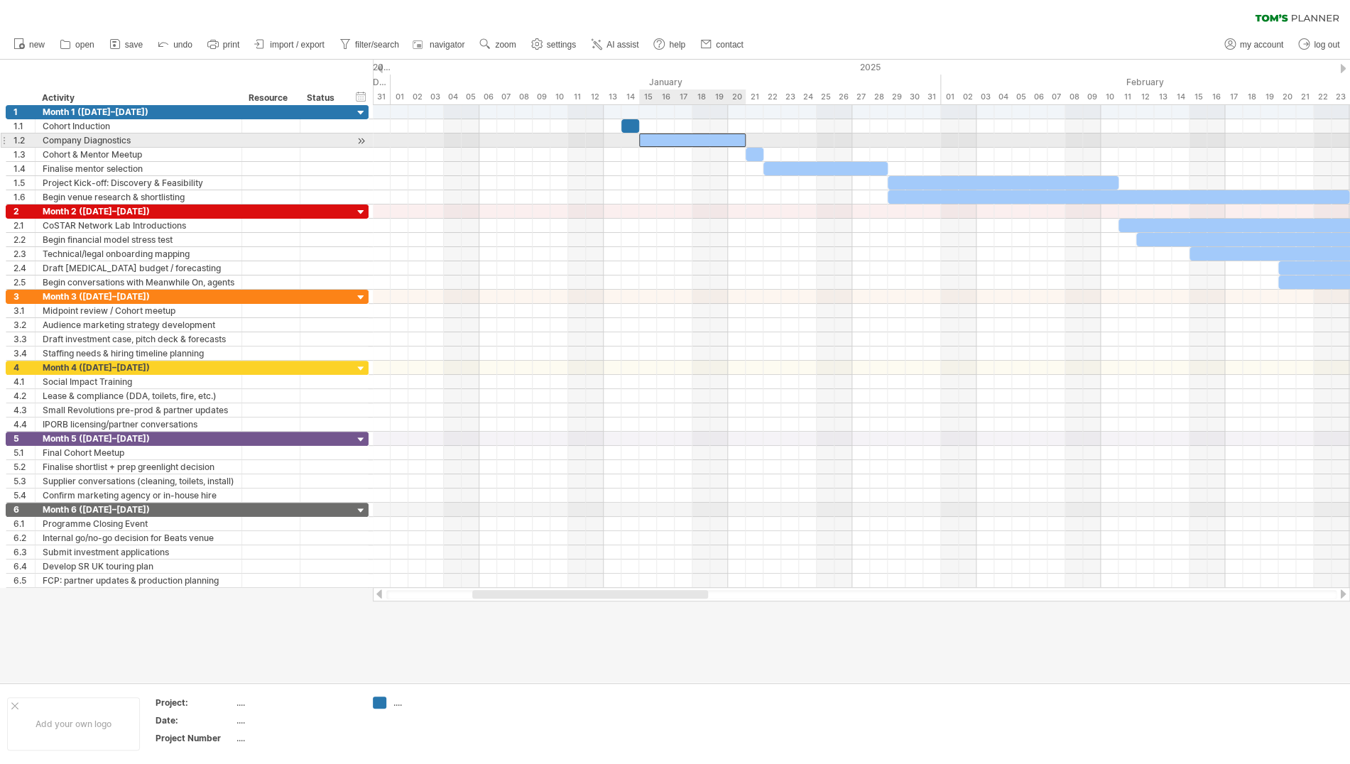
click at [666, 141] on div "​" at bounding box center [692, 140] width 107 height 13
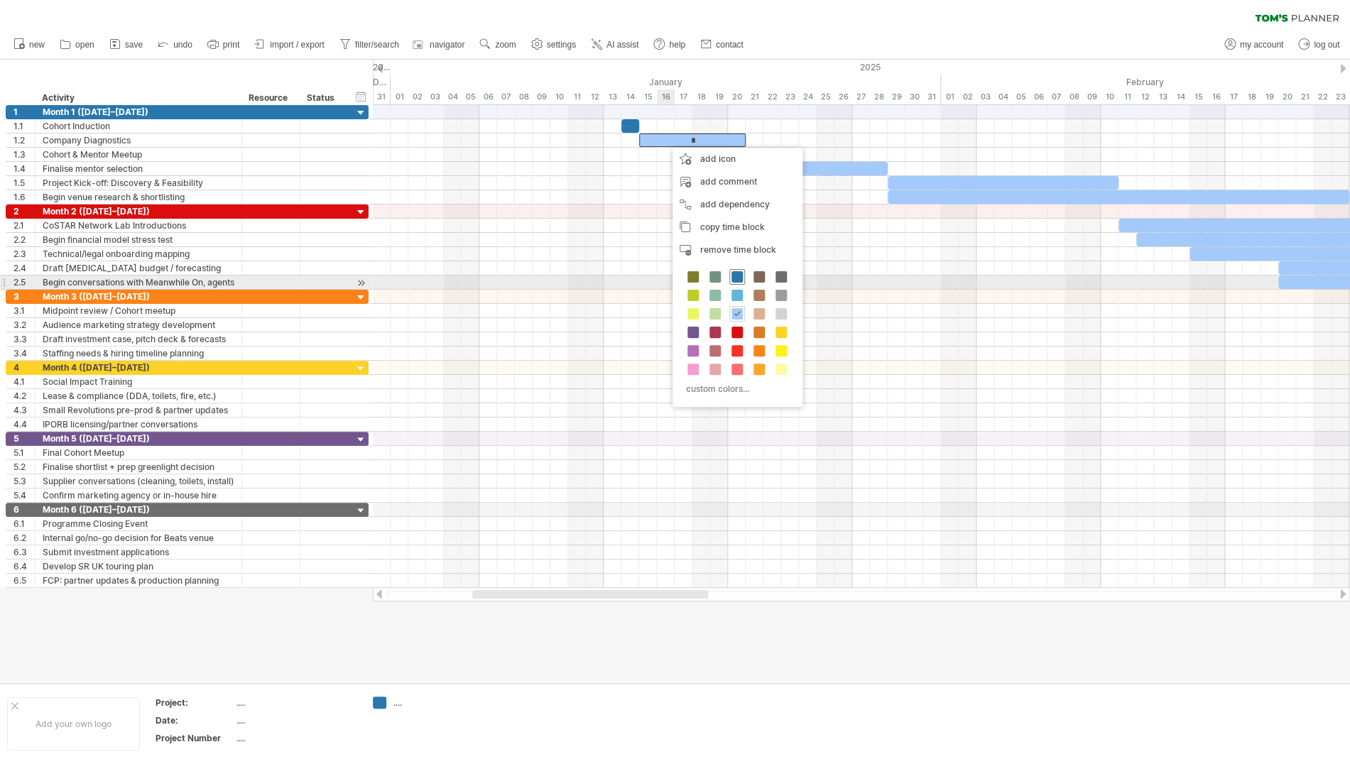
click at [737, 277] on span at bounding box center [737, 276] width 11 height 11
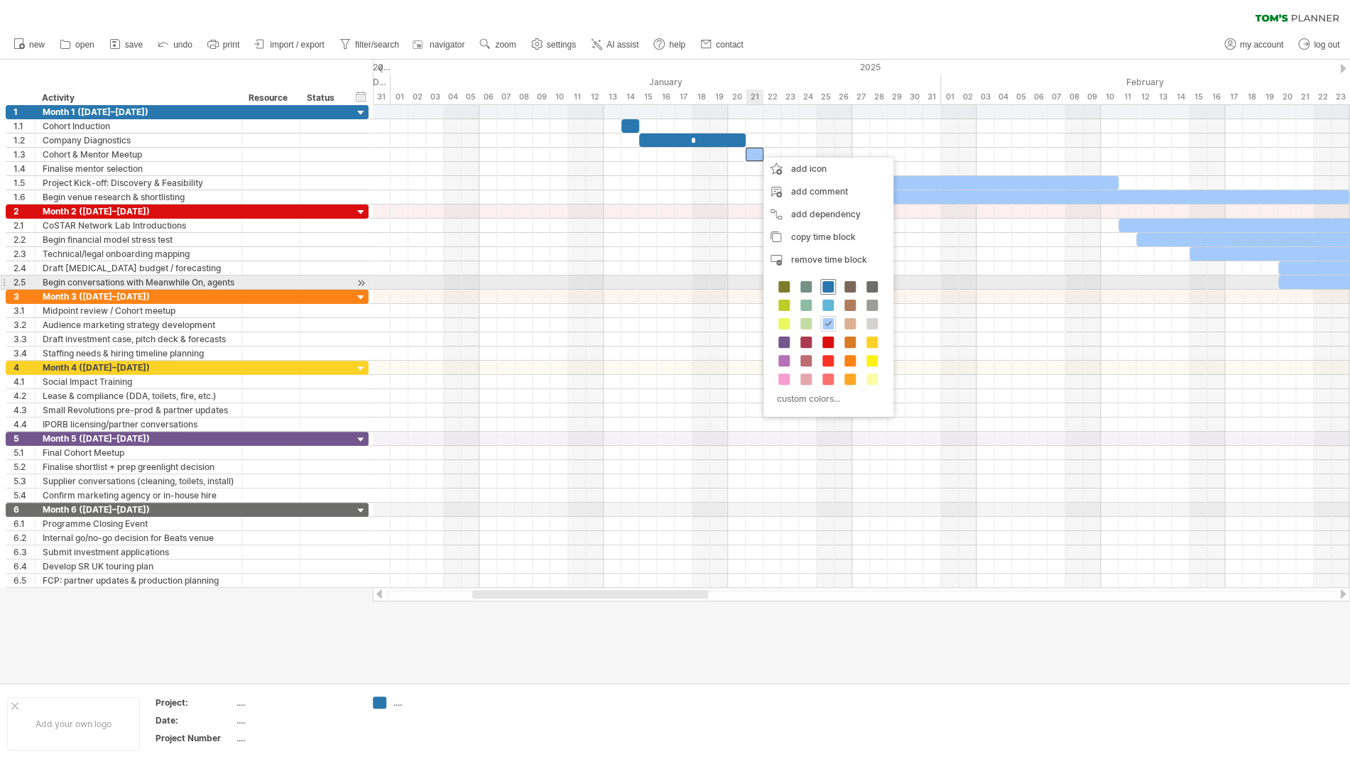
click at [832, 288] on span at bounding box center [828, 286] width 11 height 11
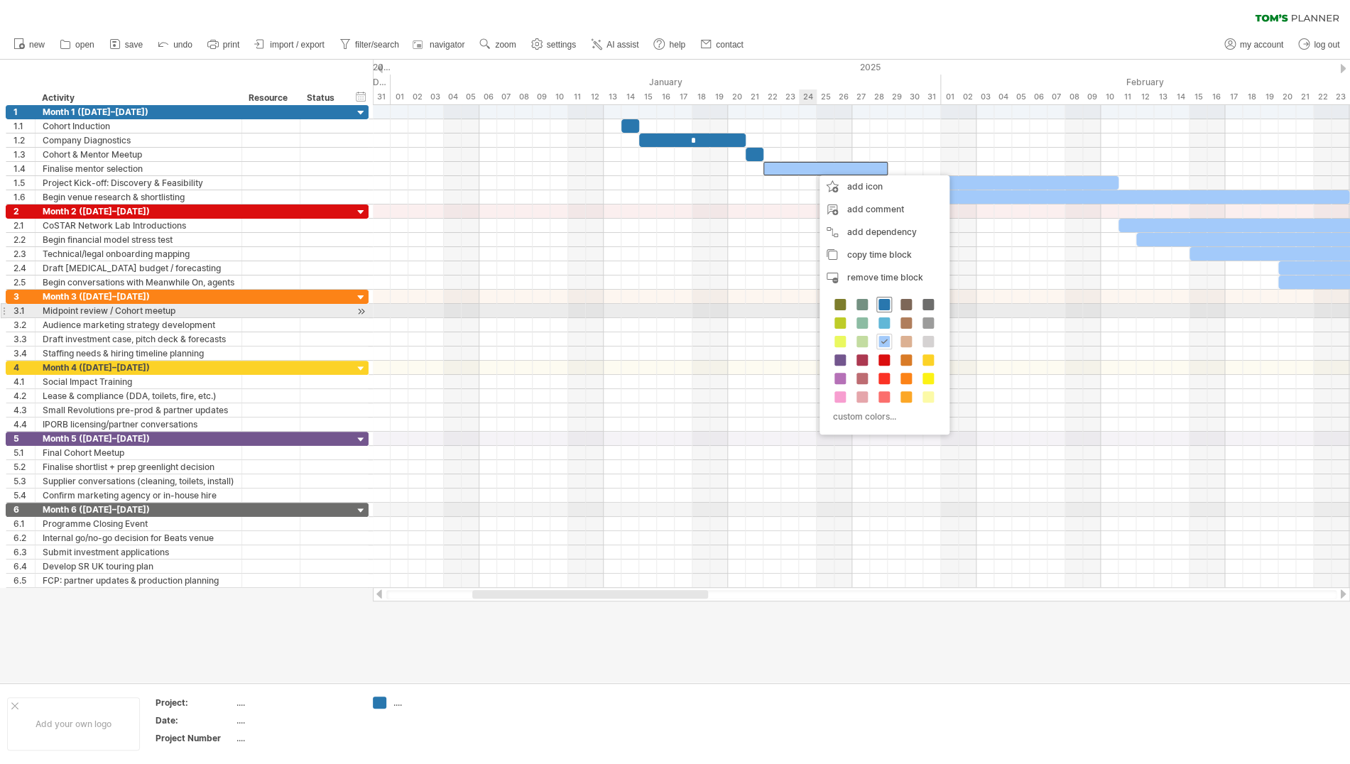
click at [887, 305] on span at bounding box center [884, 304] width 11 height 11
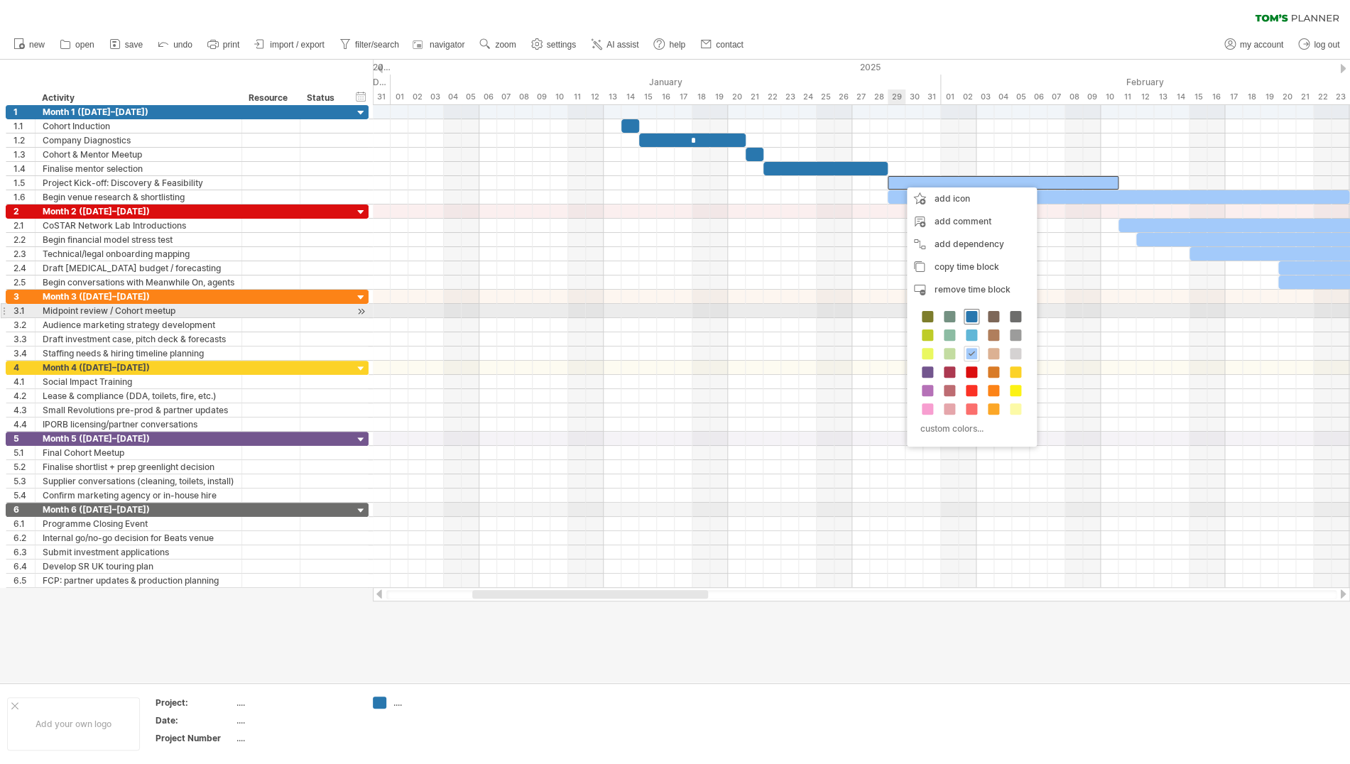
click at [973, 316] on span at bounding box center [971, 316] width 11 height 11
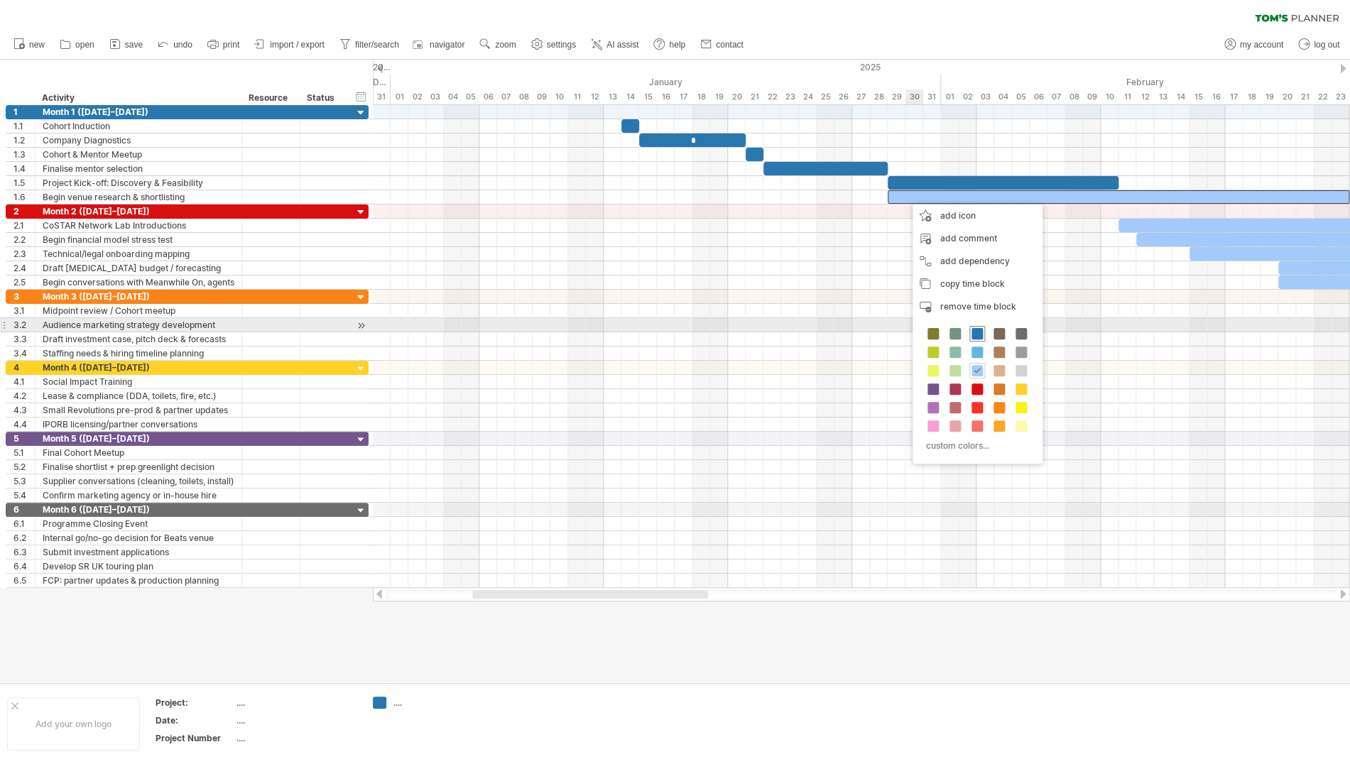
click at [975, 331] on span at bounding box center [977, 333] width 11 height 11
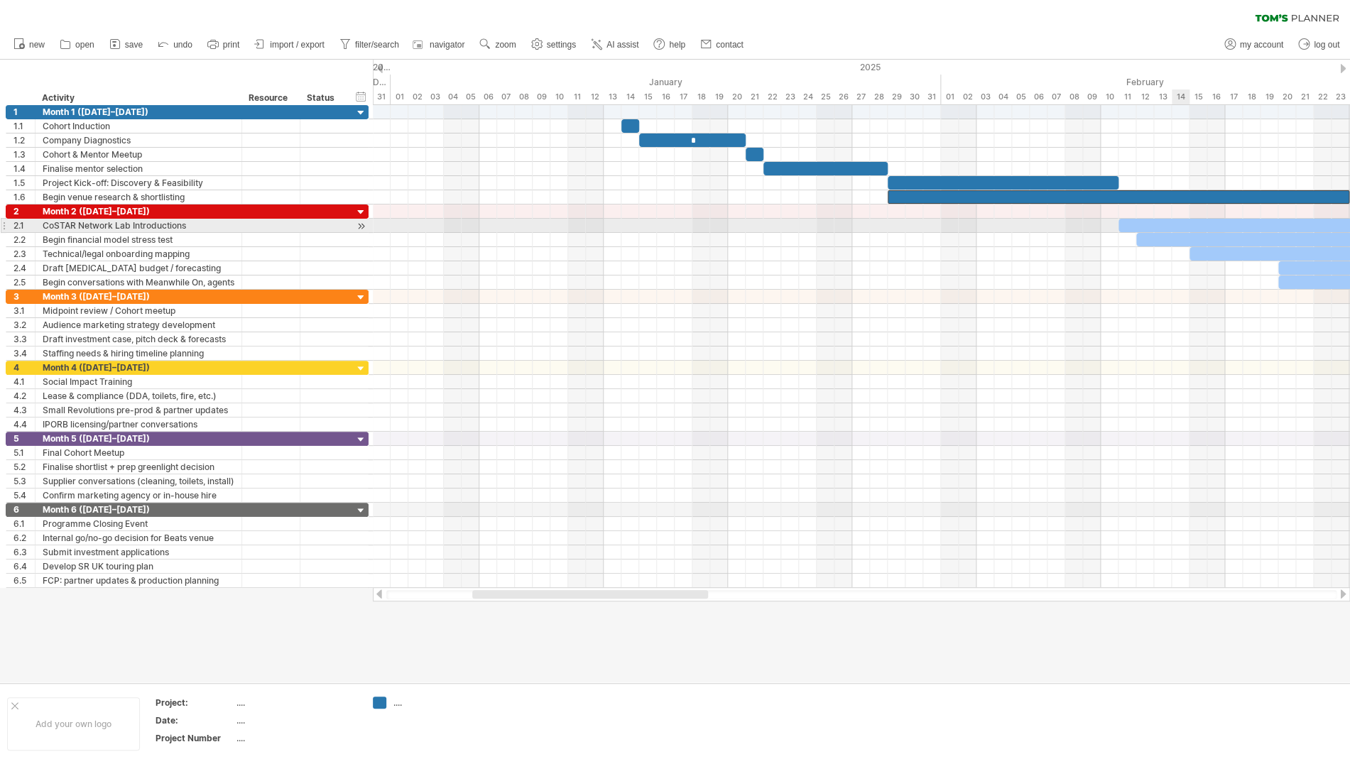
click at [1185, 225] on div "​" at bounding box center [1367, 225] width 497 height 13
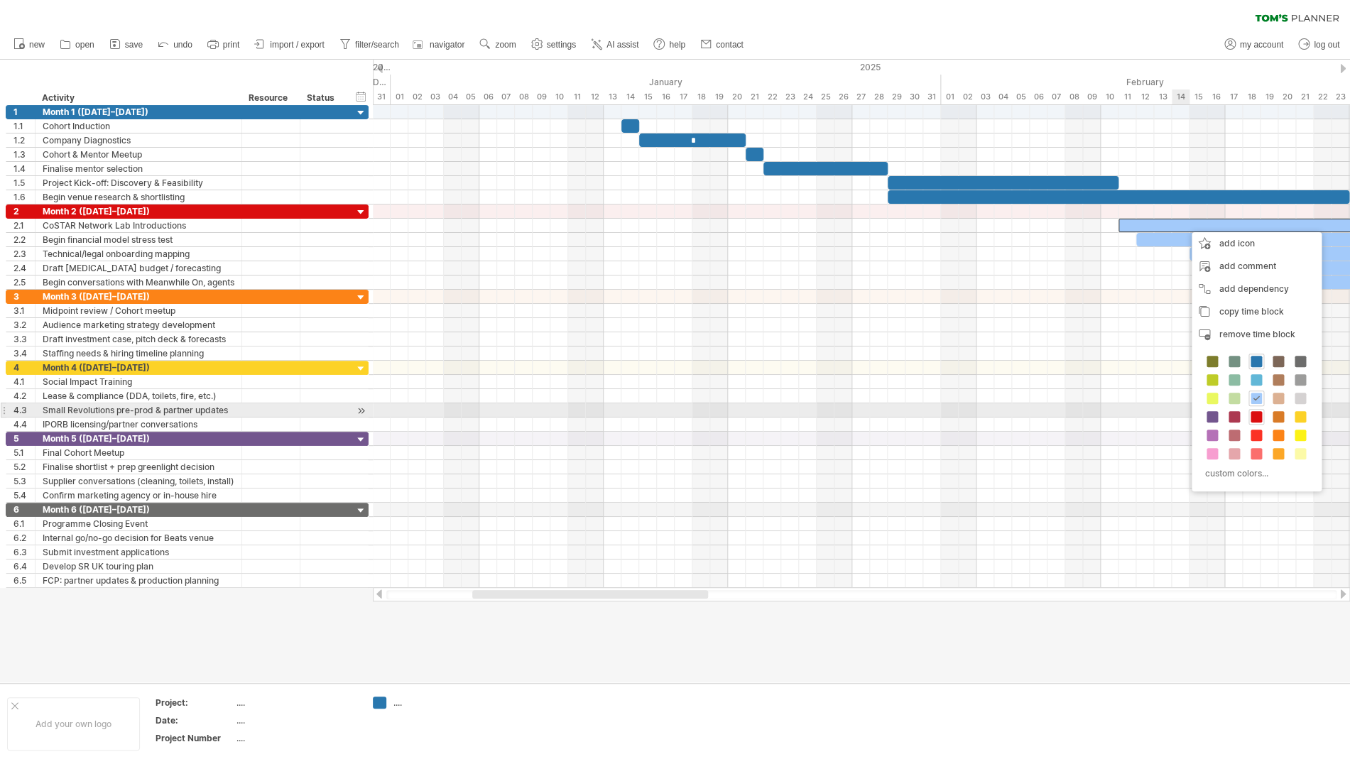
click at [1257, 416] on span at bounding box center [1256, 416] width 11 height 11
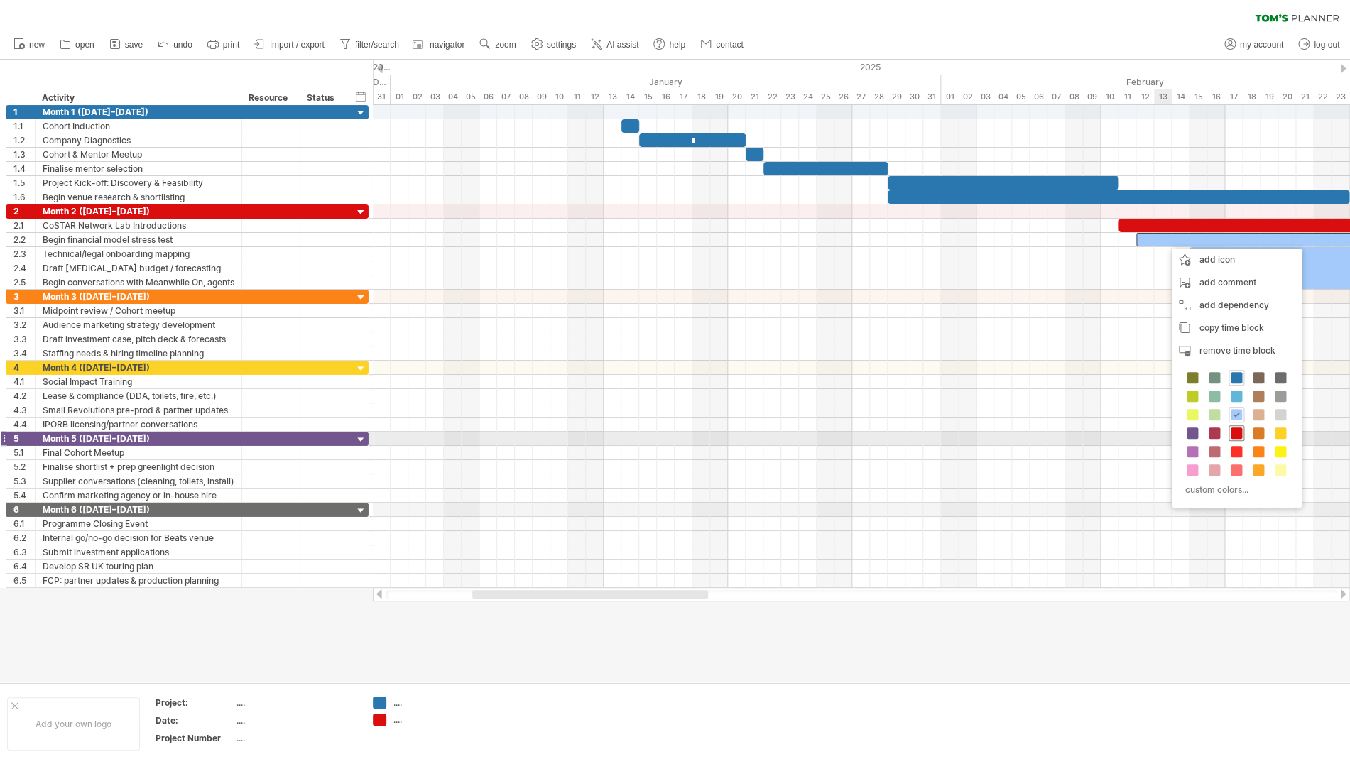
click at [1238, 435] on span at bounding box center [1236, 433] width 11 height 11
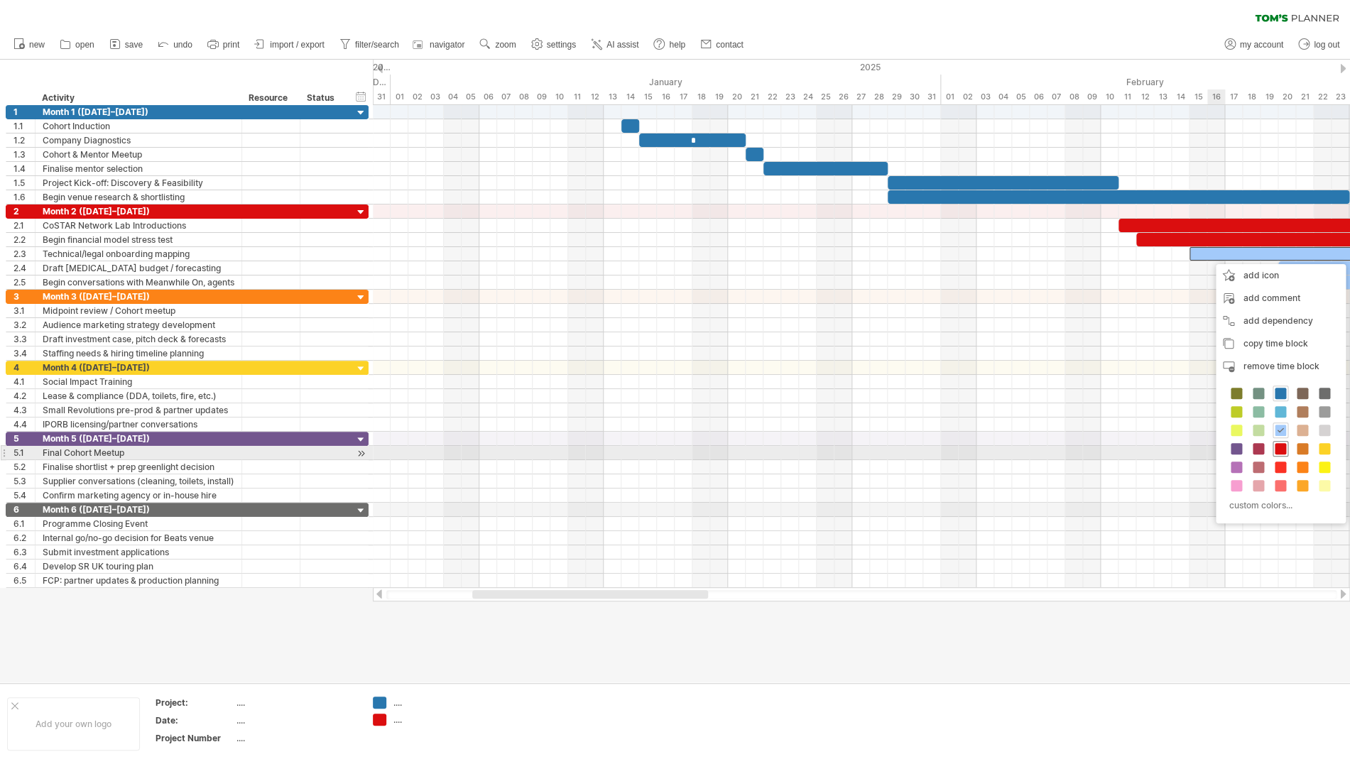
click at [1279, 448] on span at bounding box center [1280, 448] width 11 height 11
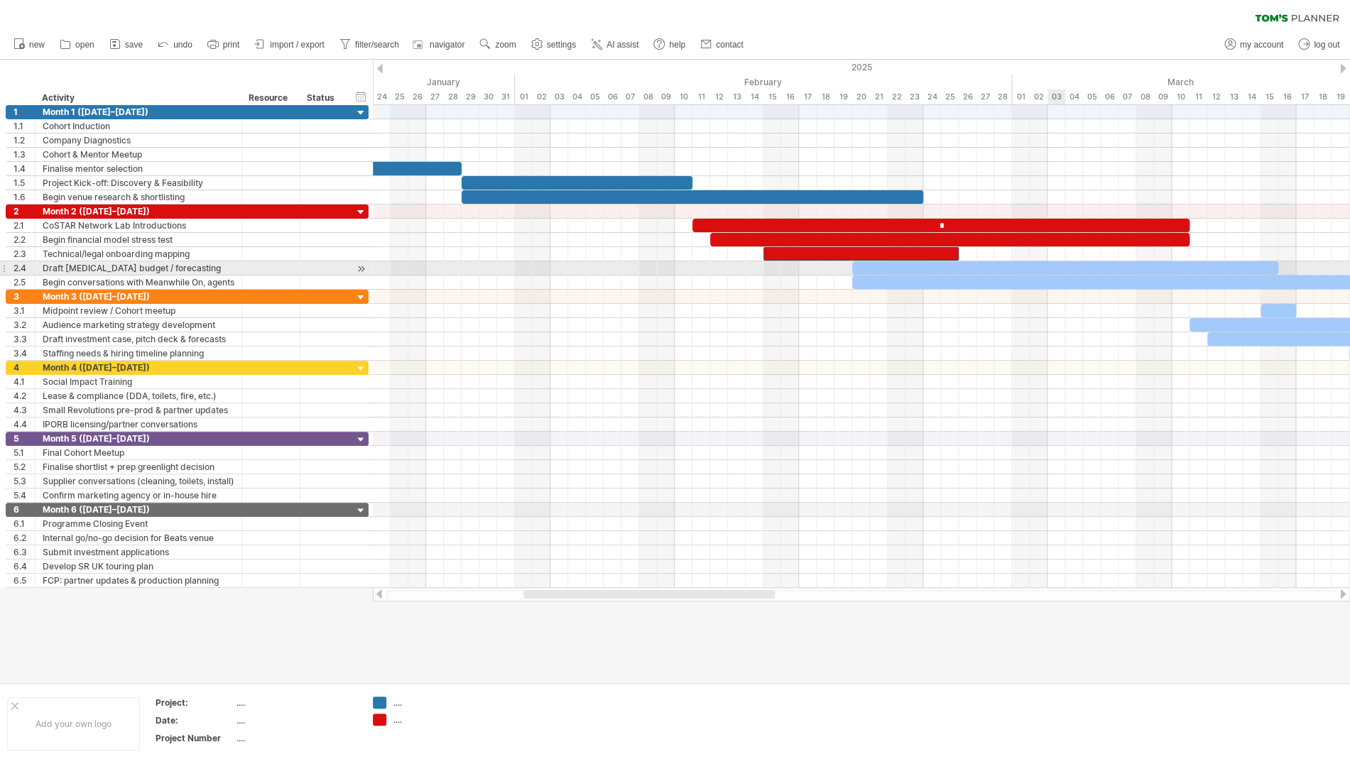
click at [1051, 266] on div "​" at bounding box center [1065, 267] width 426 height 13
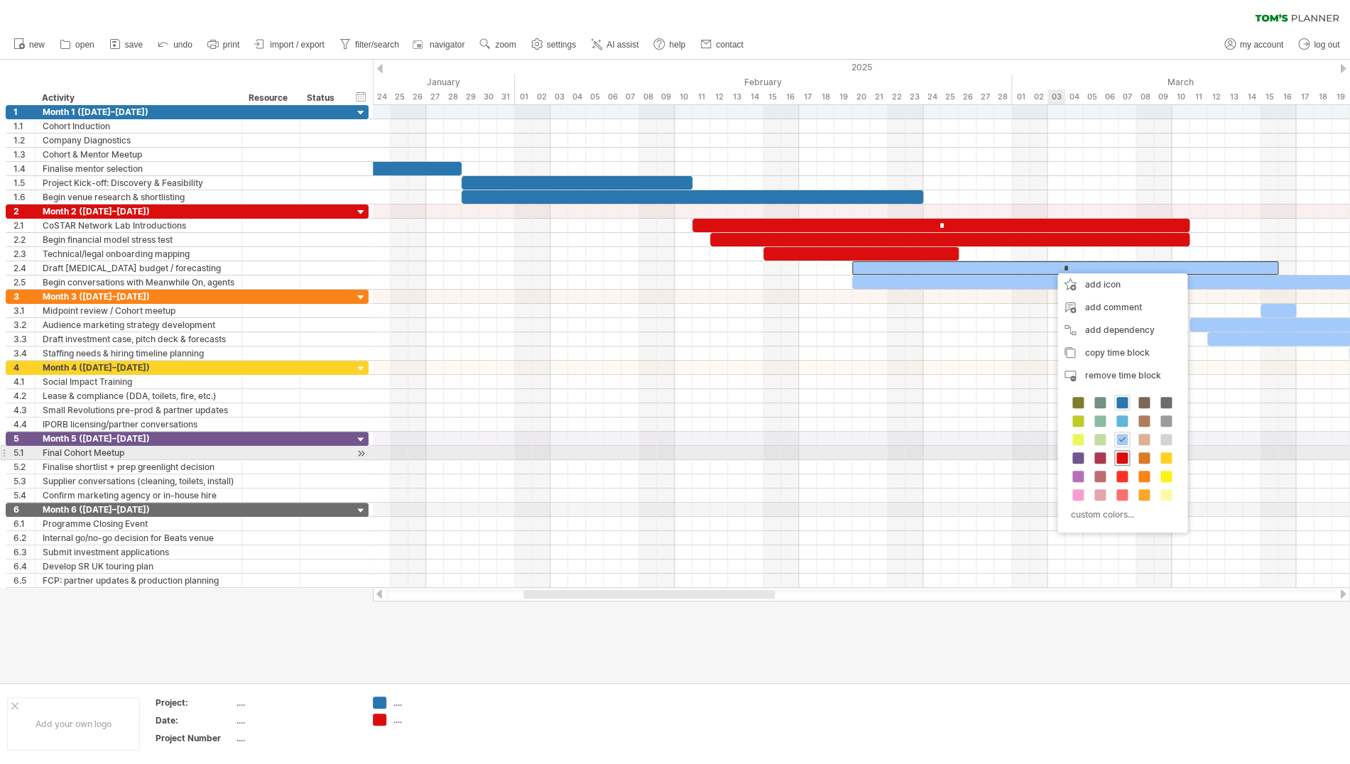
click at [1123, 460] on span at bounding box center [1122, 457] width 11 height 11
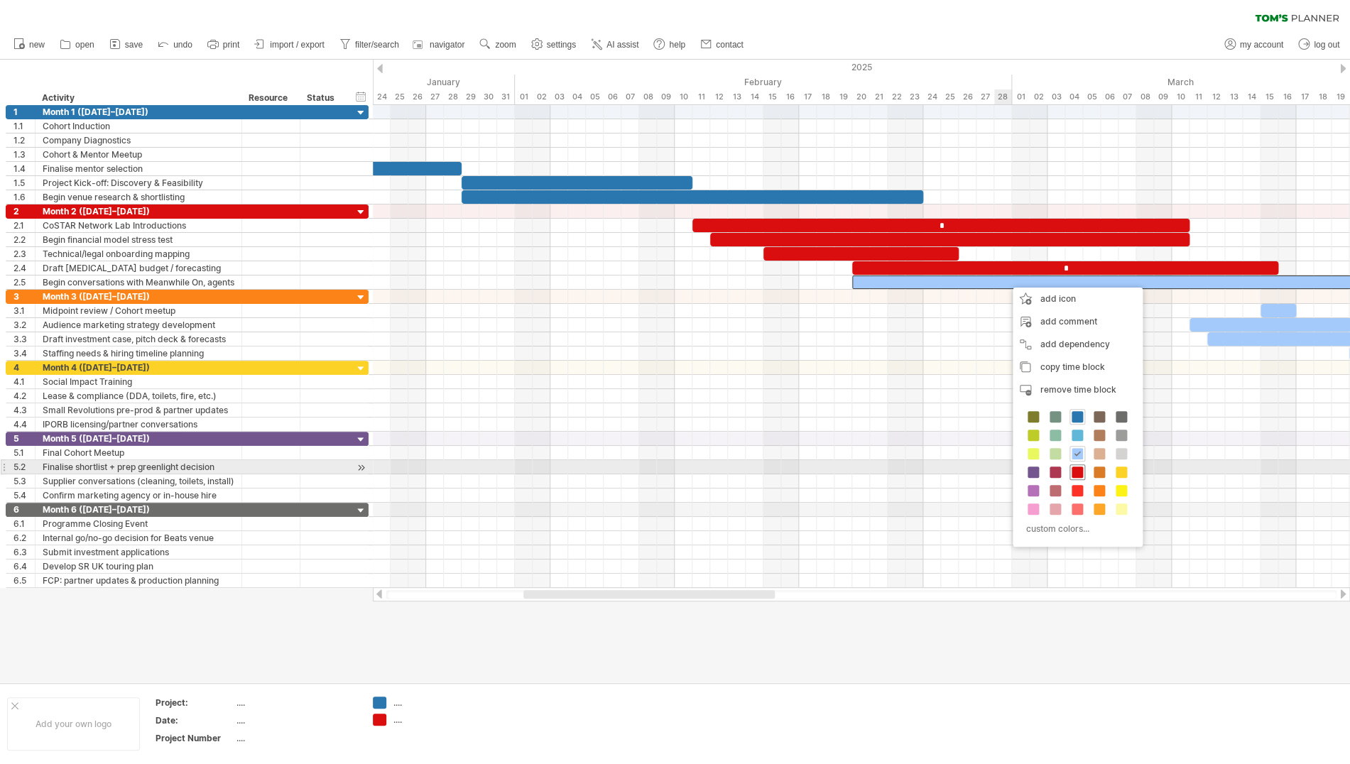
click at [1080, 467] on div at bounding box center [1078, 473] width 16 height 16
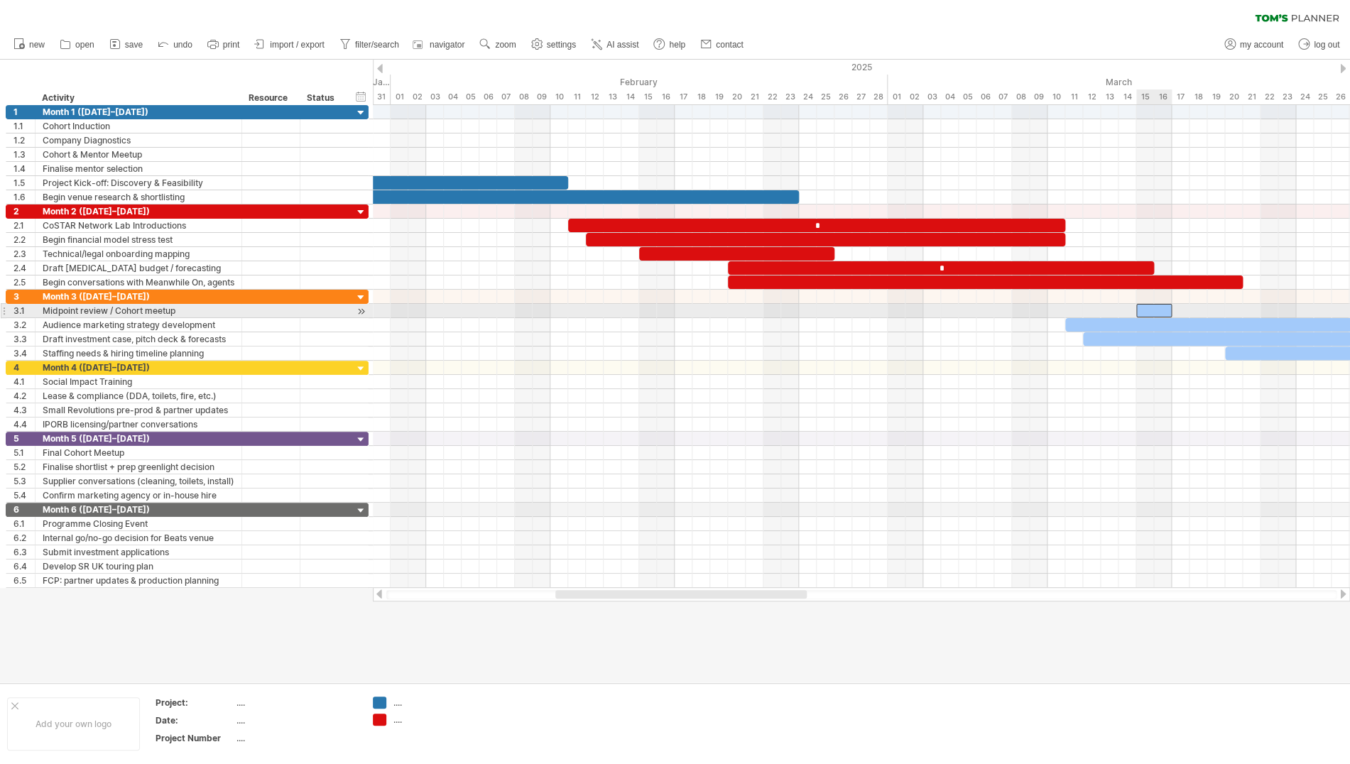
click at [1156, 313] on div "​" at bounding box center [1155, 310] width 36 height 13
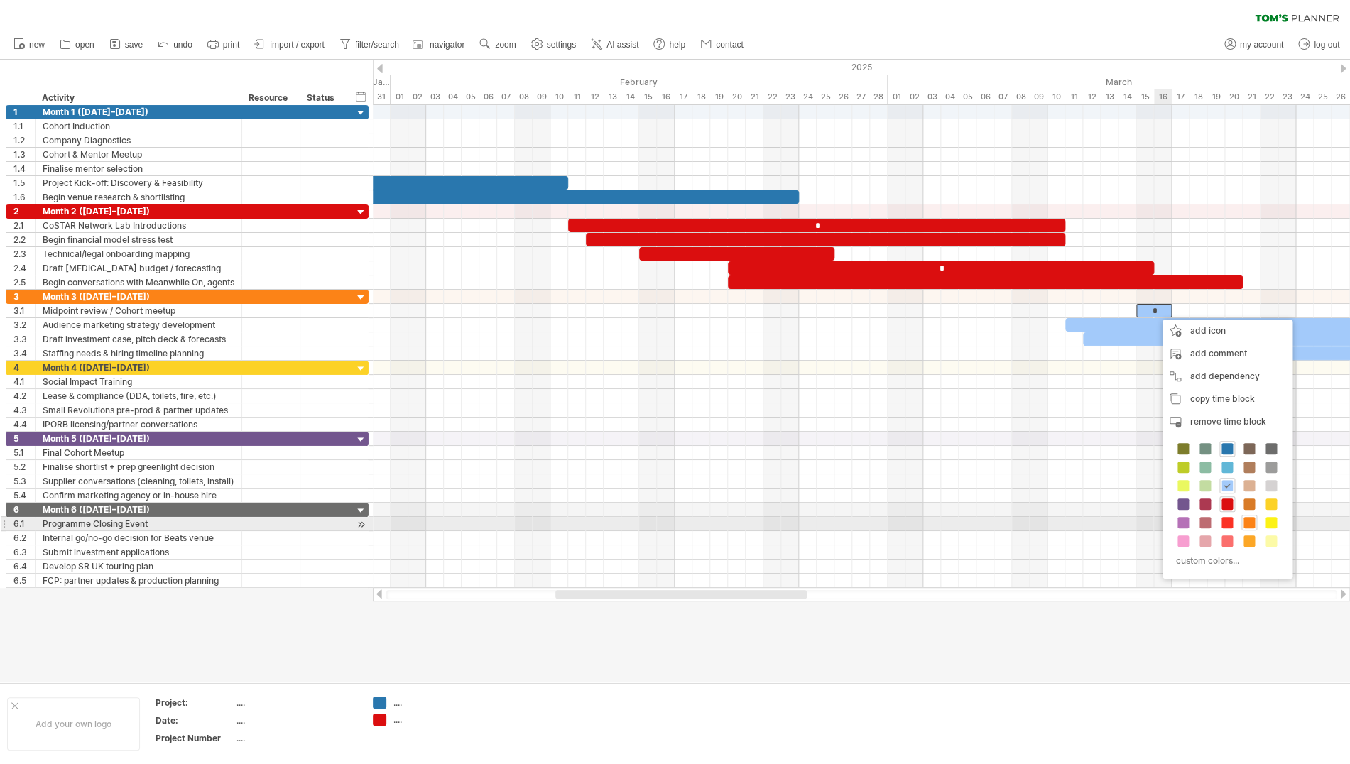
click at [1249, 519] on span at bounding box center [1249, 522] width 11 height 11
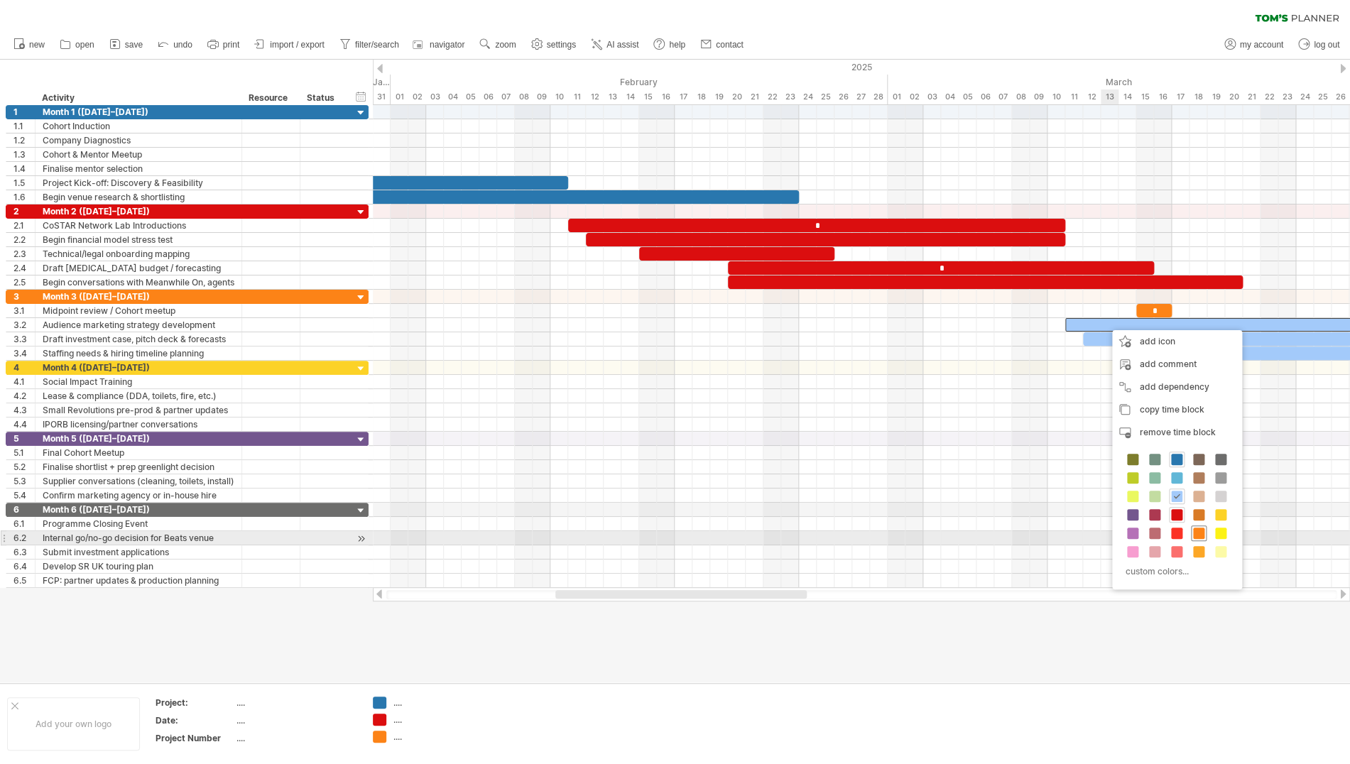
click at [1198, 533] on span at bounding box center [1198, 533] width 11 height 11
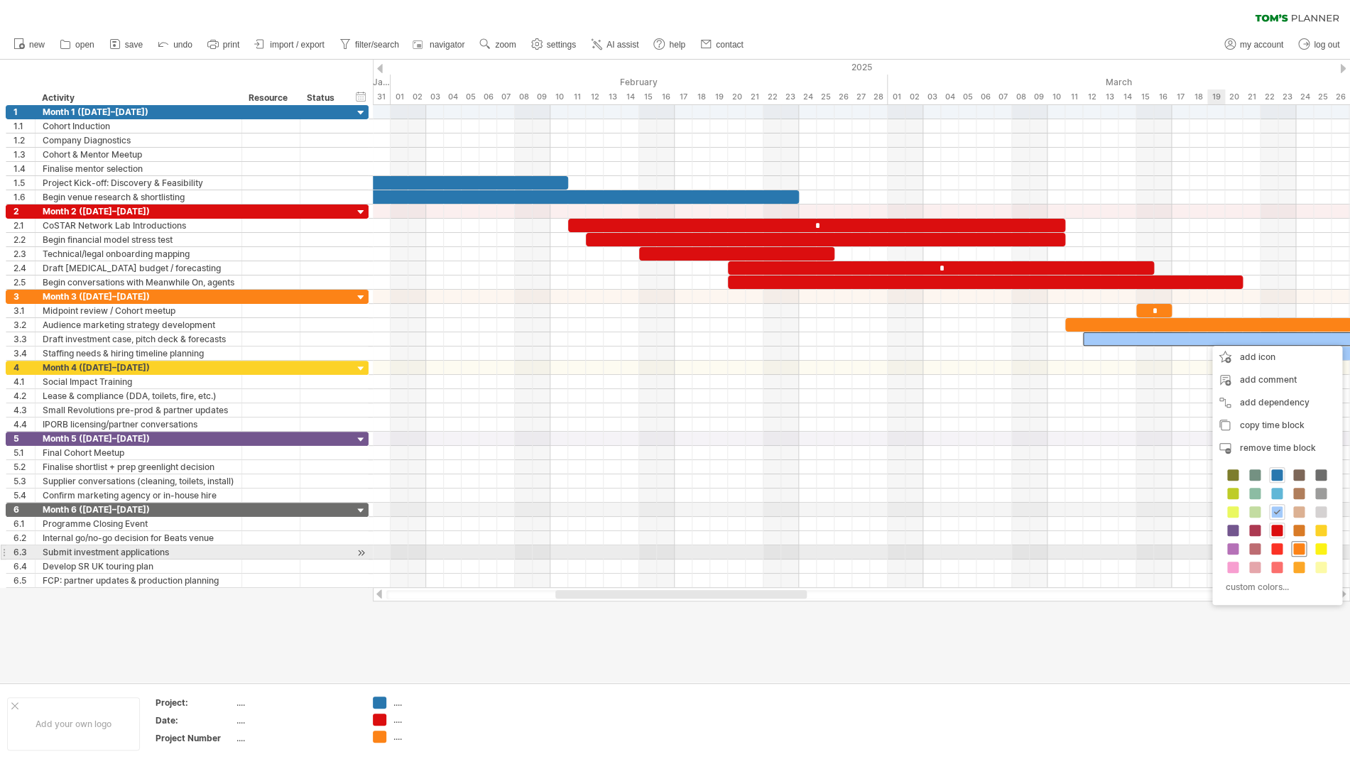
click at [1298, 550] on span at bounding box center [1299, 548] width 11 height 11
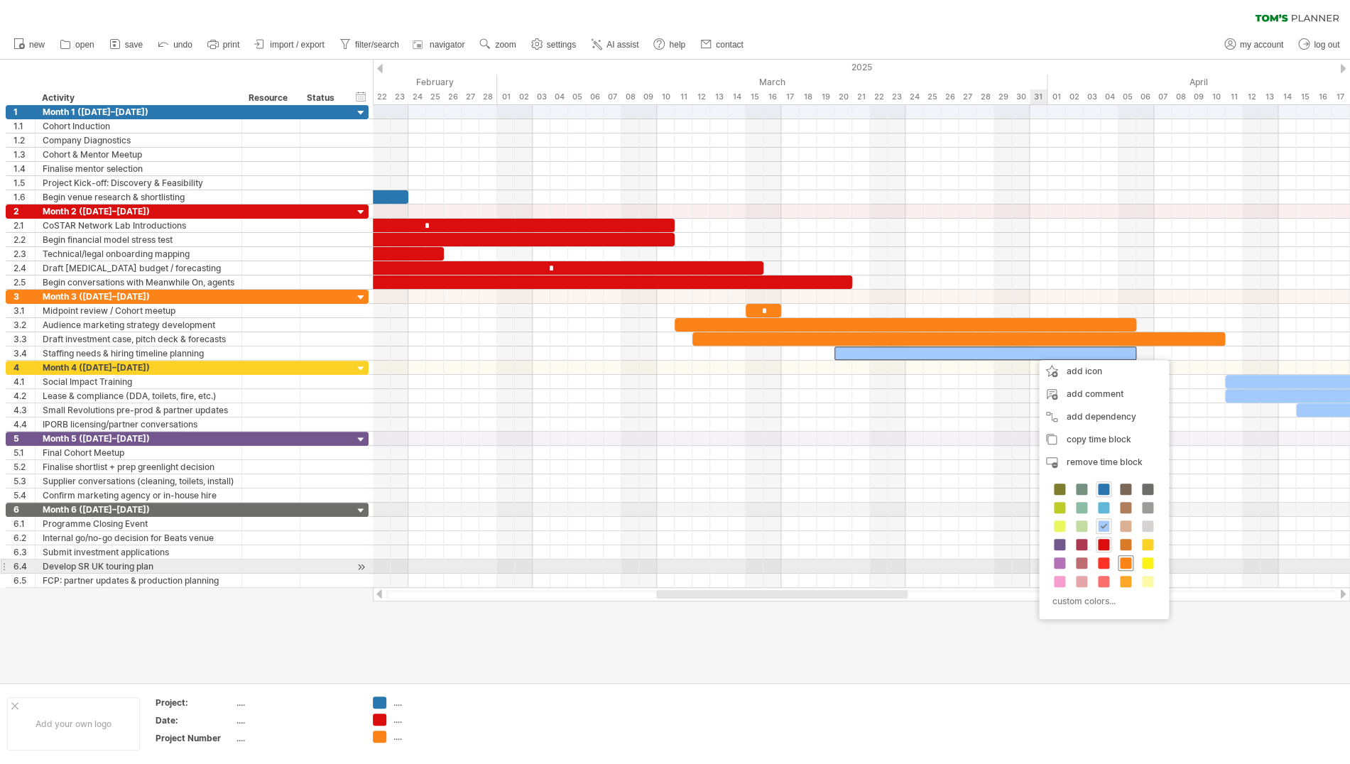
click at [1127, 561] on span at bounding box center [1125, 563] width 11 height 11
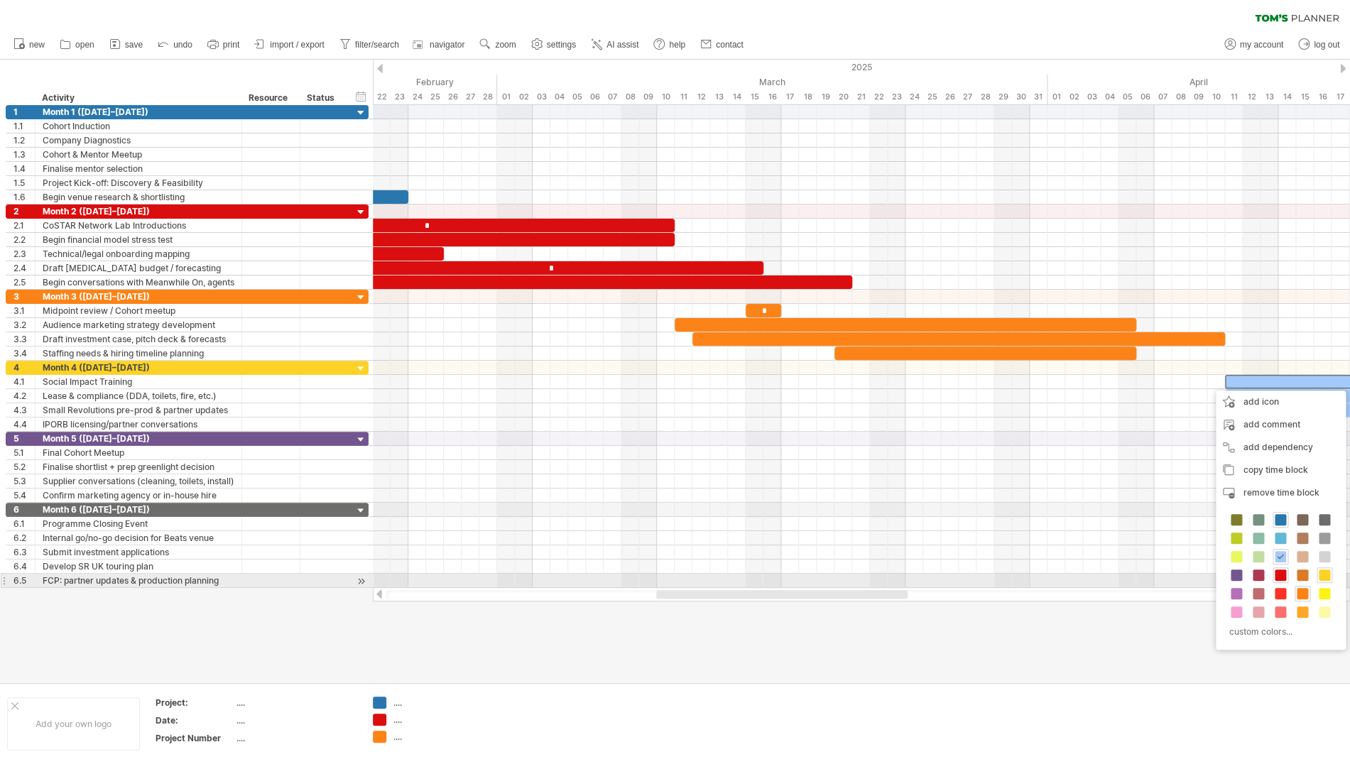
click at [1326, 576] on span at bounding box center [1324, 575] width 11 height 11
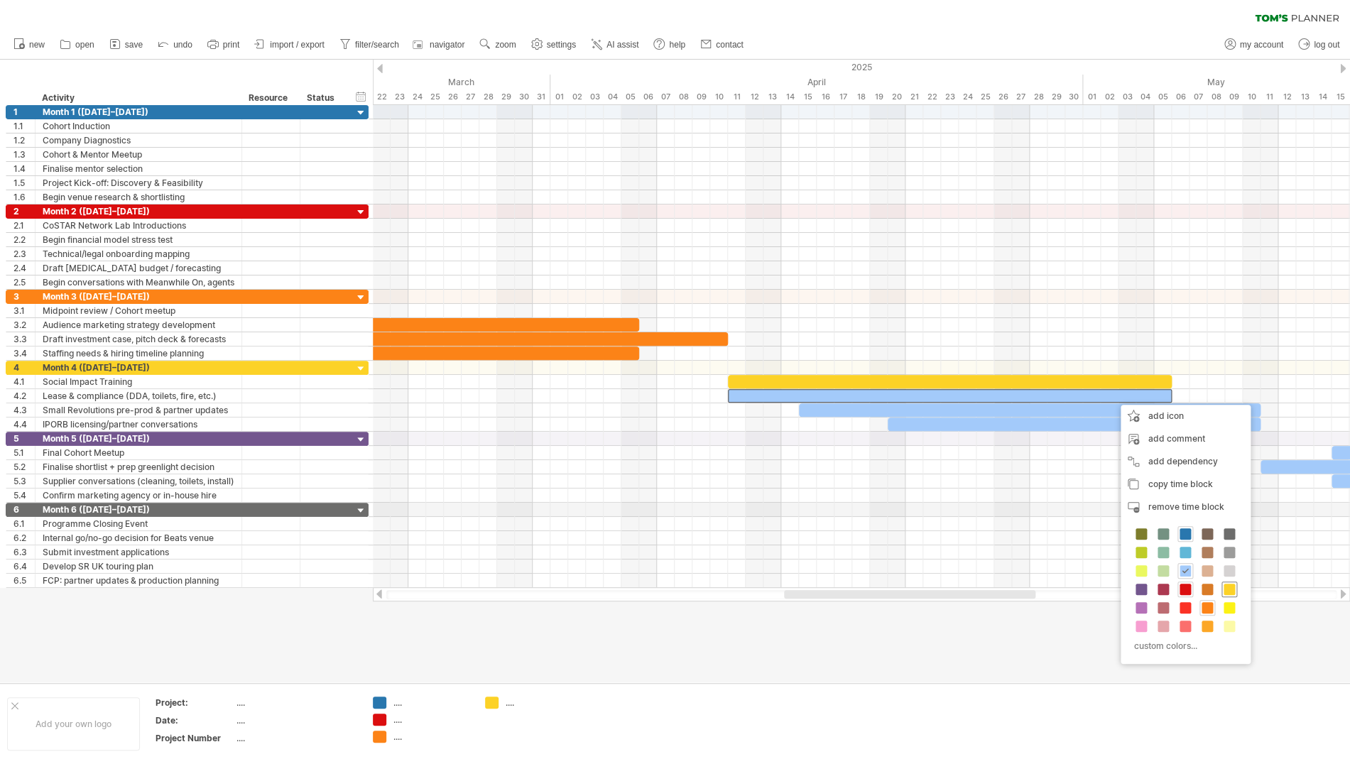
click at [1230, 594] on span at bounding box center [1229, 589] width 11 height 11
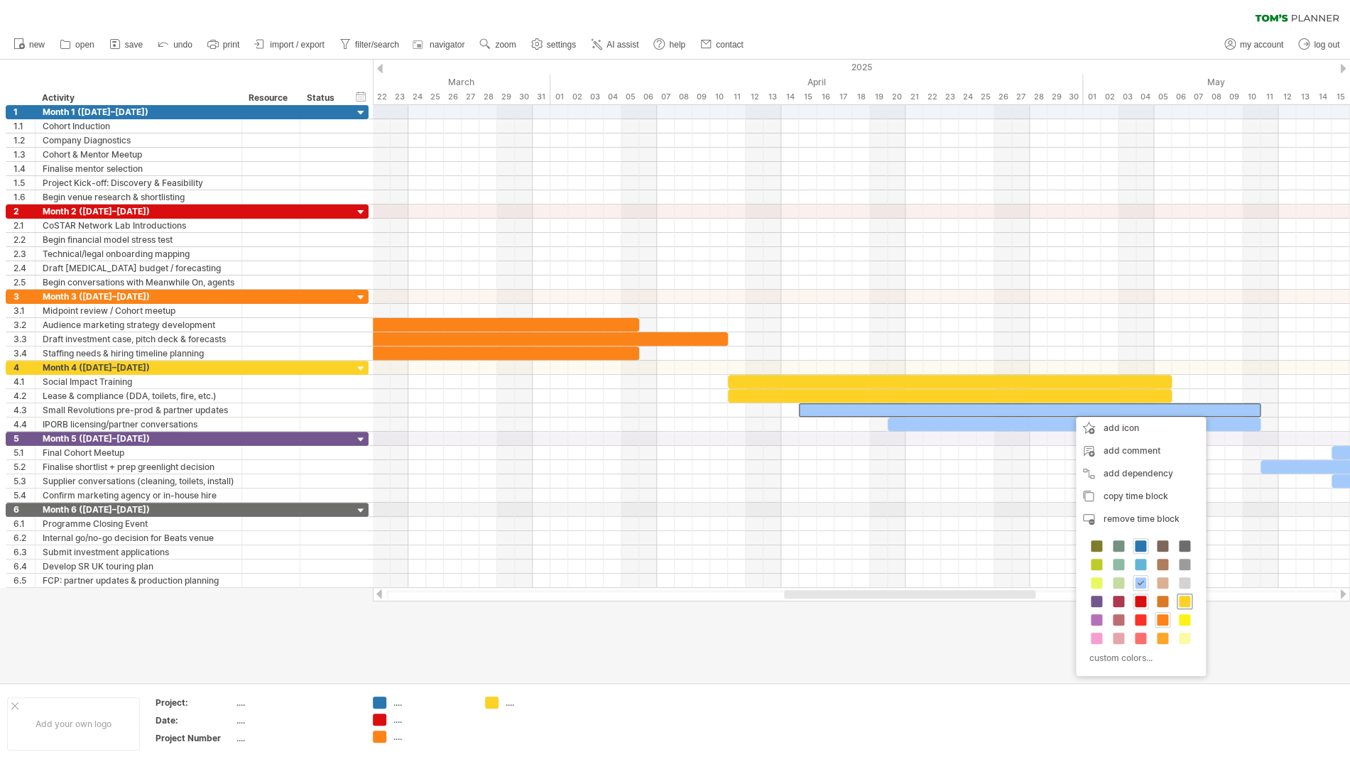
click at [1187, 605] on span at bounding box center [1184, 601] width 11 height 11
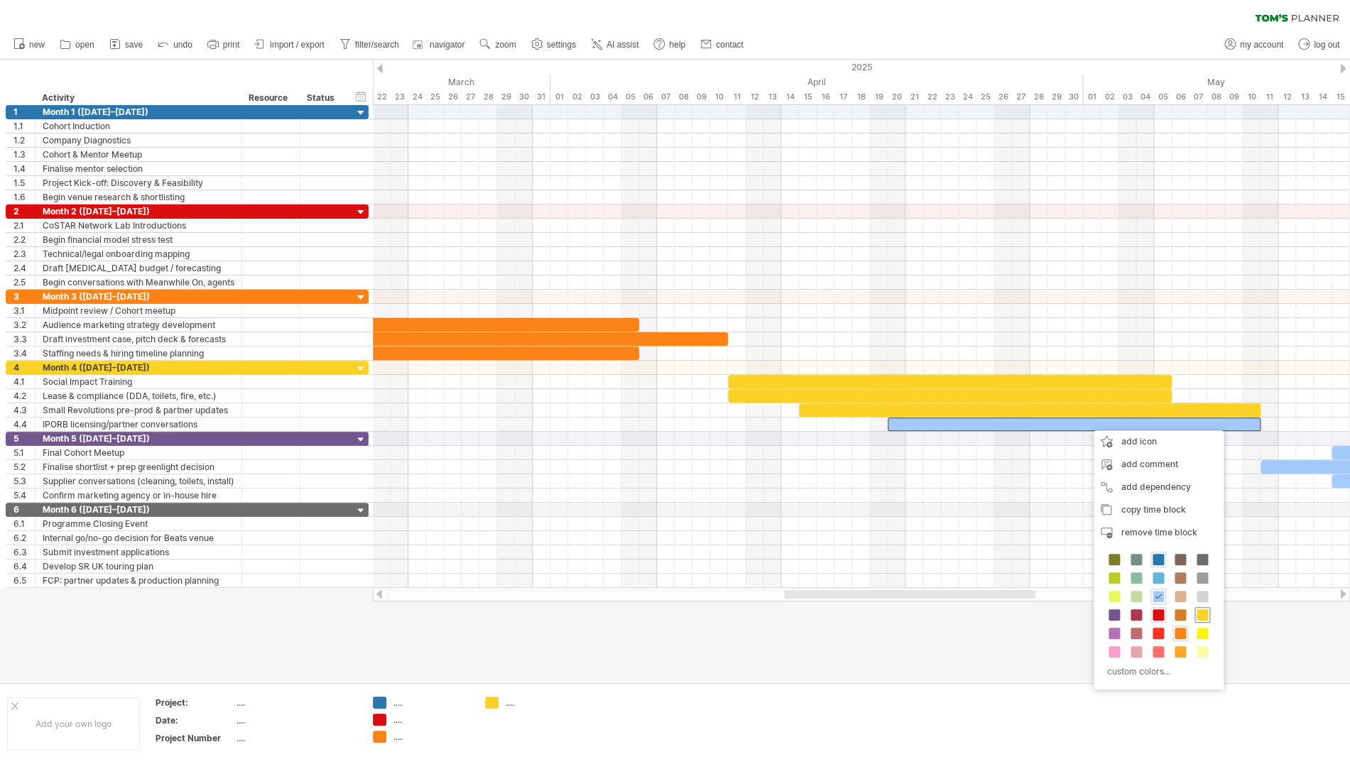
click at [1203, 617] on span at bounding box center [1202, 614] width 11 height 11
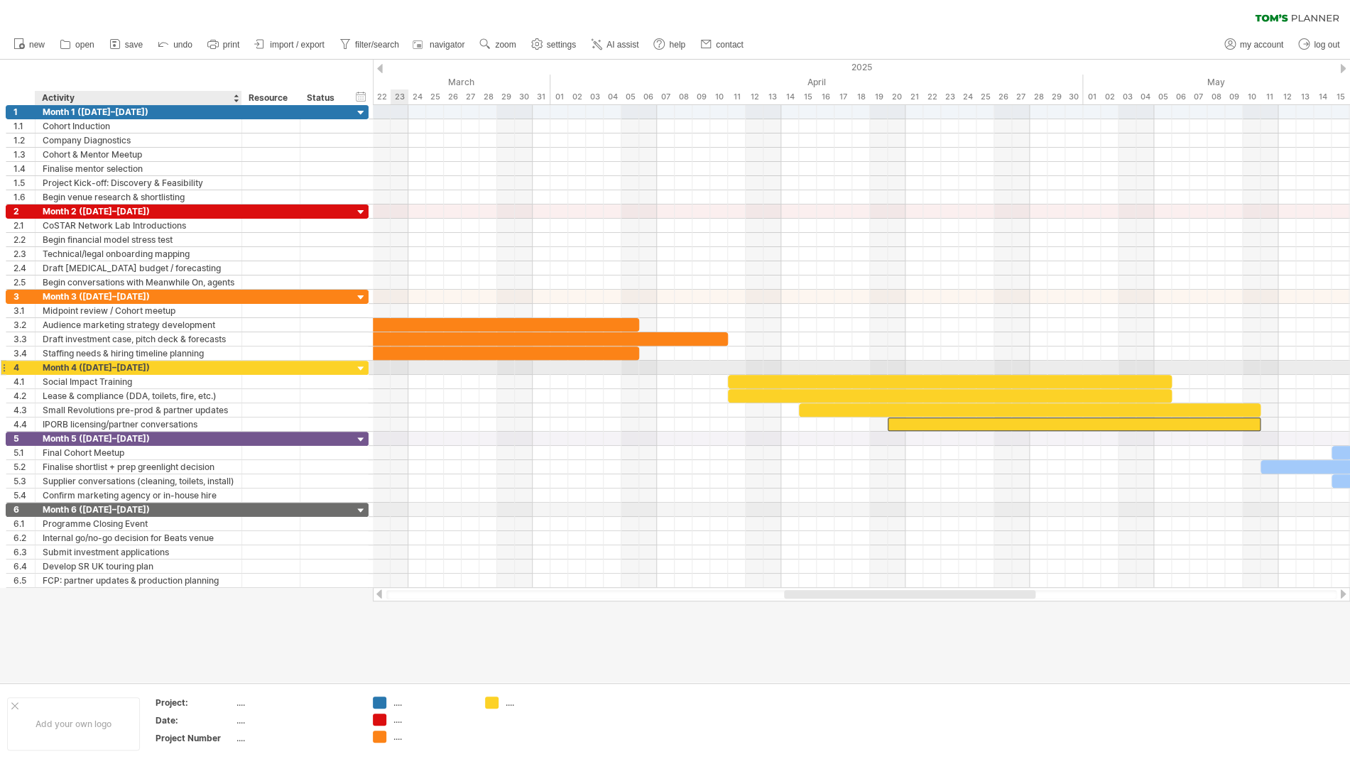
scroll to position [0, 0]
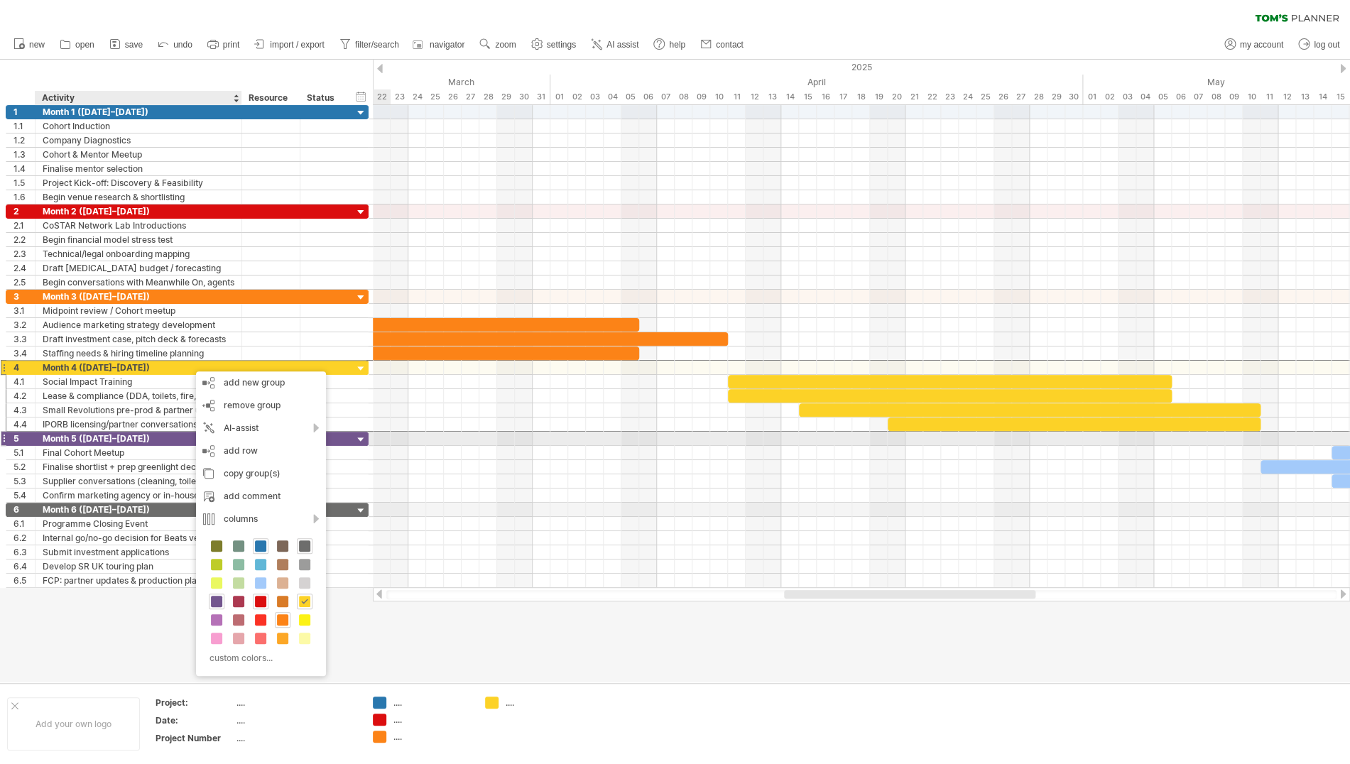
click at [153, 438] on div "Month 5 ([DATE]–[DATE])" at bounding box center [139, 438] width 192 height 13
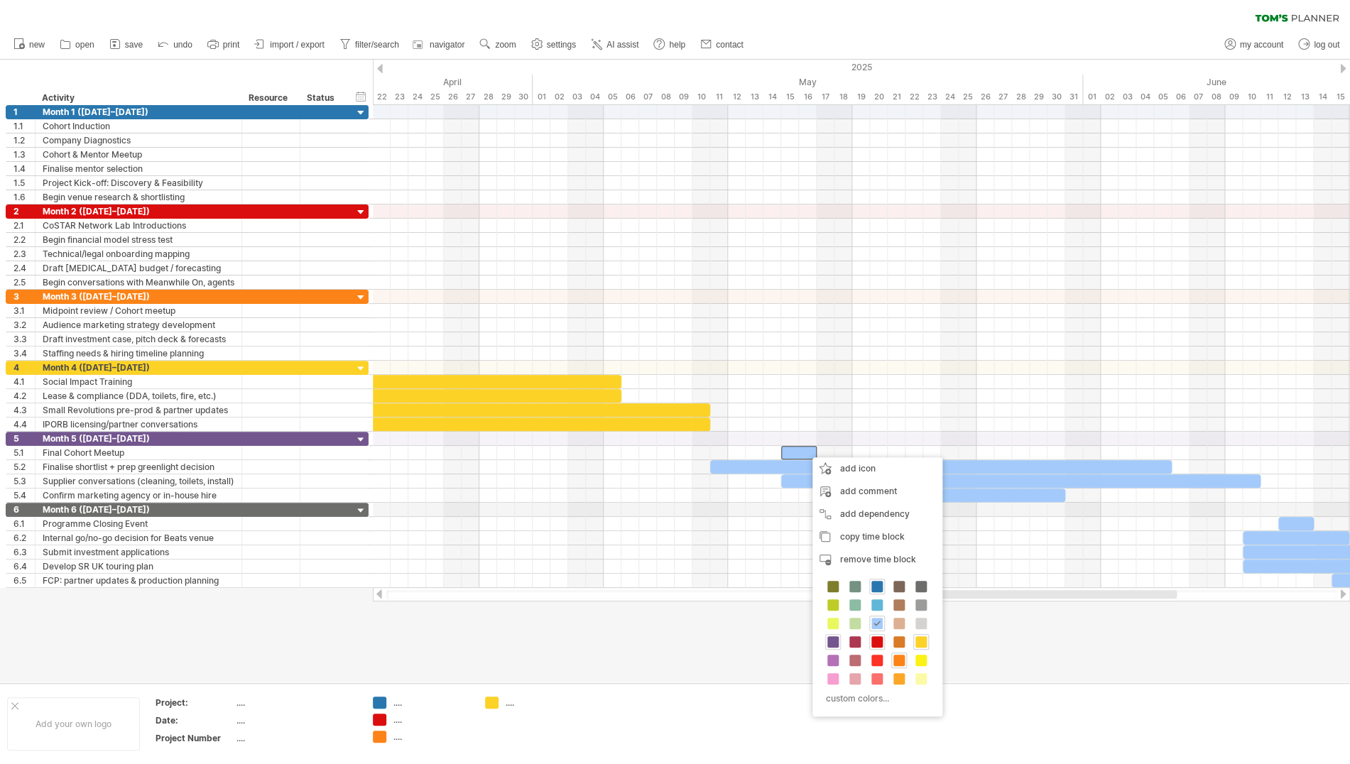
click at [835, 642] on span at bounding box center [833, 641] width 11 height 11
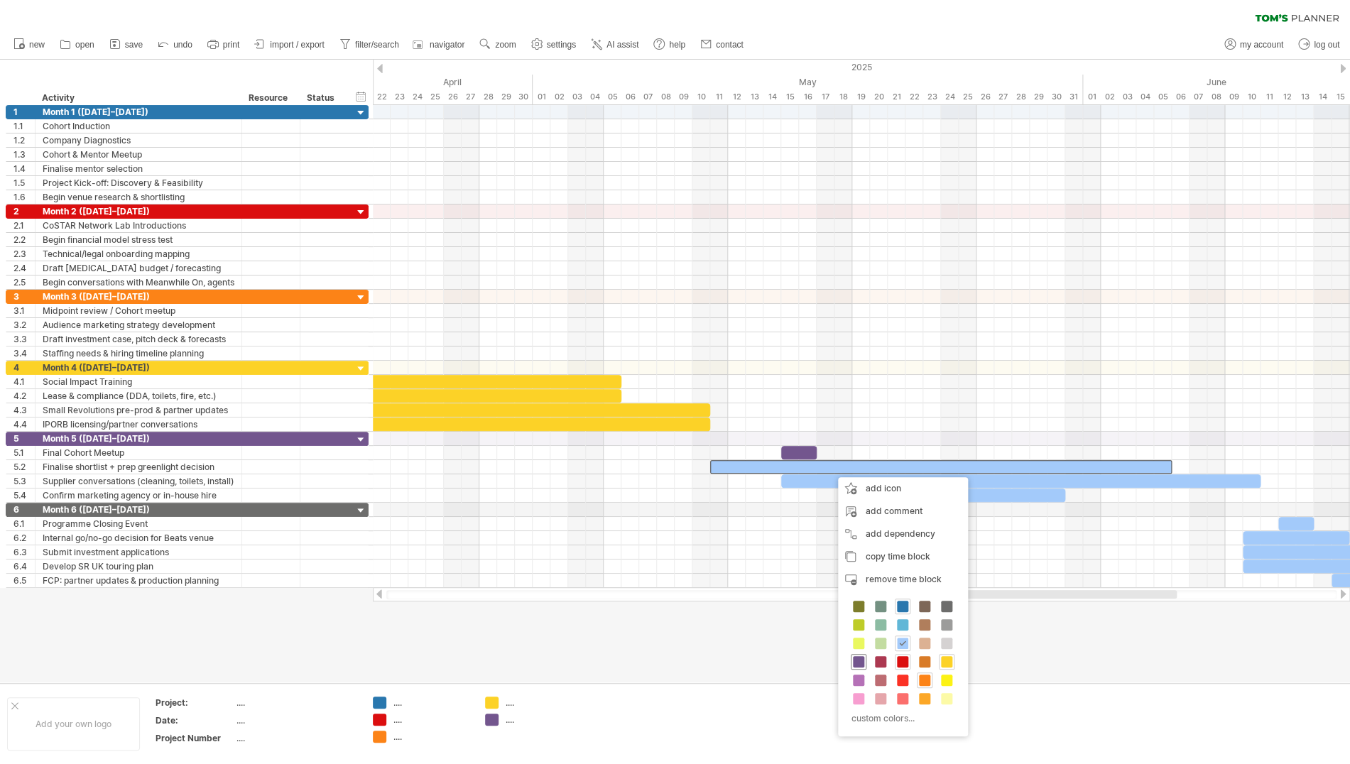
click at [860, 666] on span at bounding box center [858, 661] width 11 height 11
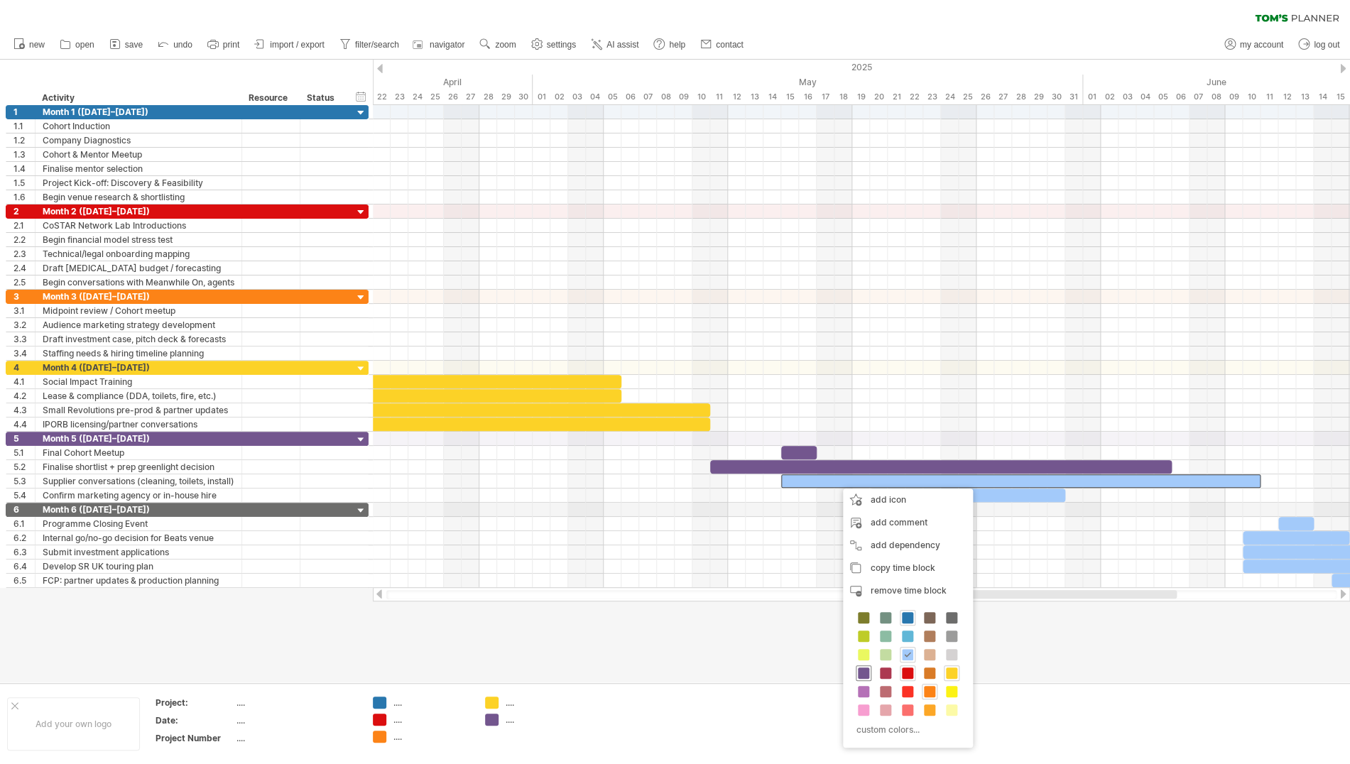
click at [862, 675] on span at bounding box center [863, 673] width 11 height 11
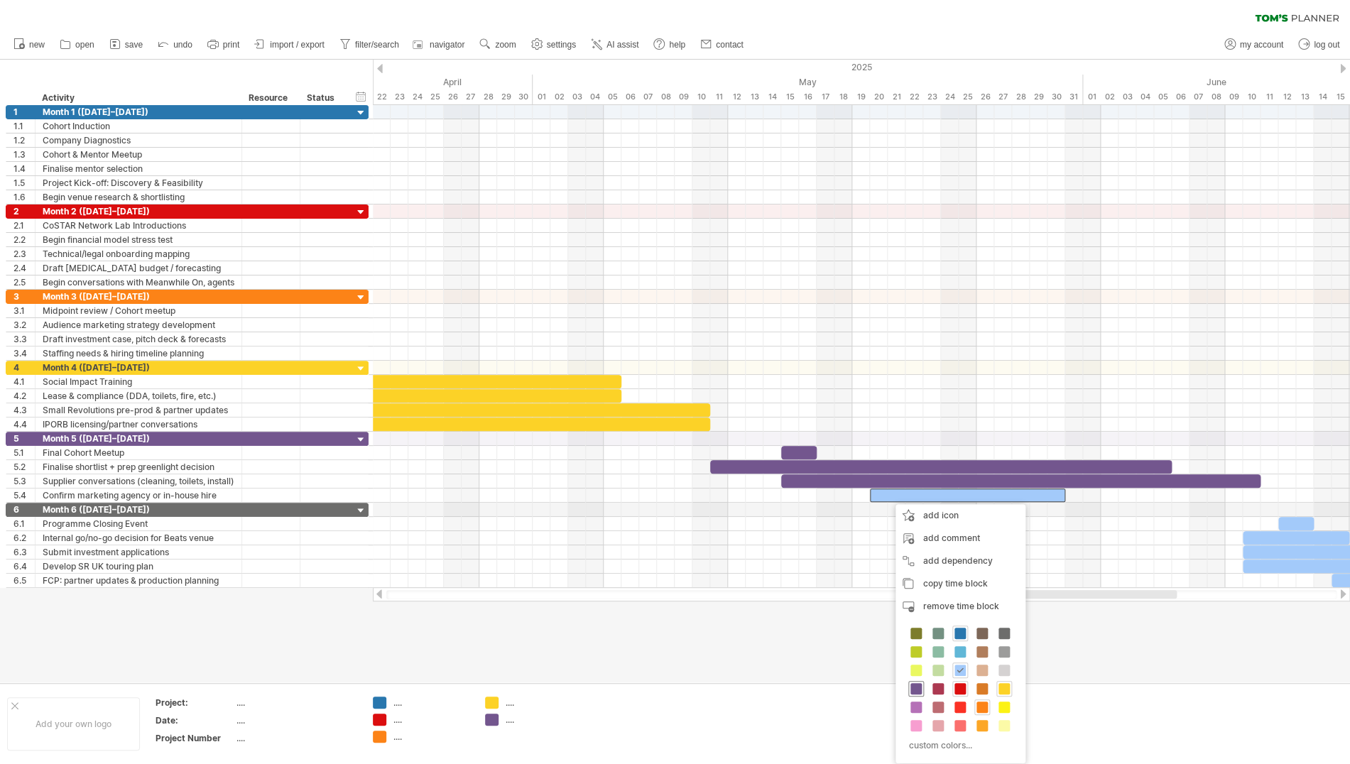
drag, startPoint x: 914, startPoint y: 689, endPoint x: 894, endPoint y: 649, distance: 45.4
click at [914, 689] on span at bounding box center [916, 688] width 11 height 11
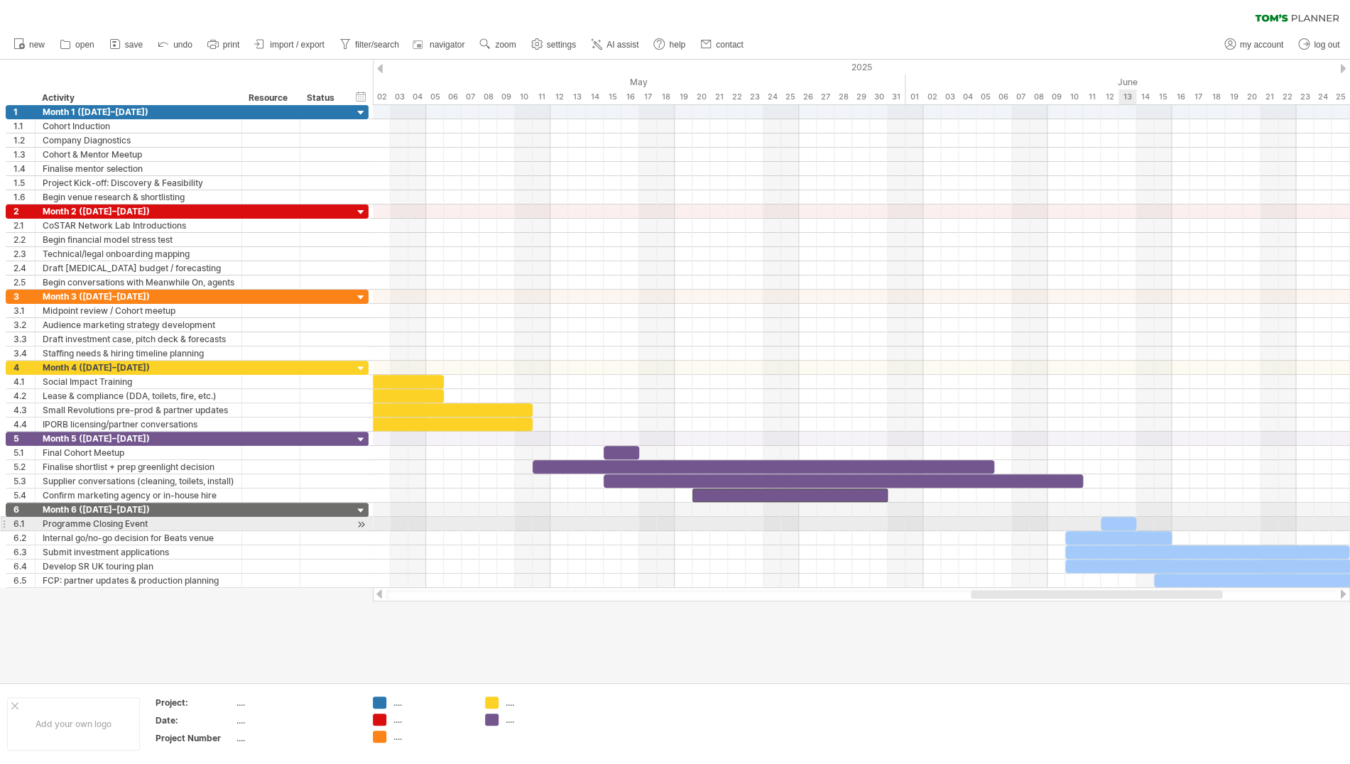
click at [1124, 529] on div "​" at bounding box center [1119, 523] width 36 height 13
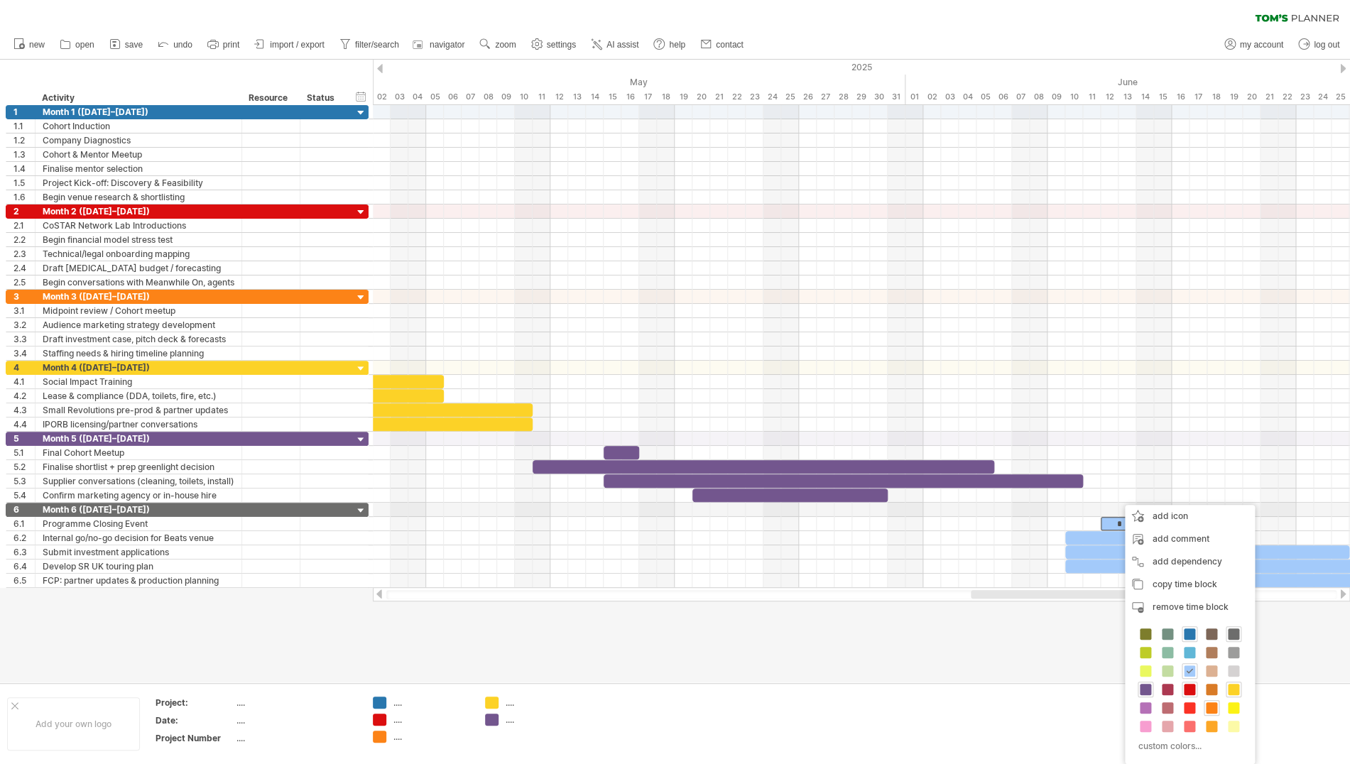
click at [1236, 631] on span at bounding box center [1233, 634] width 11 height 11
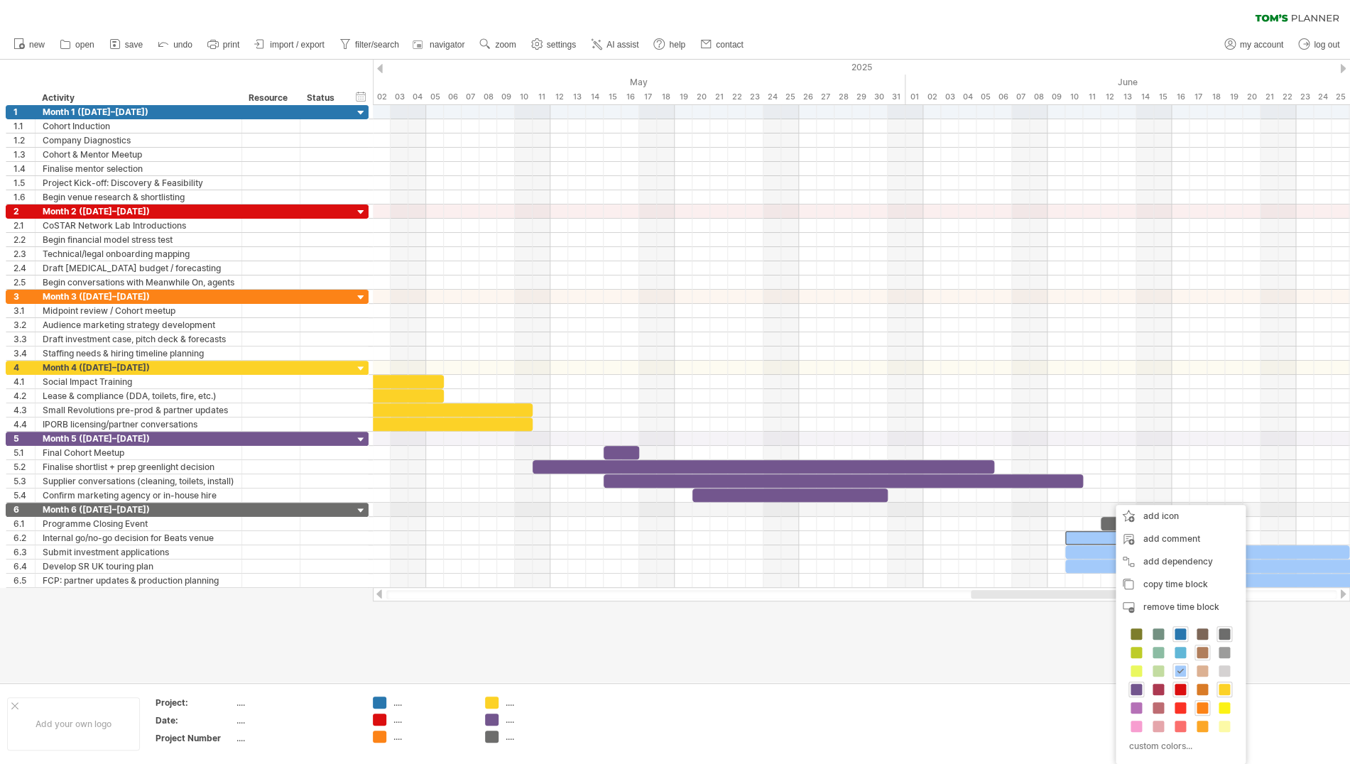
drag, startPoint x: 1204, startPoint y: 649, endPoint x: 1188, endPoint y: 614, distance: 38.2
click at [1202, 646] on div at bounding box center [1203, 653] width 16 height 16
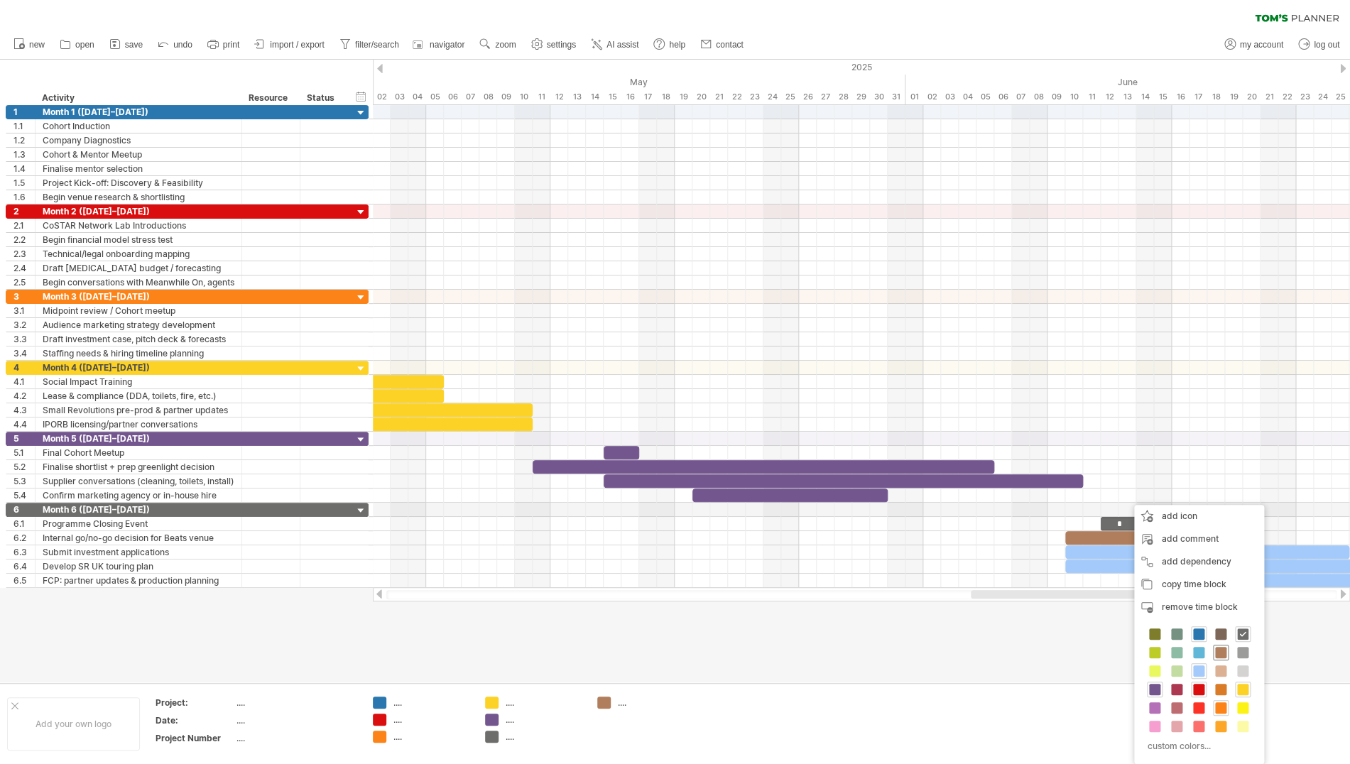
click at [1222, 651] on span at bounding box center [1220, 652] width 11 height 11
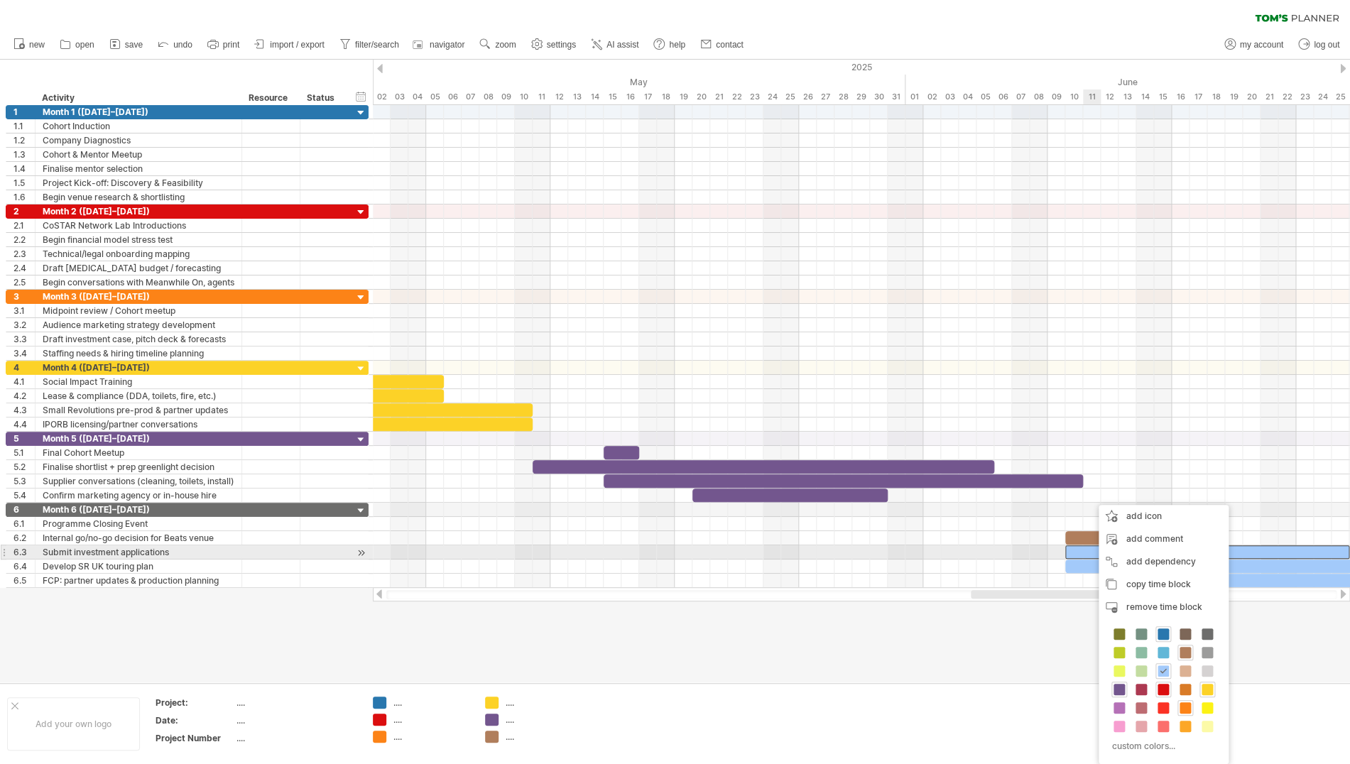
drag, startPoint x: 1092, startPoint y: 551, endPoint x: 1100, endPoint y: 564, distance: 15.6
click at [1184, 651] on span at bounding box center [1185, 652] width 11 height 11
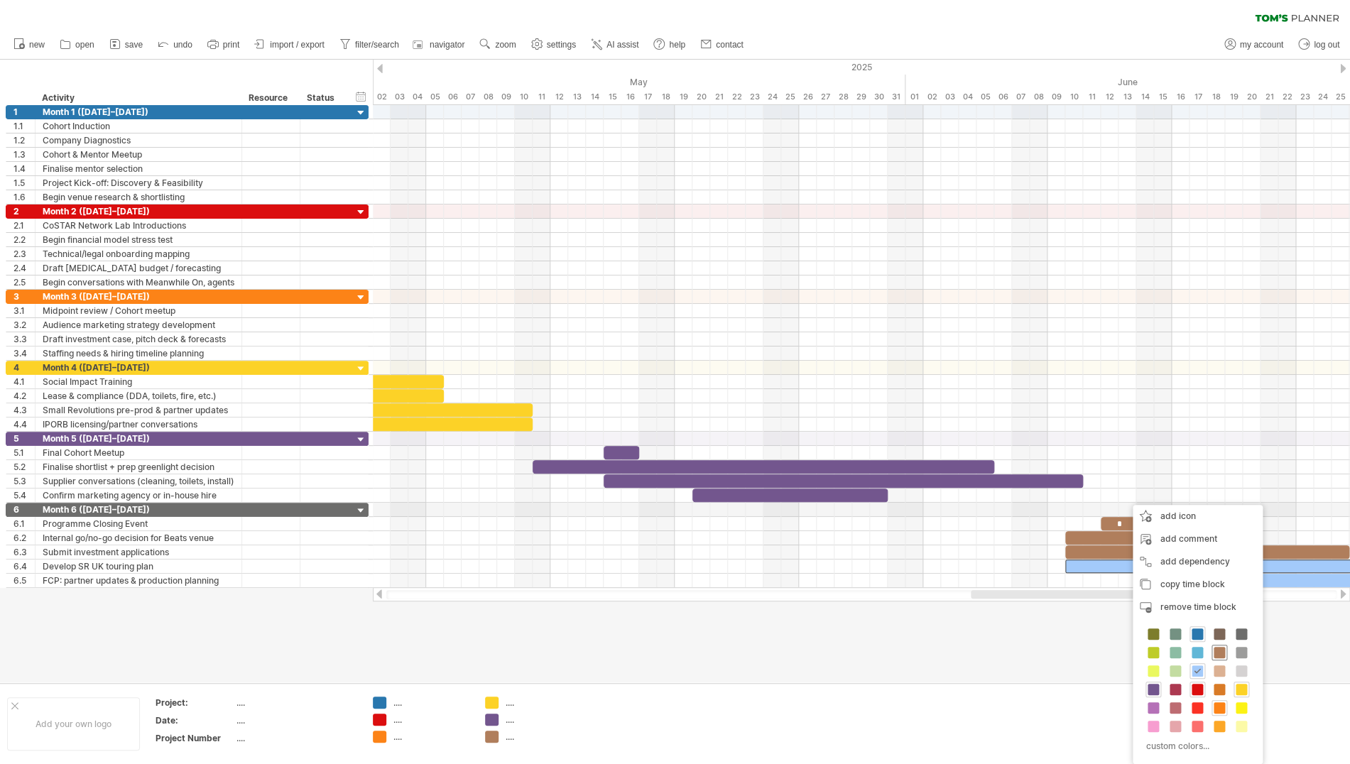
click at [1223, 653] on span at bounding box center [1219, 652] width 11 height 11
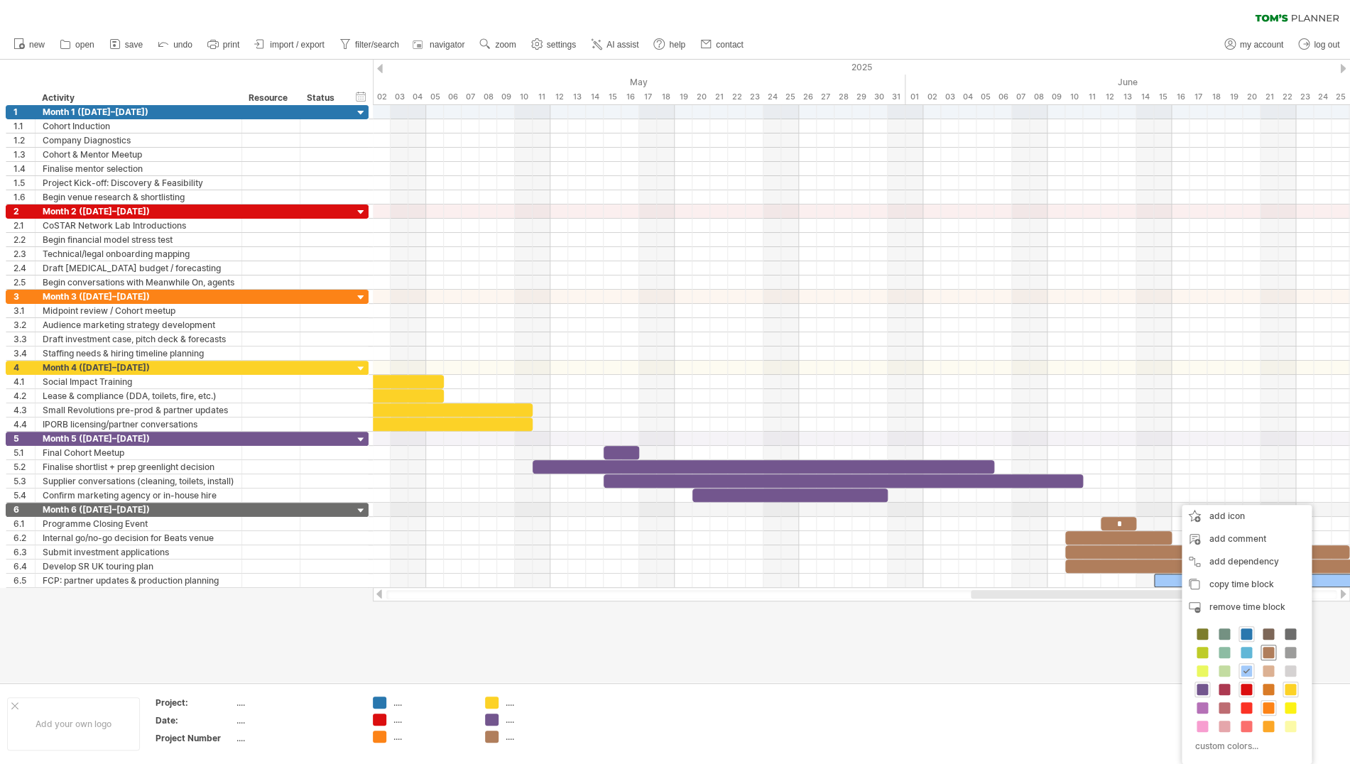
click at [1269, 653] on span at bounding box center [1268, 652] width 11 height 11
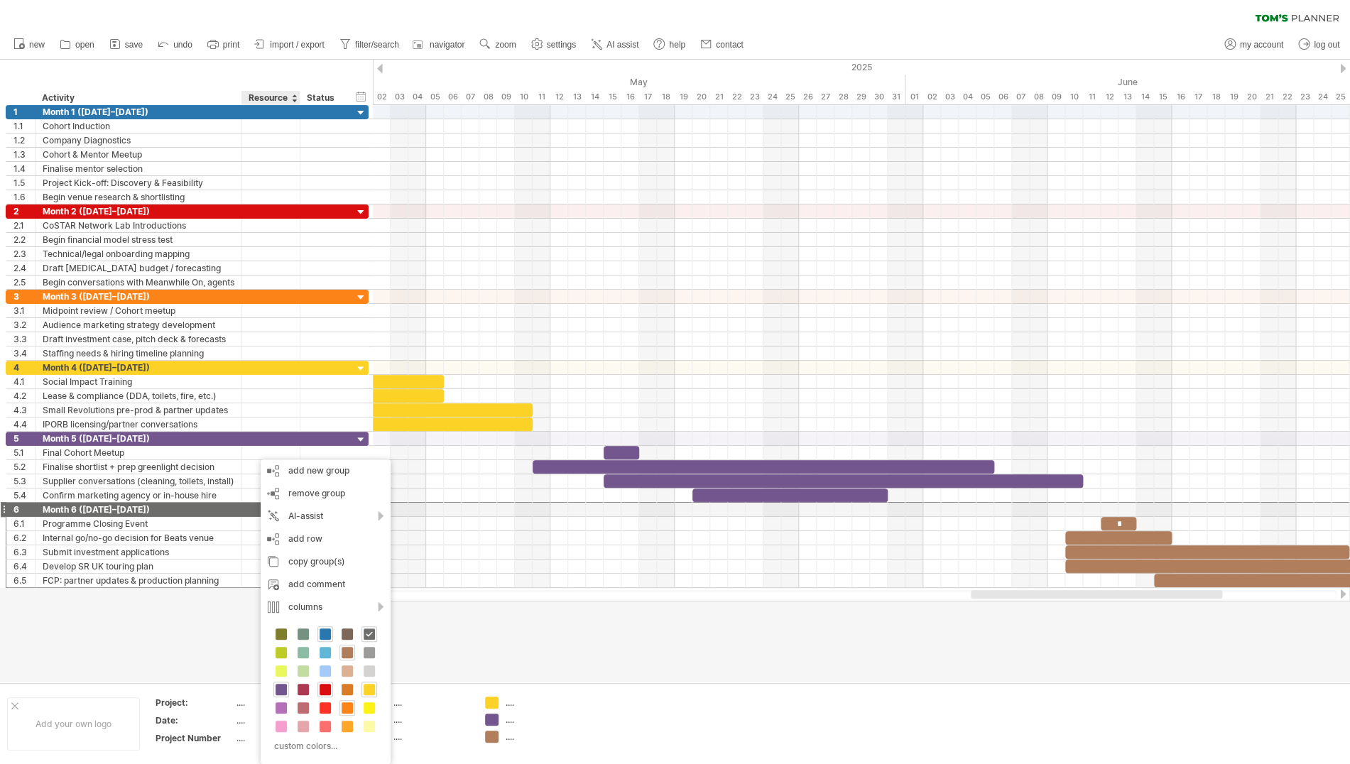
click at [346, 652] on span at bounding box center [347, 652] width 11 height 11
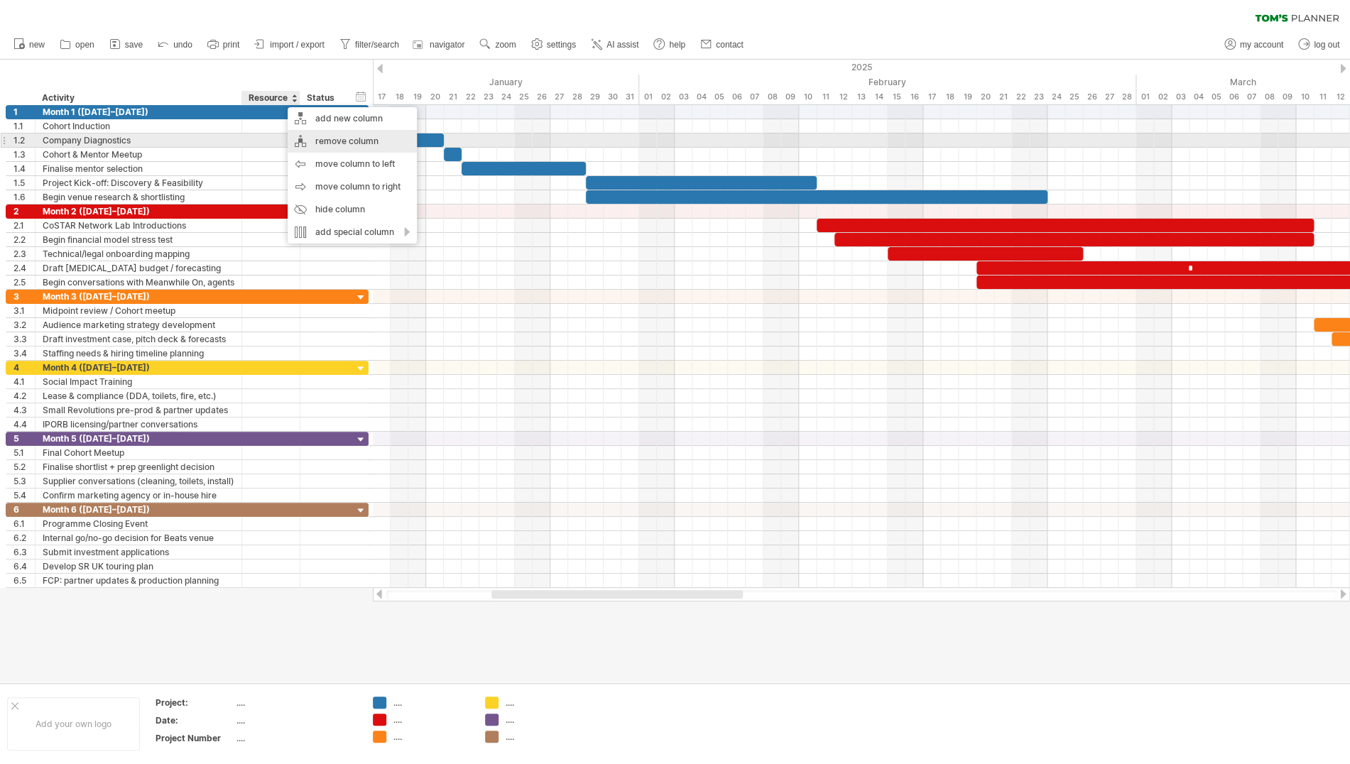
click at [343, 139] on div "remove column" at bounding box center [352, 141] width 129 height 23
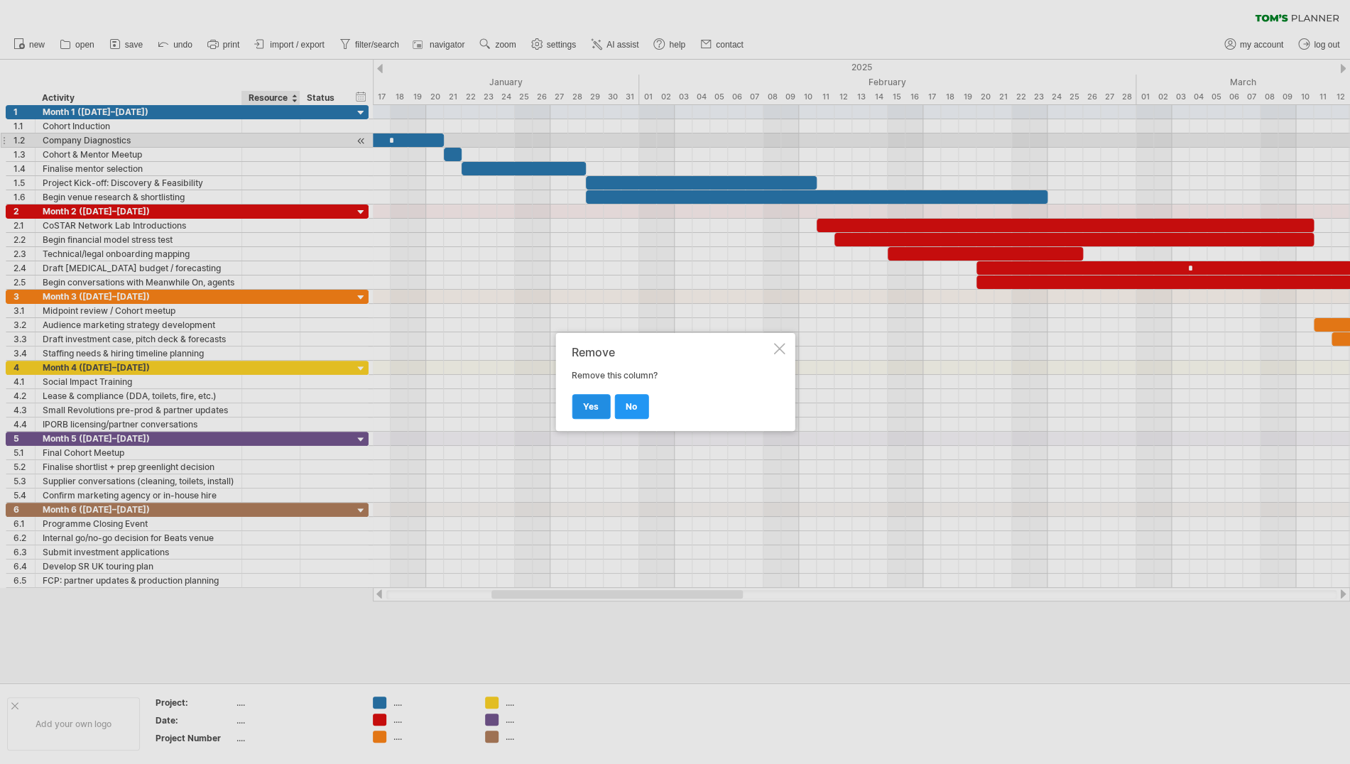
click at [580, 403] on link "yes" at bounding box center [591, 406] width 38 height 25
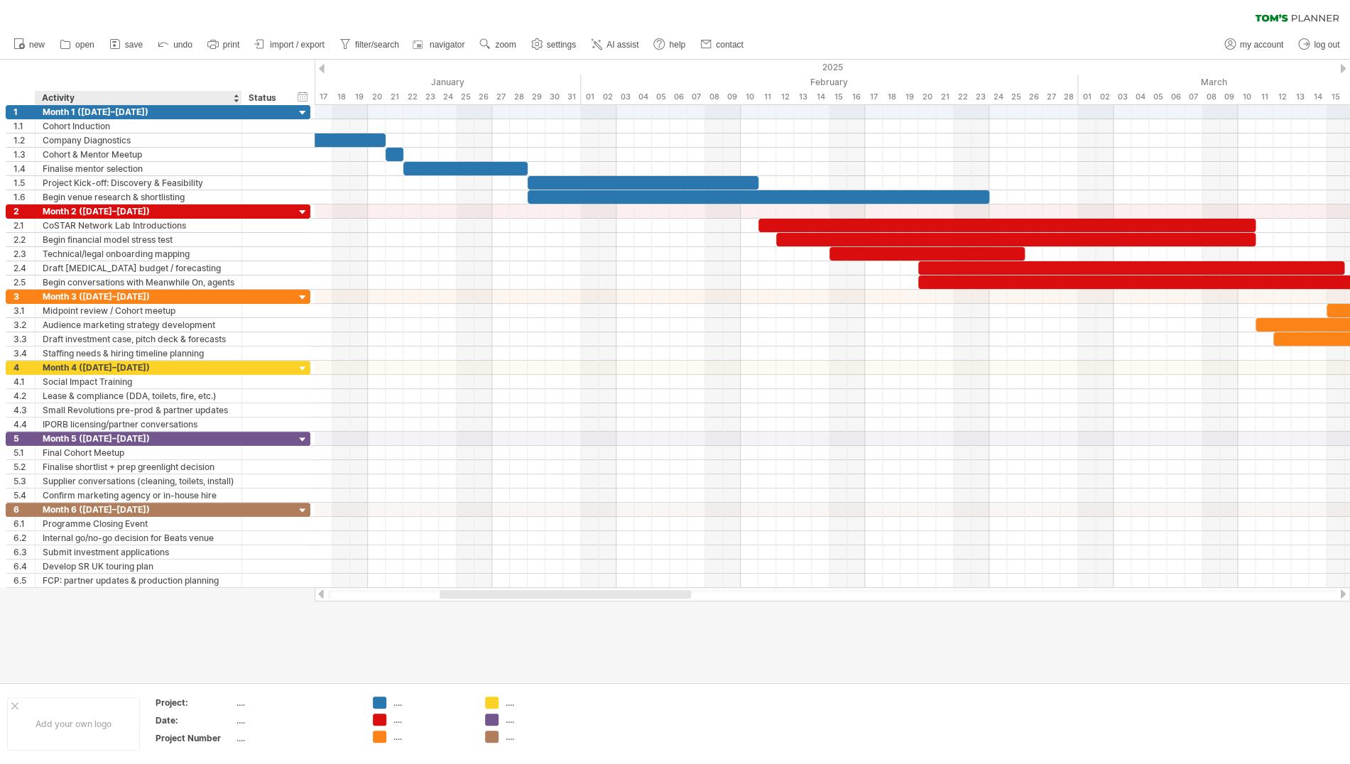
click at [216, 68] on div "hide start/end/duration show start/end/duration ******** Activity ****** Status" at bounding box center [157, 82] width 315 height 45
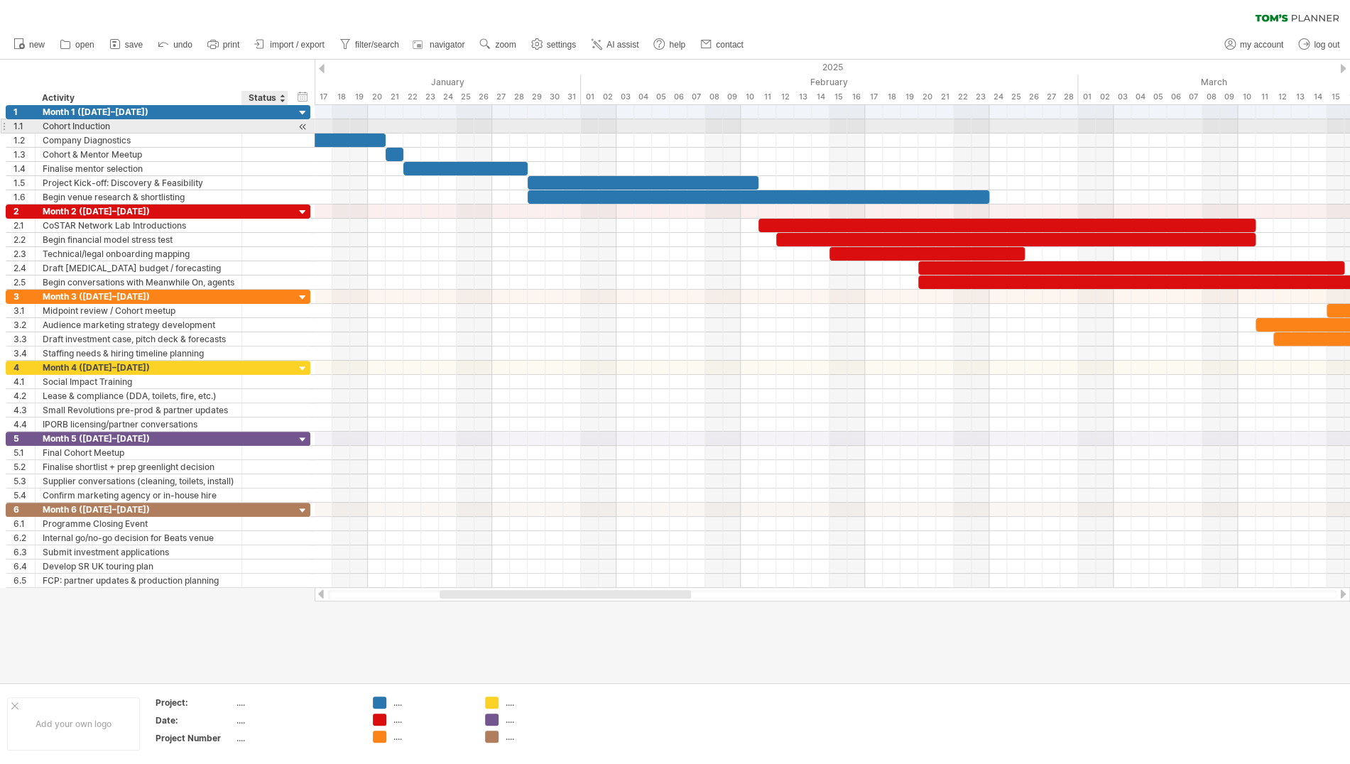
click at [265, 129] on div at bounding box center [264, 125] width 31 height 13
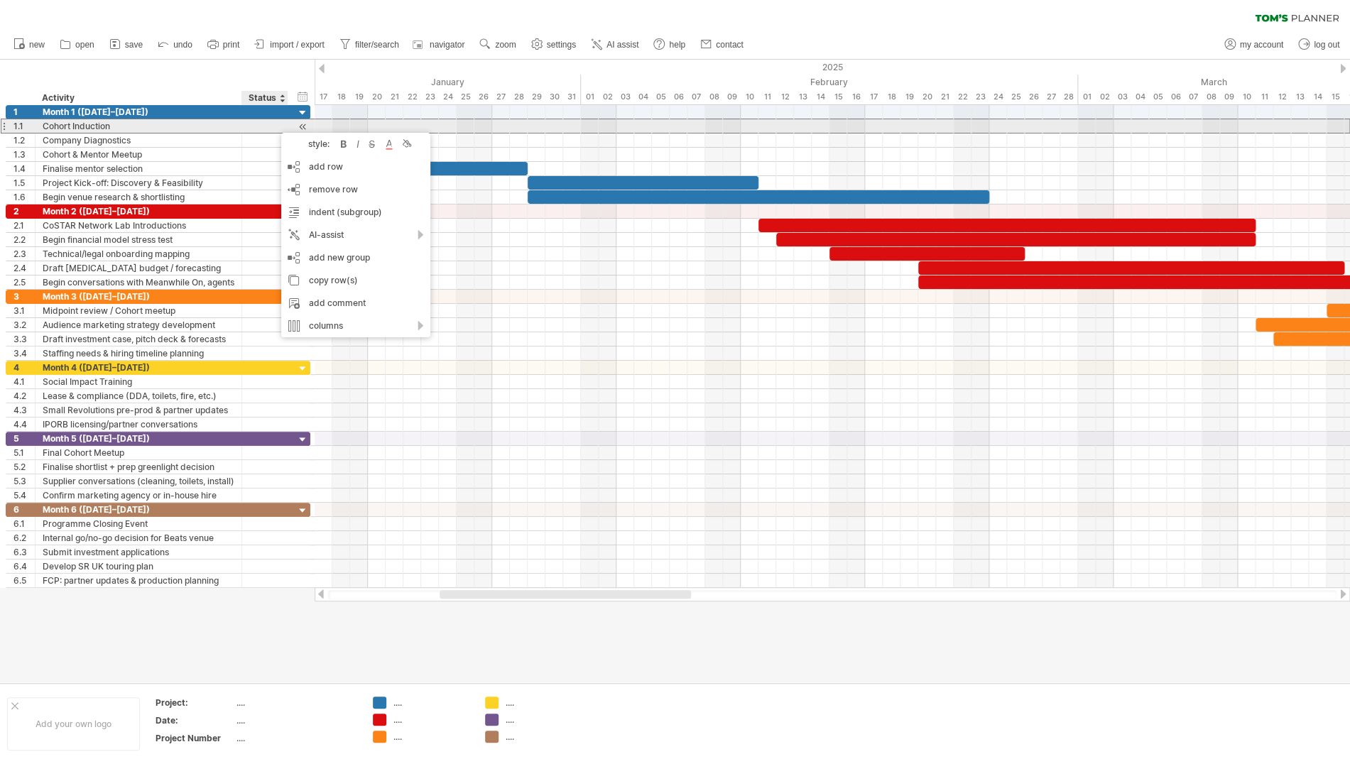
click at [259, 126] on div at bounding box center [264, 125] width 31 height 13
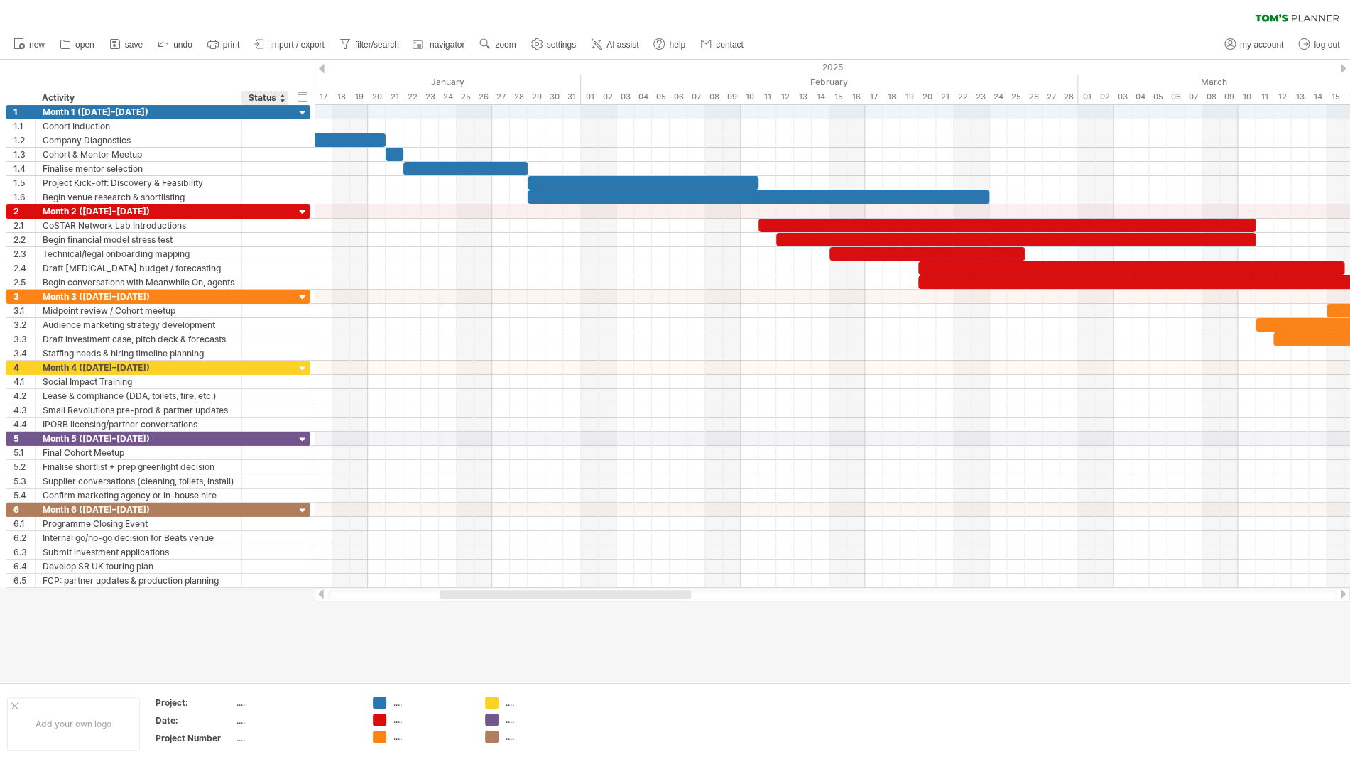
click at [250, 71] on div "hide start/end/duration show start/end/duration ******** Activity ****** Status" at bounding box center [157, 82] width 315 height 45
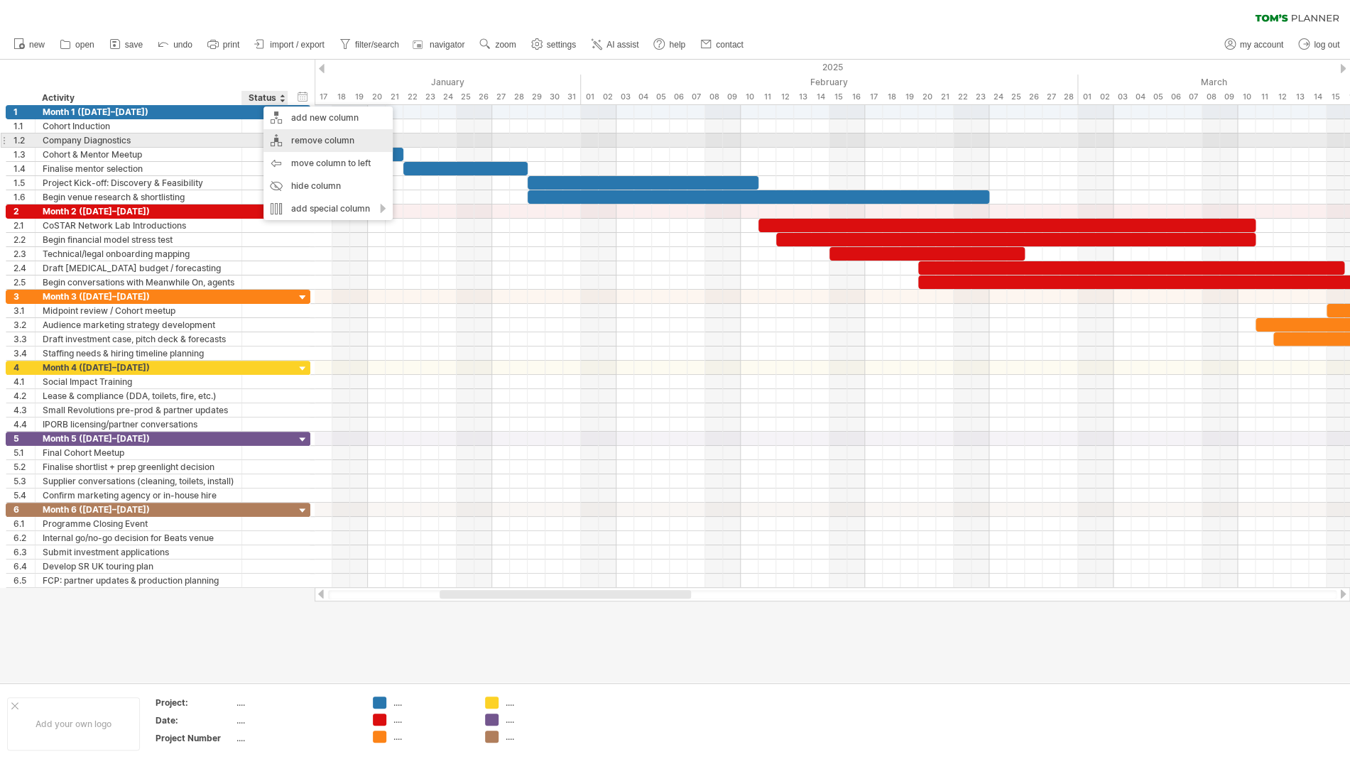
click at [308, 135] on div "remove column" at bounding box center [328, 140] width 129 height 23
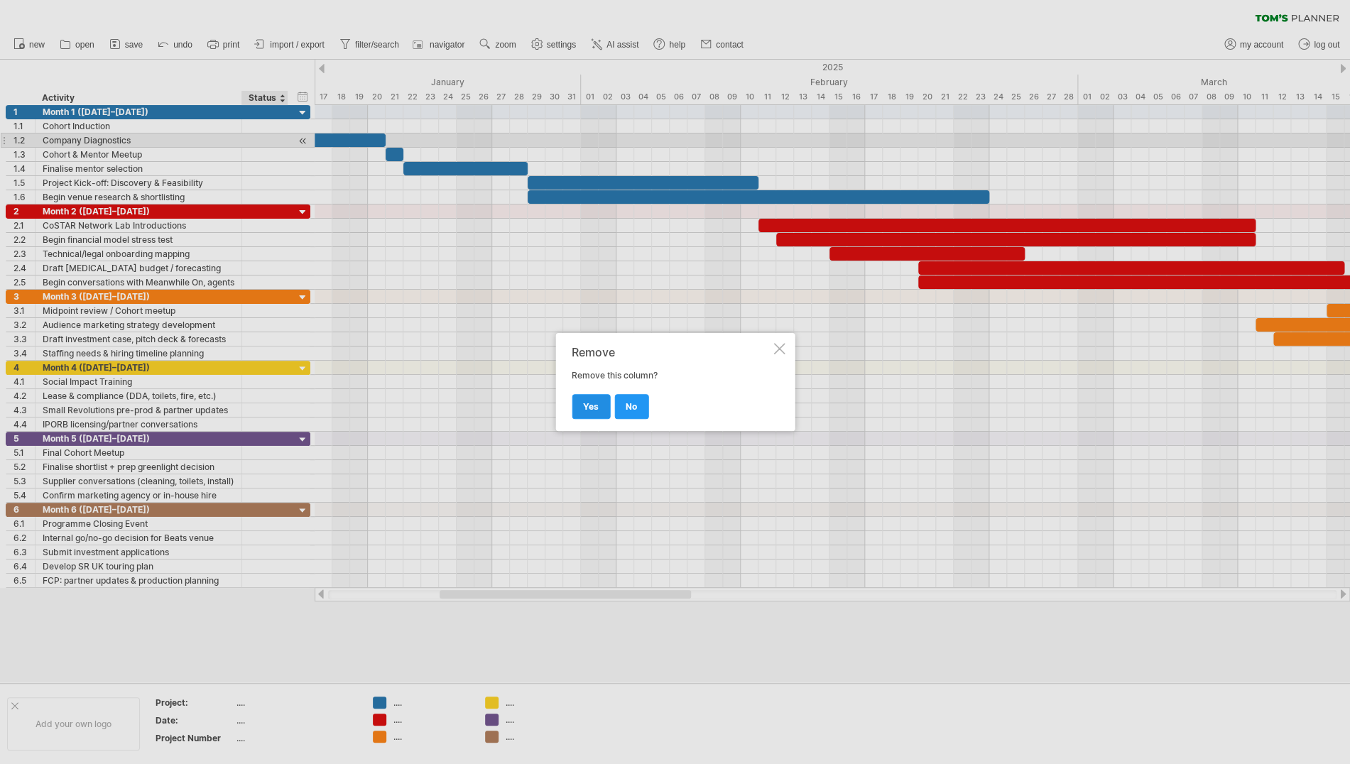
click at [585, 403] on span "yes" at bounding box center [591, 406] width 16 height 11
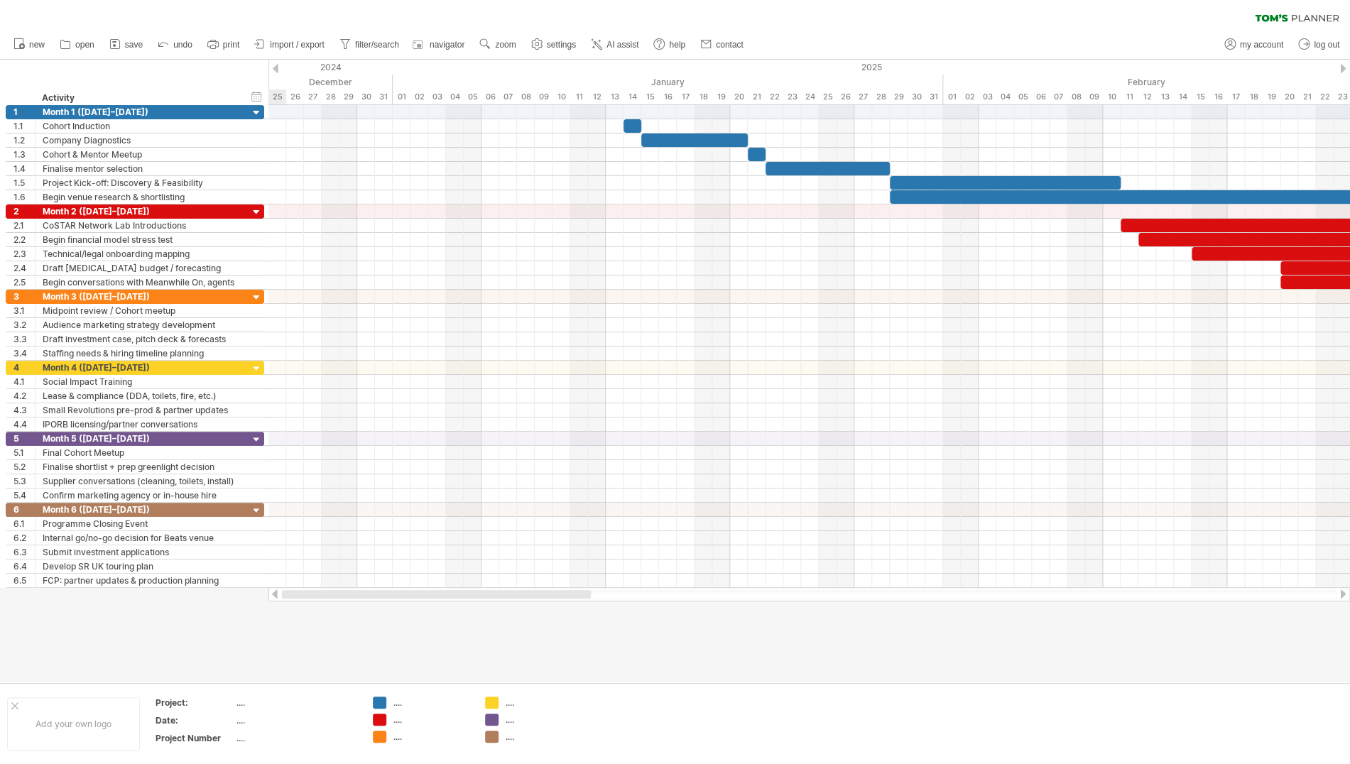
drag, startPoint x: 579, startPoint y: 594, endPoint x: 359, endPoint y: 605, distance: 219.8
click at [359, 606] on div "Trying to reach [DOMAIN_NAME] Connected again... clear filter new open" at bounding box center [675, 382] width 1350 height 764
click at [523, 44] on ul "new open" at bounding box center [377, 45] width 743 height 30
click at [487, 46] on circle at bounding box center [484, 43] width 10 height 10
click at [539, 85] on div "Week" at bounding box center [533, 87] width 79 height 23
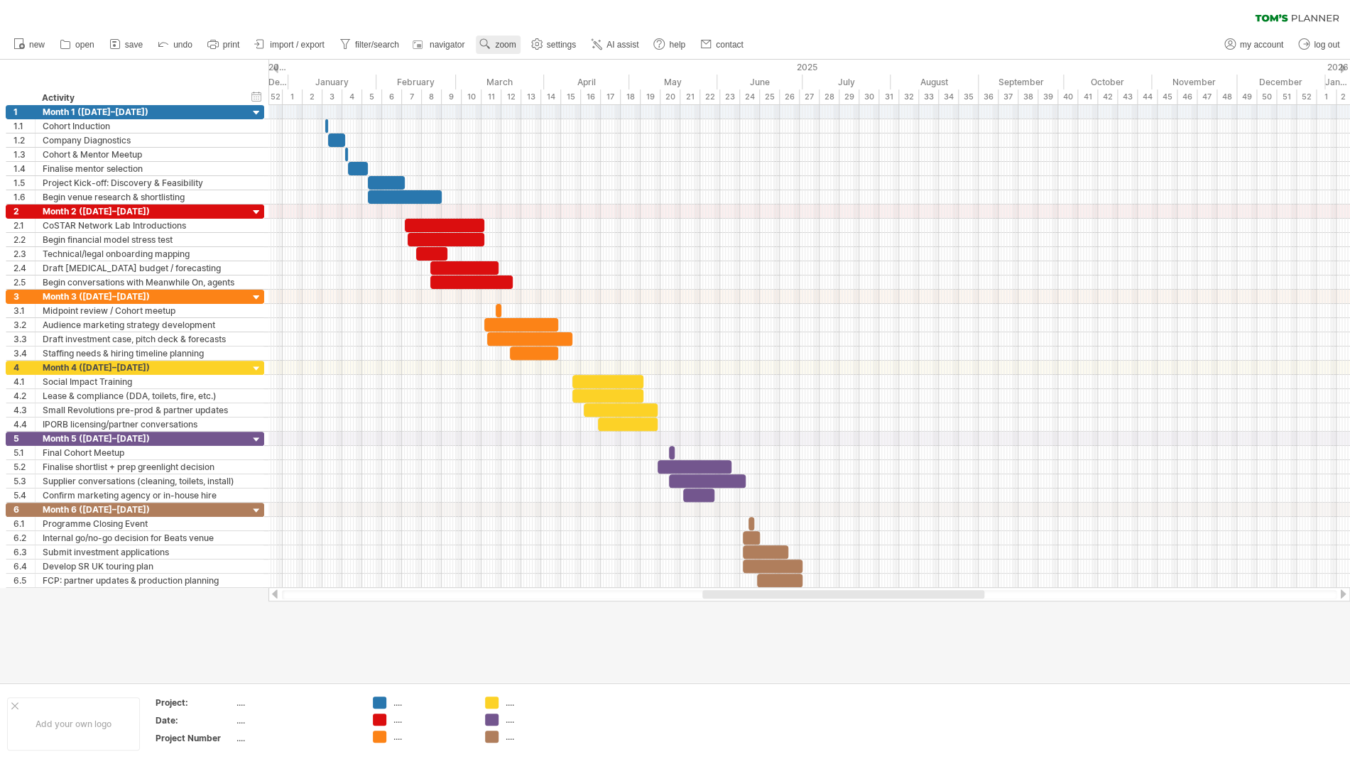
click at [506, 41] on span "zoom" at bounding box center [505, 45] width 21 height 10
click at [550, 64] on div "Month" at bounding box center [552, 59] width 79 height 23
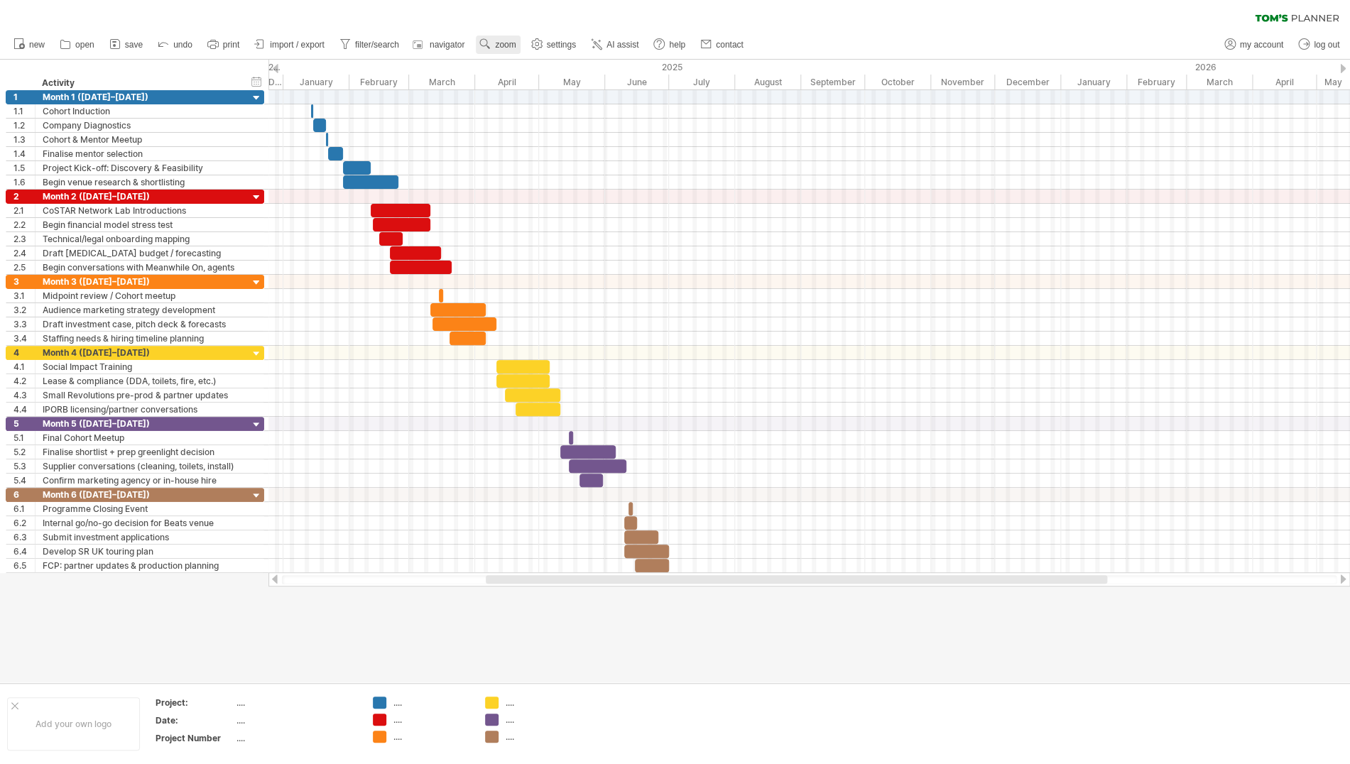
click at [498, 40] on link "zoom" at bounding box center [498, 45] width 44 height 18
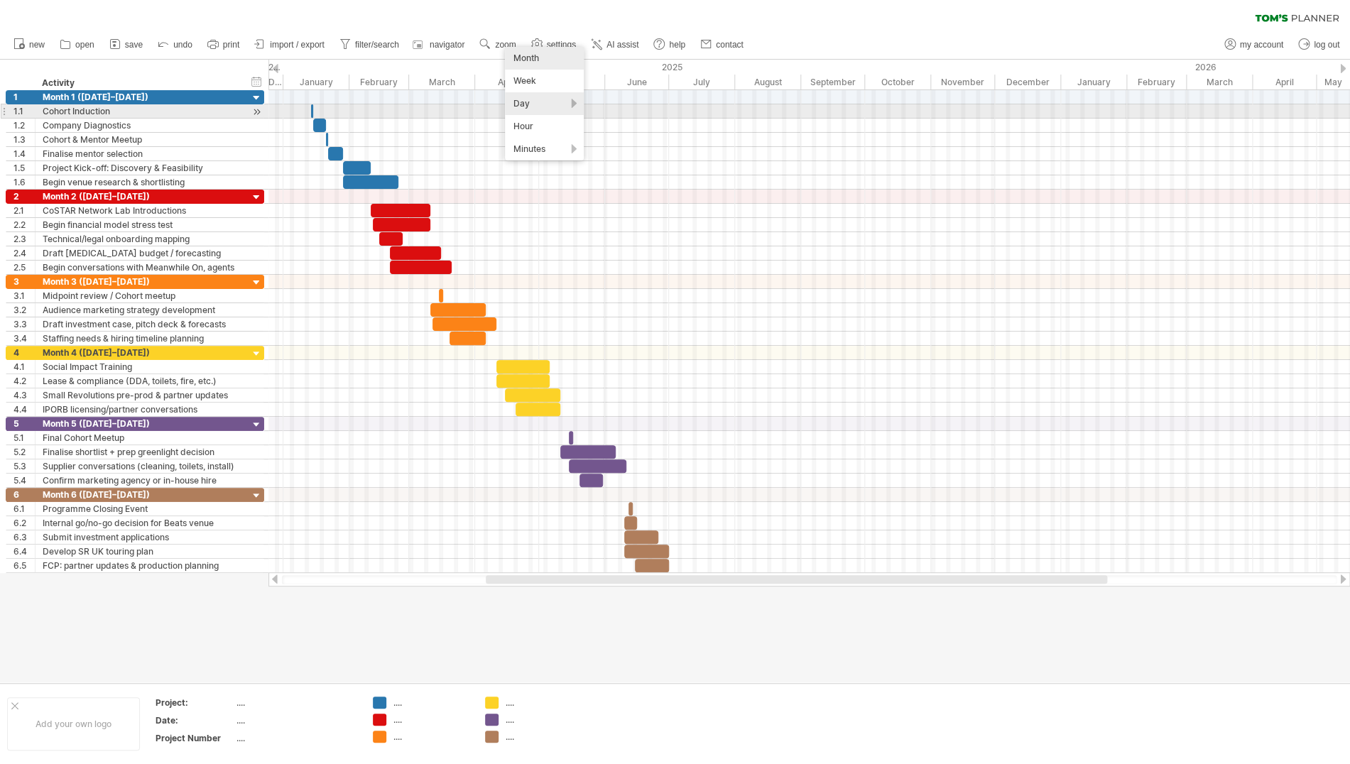
click at [527, 105] on div "Day" at bounding box center [544, 103] width 79 height 23
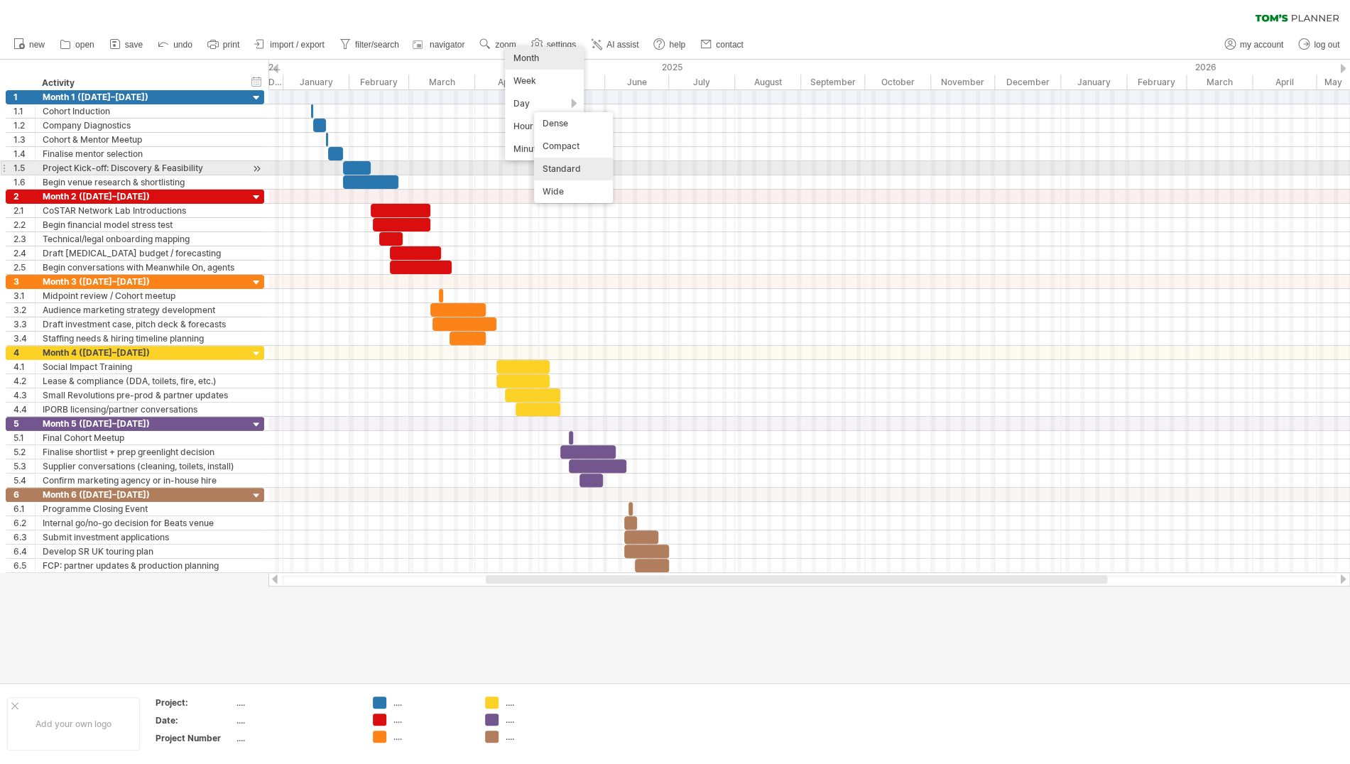
click at [558, 170] on div "Standard" at bounding box center [573, 169] width 79 height 23
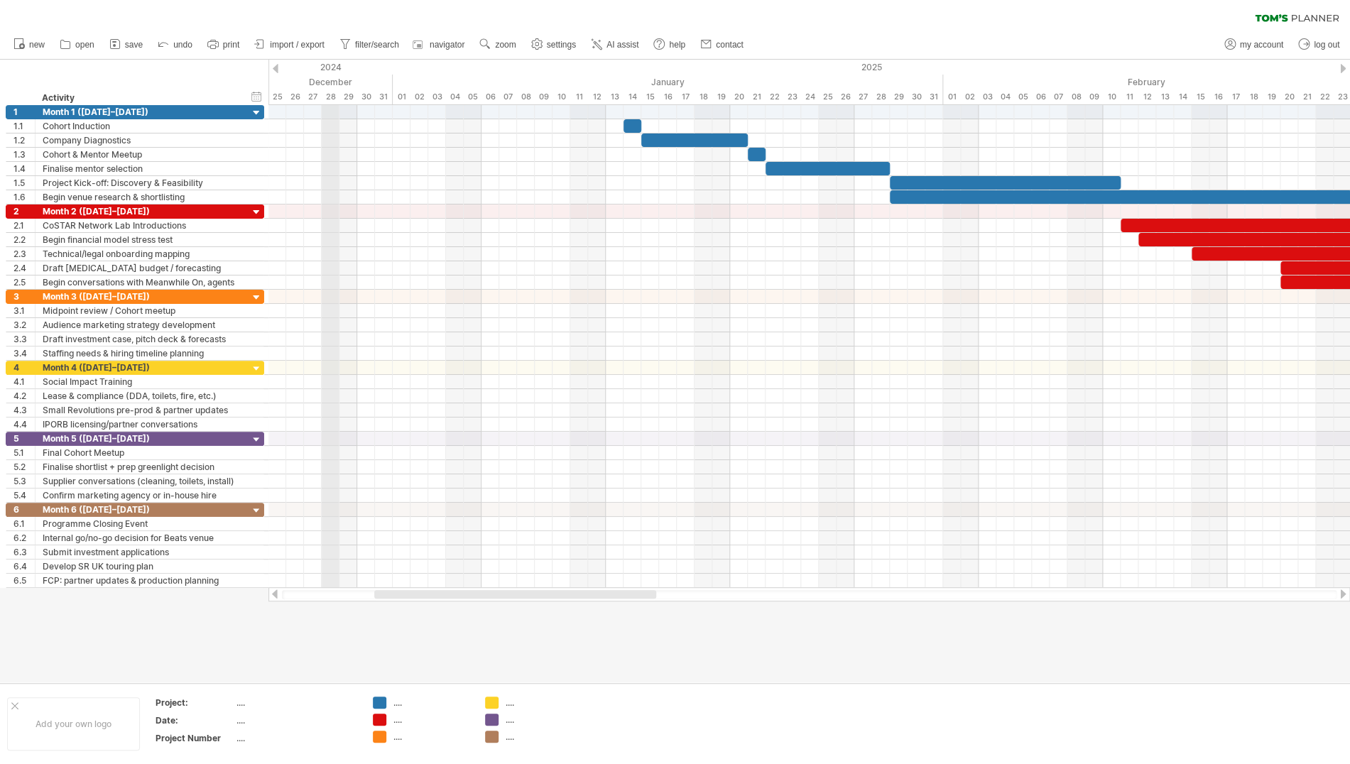
click at [394, 77] on div "timeline settings" at bounding box center [392, 83] width 104 height 23
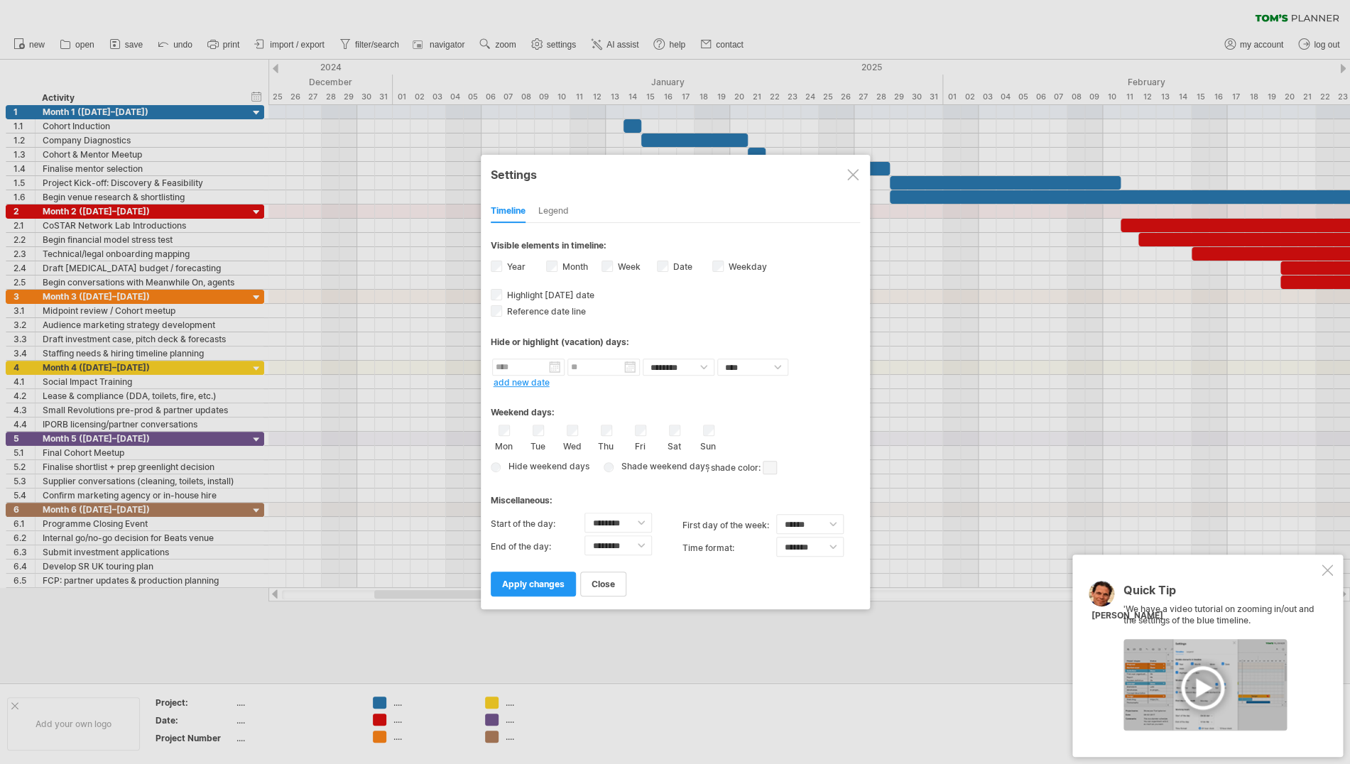
click at [328, 68] on div at bounding box center [675, 382] width 1350 height 764
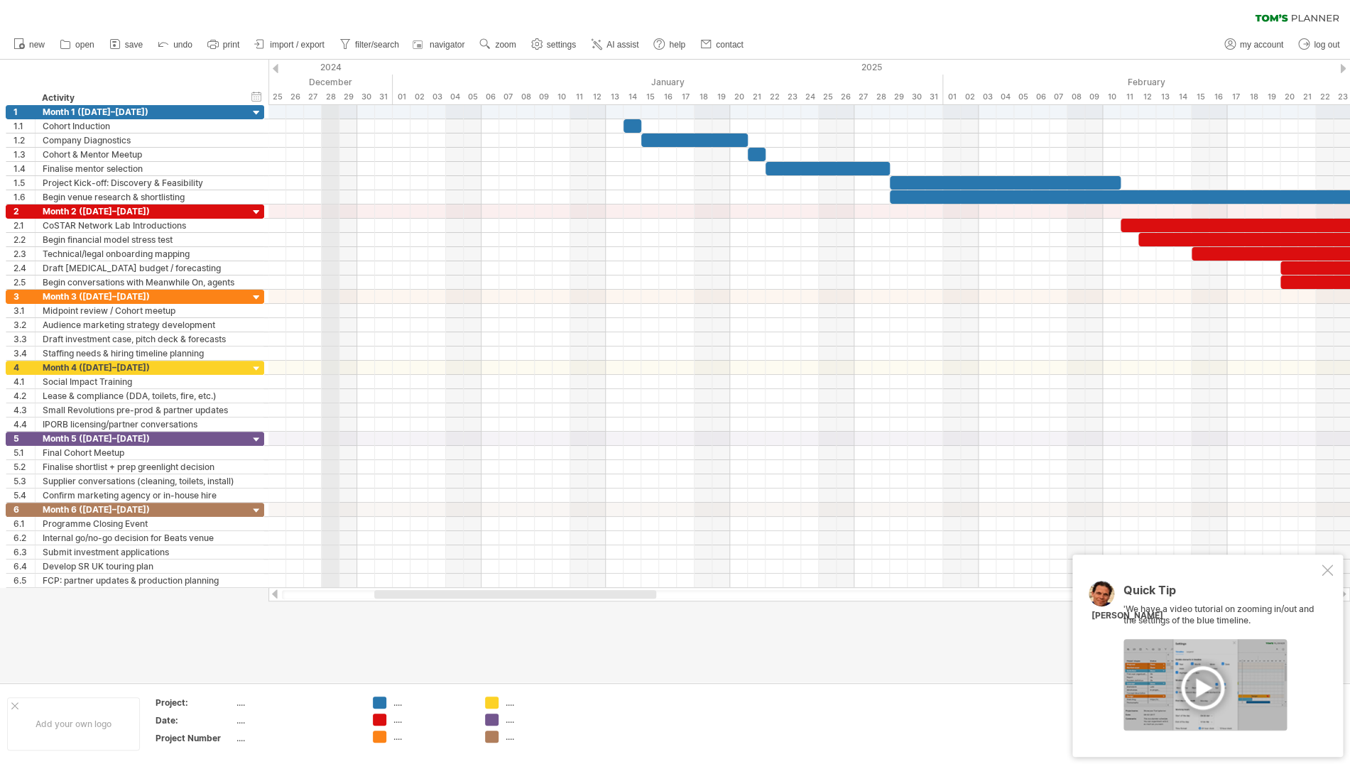
click at [374, 86] on div "timeline settings" at bounding box center [387, 86] width 104 height 23
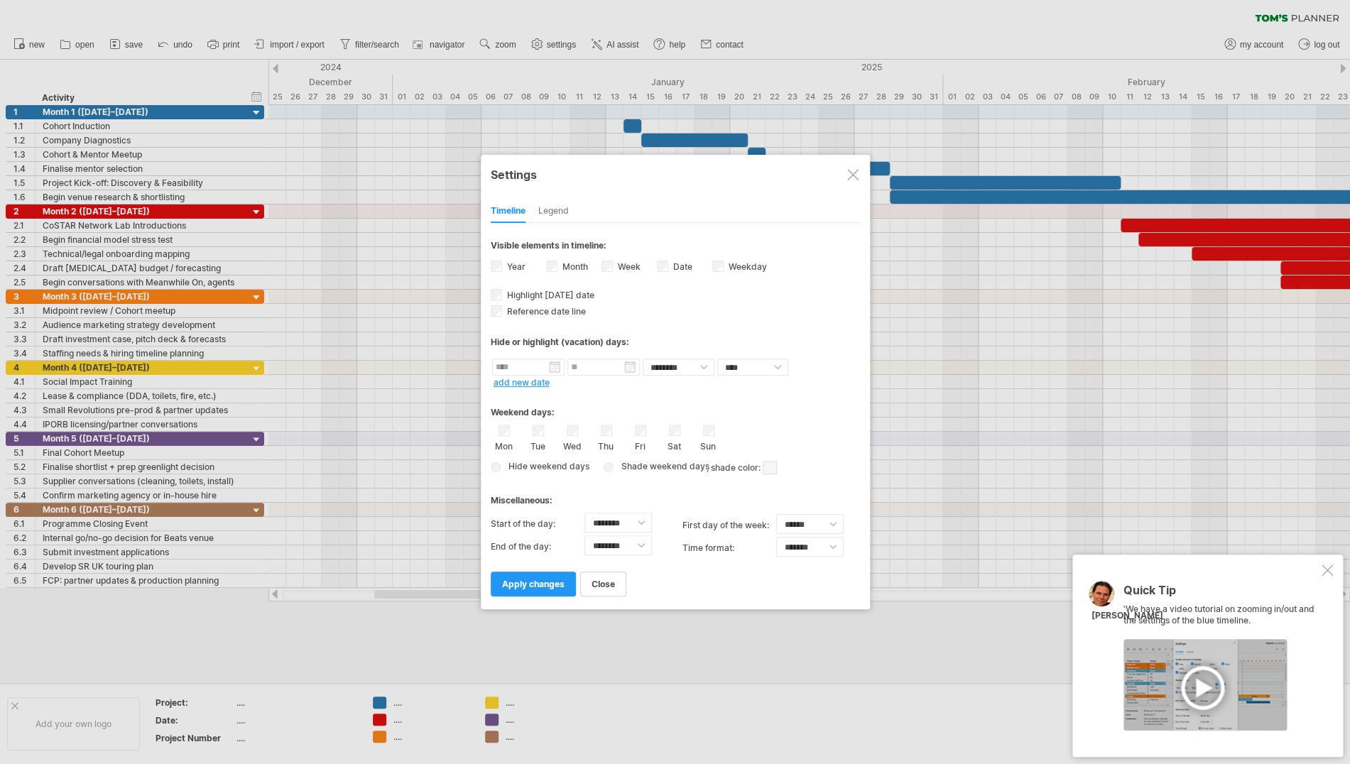
click at [561, 212] on div "Legend" at bounding box center [553, 211] width 31 height 23
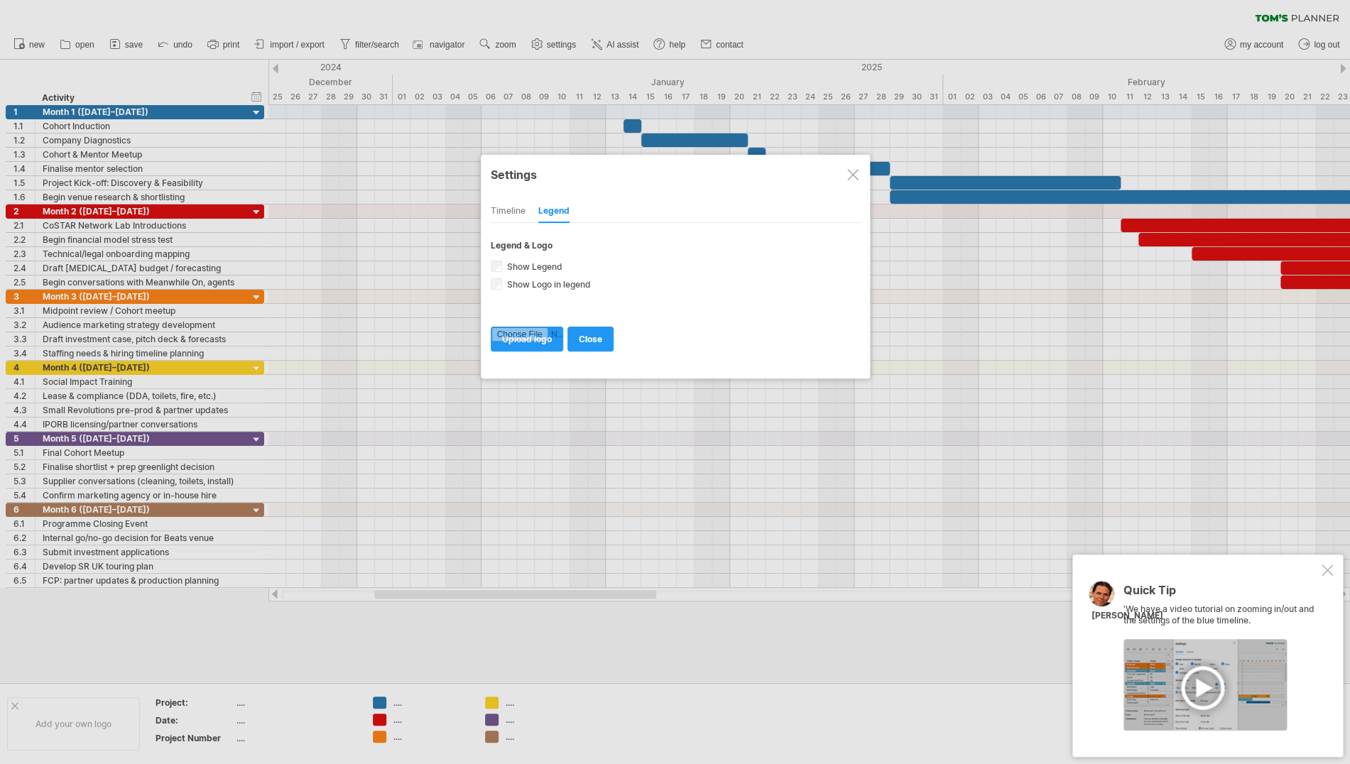
click at [504, 211] on div "Timeline" at bounding box center [508, 211] width 35 height 23
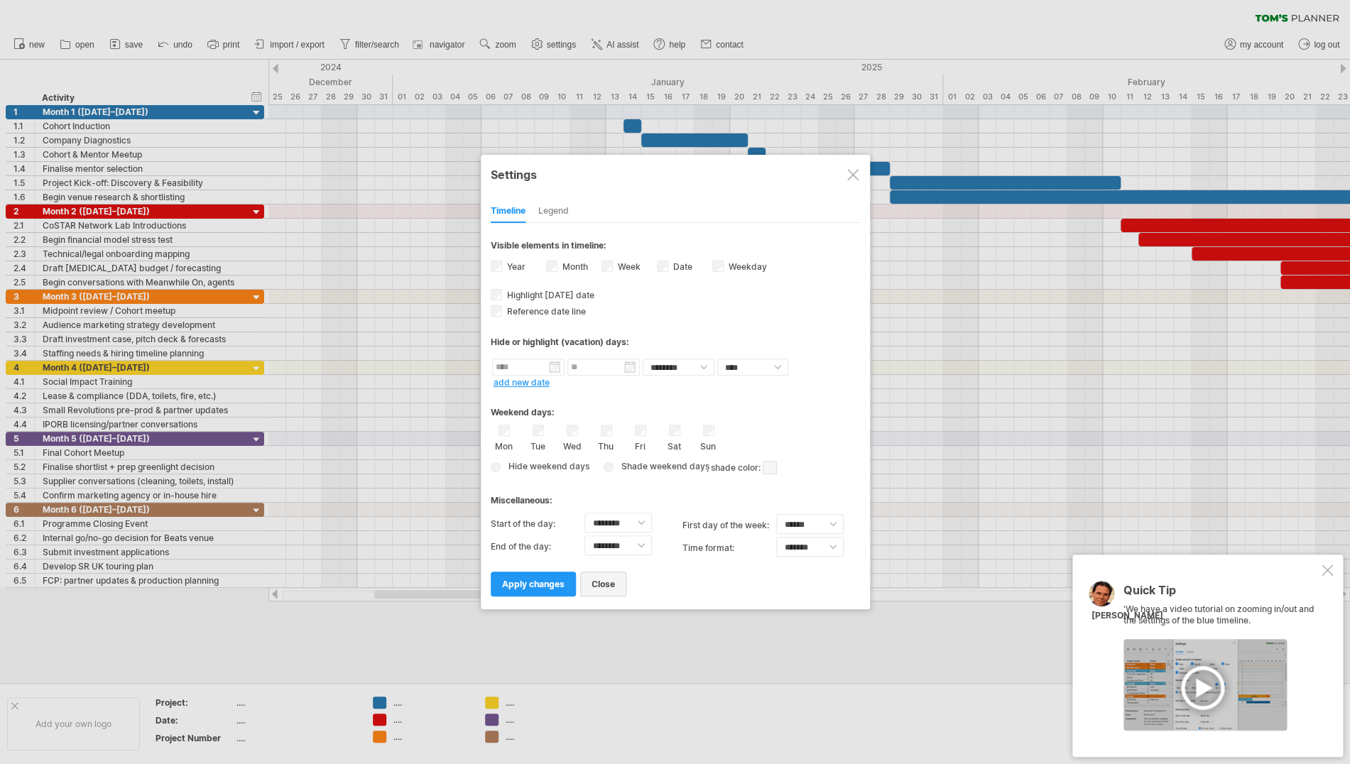
click at [602, 581] on span "close" at bounding box center [603, 584] width 23 height 11
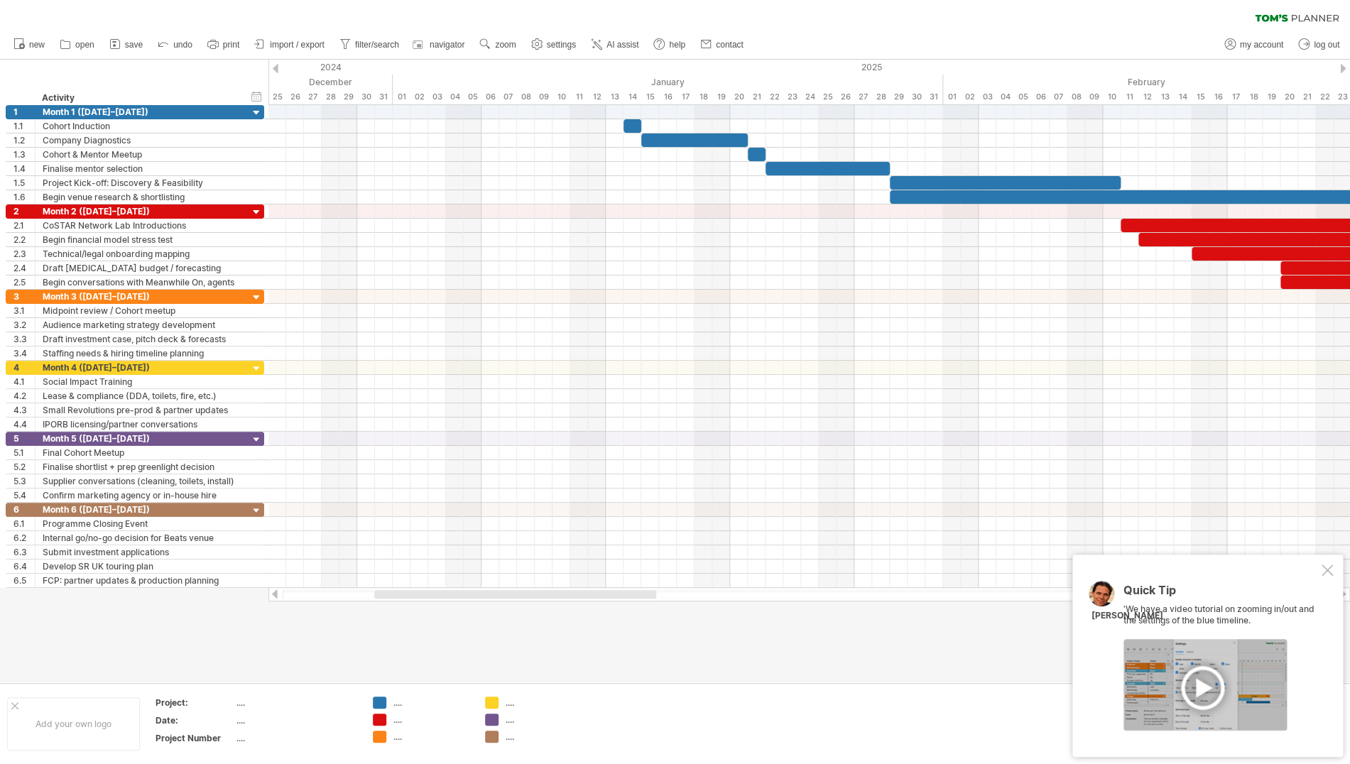
click at [276, 67] on div at bounding box center [276, 68] width 6 height 9
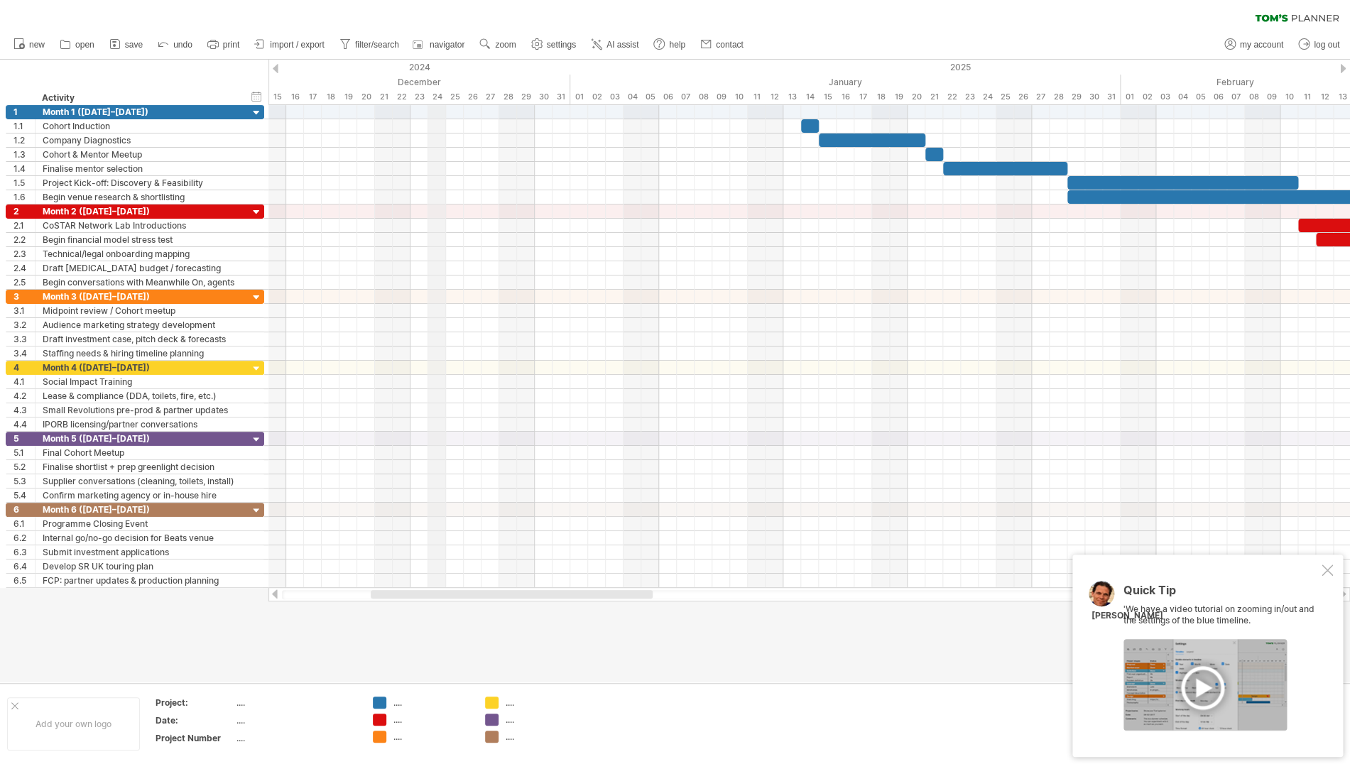
click at [1009, 82] on div "timeline settings" at bounding box center [1020, 83] width 104 height 23
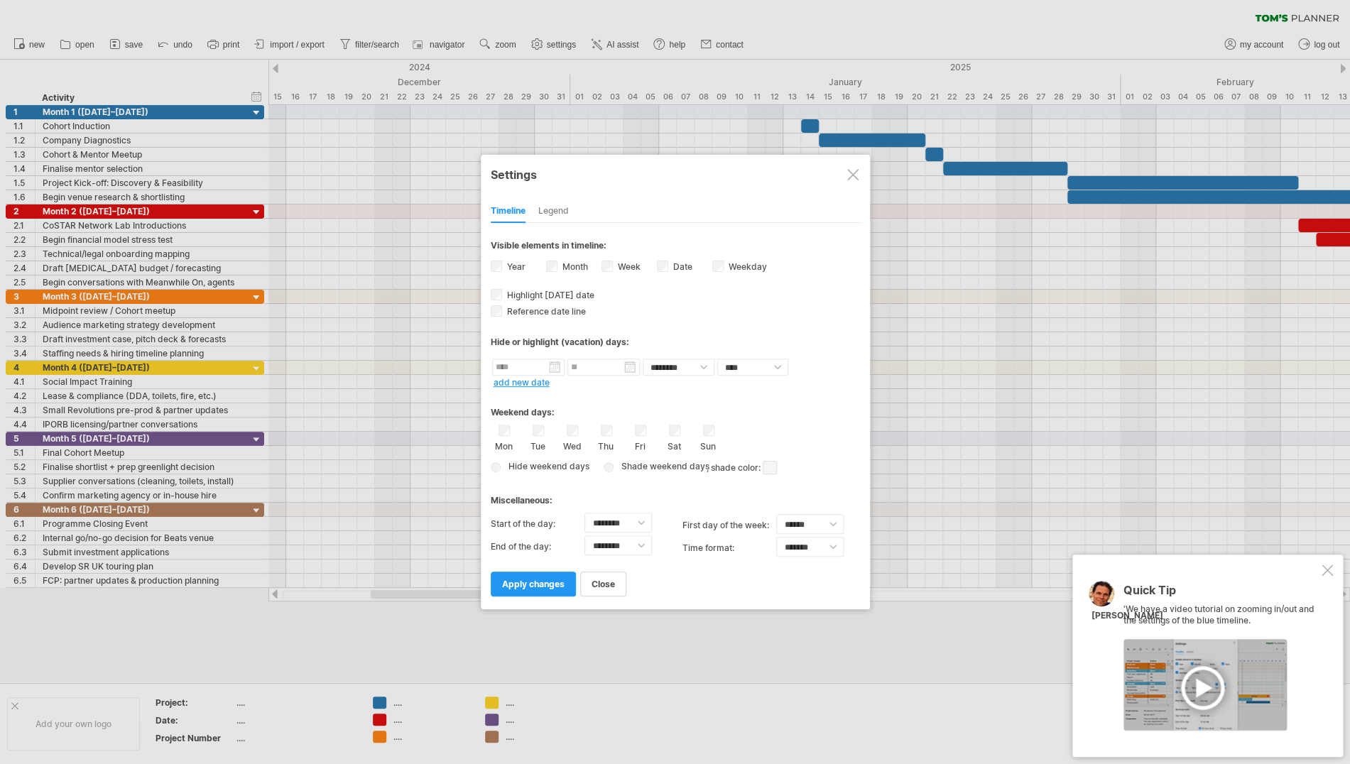
click at [558, 212] on div "Legend" at bounding box center [553, 211] width 31 height 23
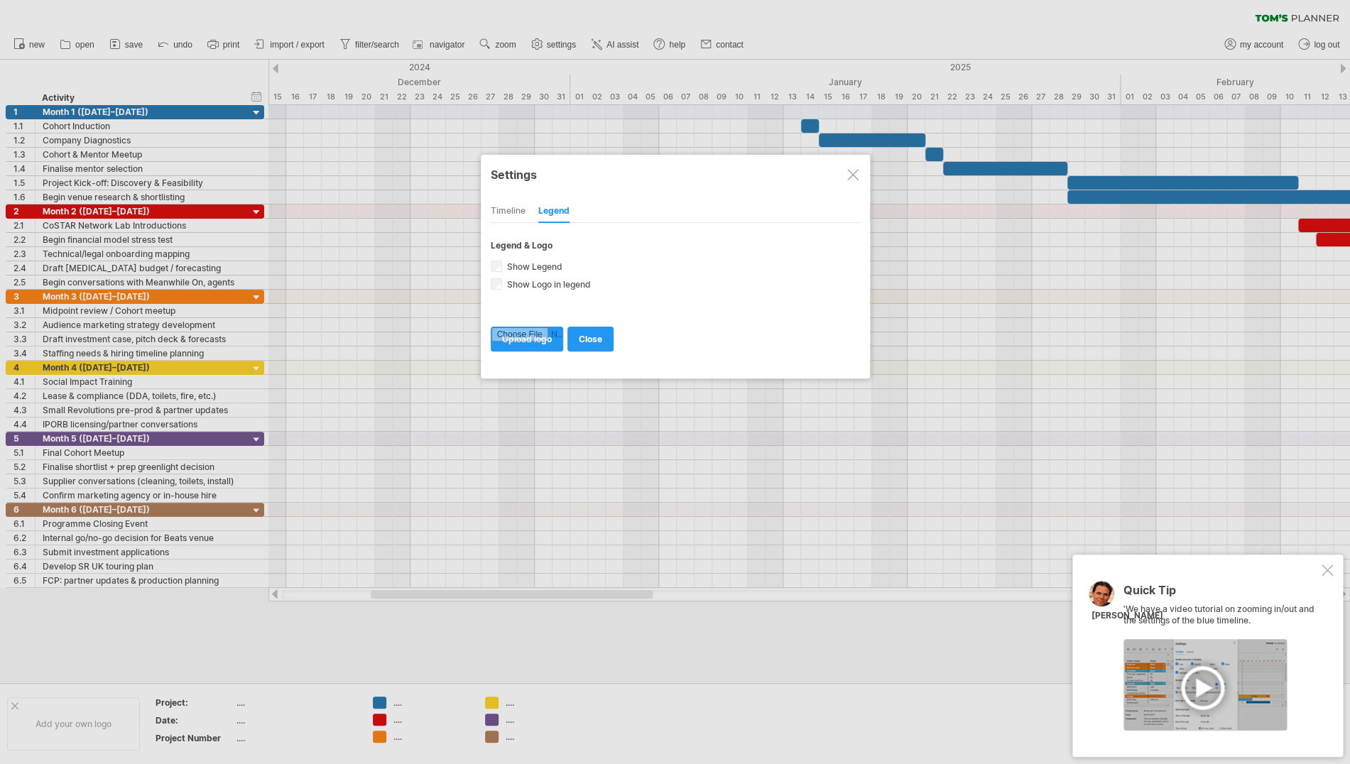
click at [493, 211] on div "Timeline" at bounding box center [508, 211] width 35 height 23
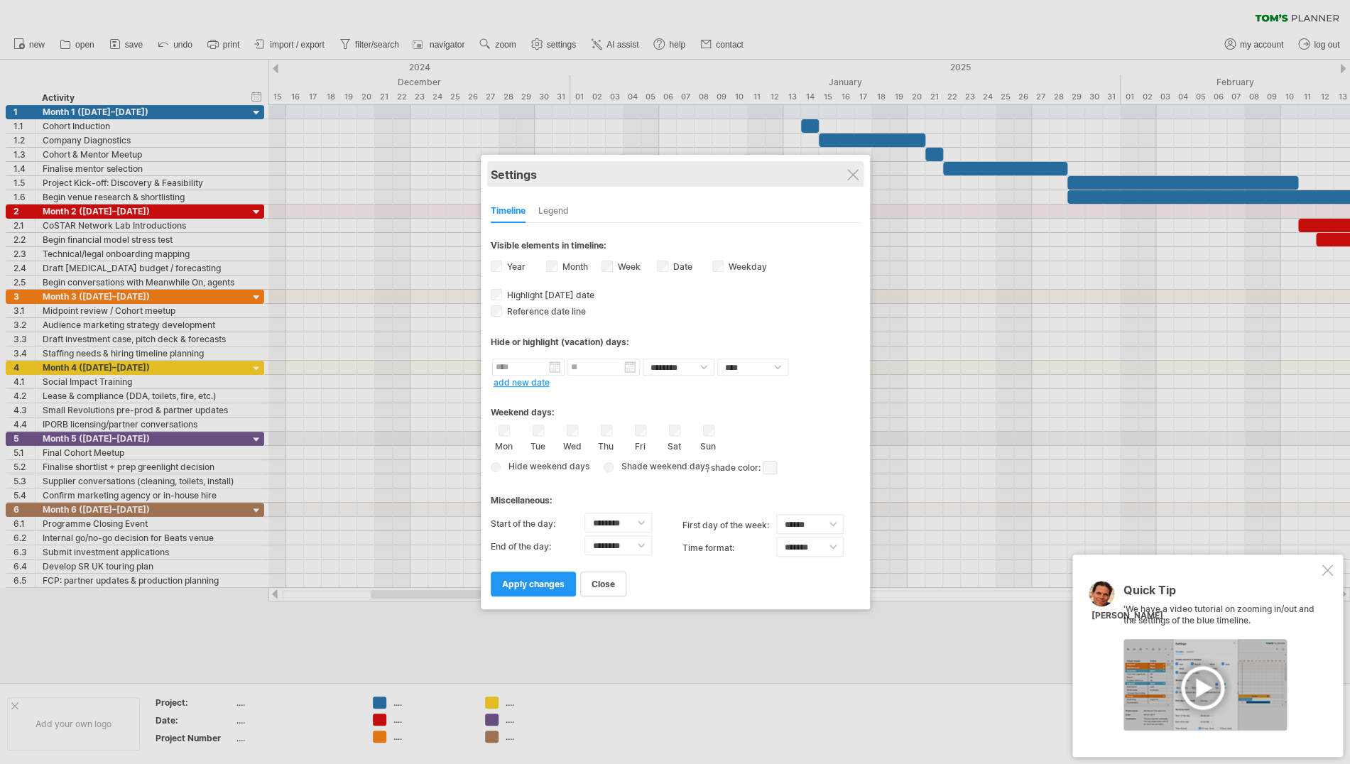
click at [854, 168] on div "Settings" at bounding box center [675, 174] width 369 height 26
click at [614, 581] on span "close" at bounding box center [603, 584] width 23 height 11
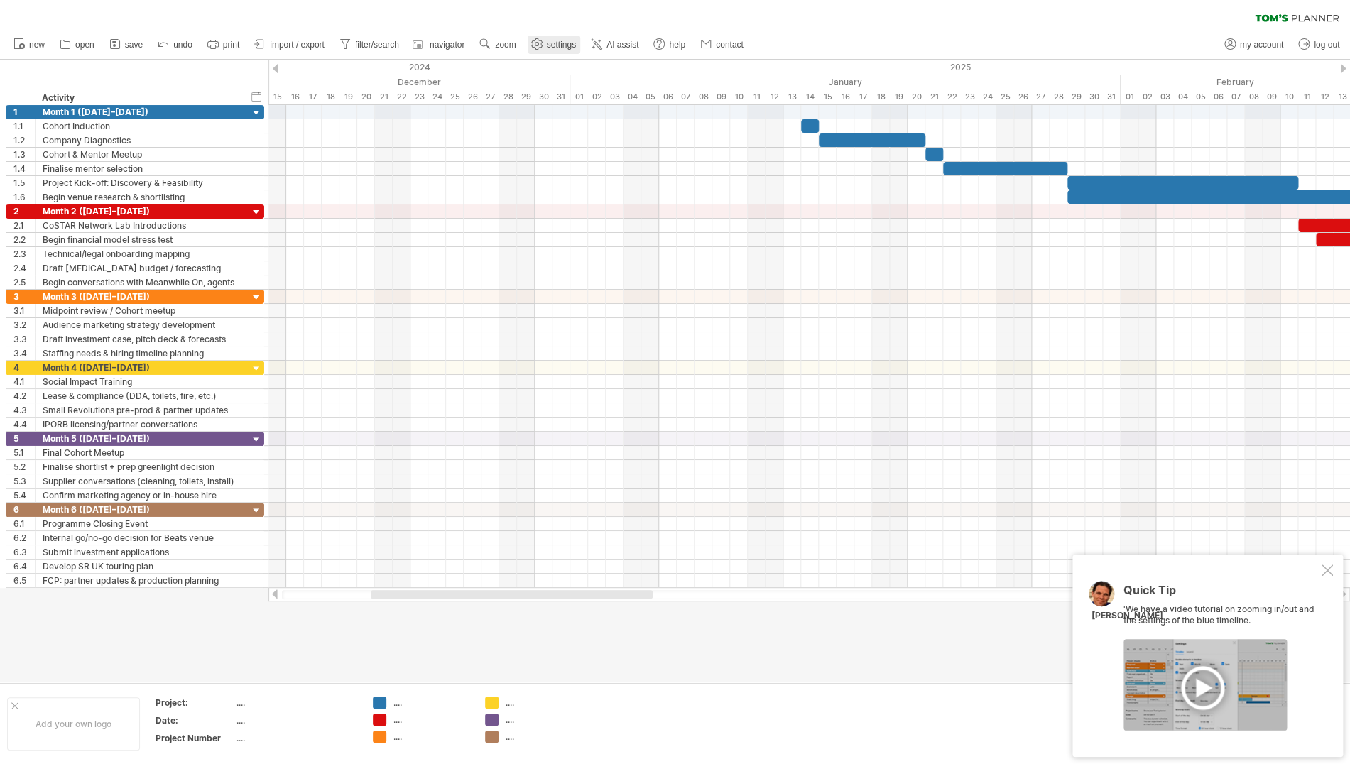
click at [559, 40] on link "settings" at bounding box center [554, 45] width 53 height 18
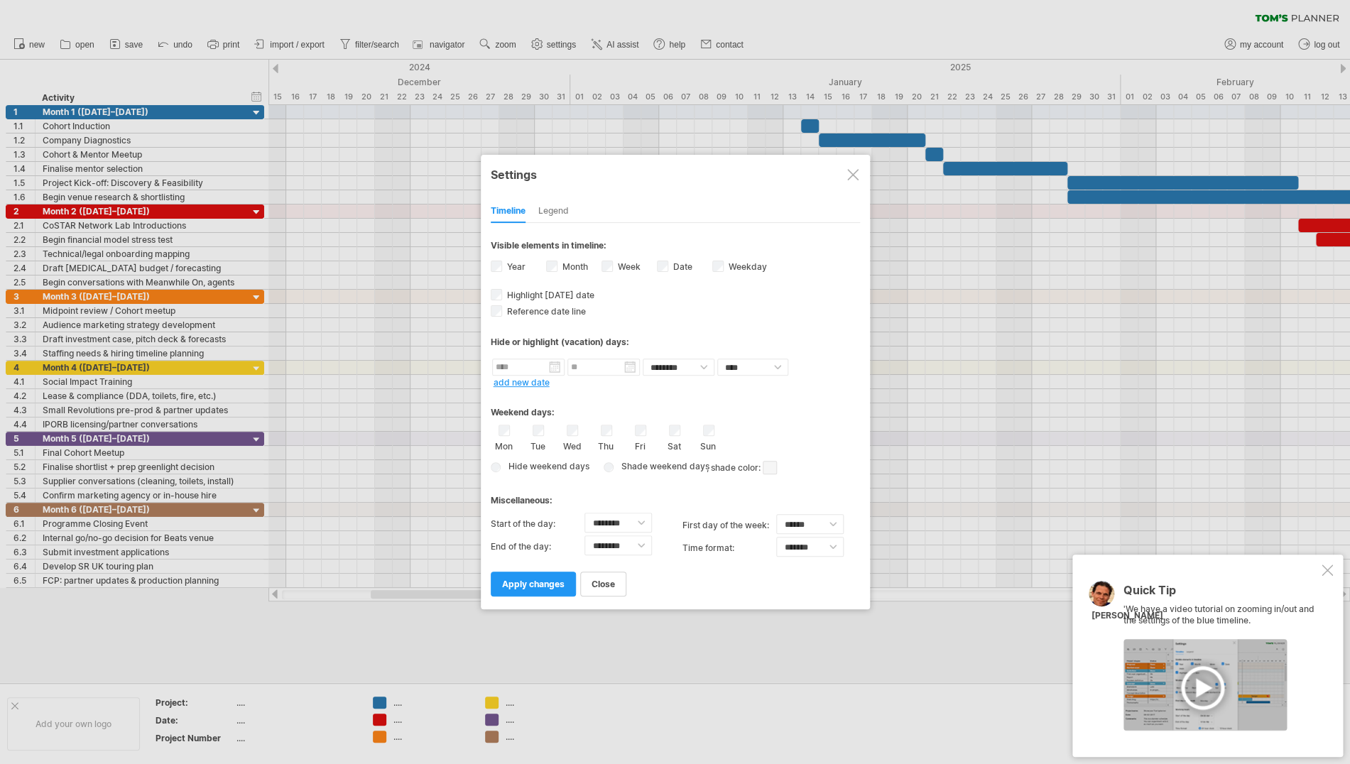
click at [627, 589] on div "close apply changes" at bounding box center [675, 578] width 369 height 36
click at [609, 587] on span "close" at bounding box center [603, 584] width 23 height 11
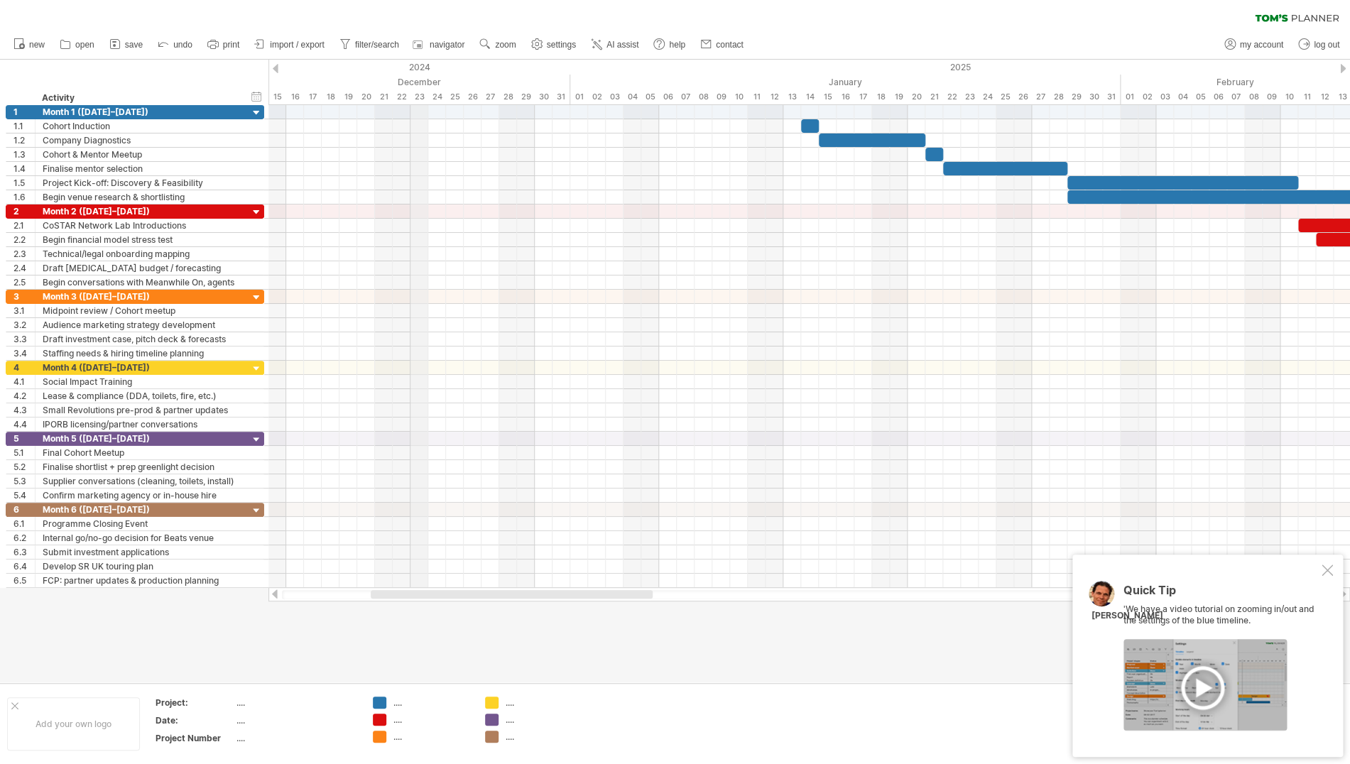
click at [624, 40] on span "AI assist" at bounding box center [623, 45] width 32 height 10
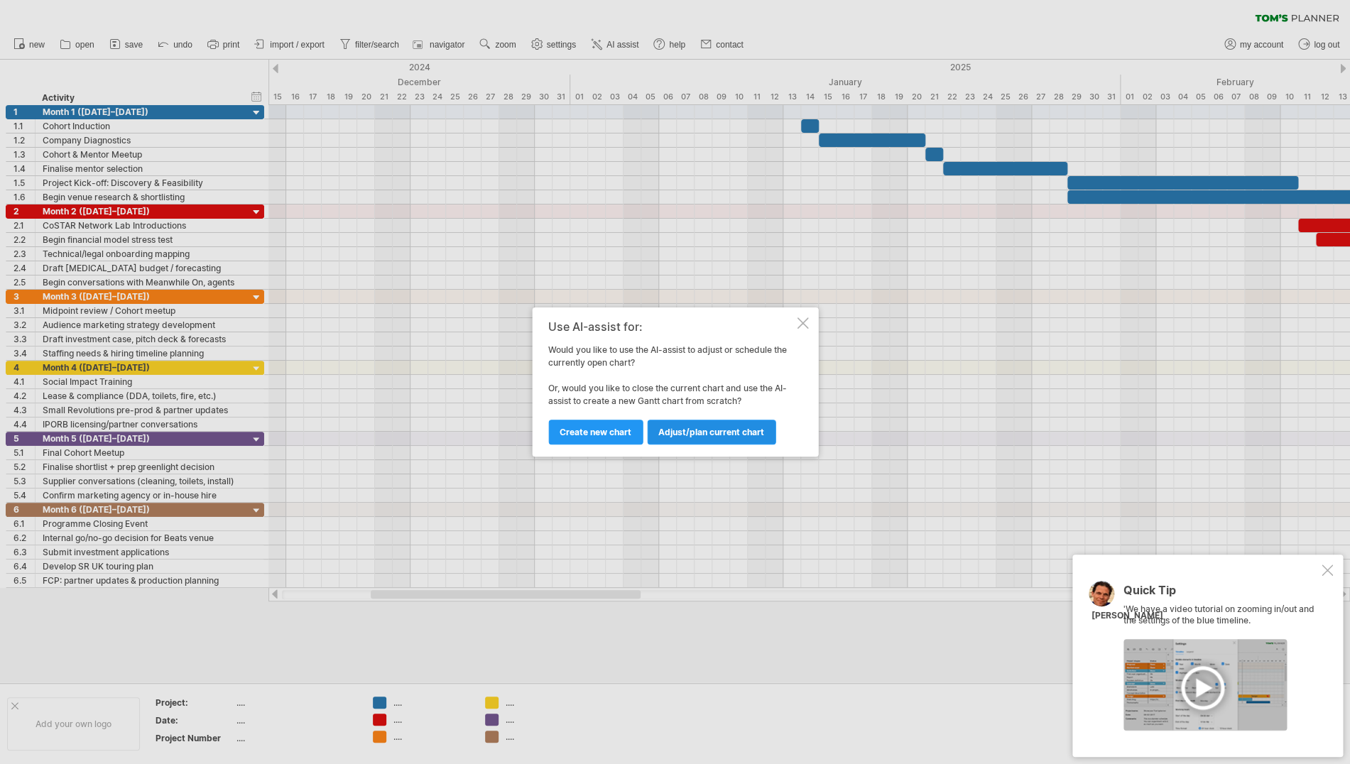
click at [703, 431] on span "Adjust/plan current chart" at bounding box center [712, 432] width 106 height 11
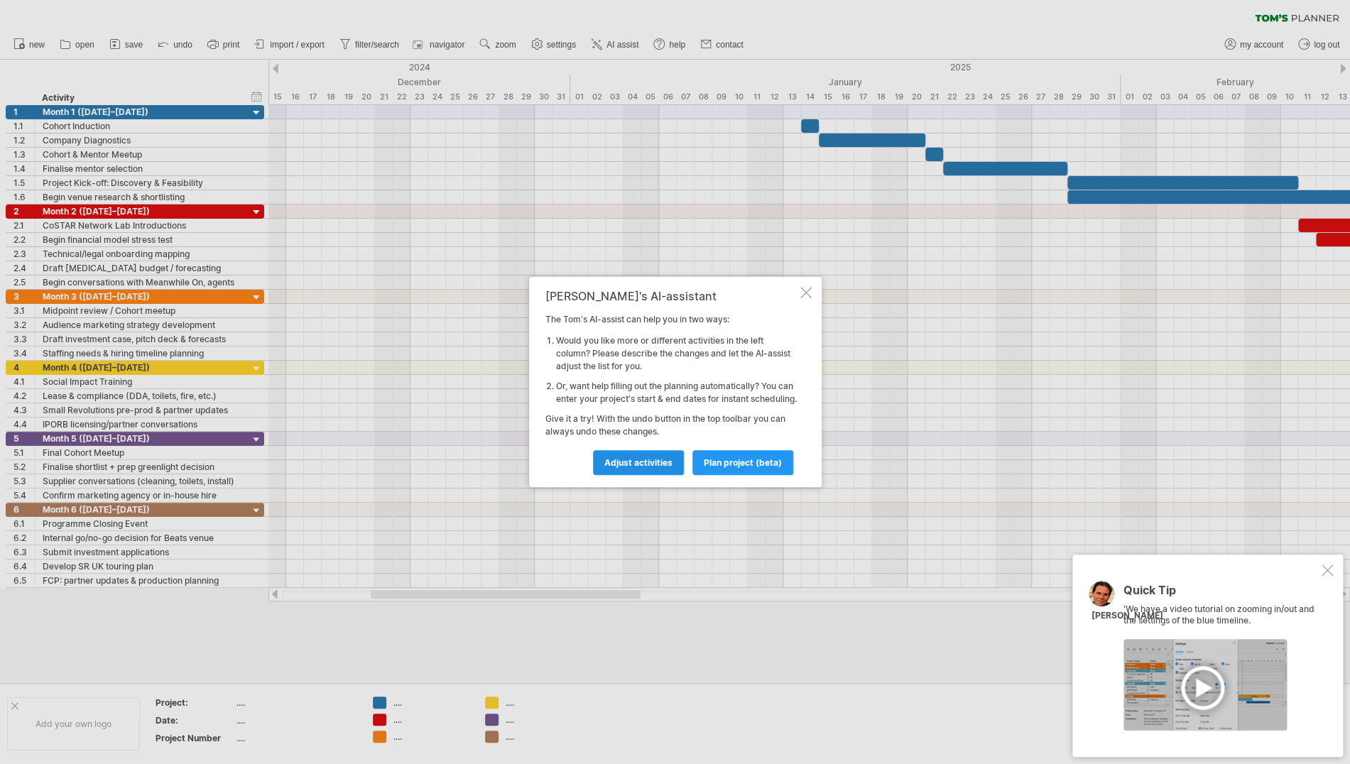
click at [642, 468] on span "Adjust activities" at bounding box center [639, 462] width 68 height 11
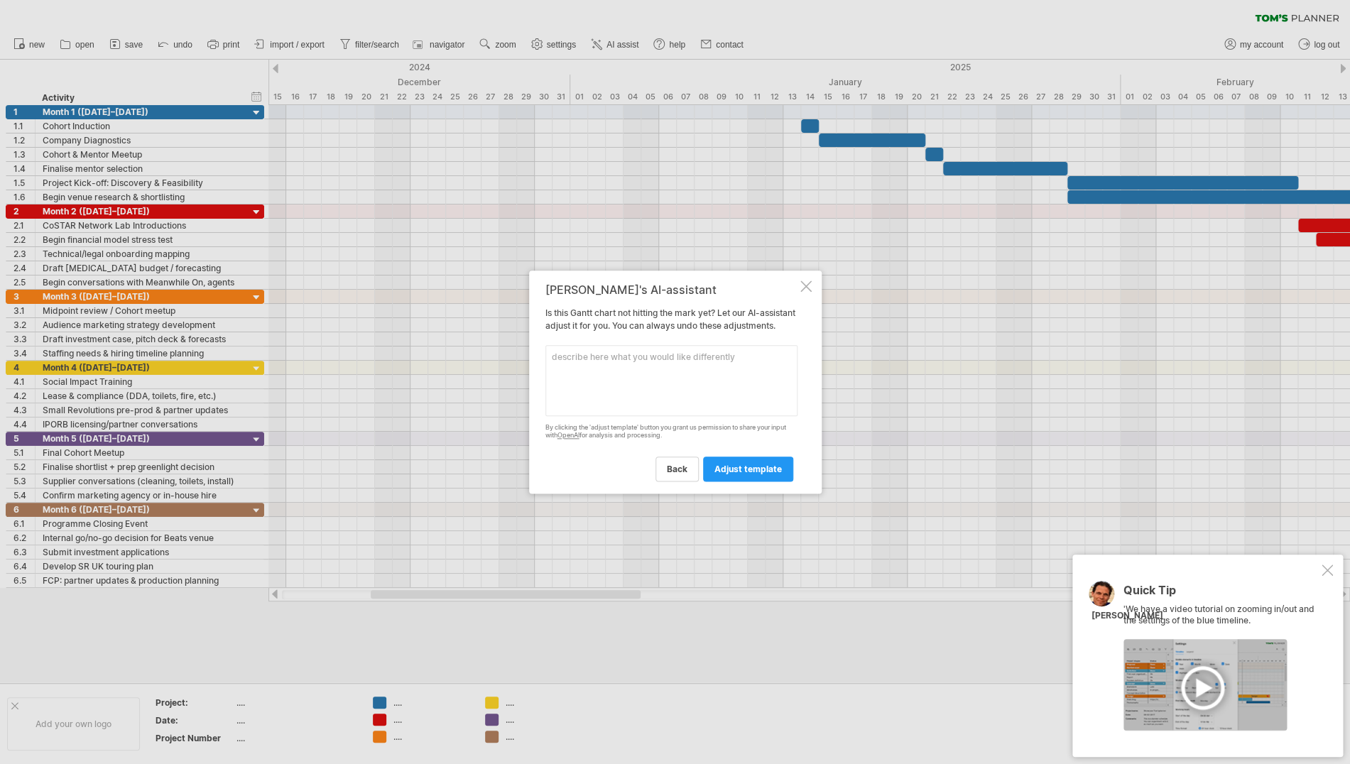
click at [601, 377] on textarea "To enrich screen reader interactions, please activate Accessibility in Grammarl…" at bounding box center [672, 380] width 252 height 71
click at [619, 278] on icon "Close" at bounding box center [615, 274] width 7 height 7
click at [675, 362] on textarea "Can you change the dates" at bounding box center [672, 380] width 252 height 71
type textarea "Can you change the dates? It's [DATE] - [DATE]."
click at [739, 472] on span "adjust template" at bounding box center [748, 469] width 67 height 11
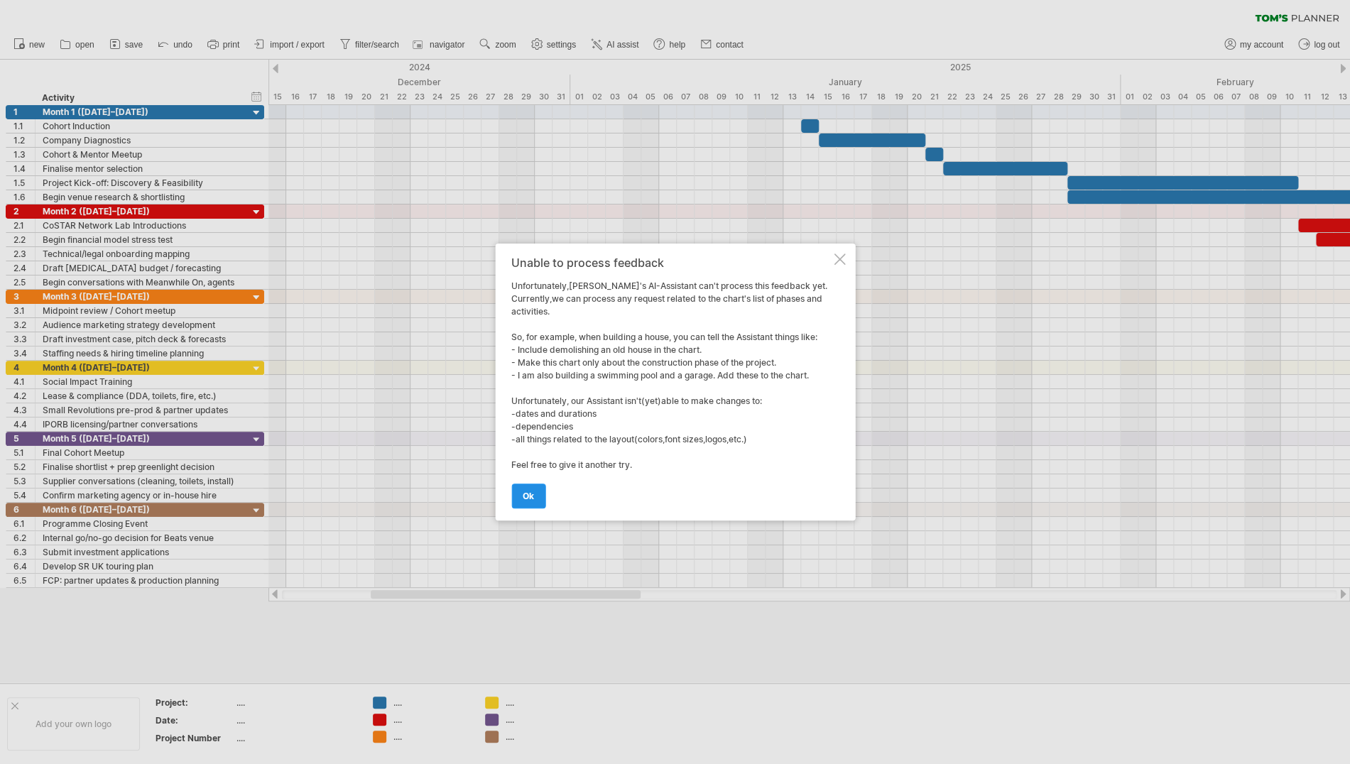
click at [529, 489] on link "ok" at bounding box center [528, 496] width 34 height 25
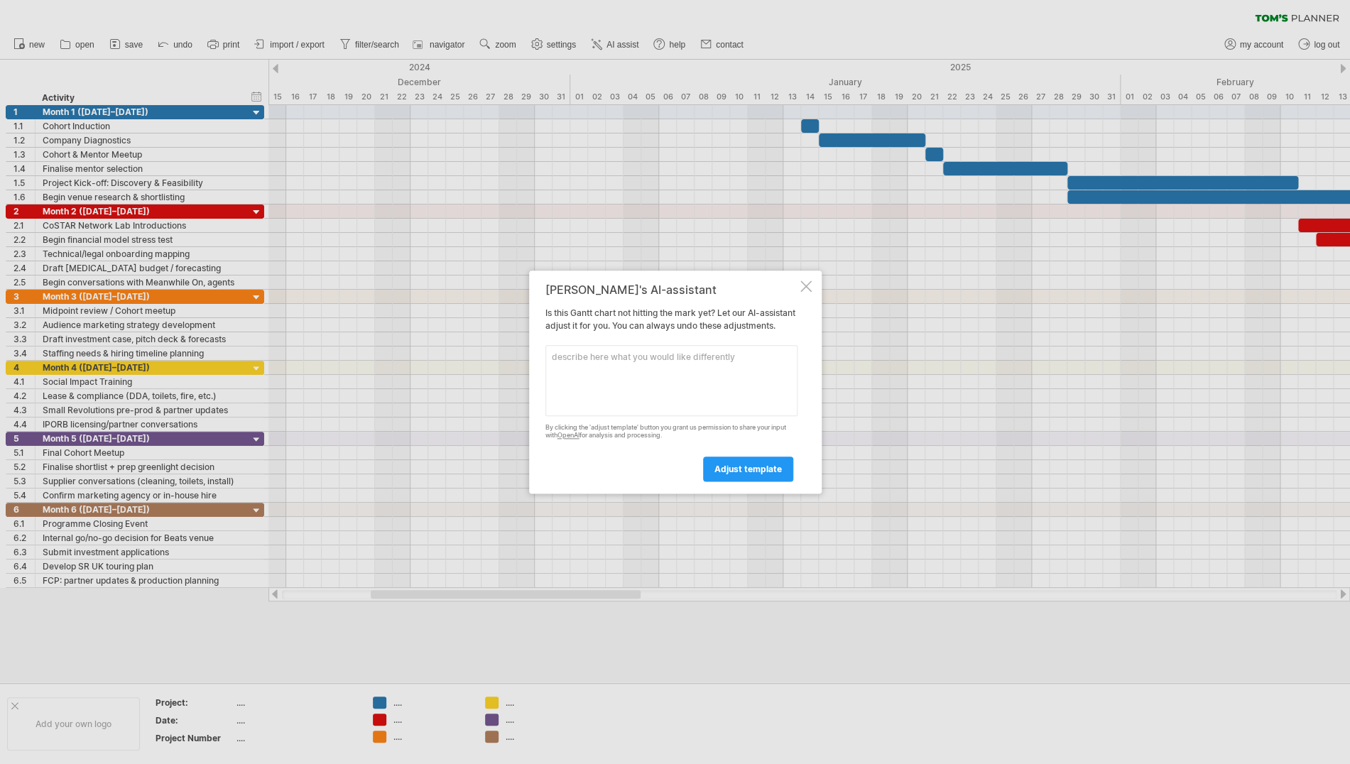
click at [806, 273] on div "[PERSON_NAME]'s AI-assistant Is this [PERSON_NAME] chart not hitting the mark y…" at bounding box center [675, 382] width 293 height 223
click at [806, 281] on div at bounding box center [806, 286] width 11 height 11
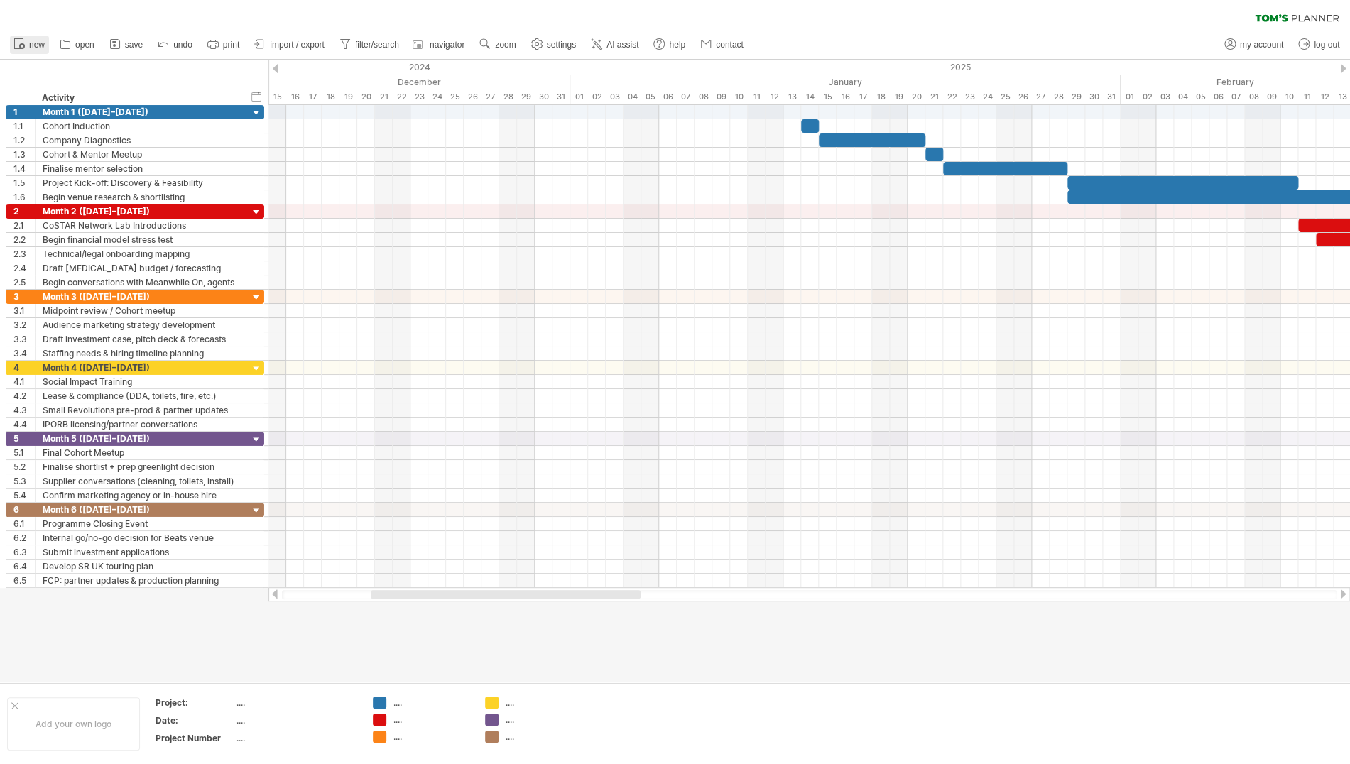
click at [19, 45] on icon at bounding box center [19, 43] width 14 height 14
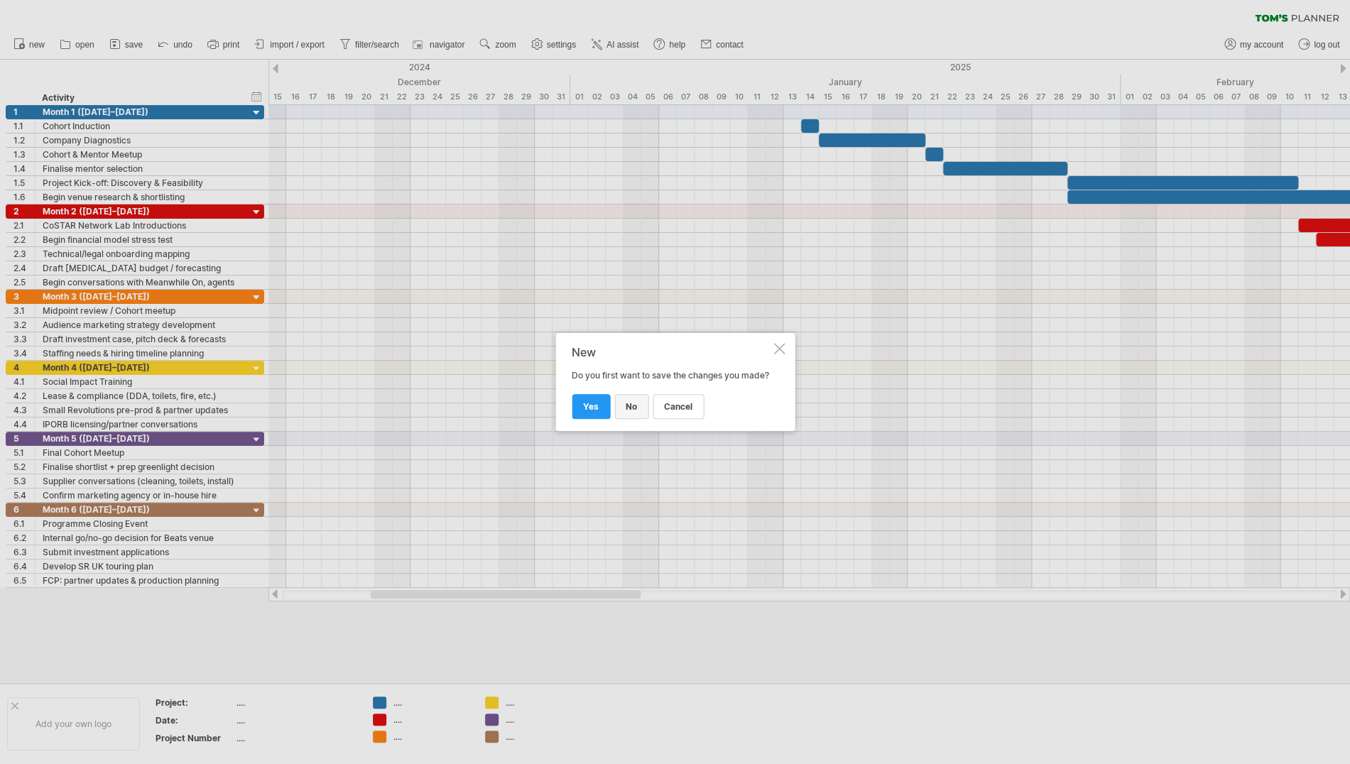
click at [634, 402] on span "no" at bounding box center [631, 406] width 11 height 11
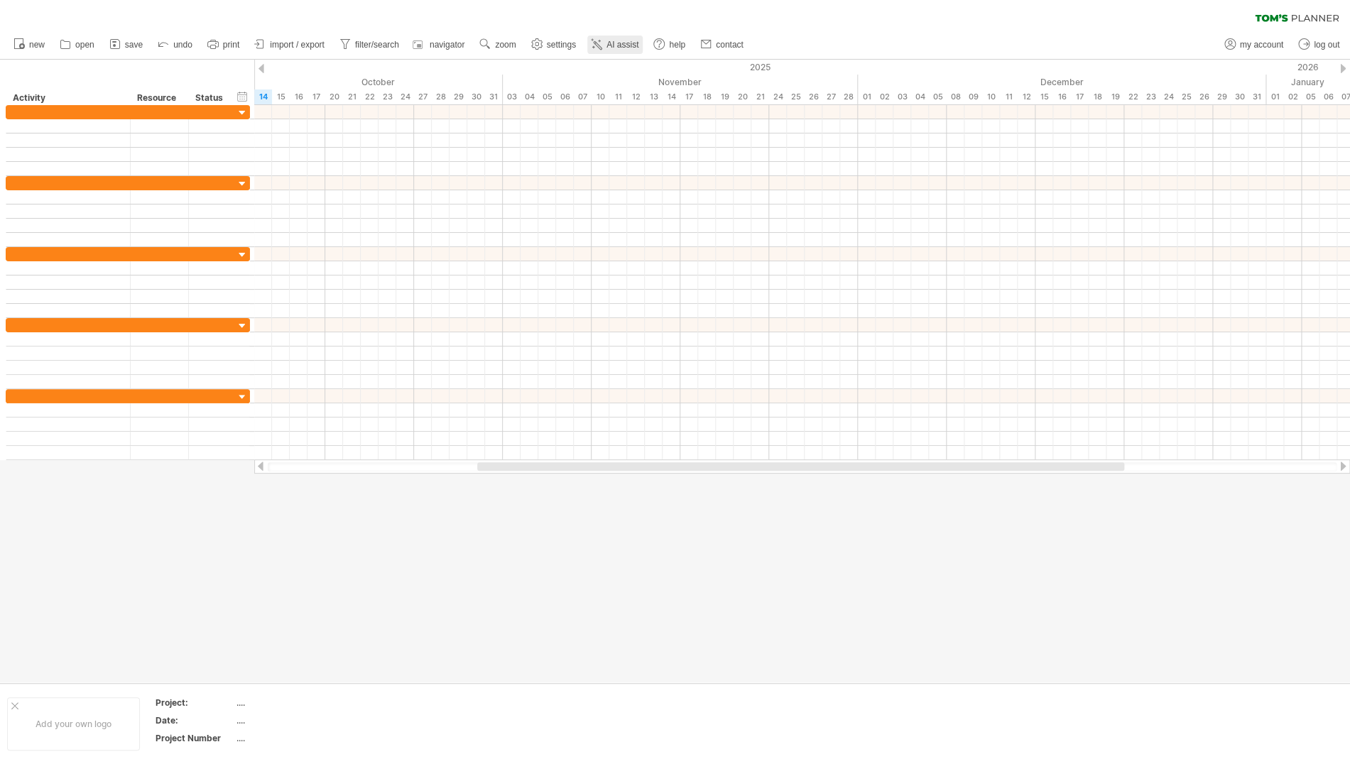
click at [614, 42] on span "AI assist" at bounding box center [623, 45] width 32 height 10
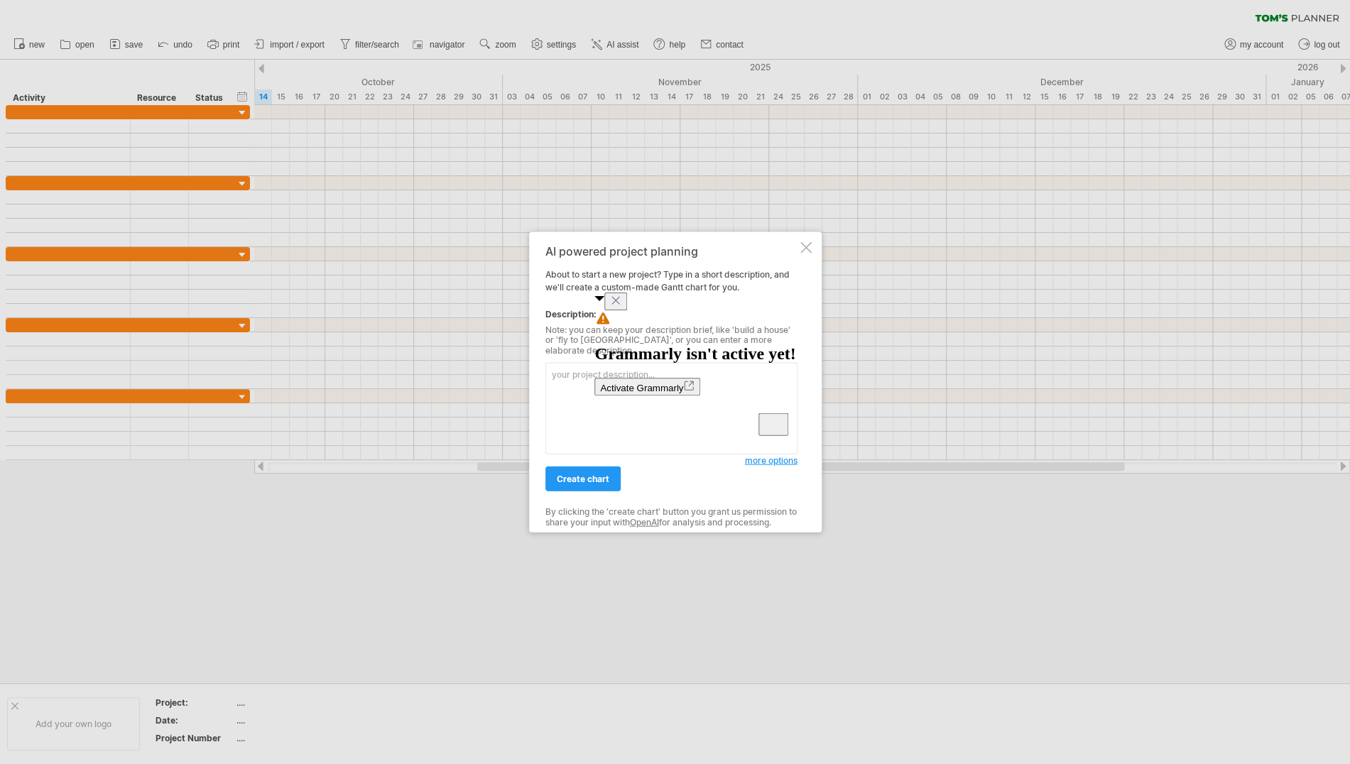
click at [622, 306] on icon "Close" at bounding box center [615, 300] width 11 height 11
click at [583, 374] on textarea "To enrich screen reader interactions, please activate Accessibility in Grammarl…" at bounding box center [672, 409] width 252 height 92
paste textarea "LoREMI Dolors Ametcons (Adipis 2–3) Elitse doeiu: 🟦 = Temporin & Utlaboreet 🟩 =…"
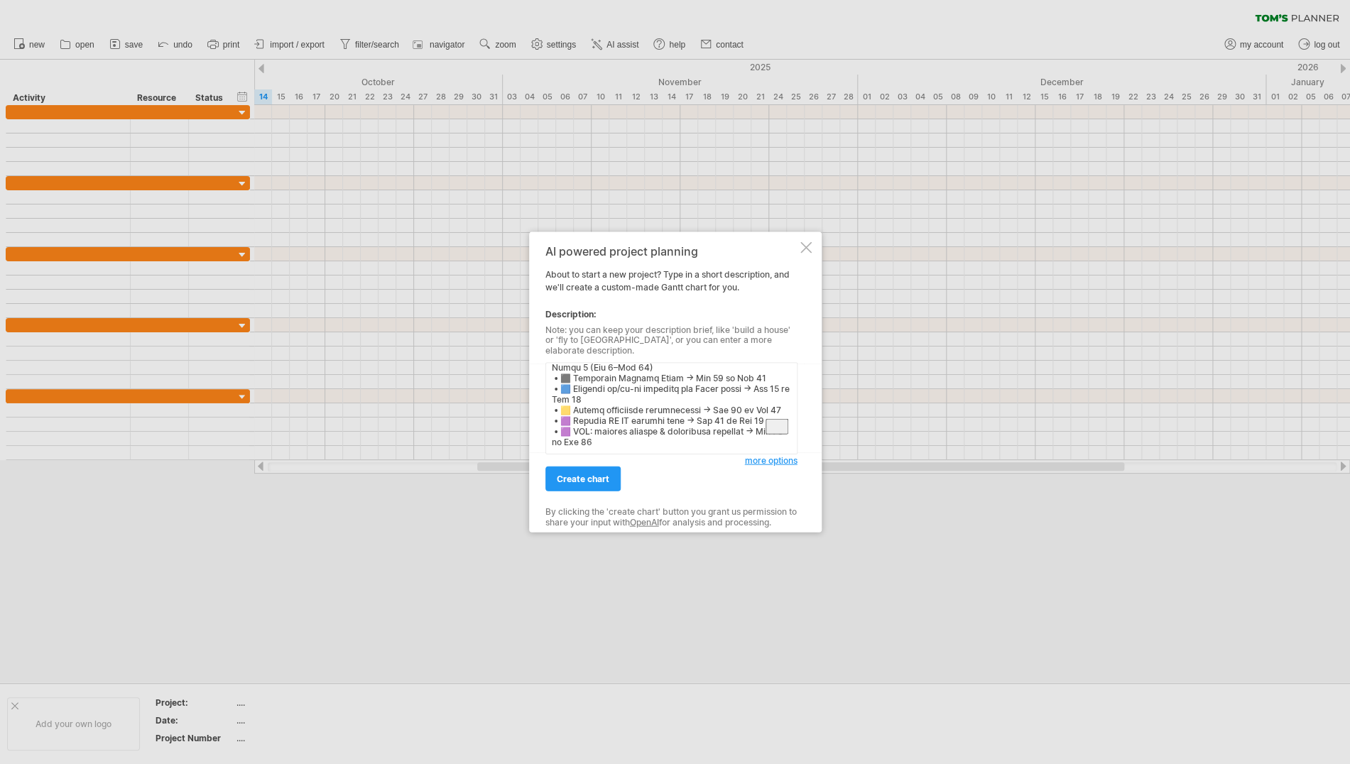
scroll to position [798, 0]
type textarea "Lor ips dolors a CONSE adipi elits doei tempo in ut l etd magnaa eni adminimven…"
click at [569, 474] on span "create chart" at bounding box center [583, 479] width 53 height 11
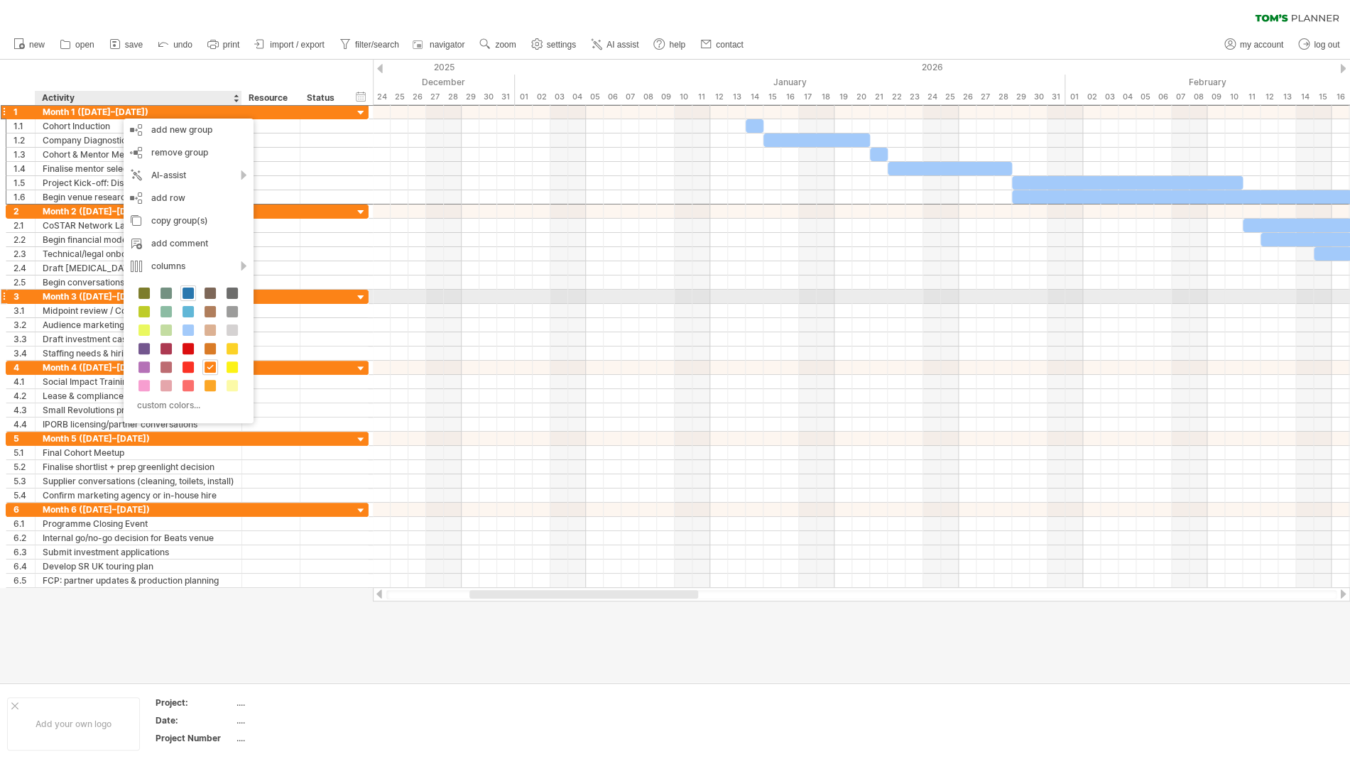
click at [189, 291] on span at bounding box center [188, 293] width 11 height 11
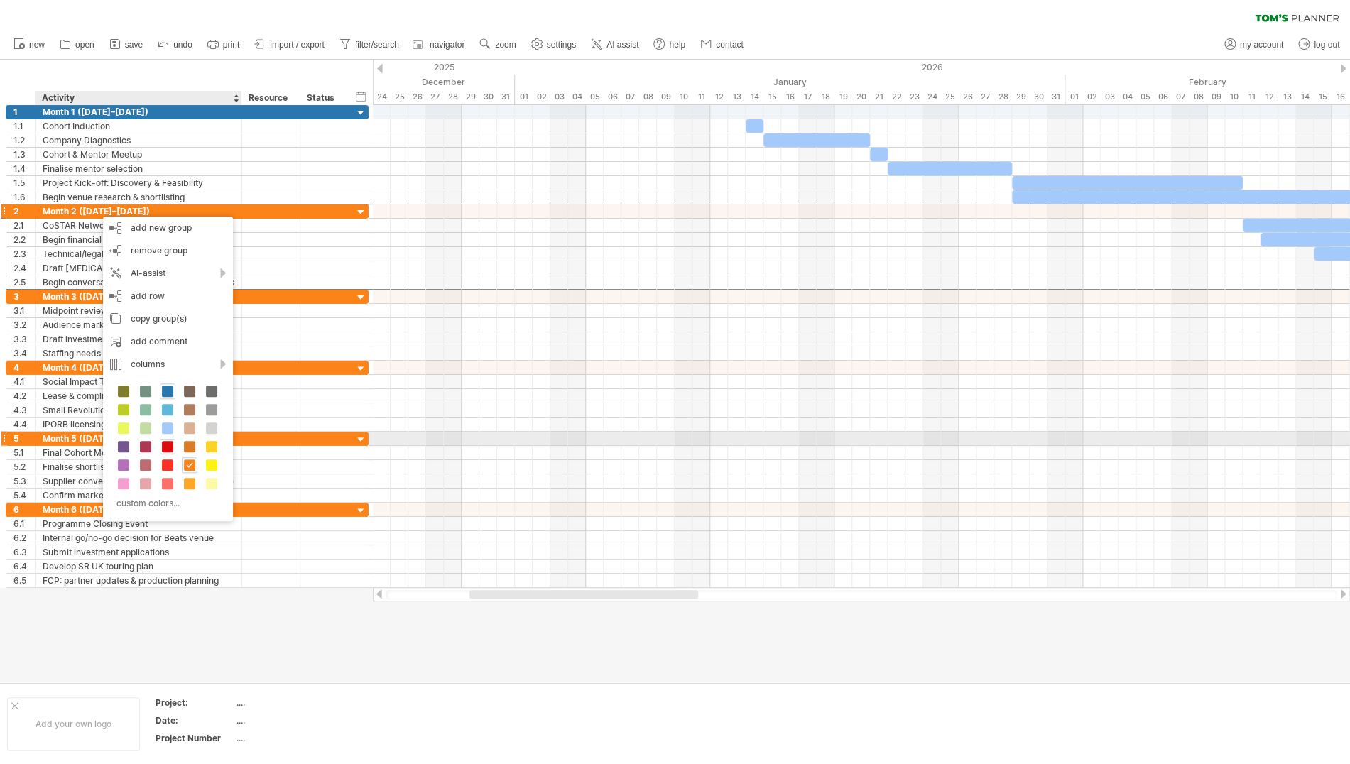
click at [167, 445] on span at bounding box center [167, 446] width 11 height 11
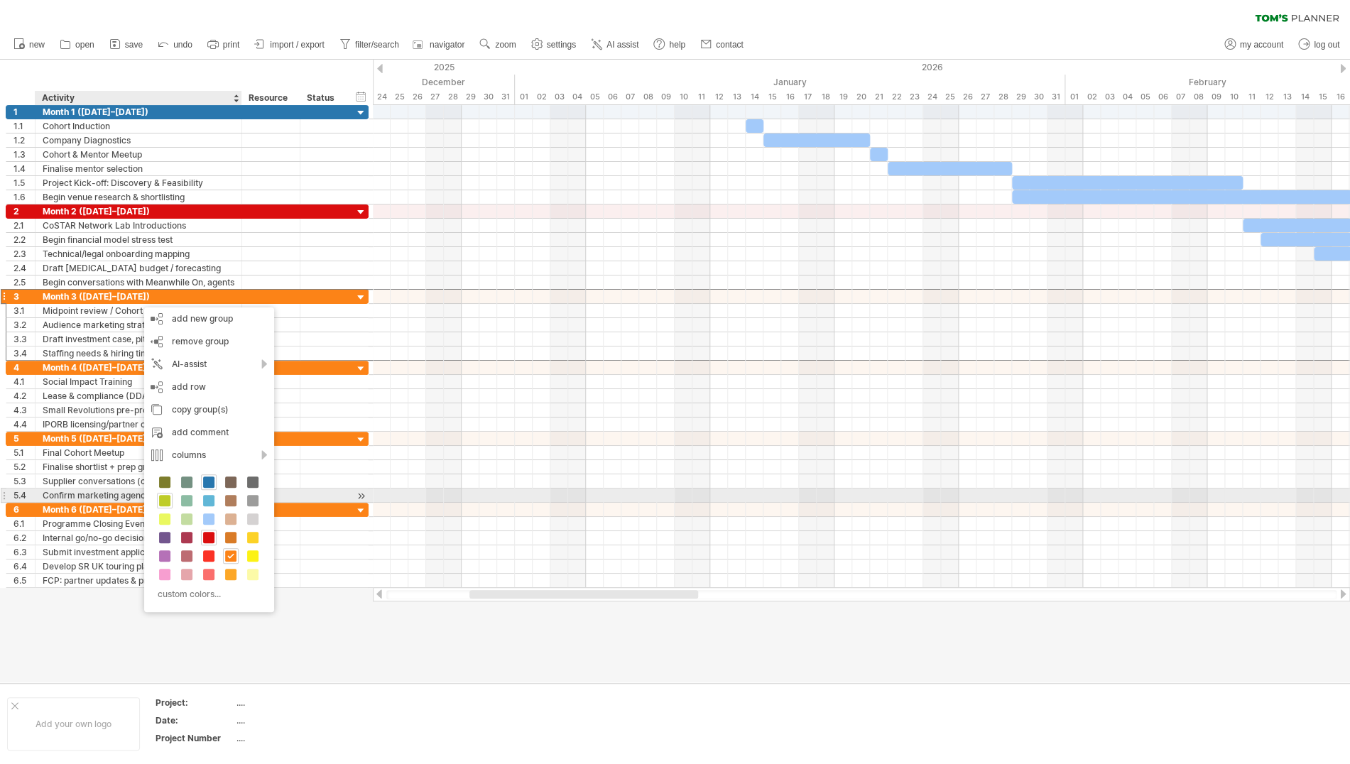
click at [165, 502] on span at bounding box center [164, 500] width 11 height 11
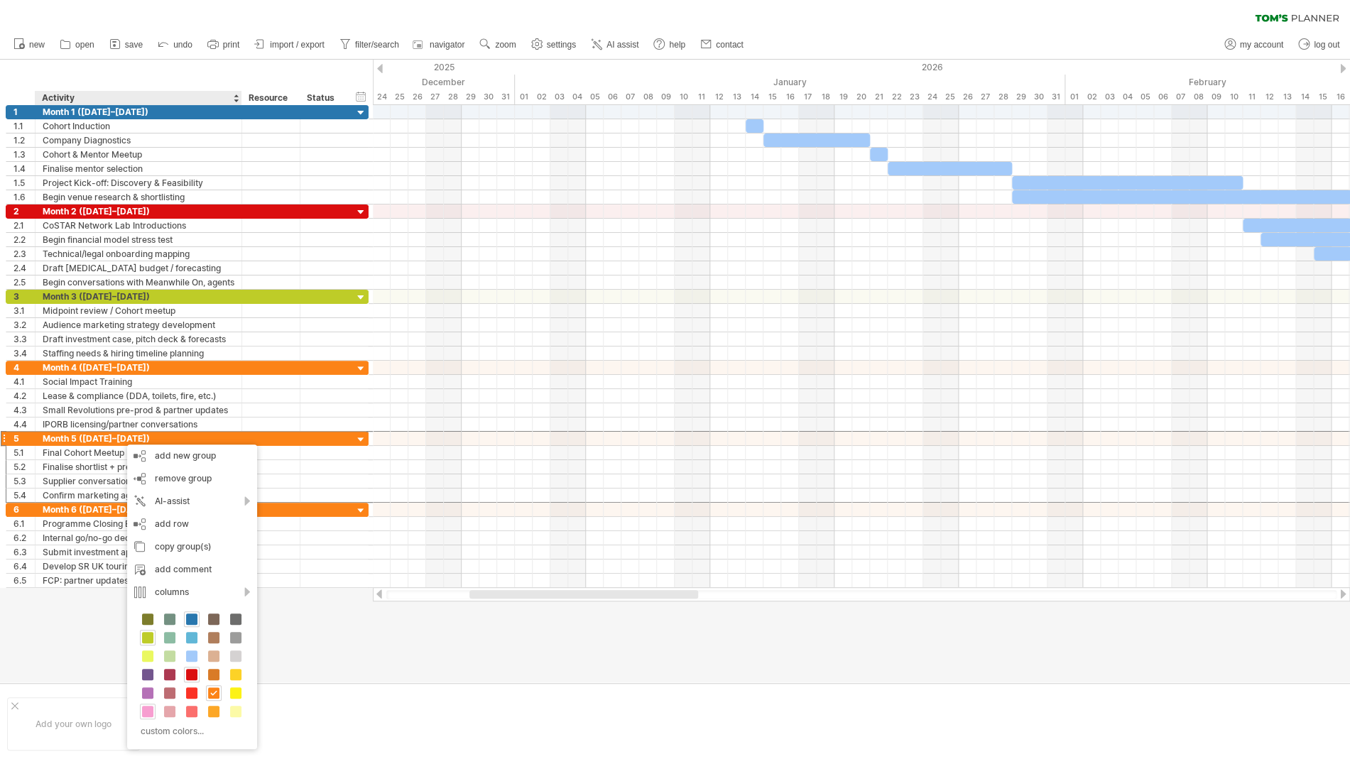
click at [148, 711] on span at bounding box center [147, 711] width 11 height 11
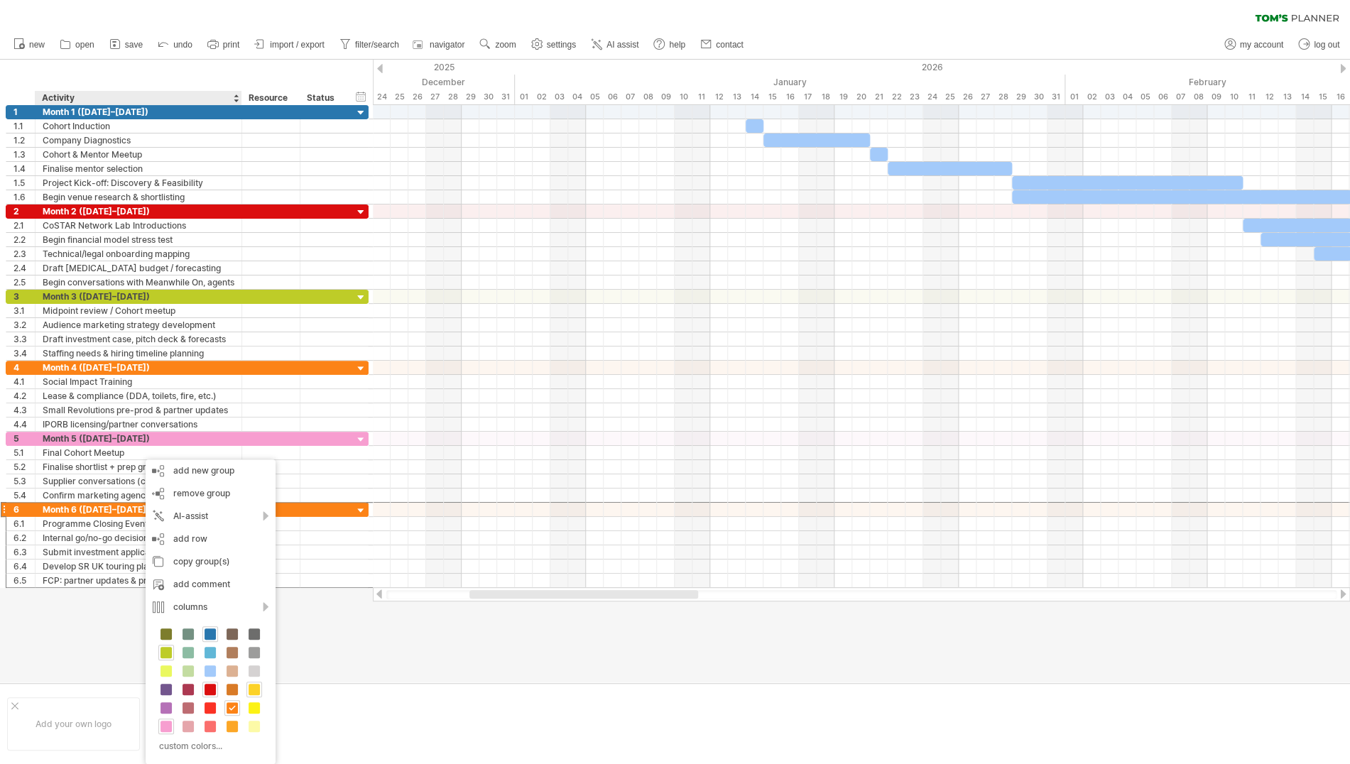
click at [254, 688] on span at bounding box center [254, 689] width 11 height 11
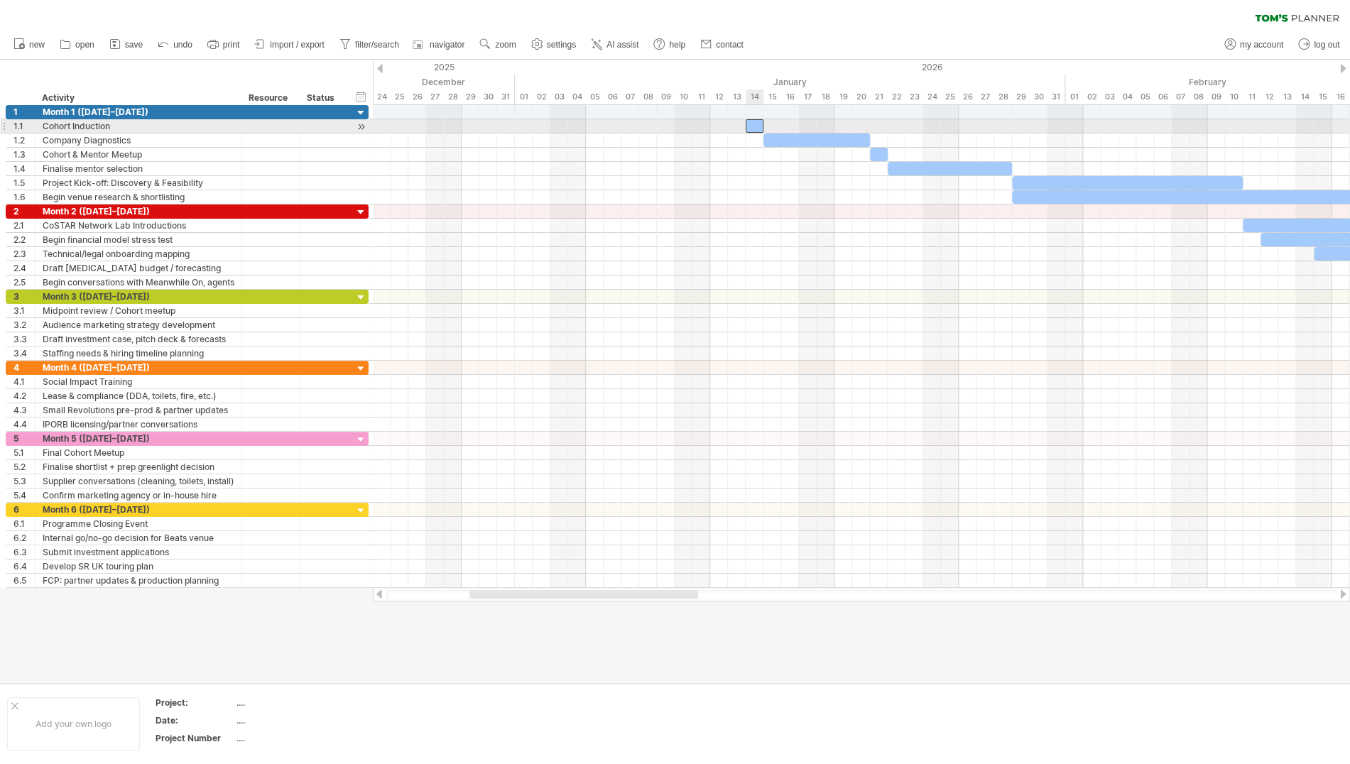
click at [752, 124] on div "​" at bounding box center [755, 125] width 18 height 13
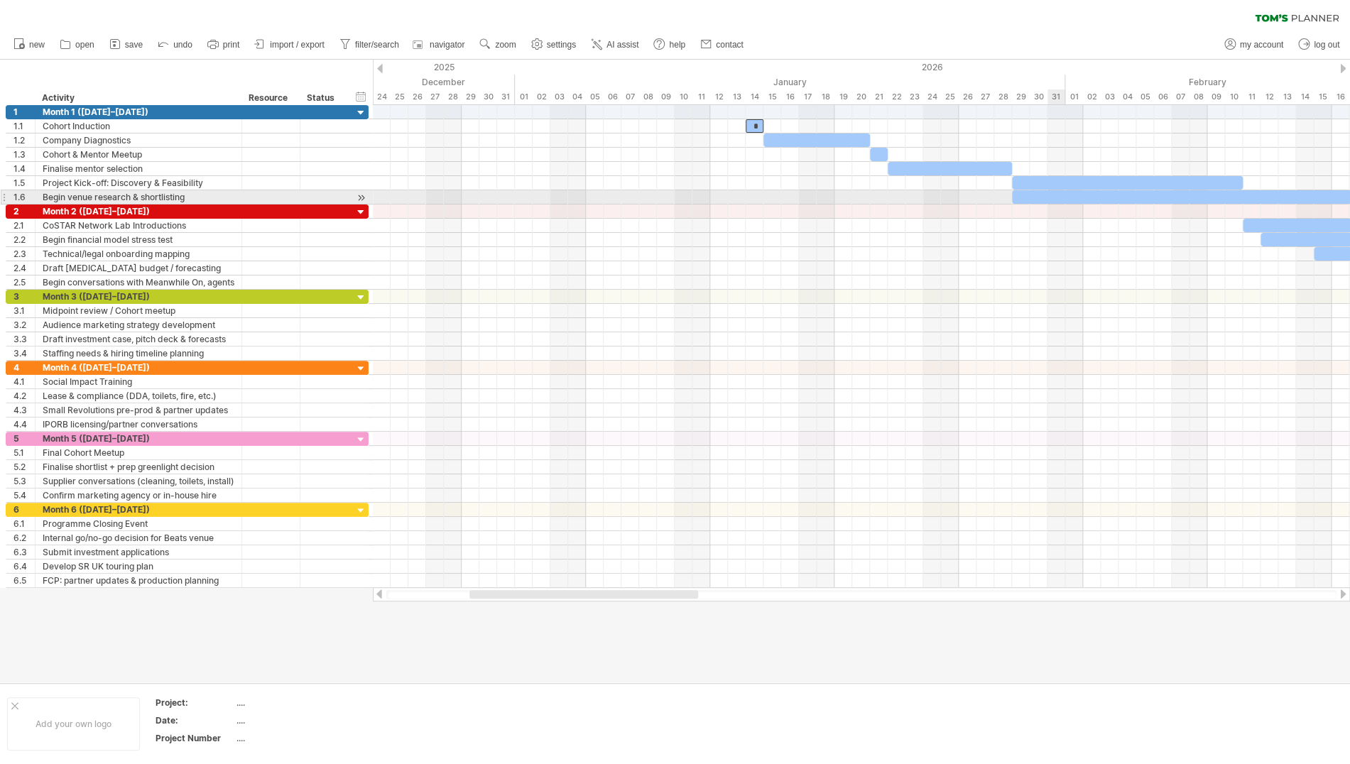
click at [1050, 197] on div "​" at bounding box center [1243, 196] width 462 height 13
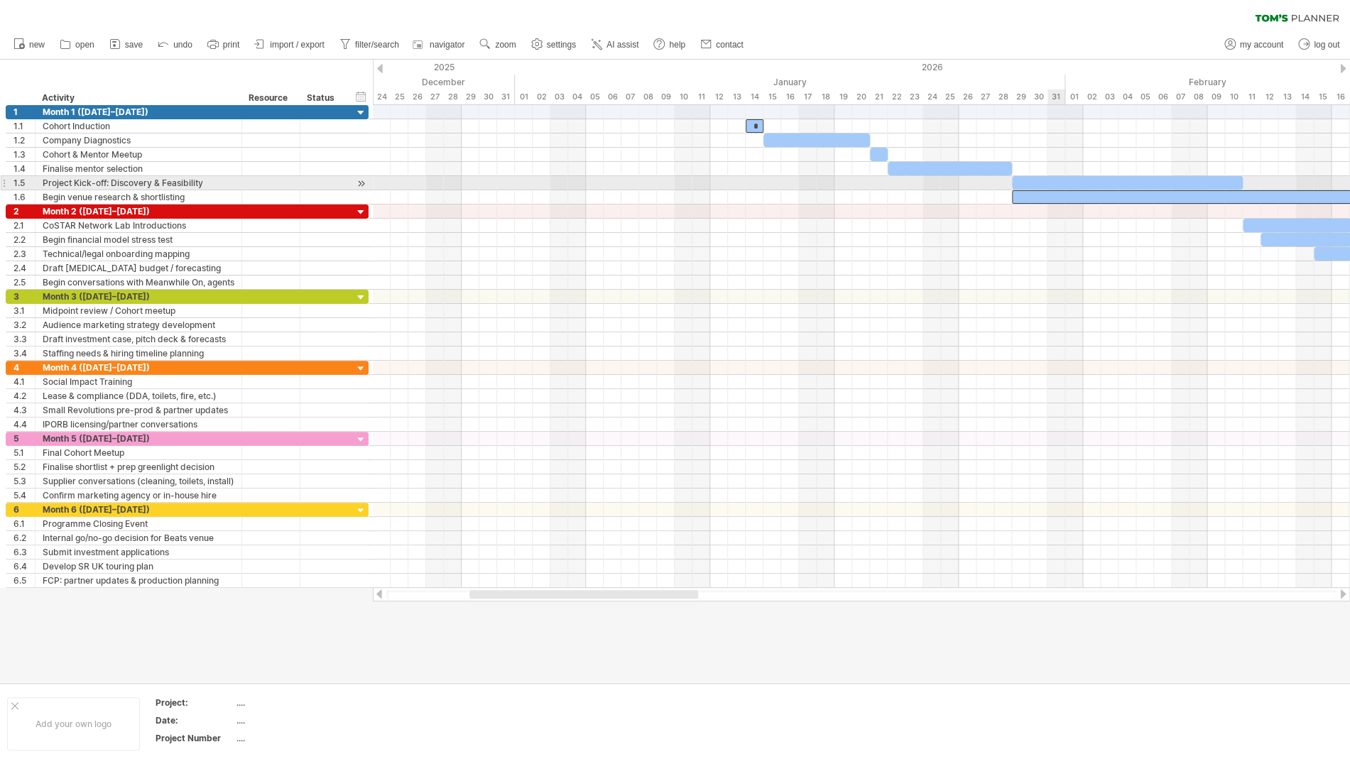
click at [1050, 179] on div "​" at bounding box center [1127, 182] width 231 height 13
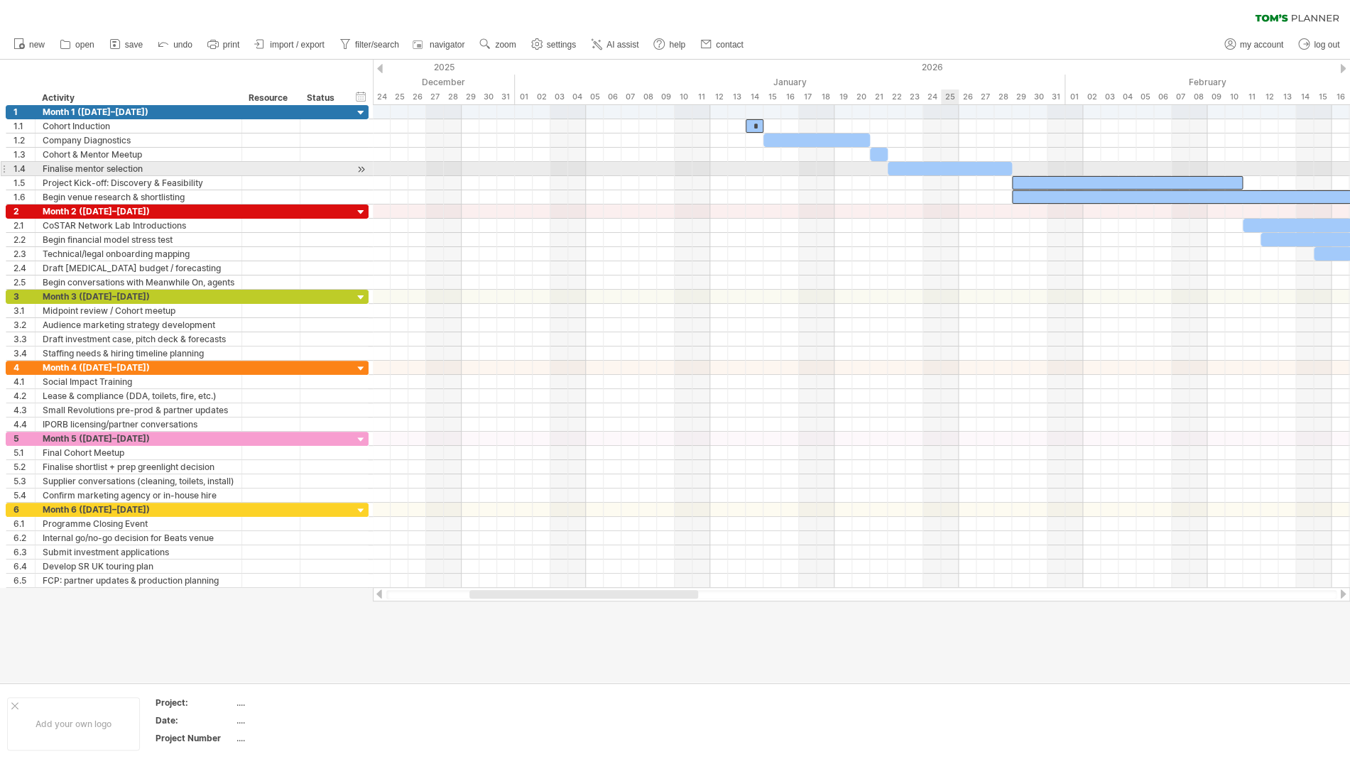
click at [955, 166] on div "​" at bounding box center [950, 168] width 124 height 13
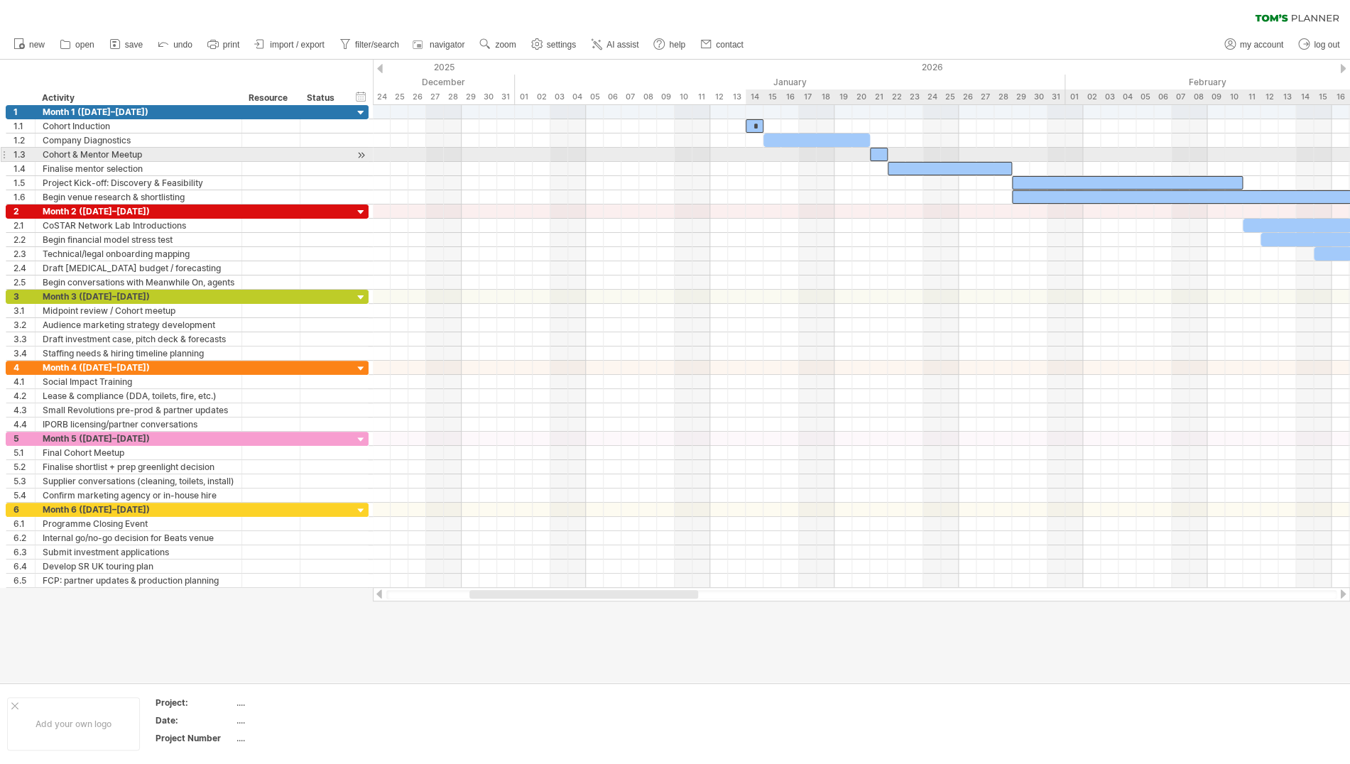
click at [882, 155] on div "​" at bounding box center [879, 154] width 18 height 13
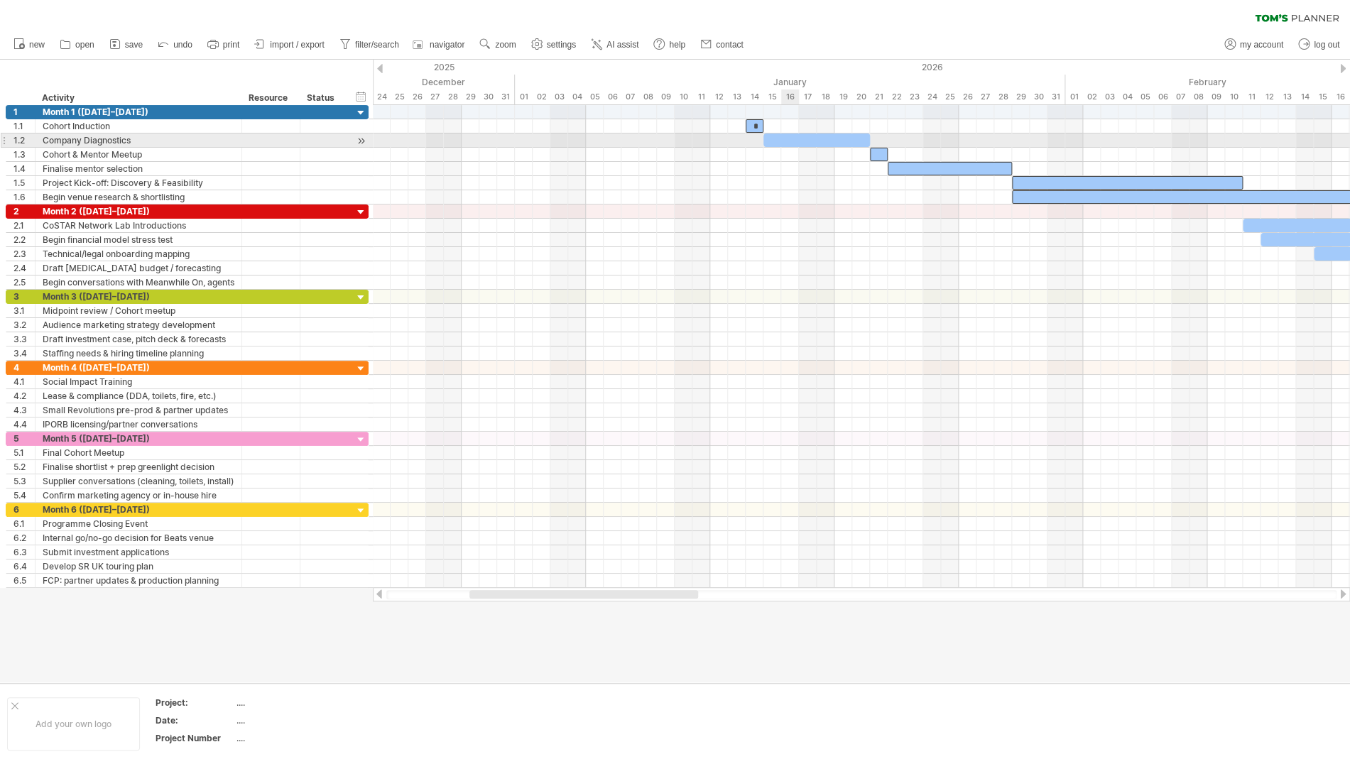
click at [798, 139] on div "​" at bounding box center [817, 140] width 107 height 13
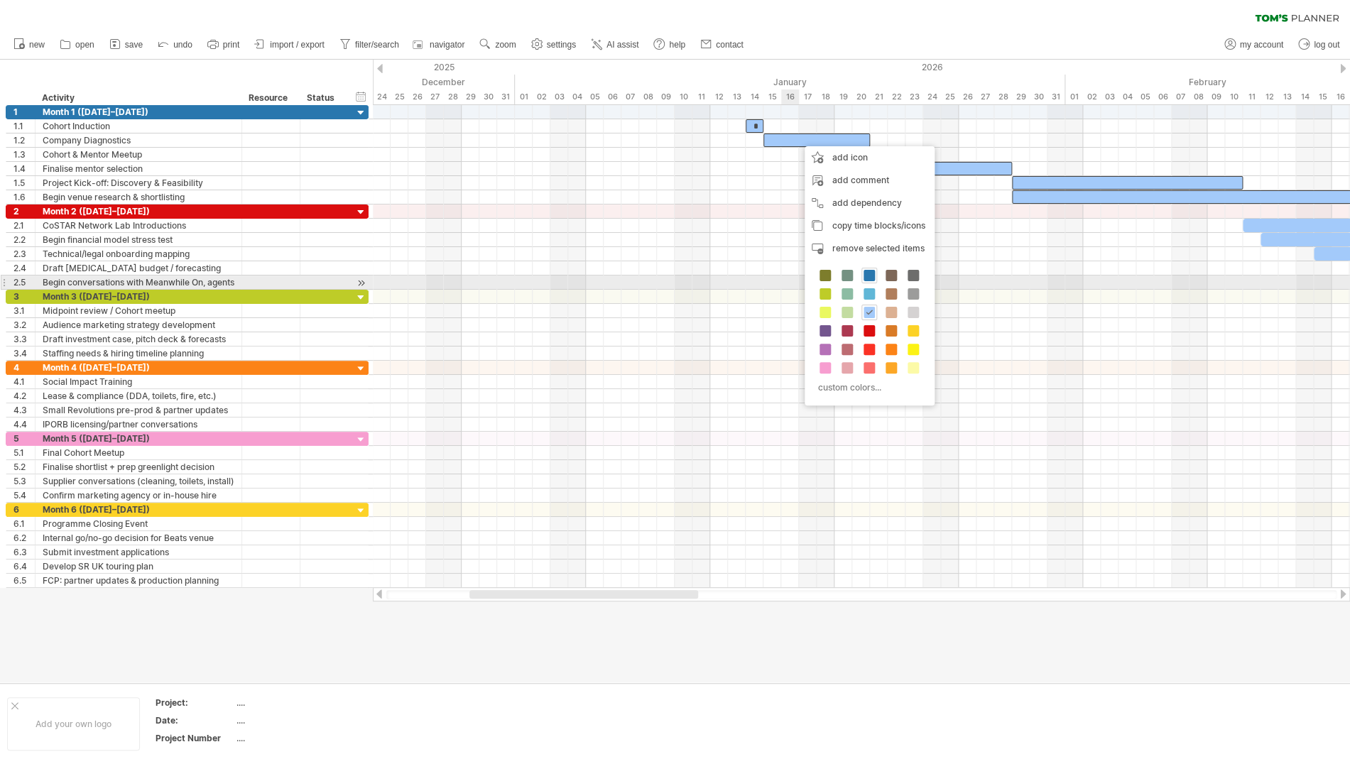
click at [870, 278] on span at bounding box center [869, 275] width 11 height 11
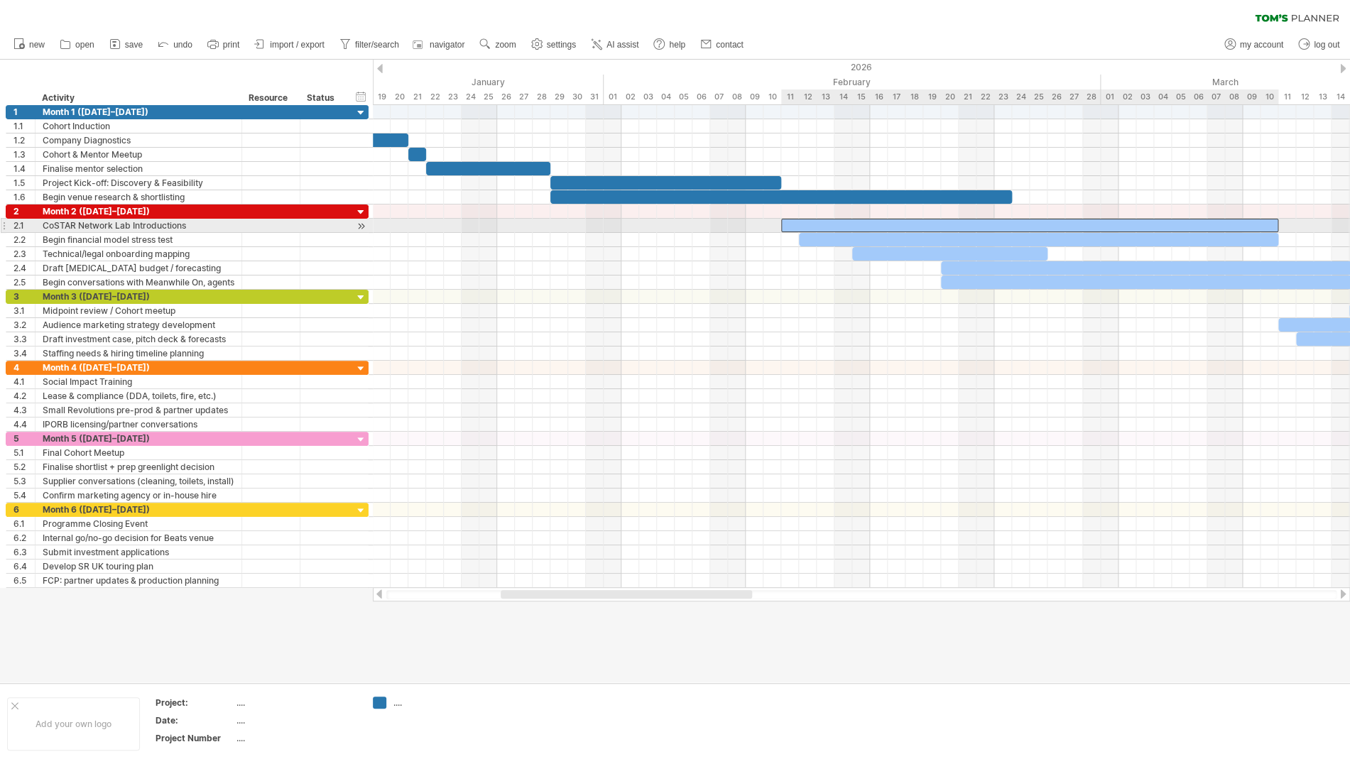
click at [803, 227] on div "​" at bounding box center [1029, 225] width 497 height 13
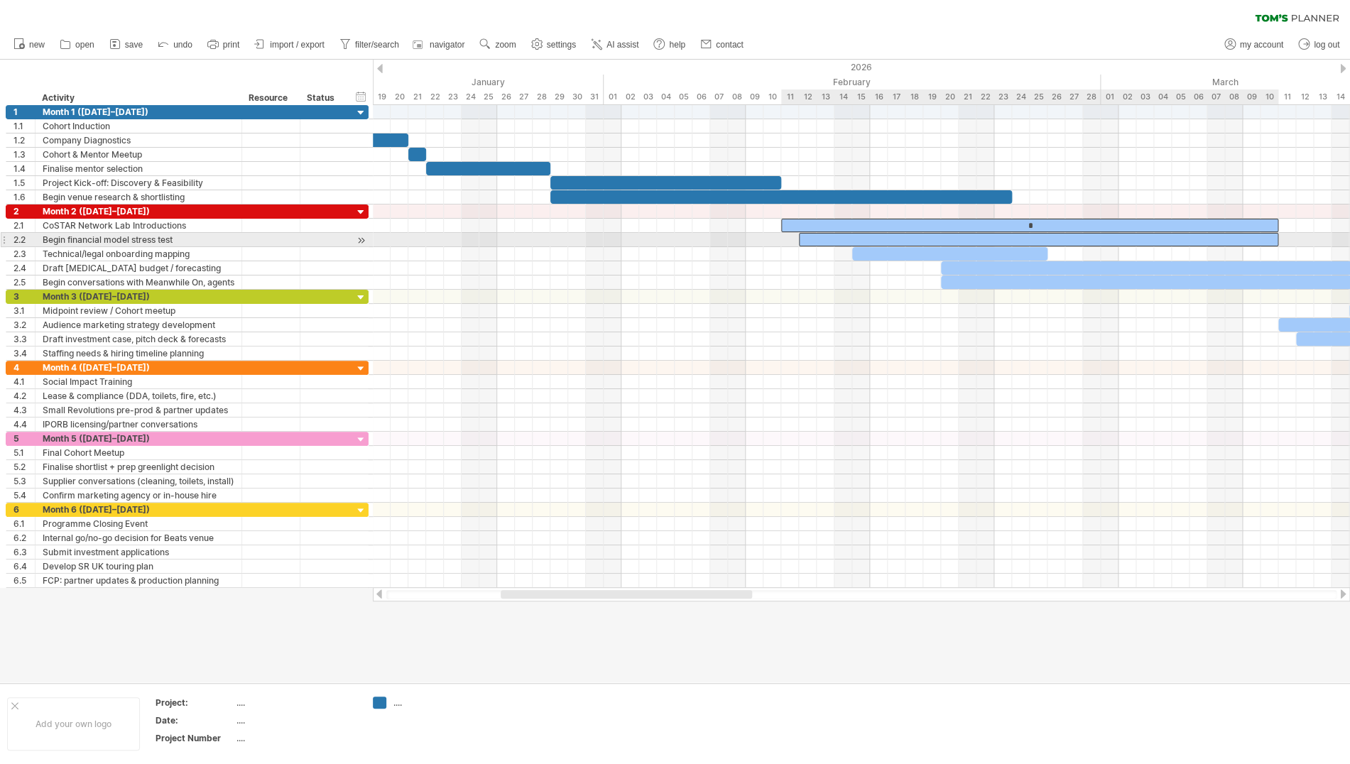
click at [823, 242] on div "​" at bounding box center [1038, 239] width 479 height 13
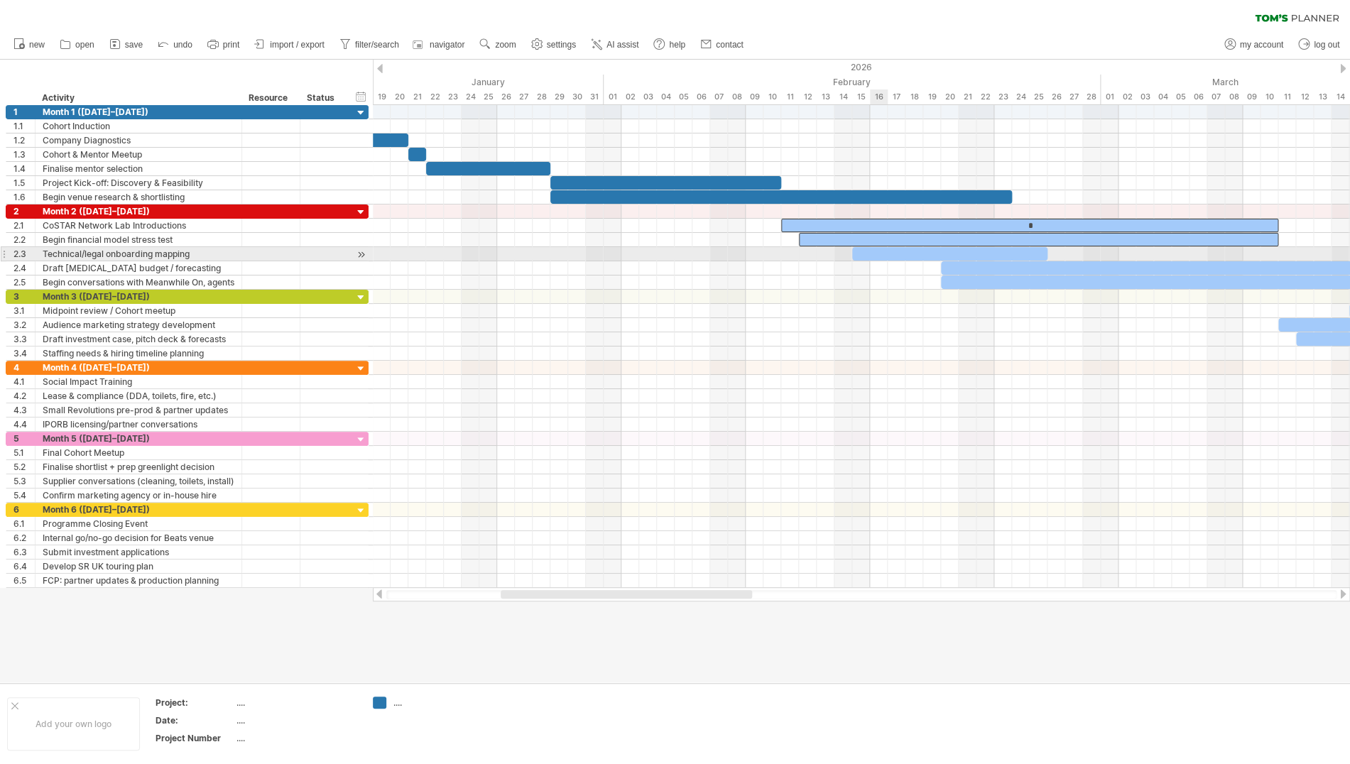
drag, startPoint x: 871, startPoint y: 254, endPoint x: 890, endPoint y: 256, distance: 19.4
click at [871, 254] on div "​" at bounding box center [949, 253] width 195 height 13
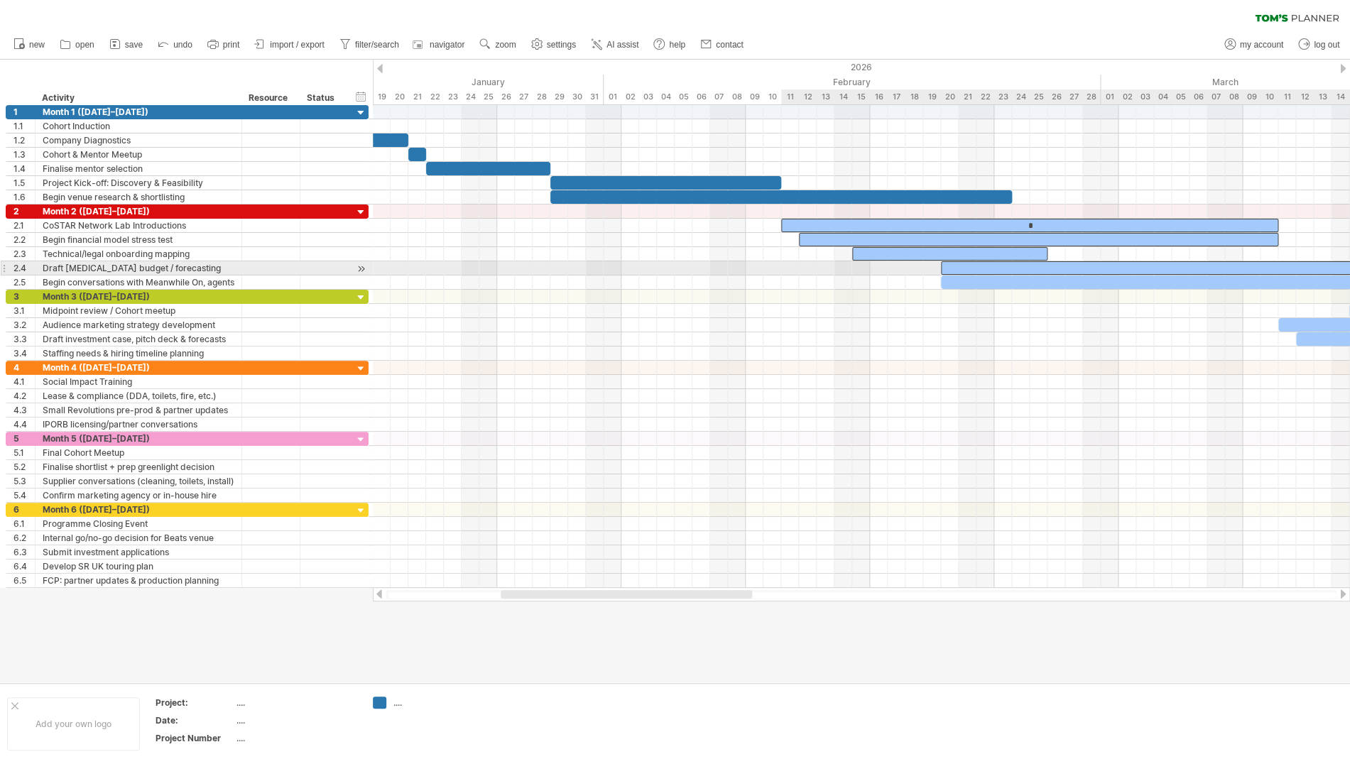
click at [974, 269] on div "​" at bounding box center [1154, 267] width 426 height 13
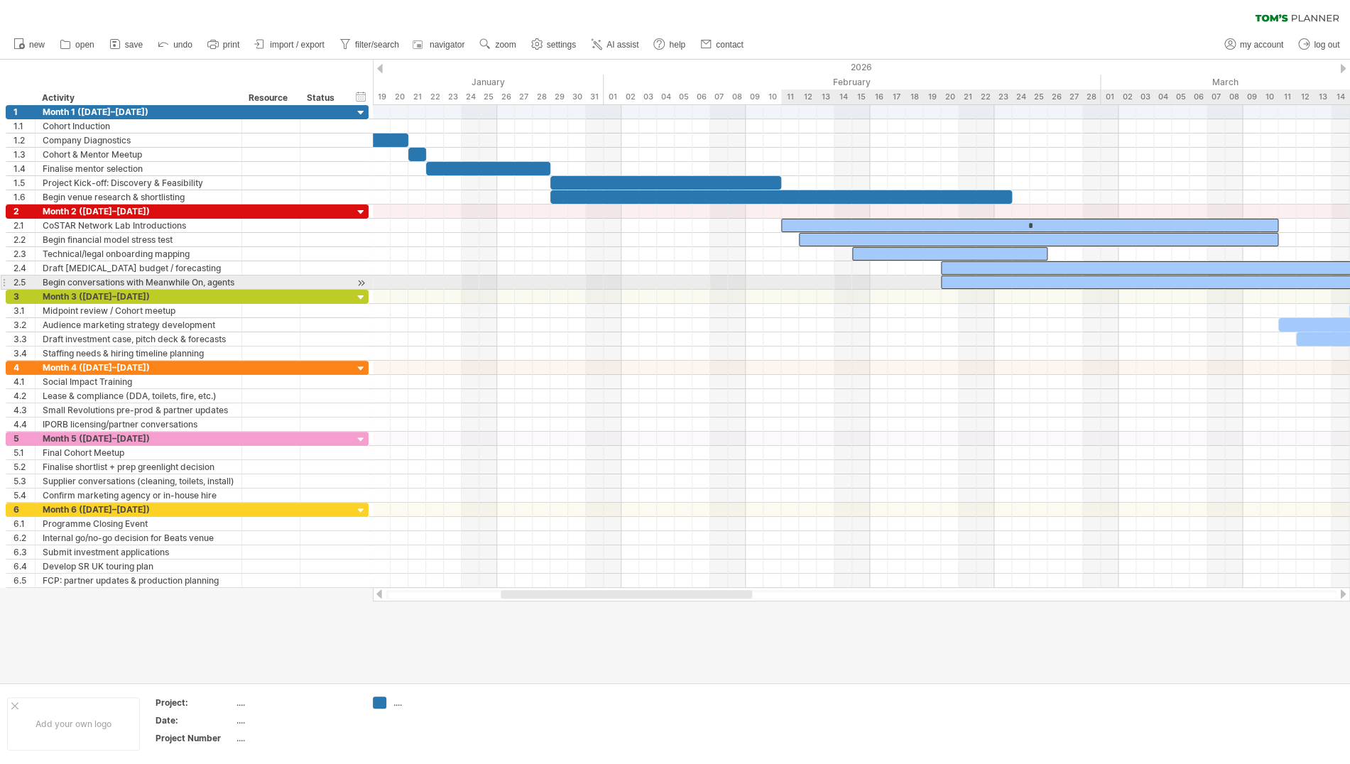
click at [960, 283] on div "​" at bounding box center [1198, 282] width 515 height 13
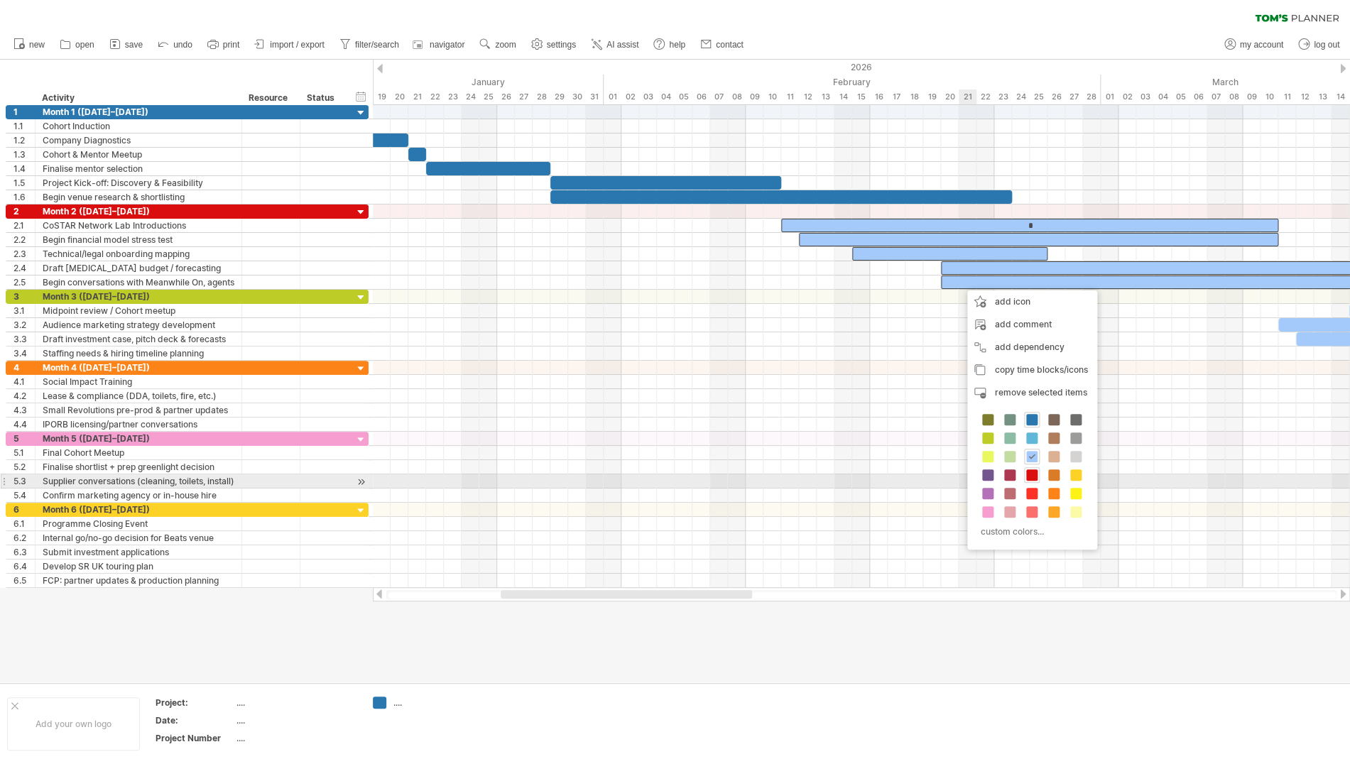
drag, startPoint x: 1032, startPoint y: 478, endPoint x: 1029, endPoint y: 467, distance: 11.2
click at [1032, 478] on span at bounding box center [1031, 475] width 11 height 11
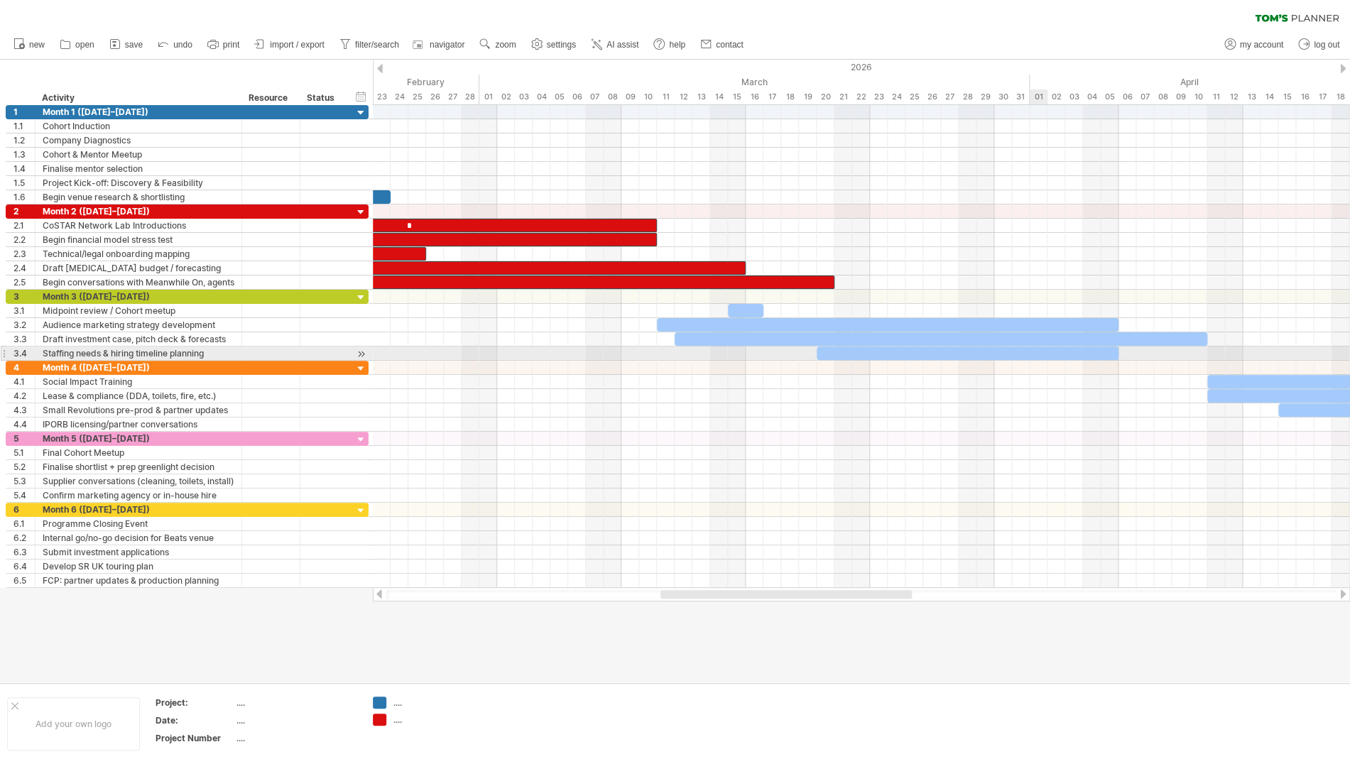
scroll to position [0, 0]
click at [1007, 354] on div "​" at bounding box center [968, 353] width 302 height 13
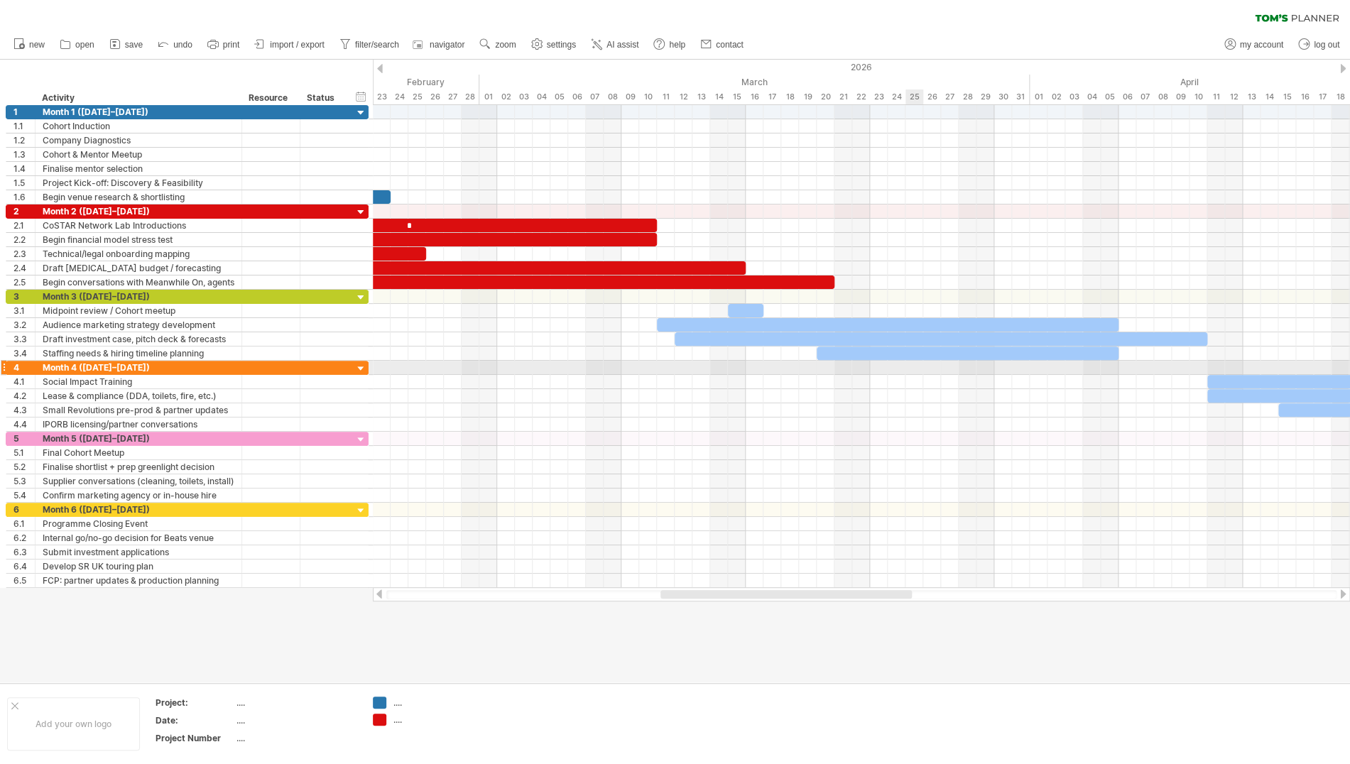
drag, startPoint x: 915, startPoint y: 372, endPoint x: 916, endPoint y: 348, distance: 24.2
click at [915, 369] on div at bounding box center [861, 368] width 977 height 14
click at [913, 354] on div "​" at bounding box center [968, 353] width 302 height 13
click at [914, 337] on div "​" at bounding box center [941, 338] width 533 height 13
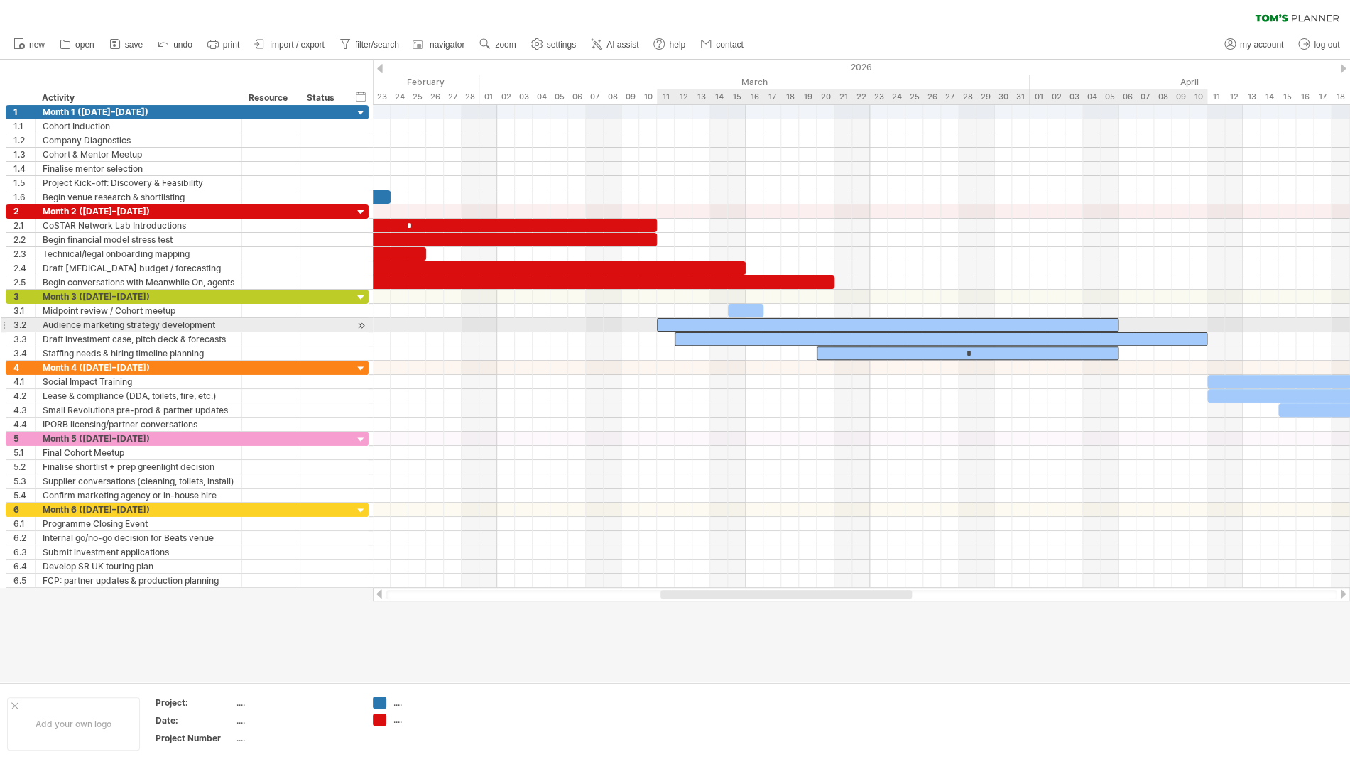
click at [898, 324] on div "​" at bounding box center [888, 324] width 462 height 13
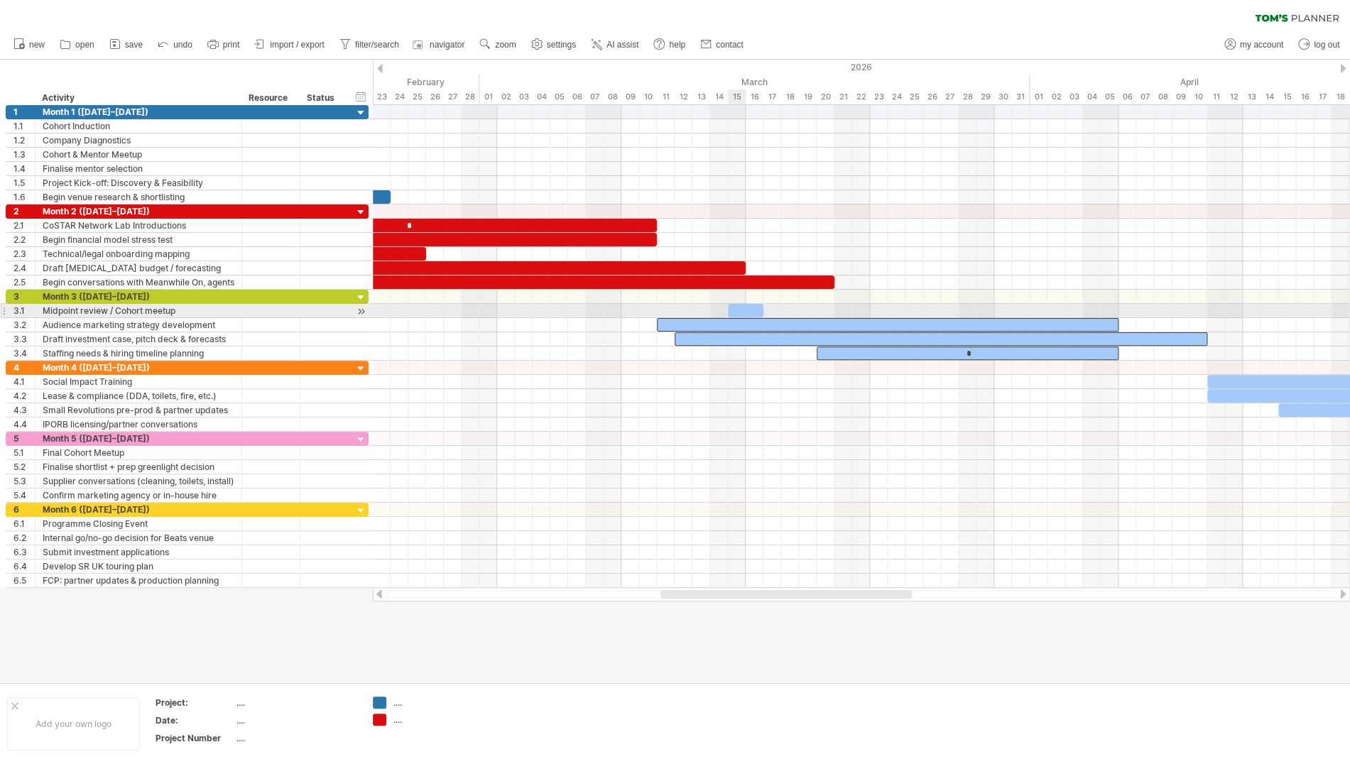
click at [743, 310] on div "​" at bounding box center [746, 310] width 36 height 13
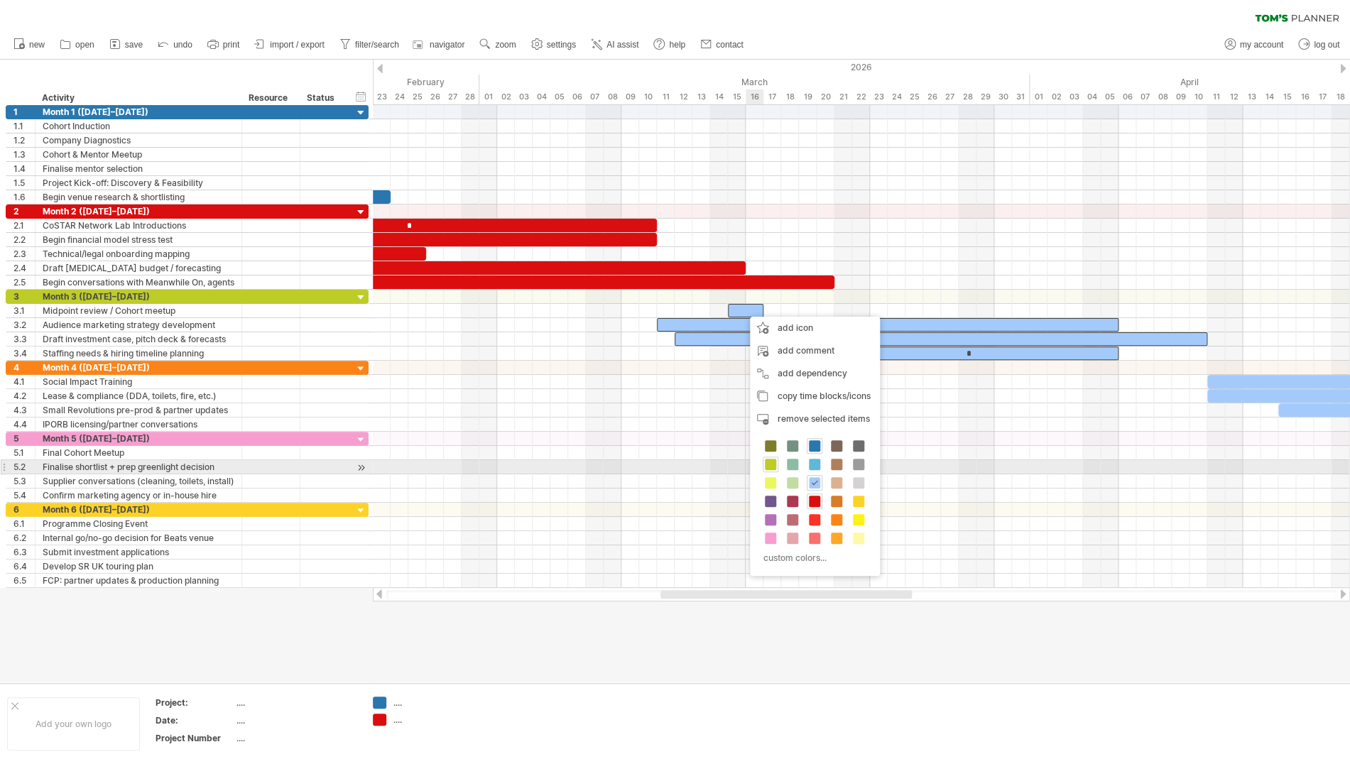
click at [769, 466] on span at bounding box center [770, 464] width 11 height 11
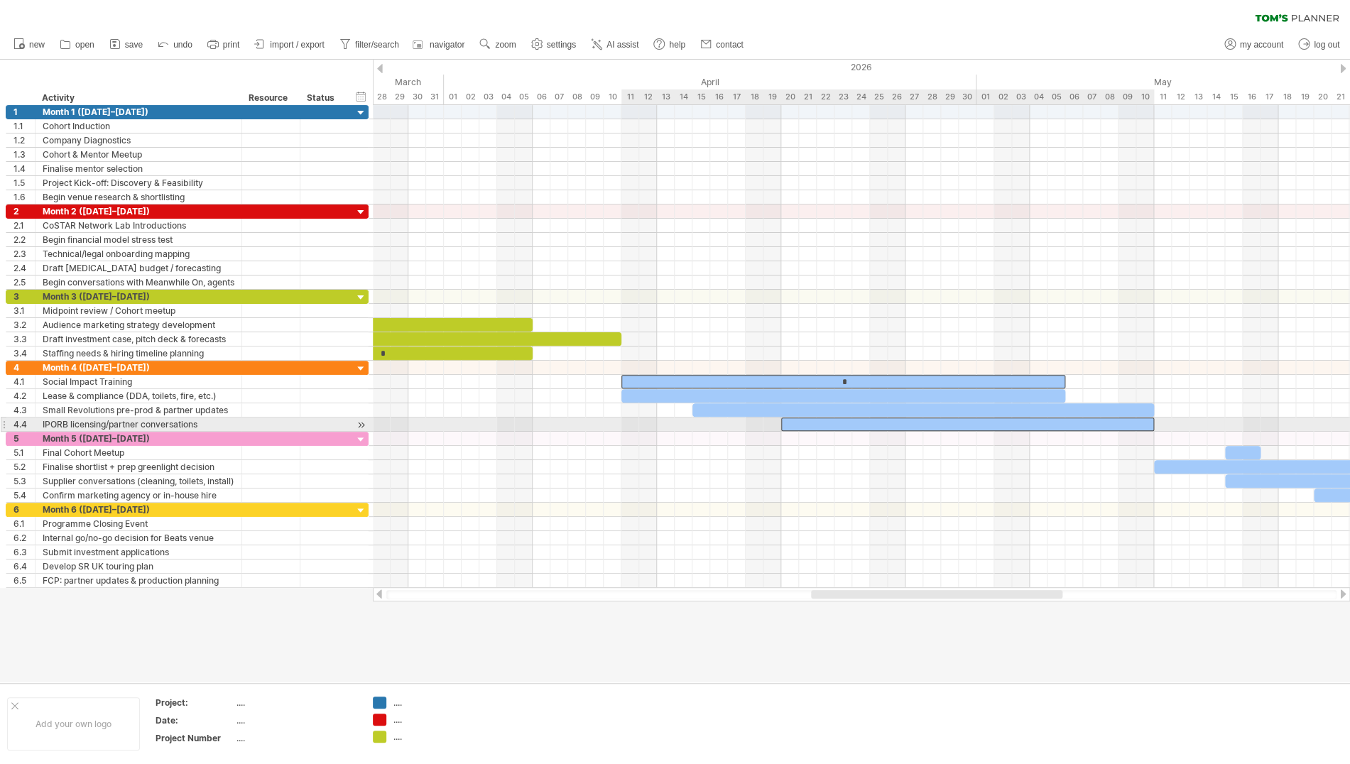
click at [992, 426] on div "​" at bounding box center [967, 424] width 373 height 13
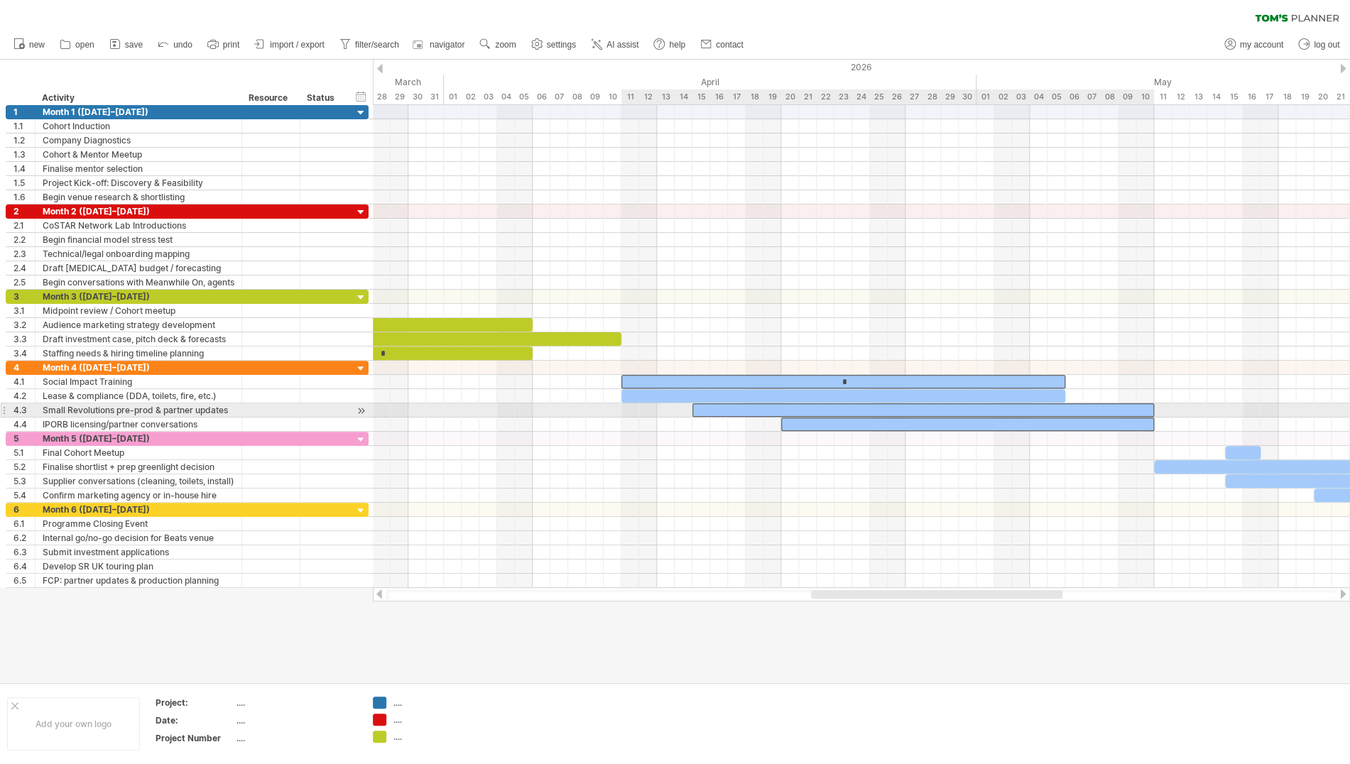
click at [974, 413] on div "​" at bounding box center [924, 409] width 462 height 13
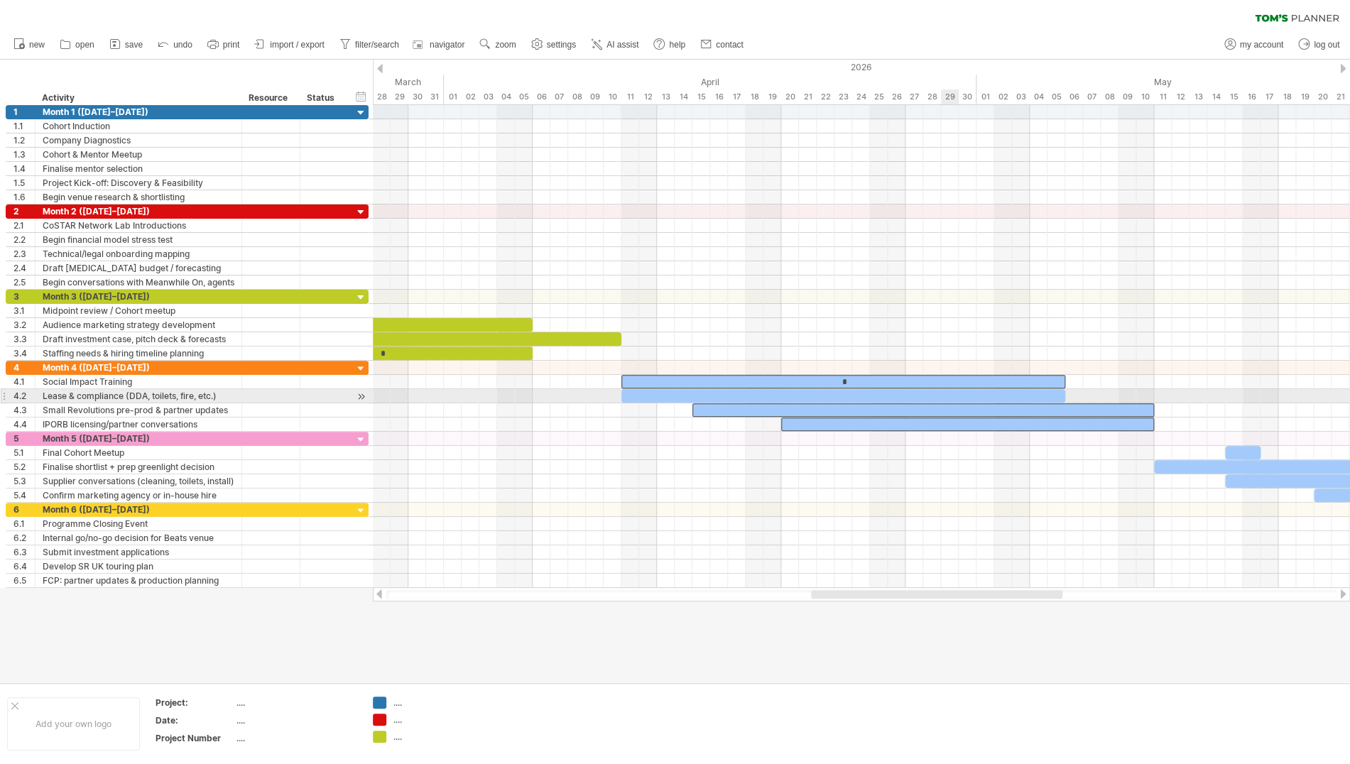
click at [958, 399] on div "​" at bounding box center [844, 395] width 444 height 13
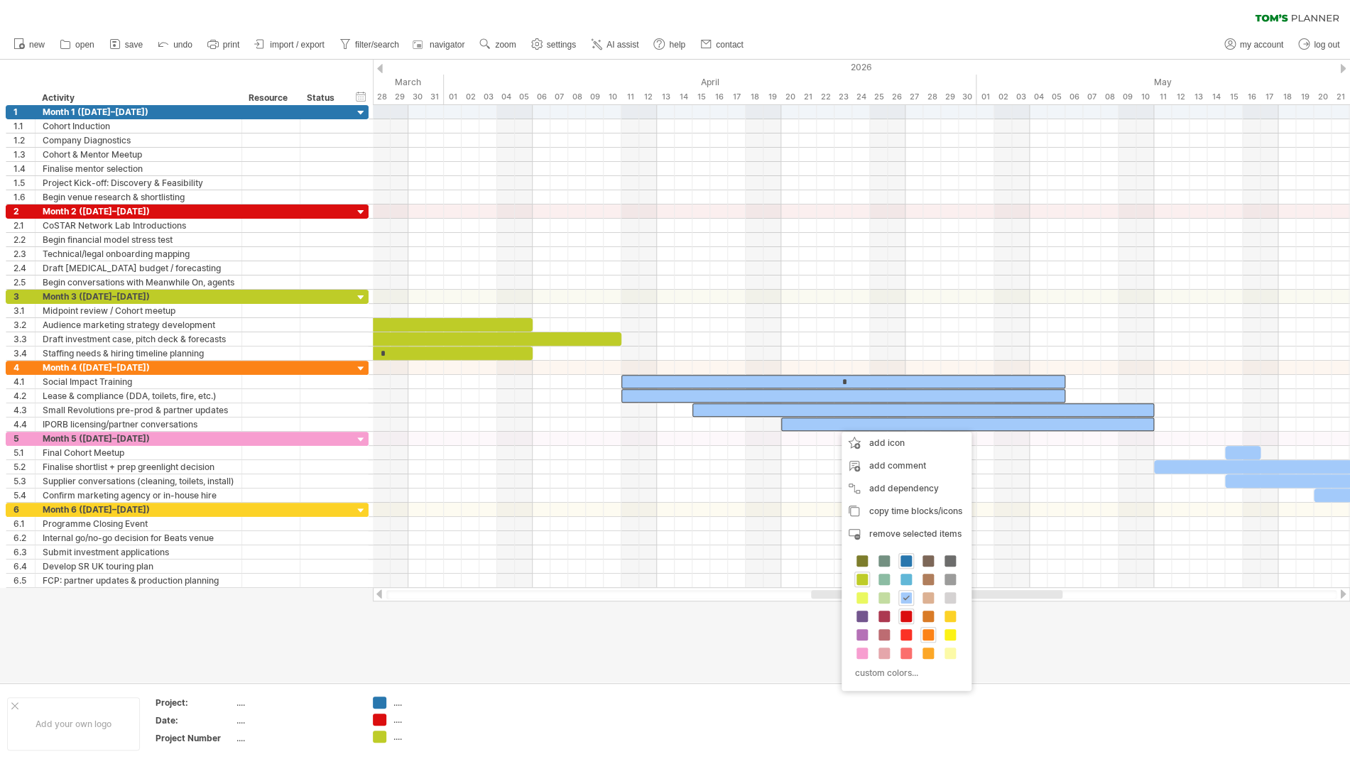
click at [928, 634] on span at bounding box center [928, 634] width 11 height 11
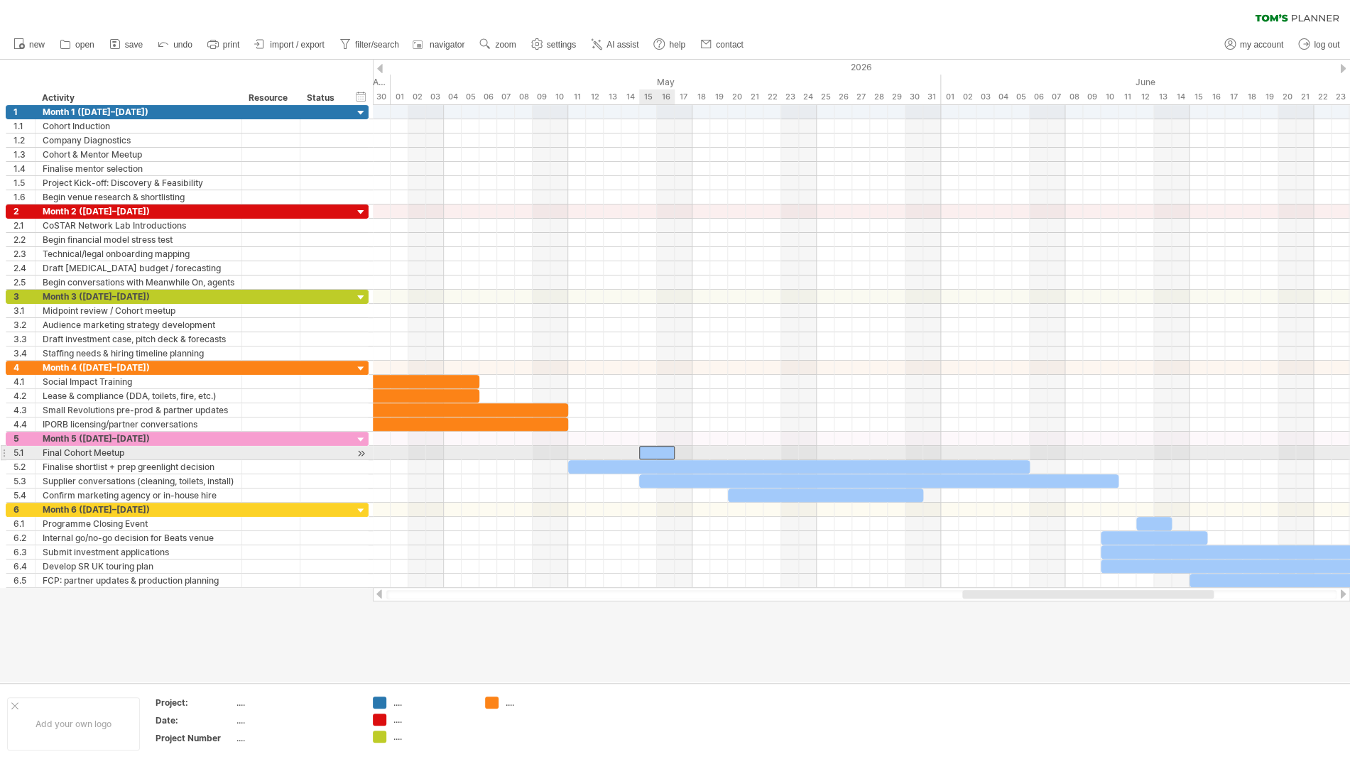
click at [662, 452] on div "​" at bounding box center [657, 452] width 36 height 13
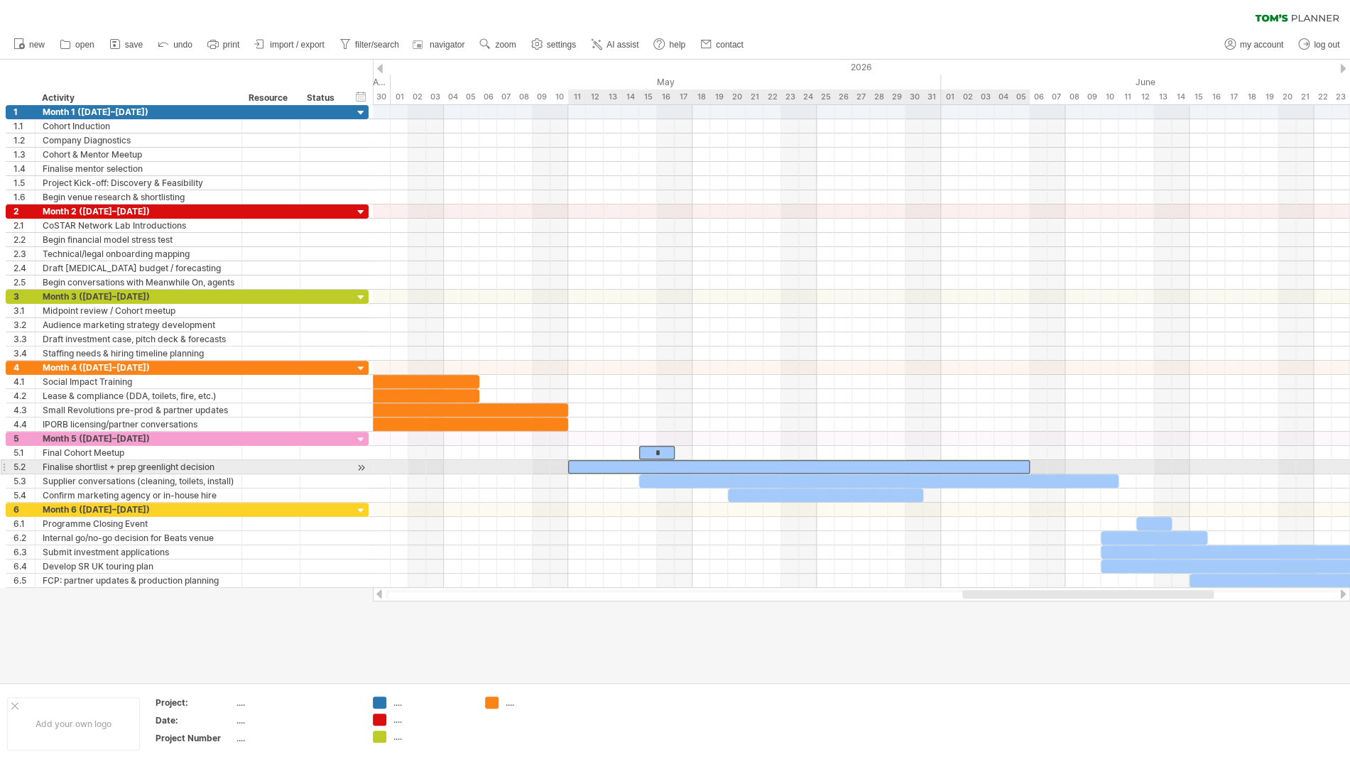
click at [735, 467] on div "​" at bounding box center [799, 466] width 462 height 13
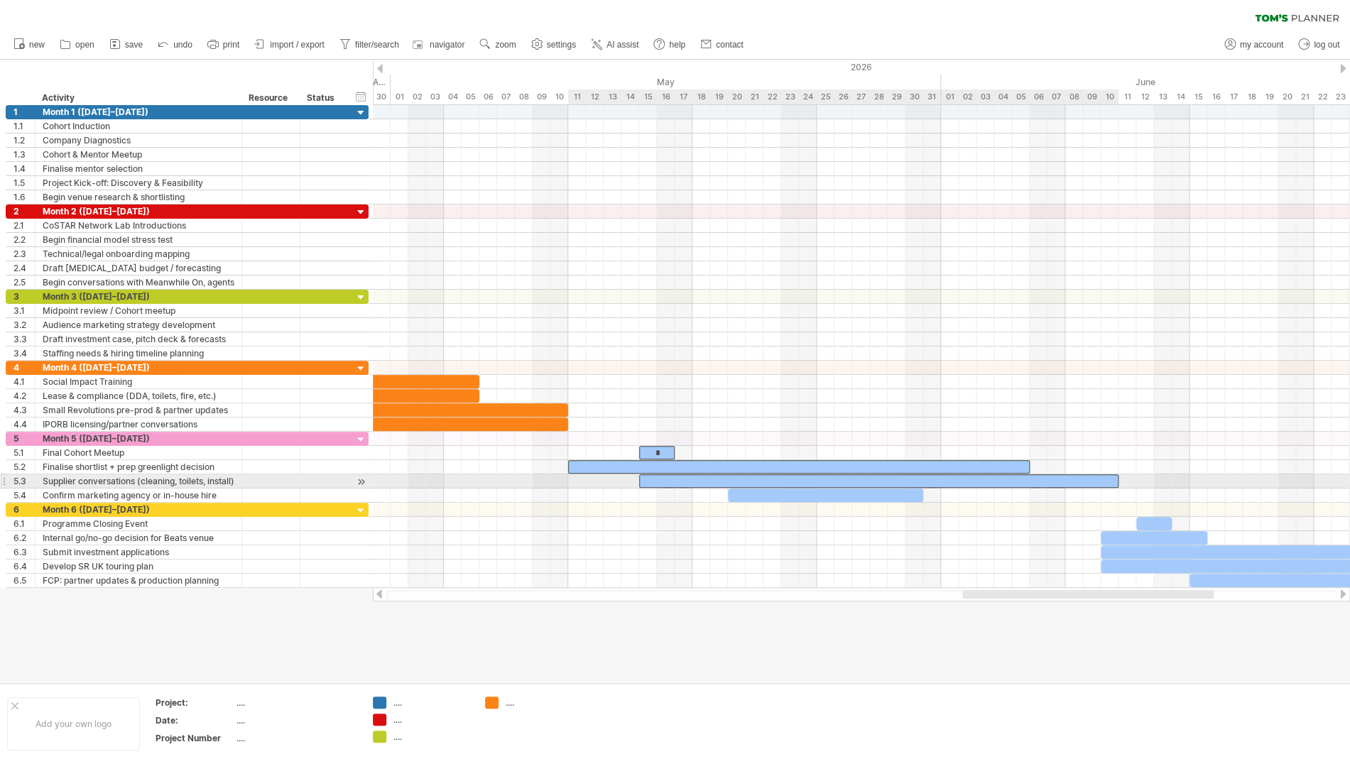
click at [760, 482] on div "​" at bounding box center [878, 481] width 479 height 13
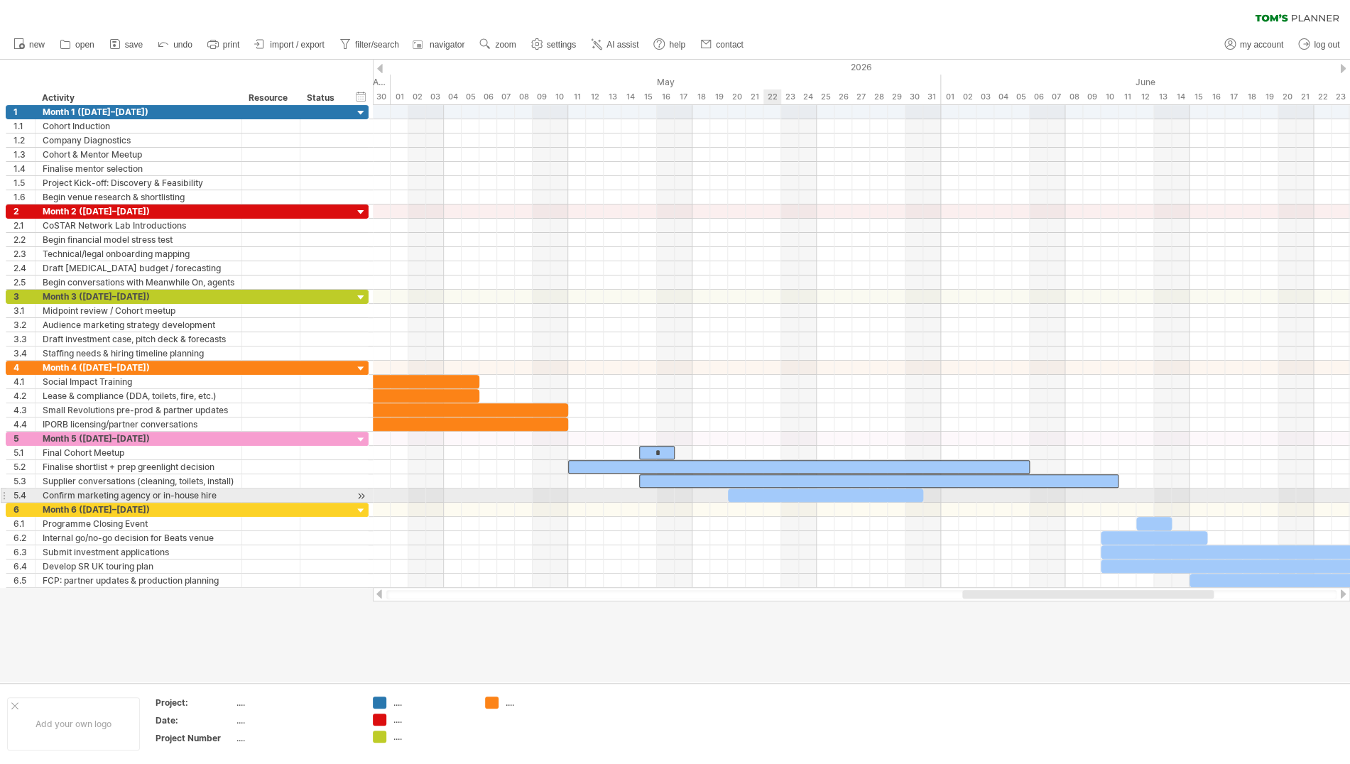
click at [764, 496] on div "​" at bounding box center [825, 495] width 195 height 13
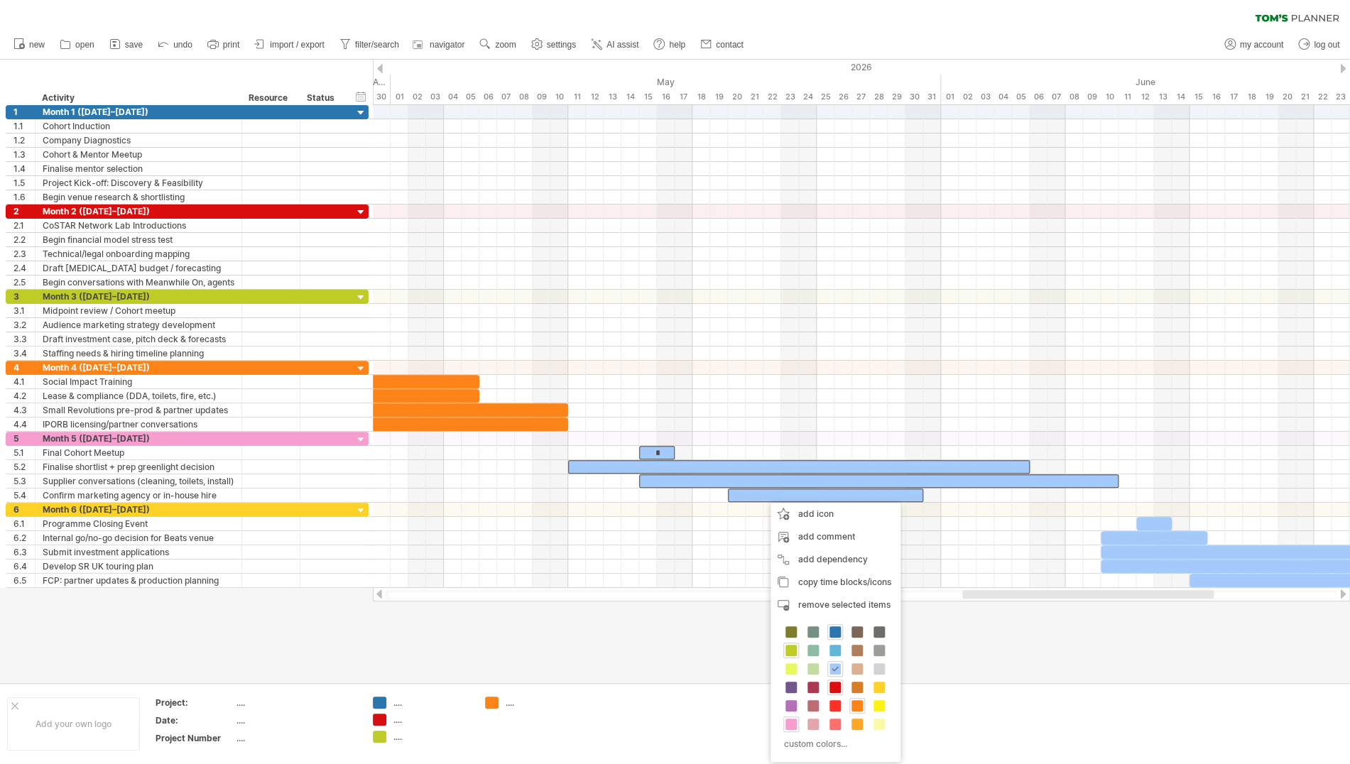
click at [792, 725] on span at bounding box center [791, 724] width 11 height 11
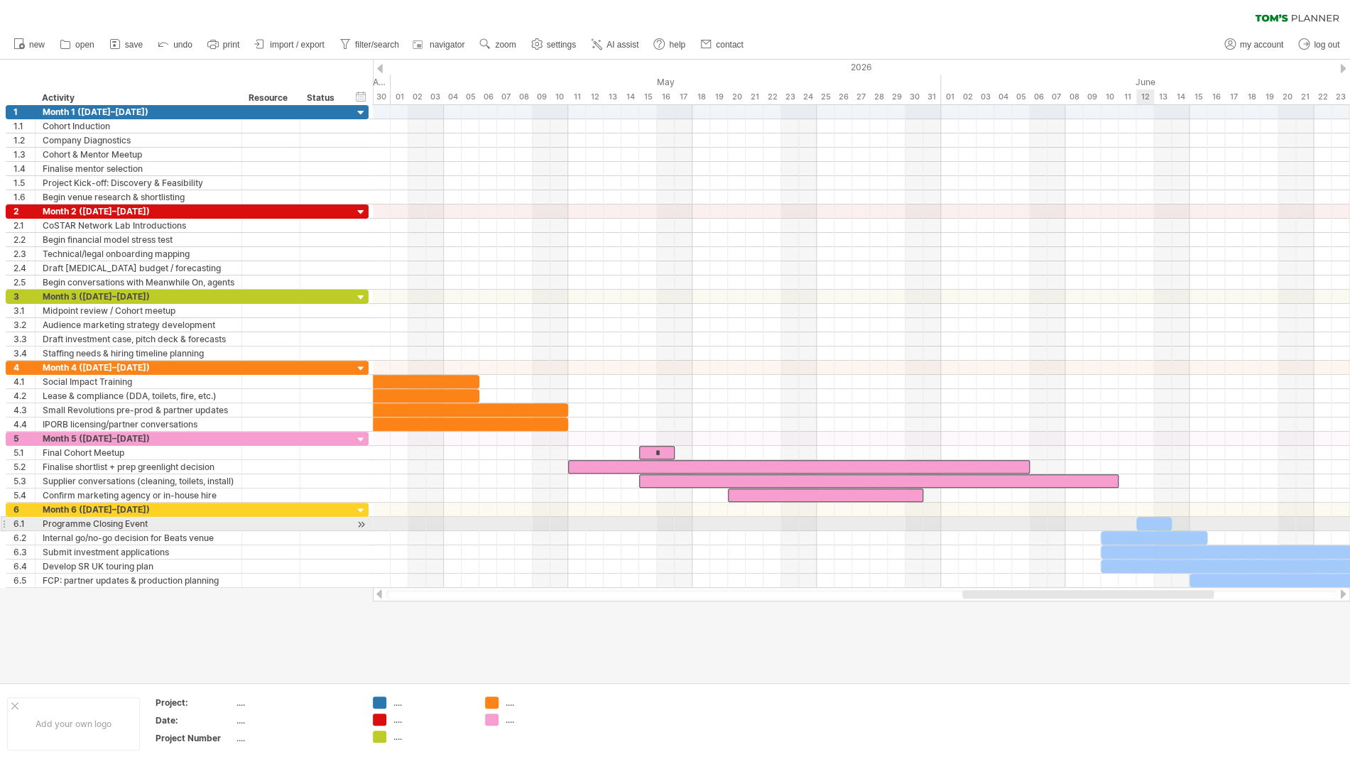
click at [1151, 525] on div "​" at bounding box center [1155, 523] width 36 height 13
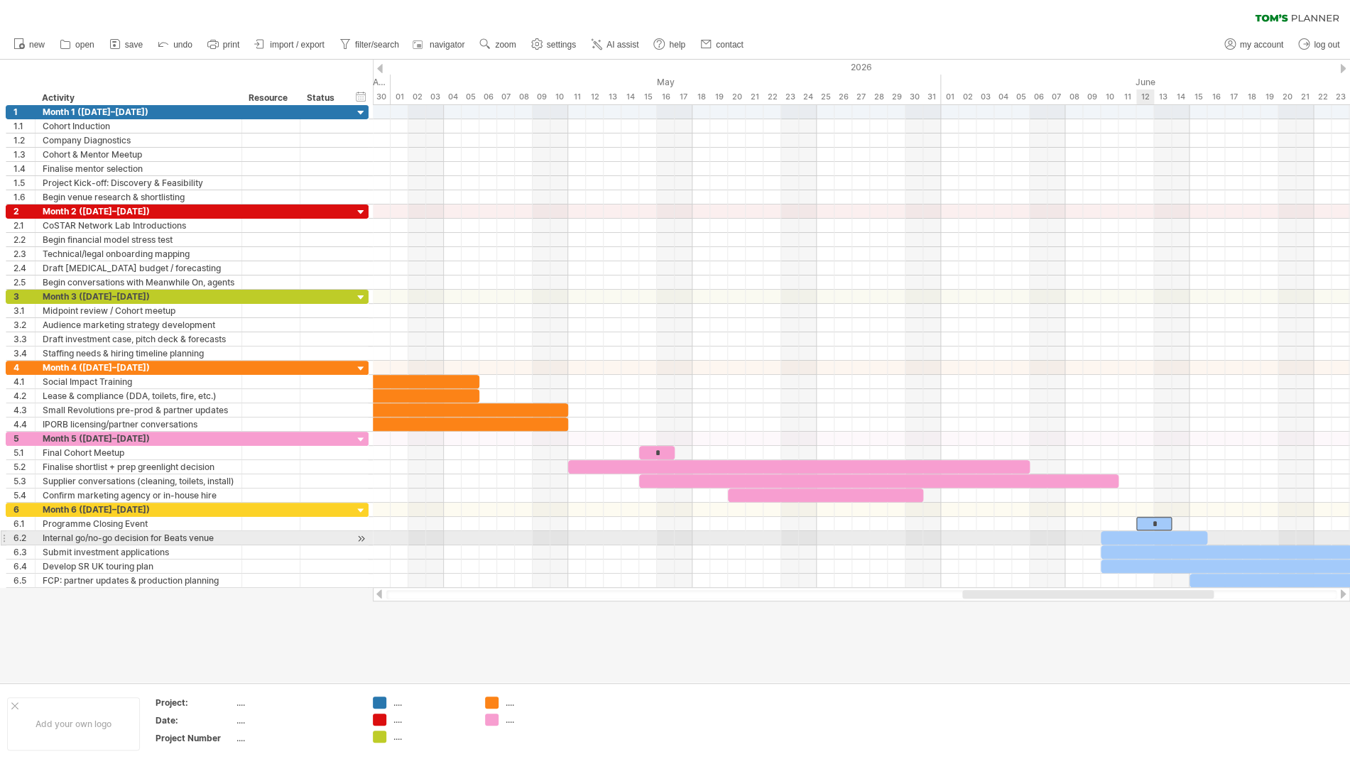
drag, startPoint x: 1144, startPoint y: 537, endPoint x: 1149, endPoint y: 543, distance: 8.6
click at [1144, 537] on div "​" at bounding box center [1154, 537] width 107 height 13
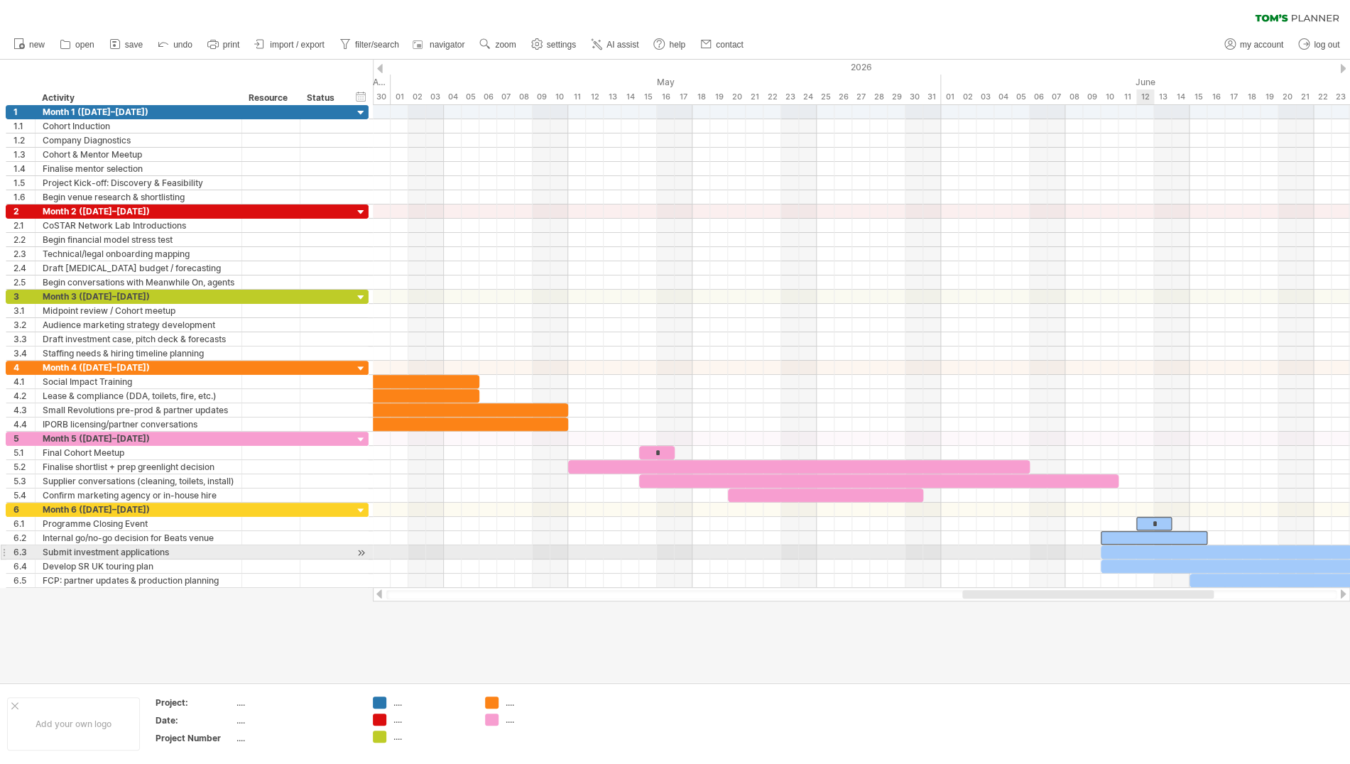
click at [1143, 551] on div "​" at bounding box center [1243, 552] width 284 height 13
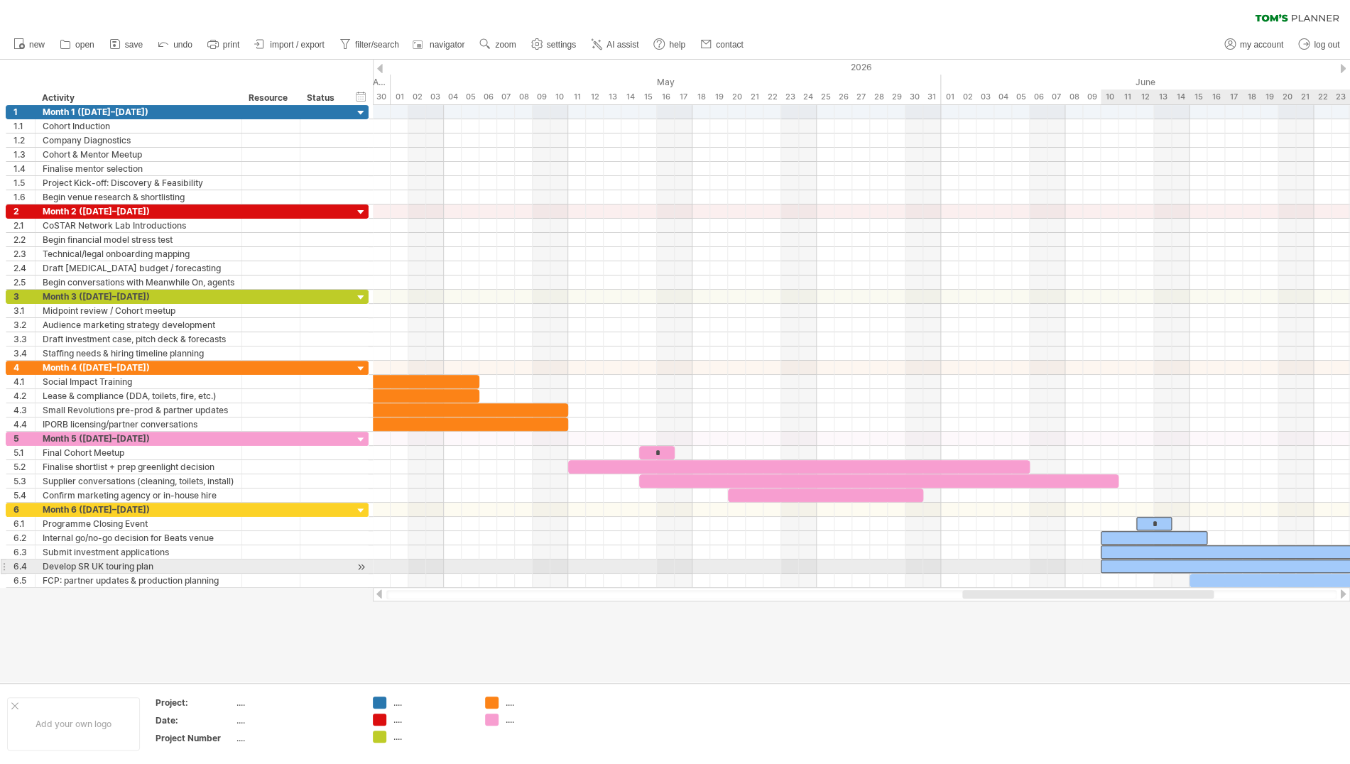
drag, startPoint x: 1139, startPoint y: 565, endPoint x: 1179, endPoint y: 573, distance: 40.5
click at [1139, 565] on div "​" at bounding box center [1287, 566] width 373 height 13
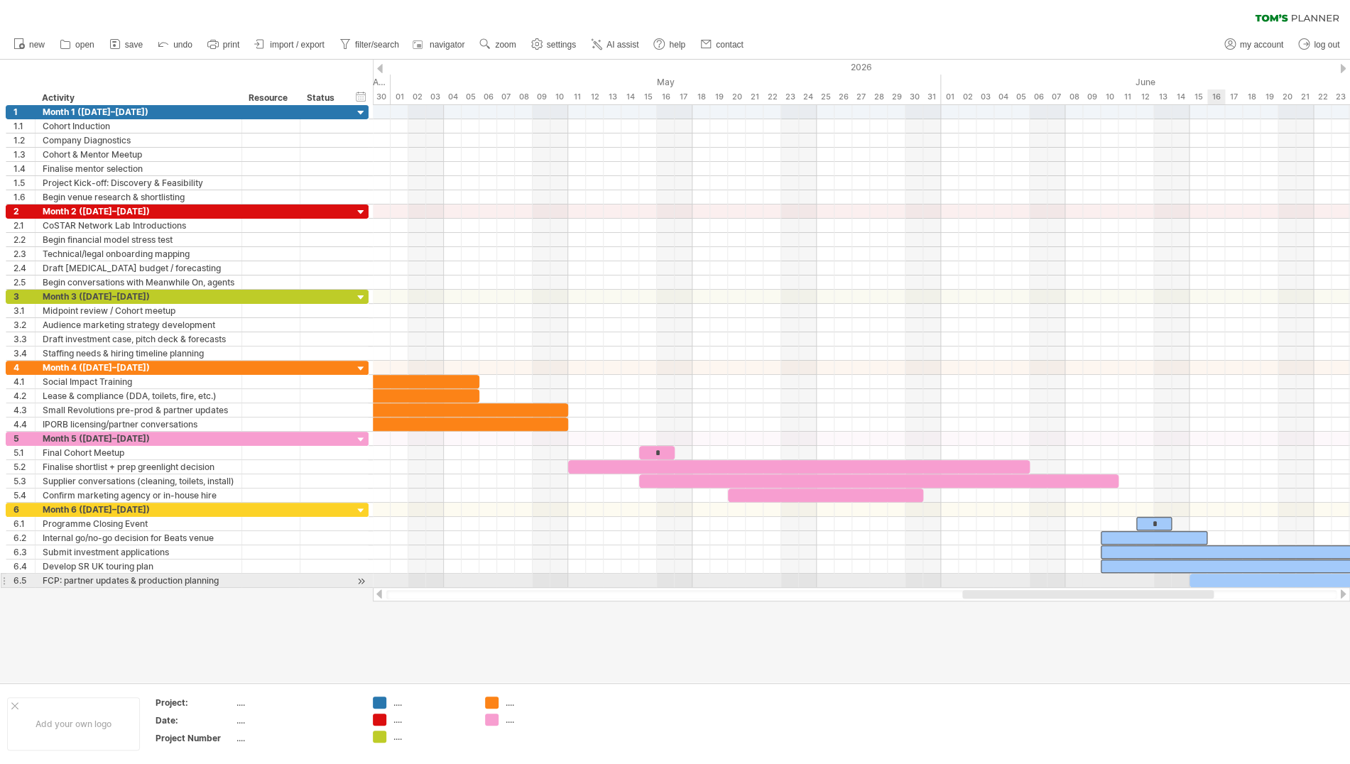
click at [1210, 584] on div "​" at bounding box center [1332, 580] width 284 height 13
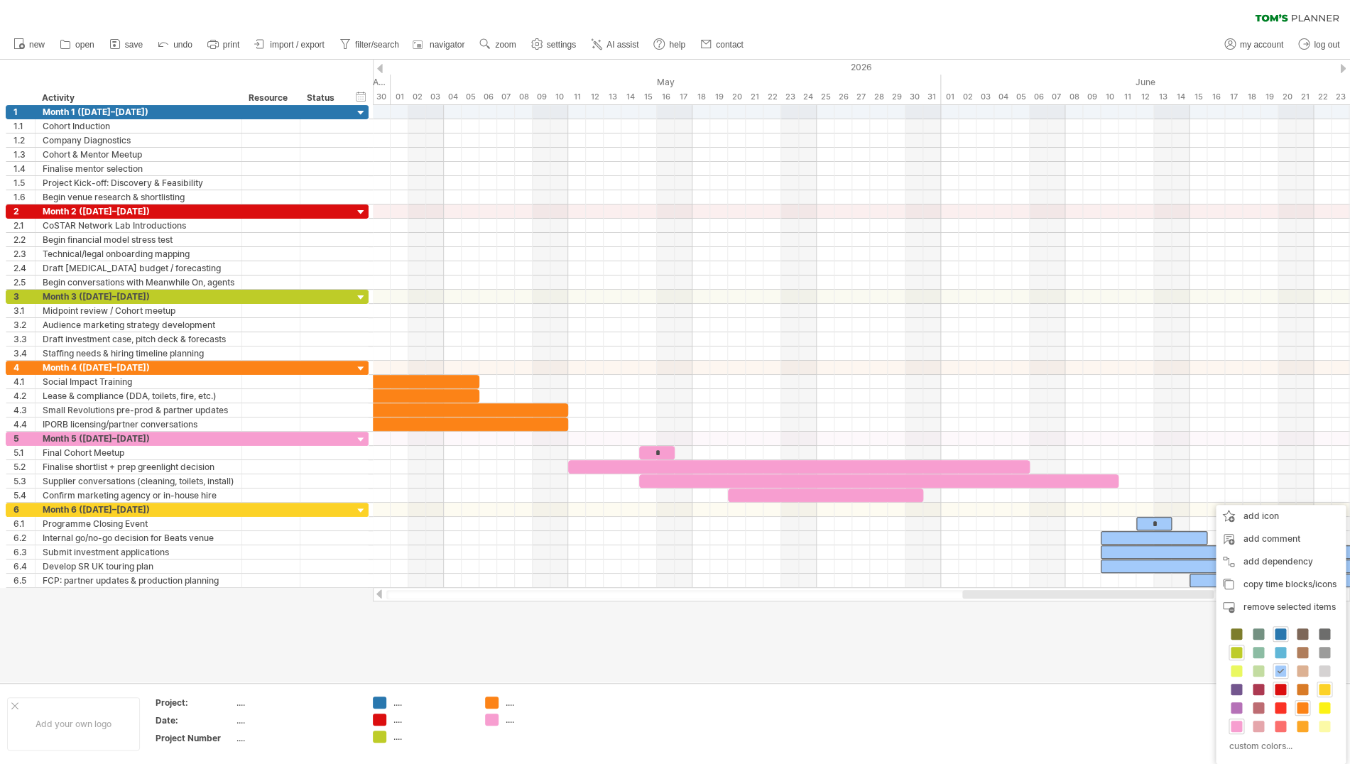
click at [1328, 695] on span at bounding box center [1324, 689] width 11 height 11
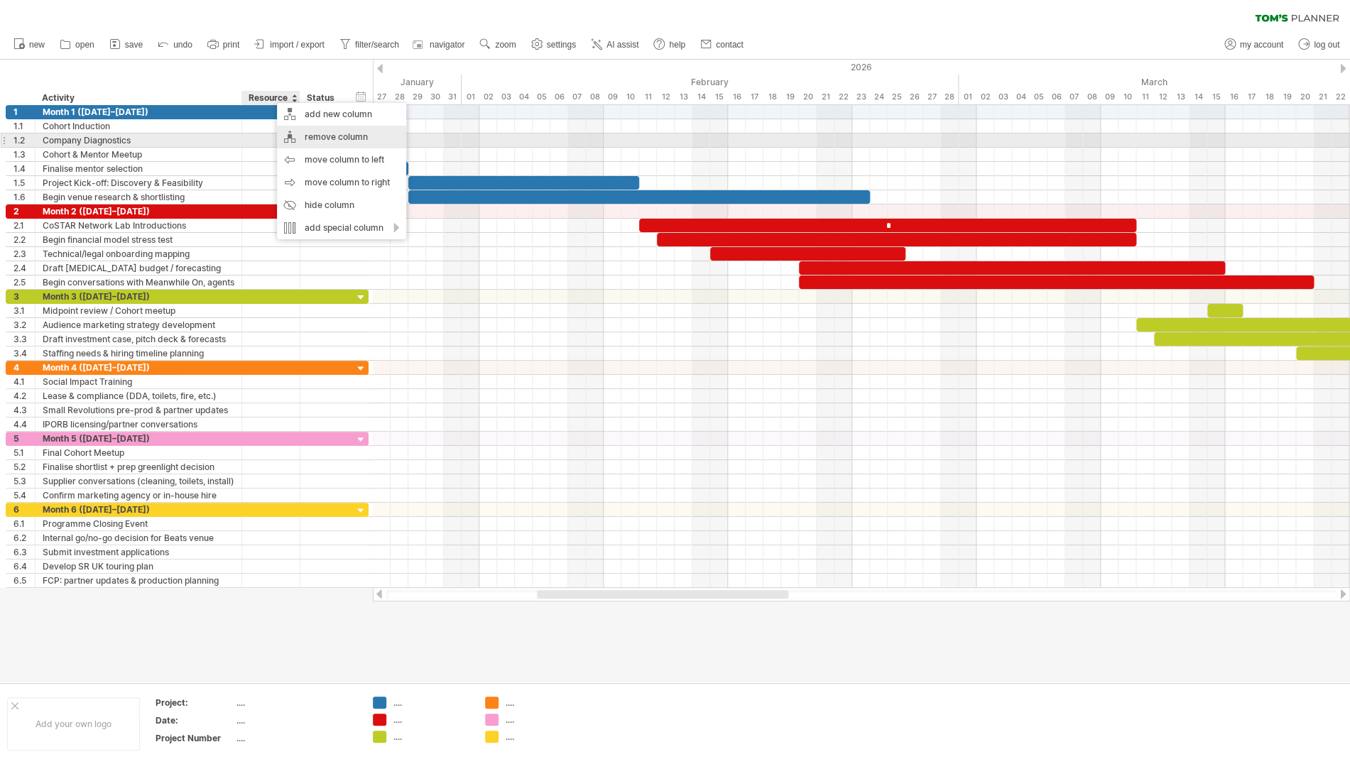
click at [329, 134] on div "remove column" at bounding box center [341, 137] width 129 height 23
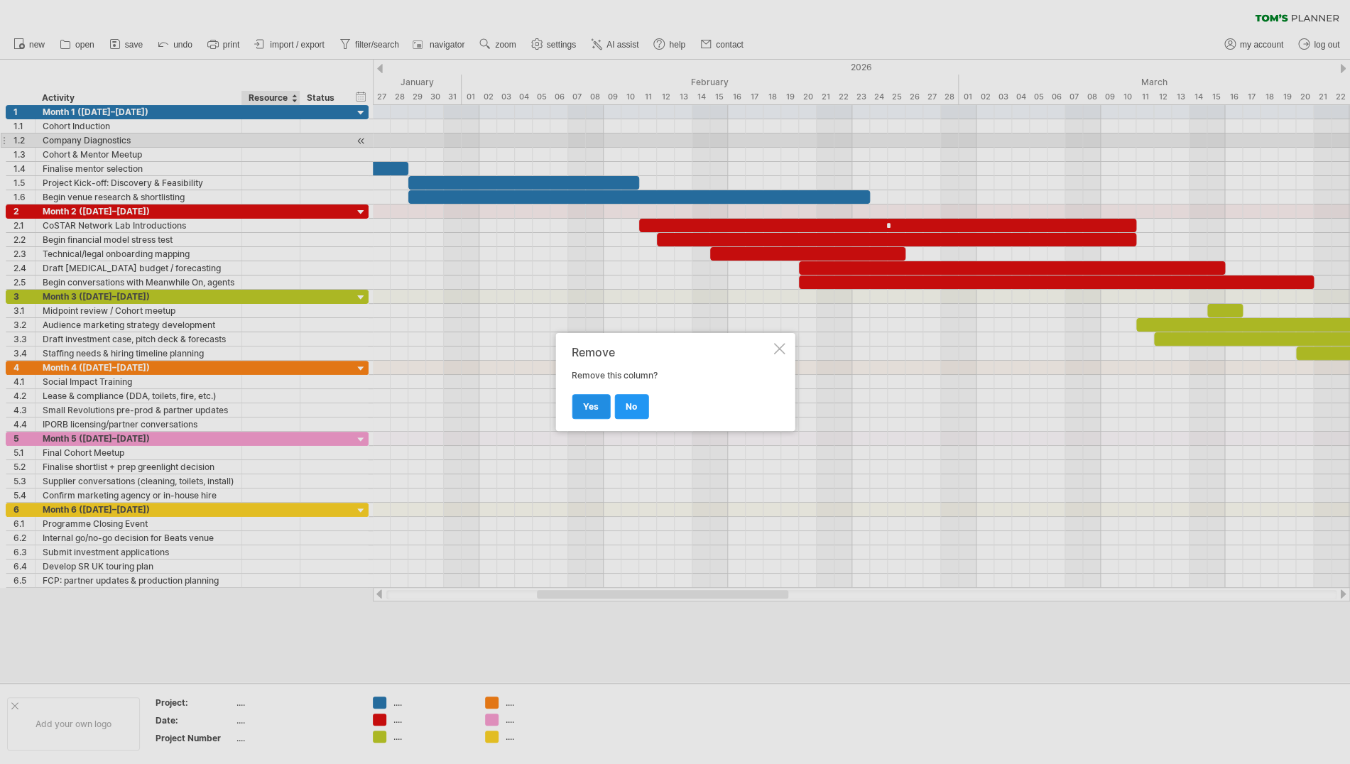
click at [598, 412] on link "yes" at bounding box center [591, 406] width 38 height 25
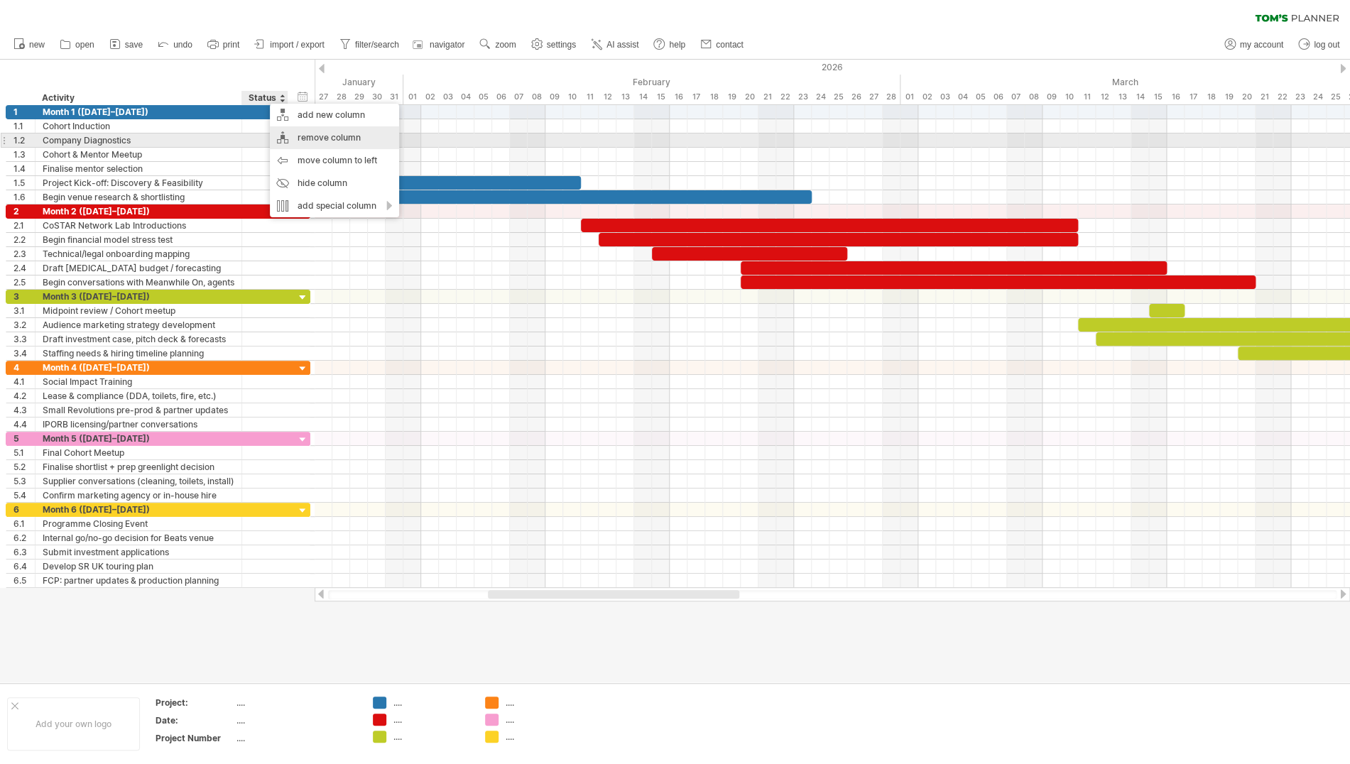
click at [320, 139] on div "remove column" at bounding box center [334, 137] width 129 height 23
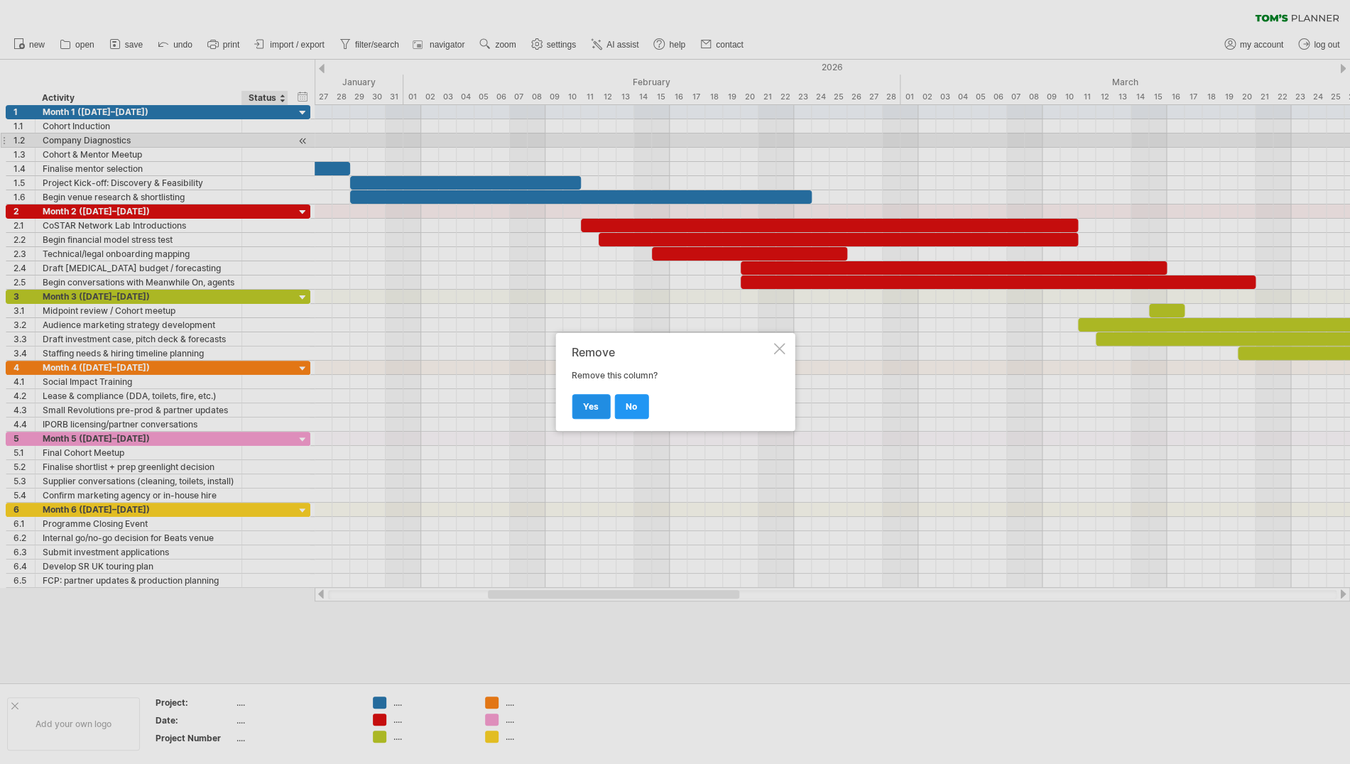
click at [595, 406] on span "yes" at bounding box center [591, 406] width 16 height 11
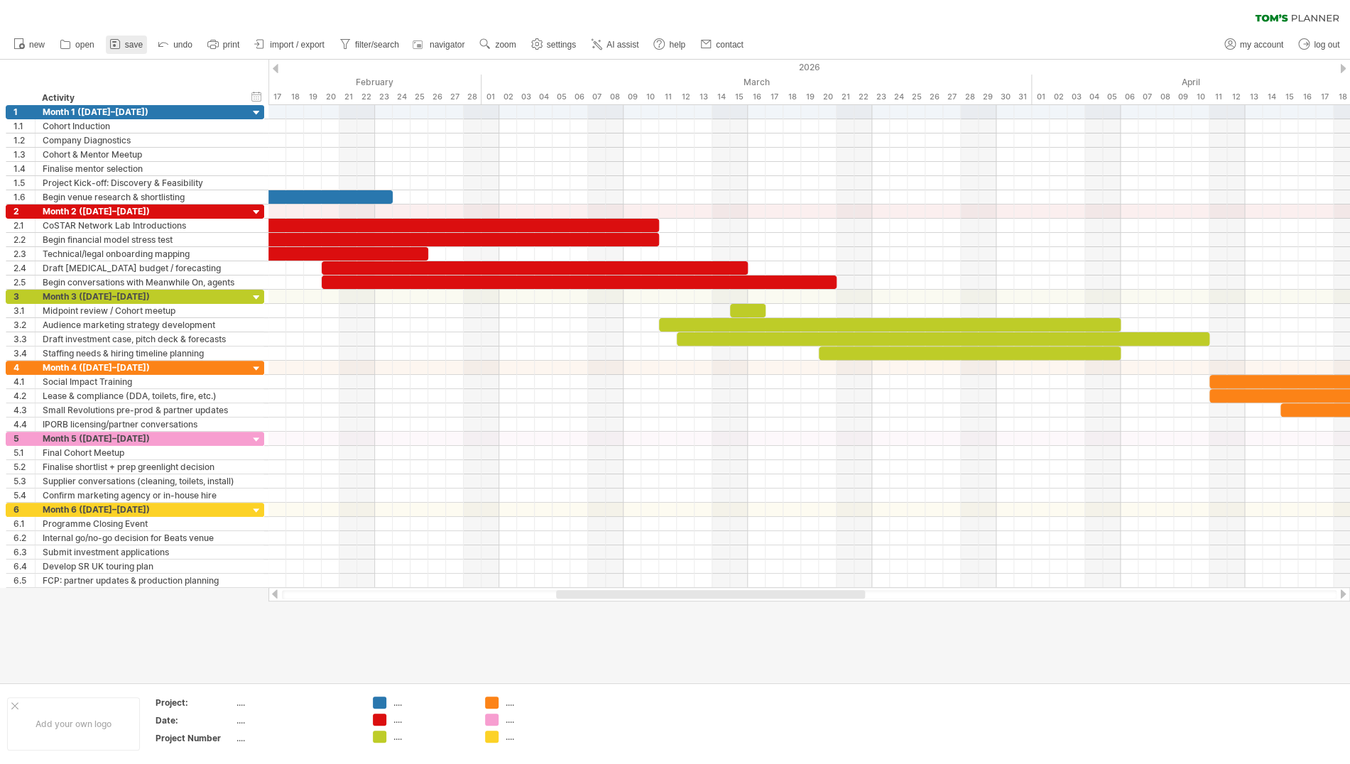
click at [122, 44] on icon at bounding box center [115, 44] width 14 height 14
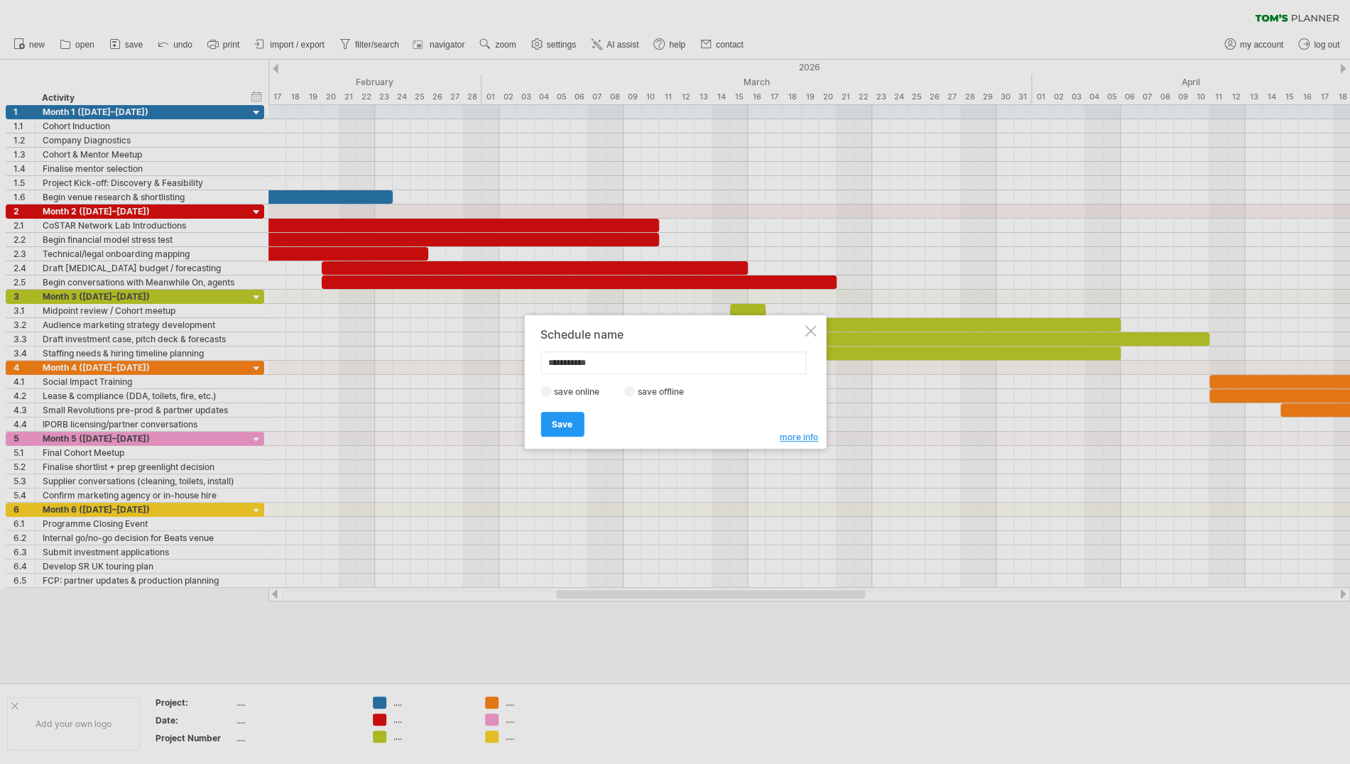
click at [604, 363] on input "**********" at bounding box center [674, 363] width 266 height 23
type input "**********"
click at [564, 421] on span "Save" at bounding box center [562, 424] width 21 height 11
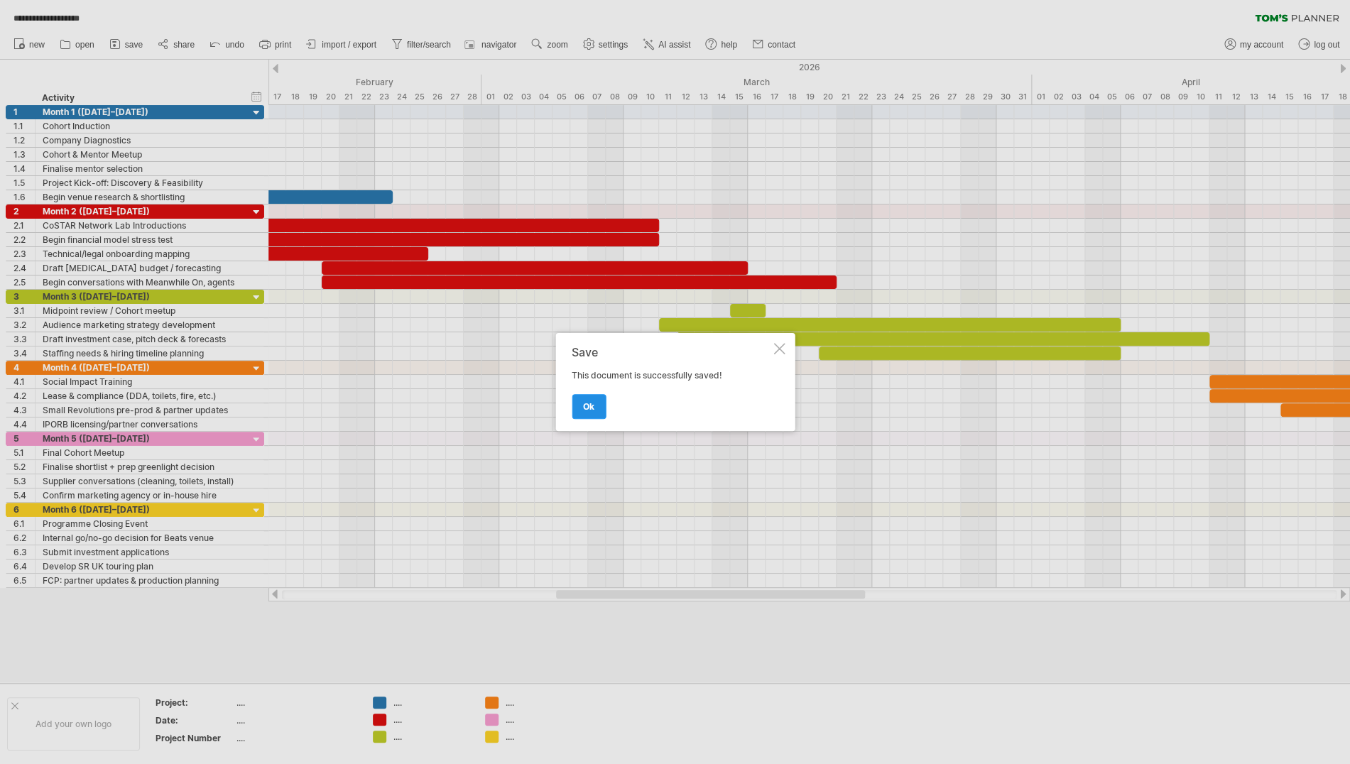
click at [579, 399] on link "ok" at bounding box center [589, 406] width 34 height 25
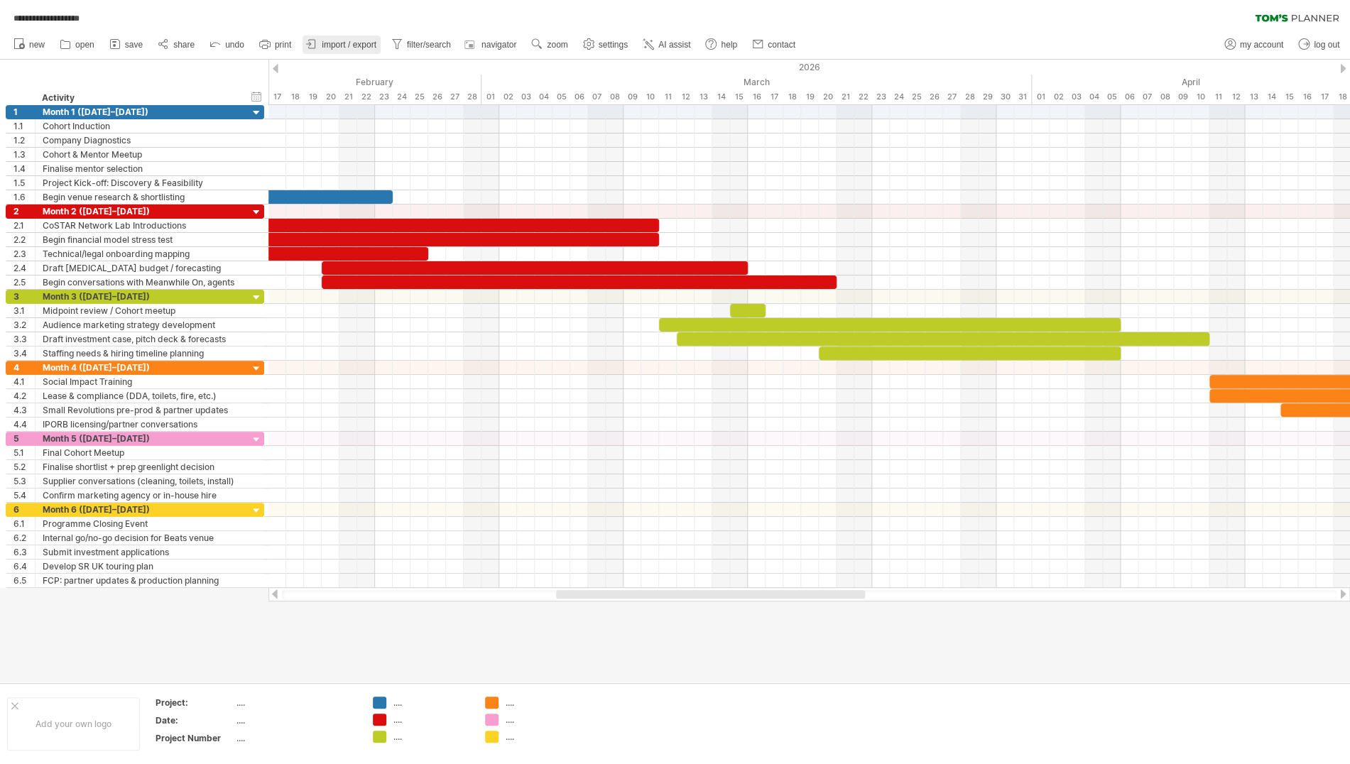
click at [355, 41] on span "import / export" at bounding box center [349, 45] width 55 height 10
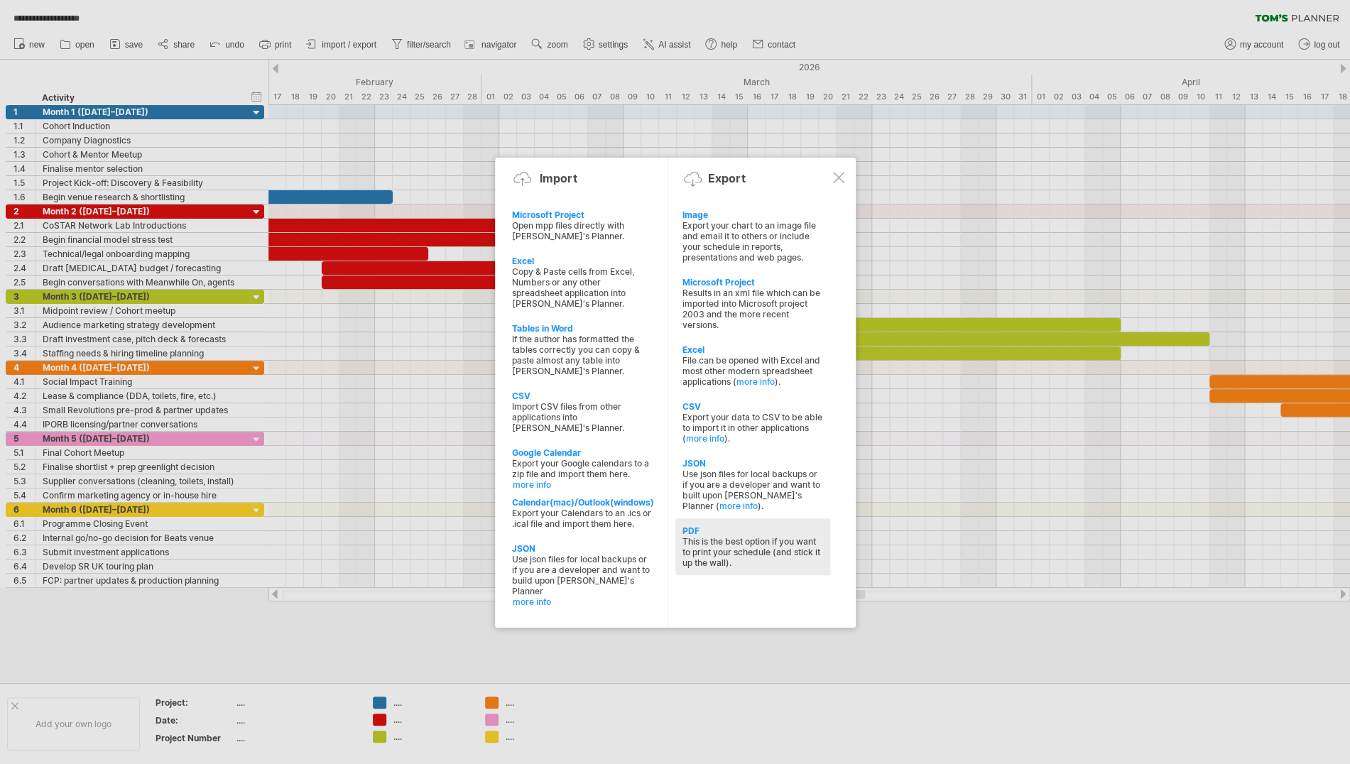
click at [735, 539] on div "This is the best option if you want to print your schedule (and stick it up the…" at bounding box center [753, 552] width 141 height 32
select select "**"
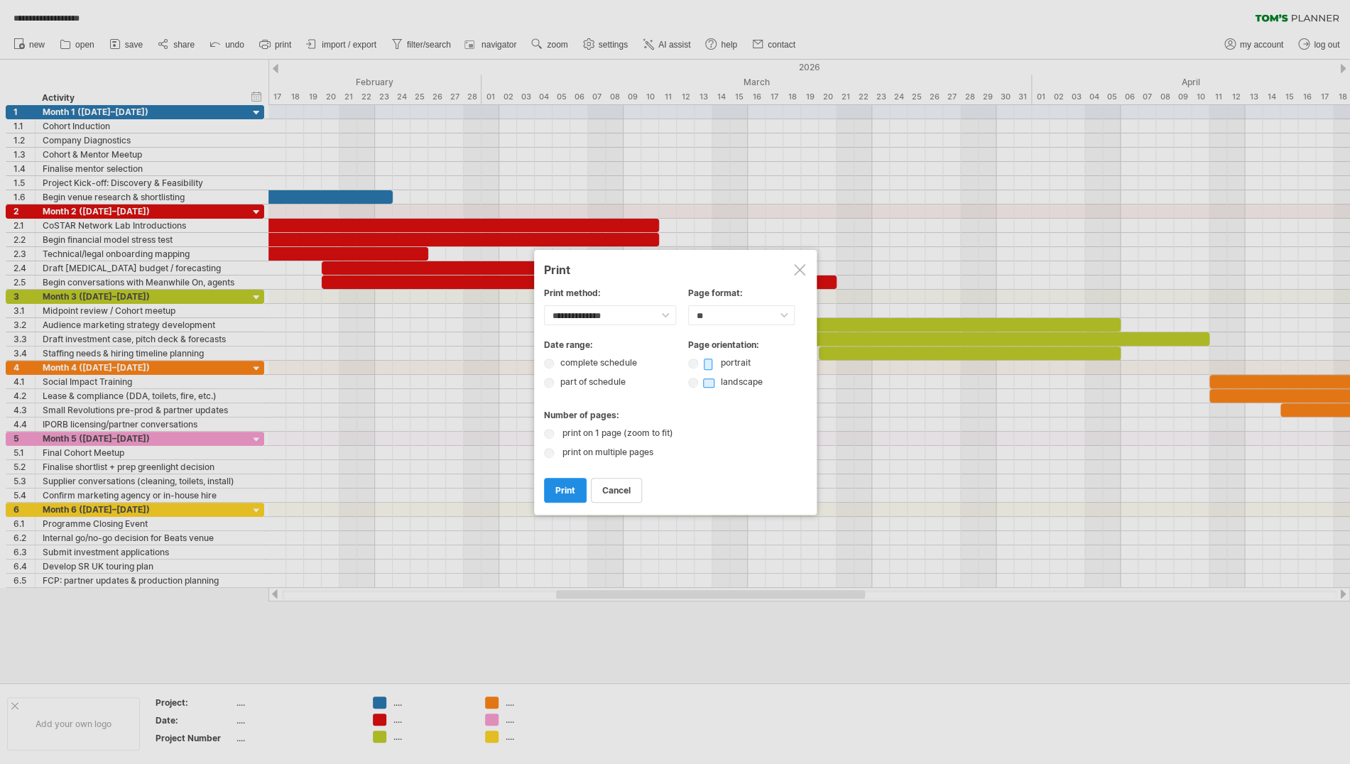
click at [562, 488] on span "print" at bounding box center [566, 490] width 20 height 11
